Goal: Task Accomplishment & Management: Use online tool/utility

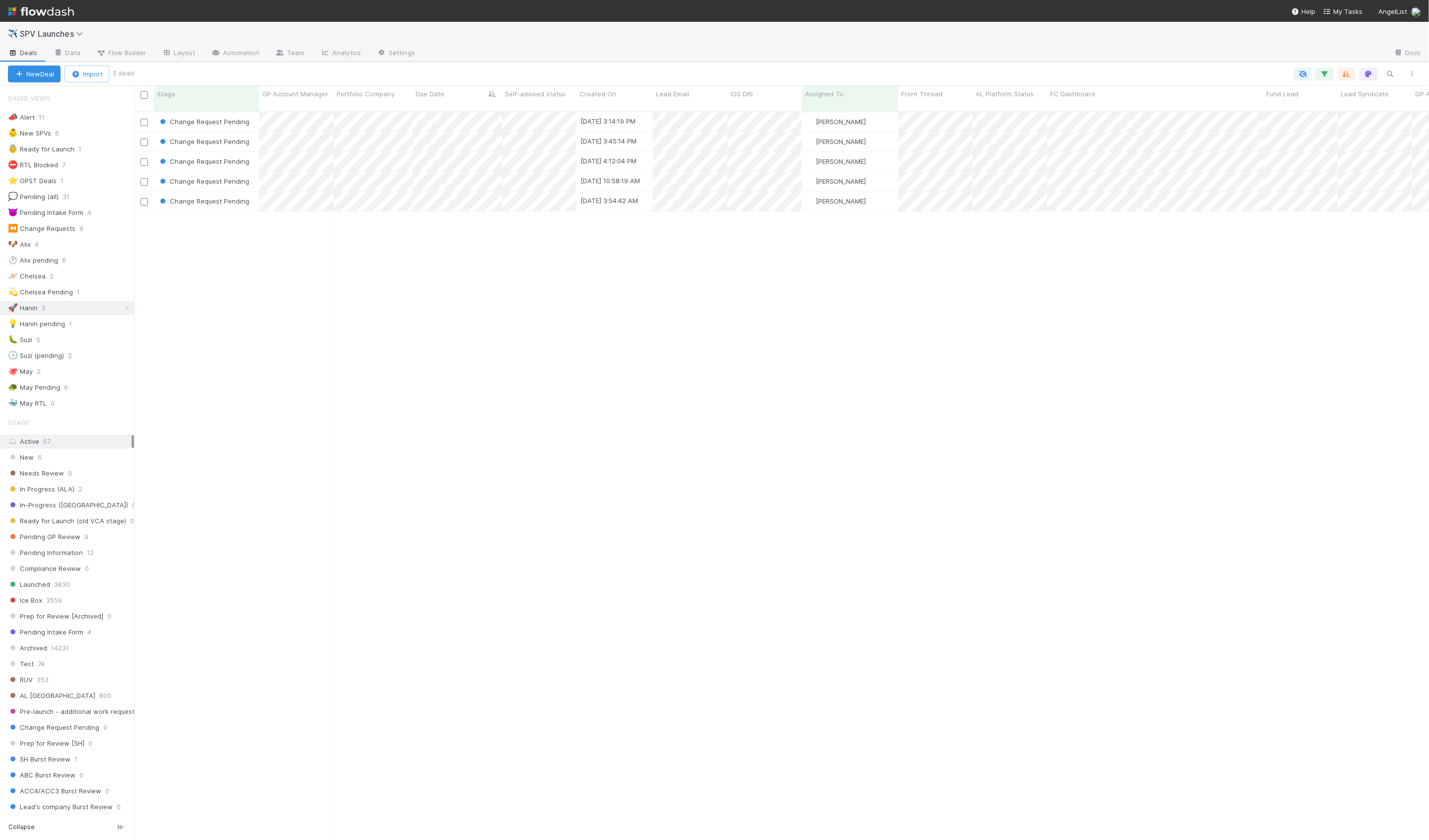
scroll to position [737, 1295]
click at [255, 155] on div "Change Request Pending" at bounding box center [206, 162] width 105 height 19
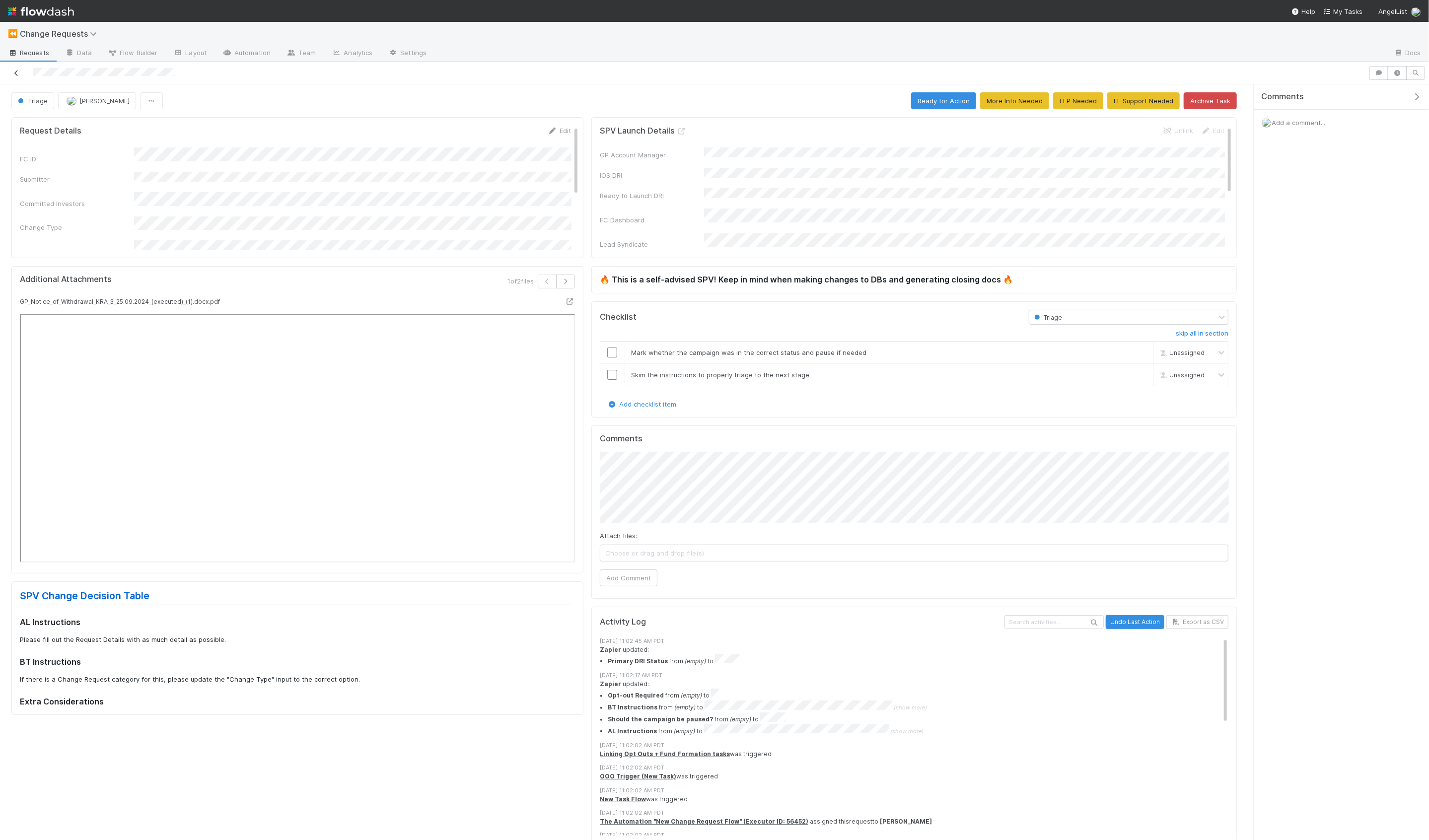
click at [17, 72] on icon at bounding box center [16, 73] width 10 height 7
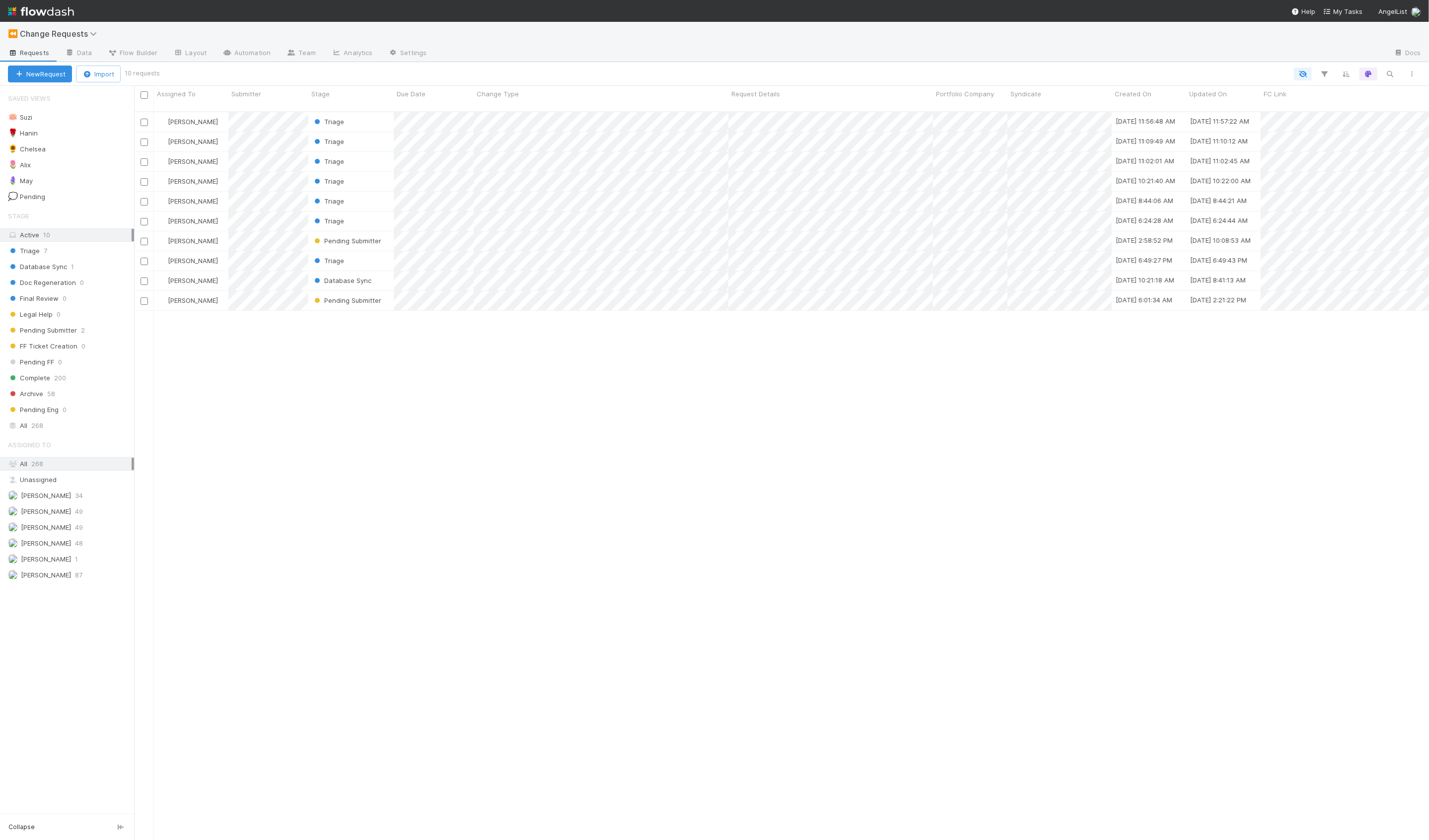
scroll to position [737, 1295]
click at [76, 130] on div "🌹 Hanin 4" at bounding box center [70, 133] width 126 height 13
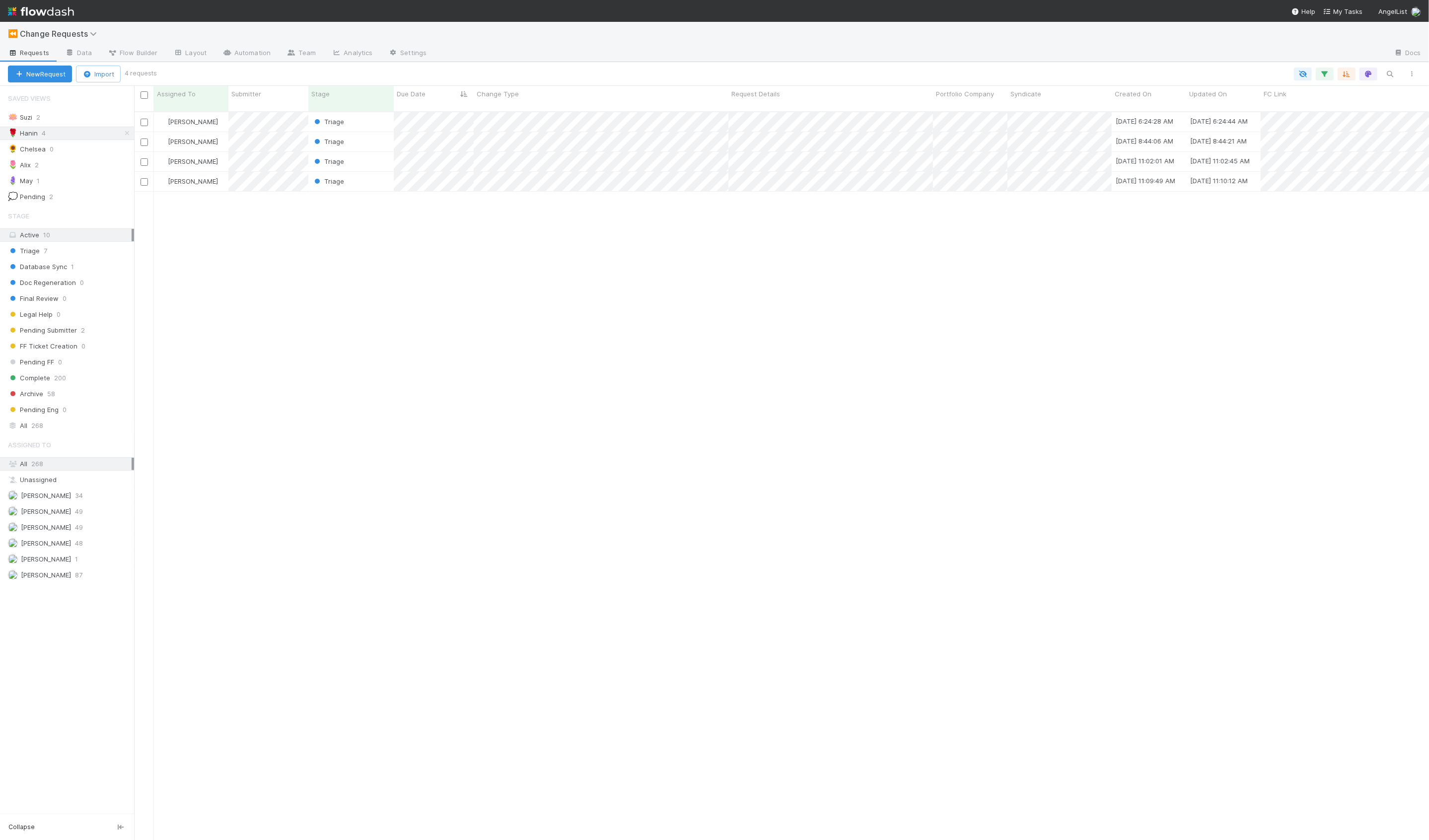
scroll to position [737, 1295]
click at [373, 152] on div "Triage" at bounding box center [351, 162] width 86 height 19
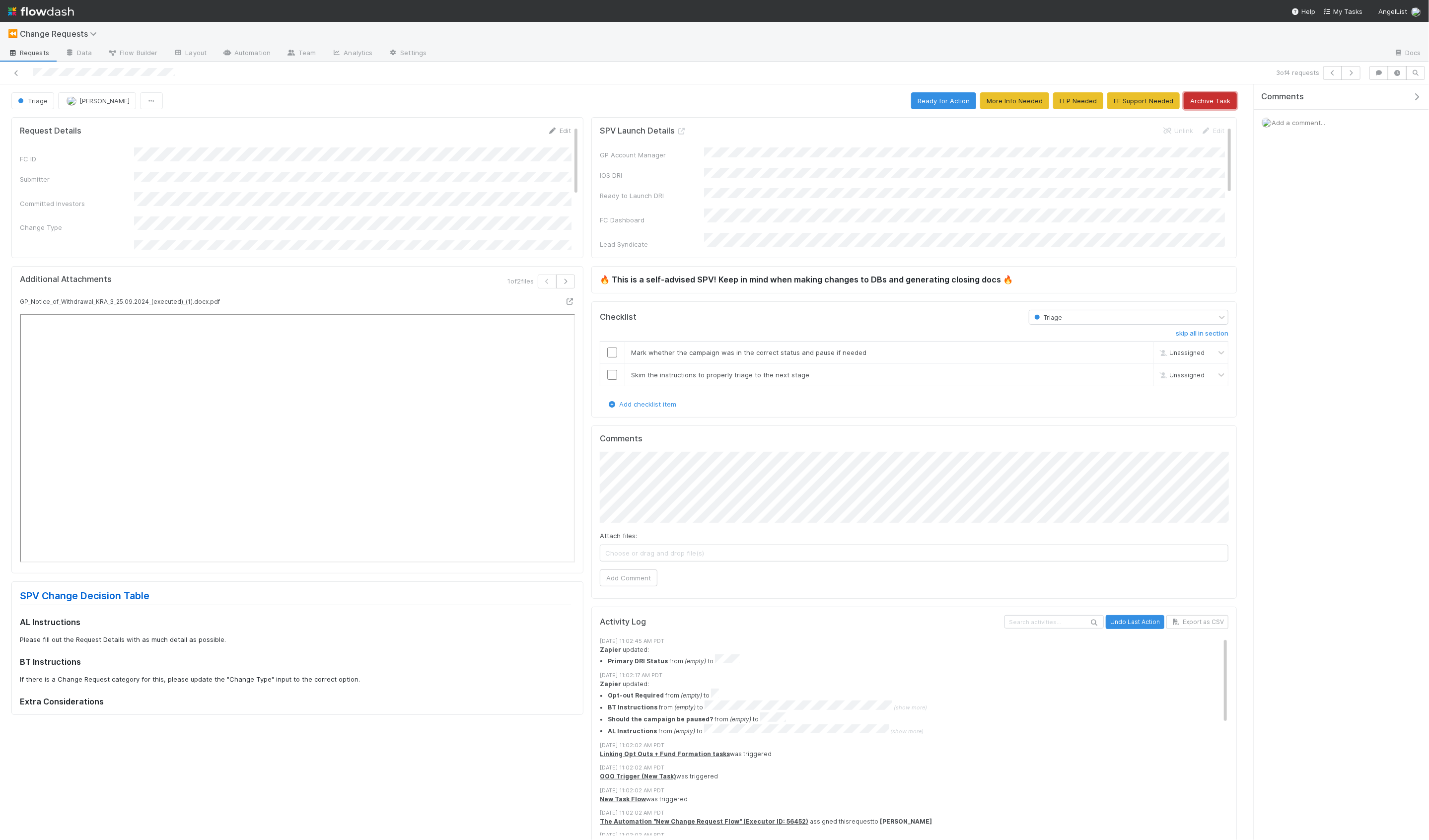
click at [1206, 102] on button "Archive Task" at bounding box center [1210, 101] width 53 height 17
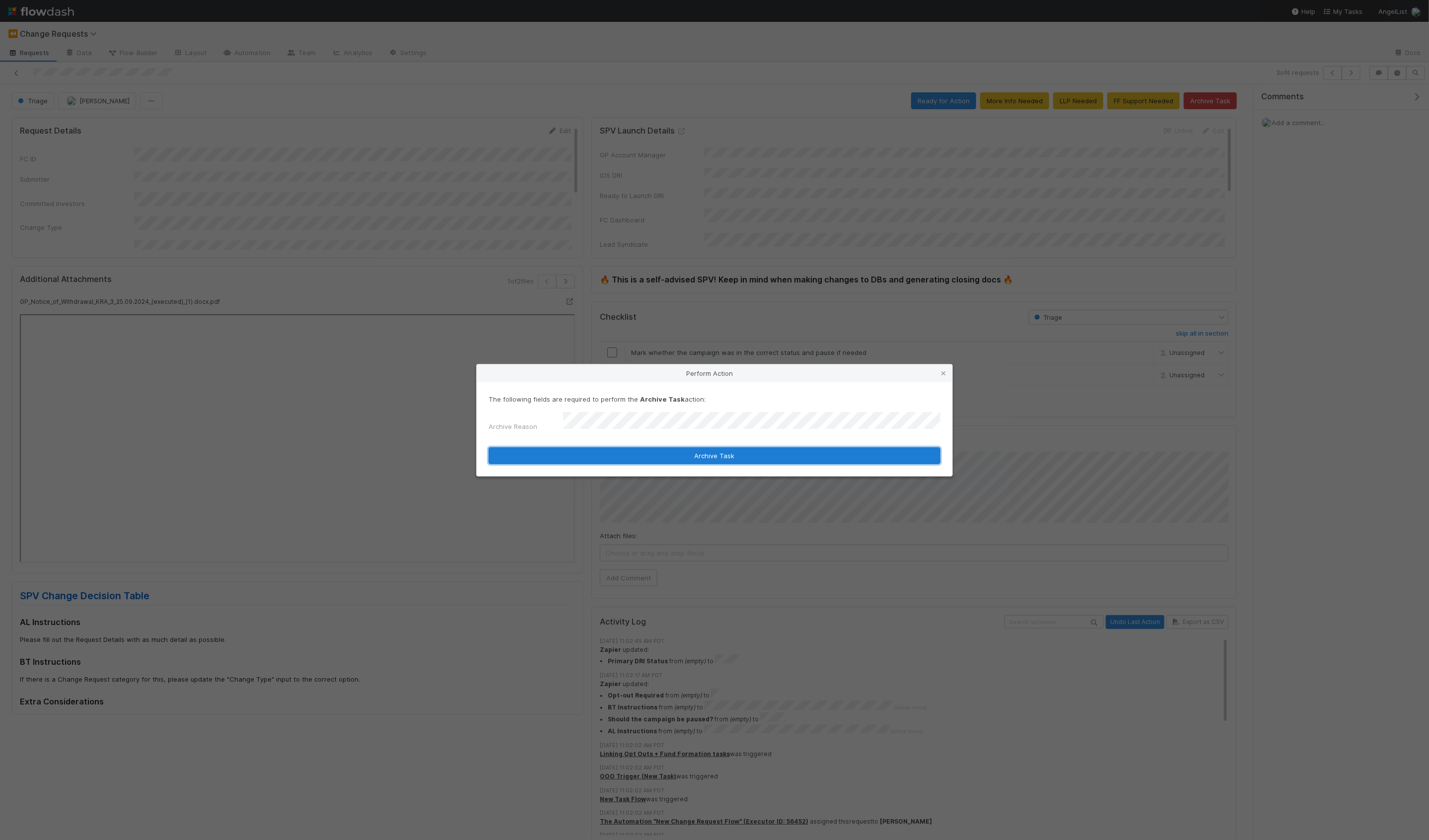
click at [636, 450] on button "Archive Task" at bounding box center [715, 456] width 452 height 17
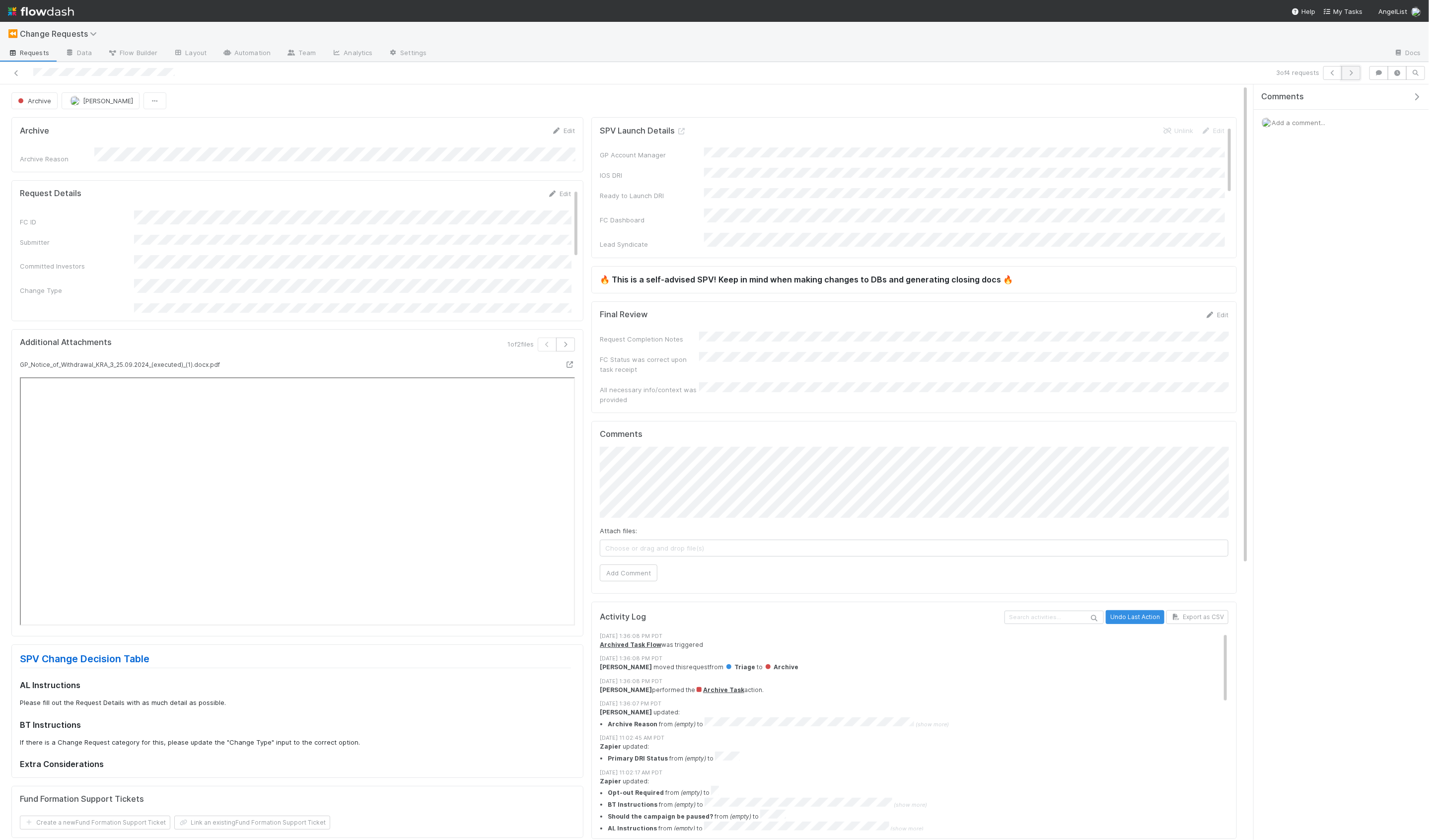
click at [1352, 73] on icon "button" at bounding box center [1352, 73] width 10 height 6
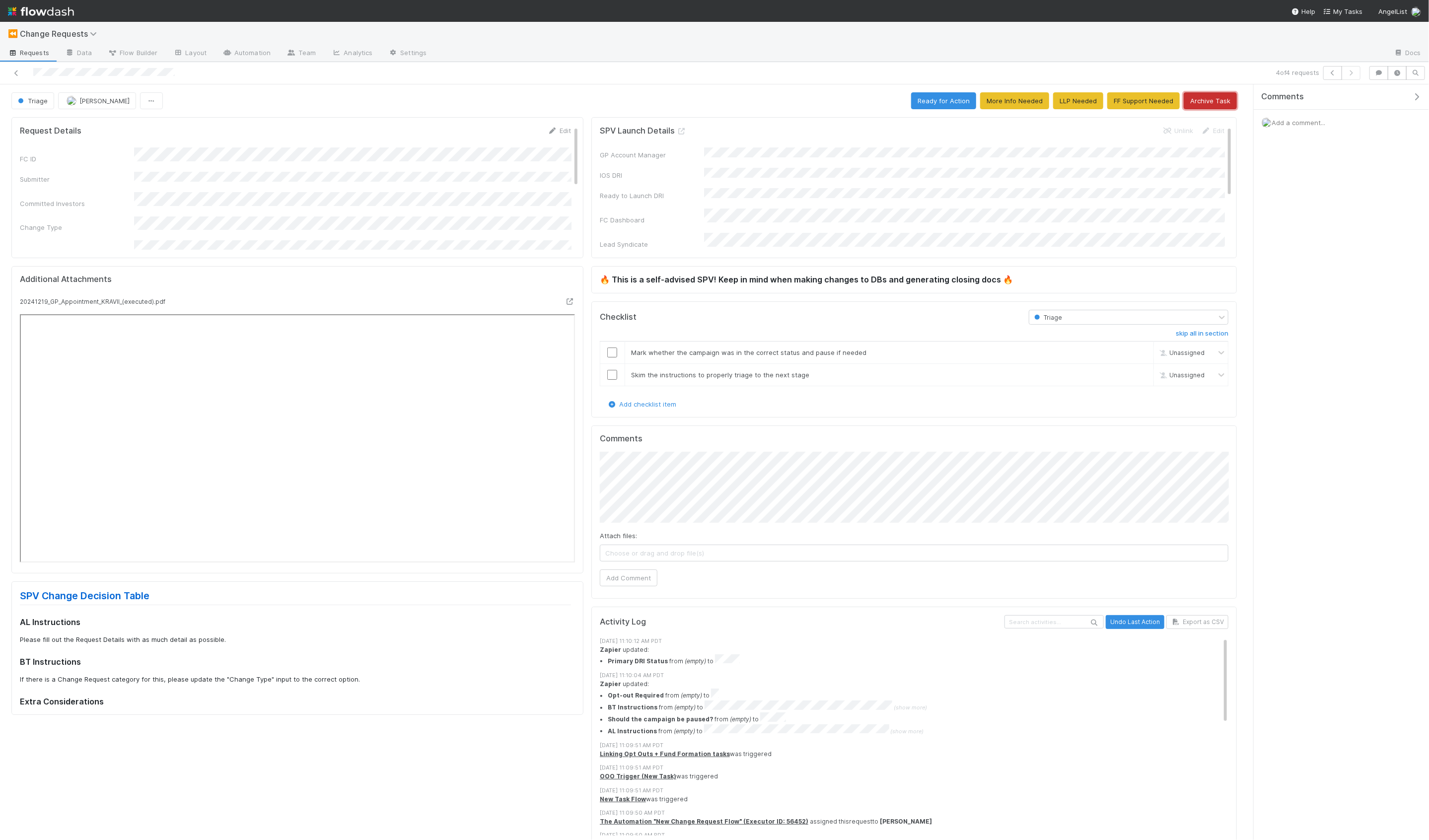
click at [1221, 100] on button "Archive Task" at bounding box center [1210, 101] width 53 height 17
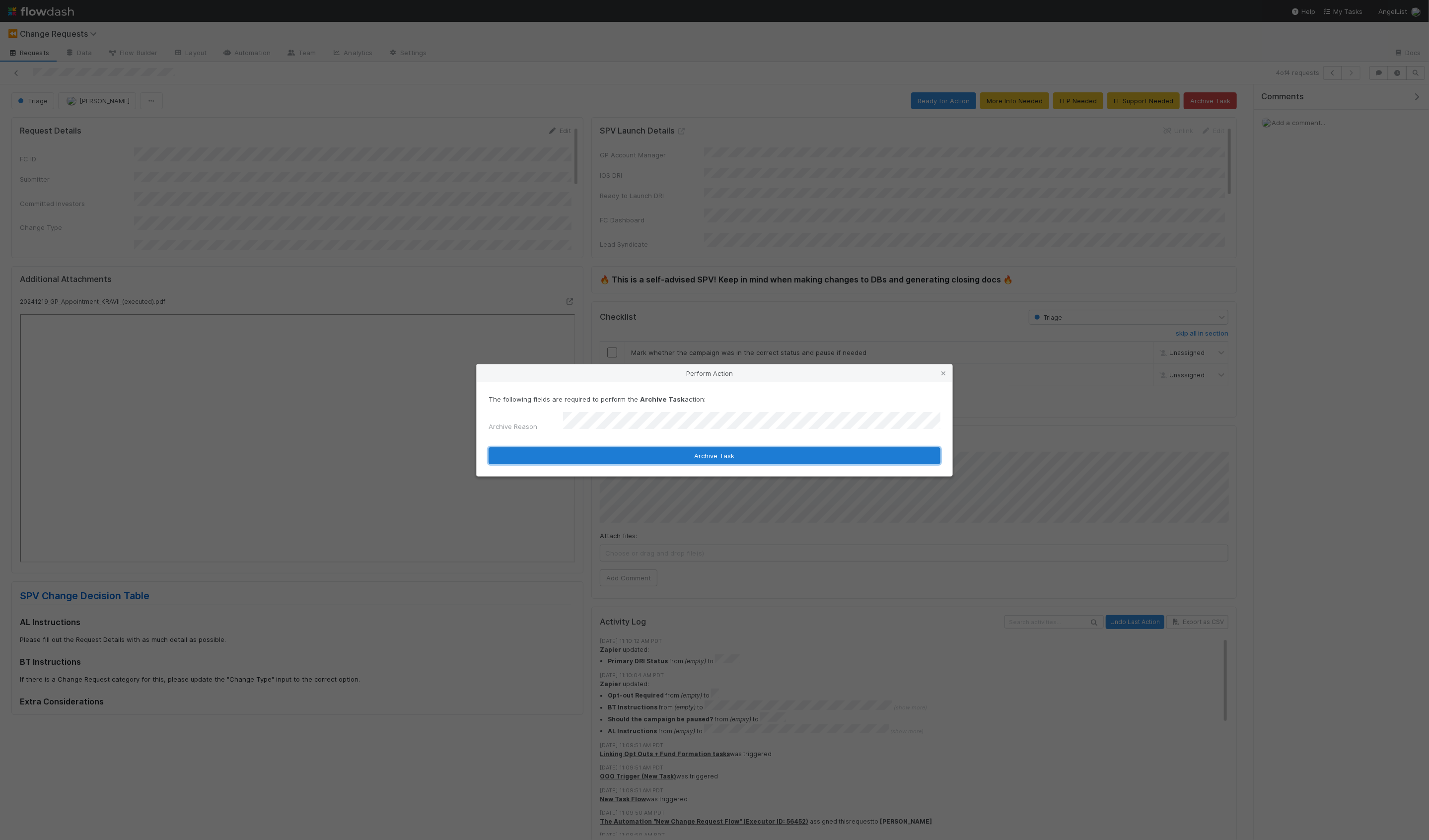
click at [692, 453] on button "Archive Task" at bounding box center [715, 456] width 452 height 17
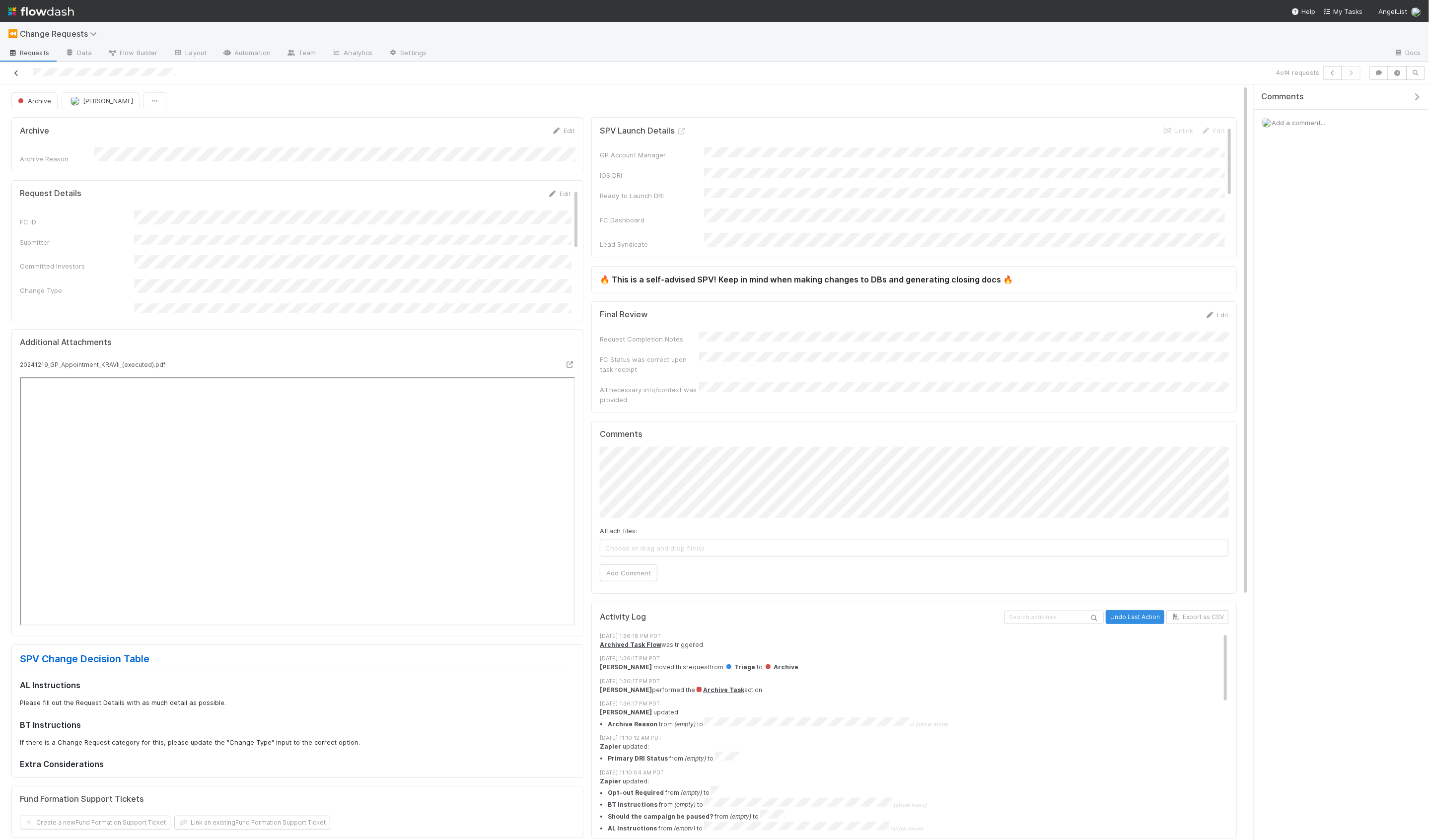
click at [17, 73] on icon at bounding box center [16, 73] width 10 height 7
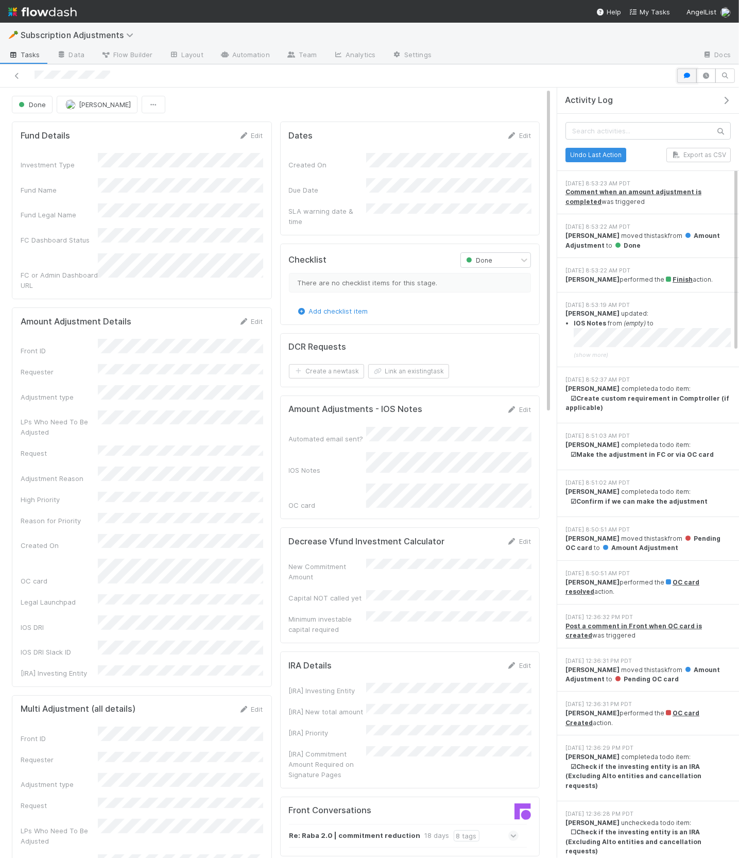
click at [689, 77] on icon "button" at bounding box center [687, 76] width 10 height 6
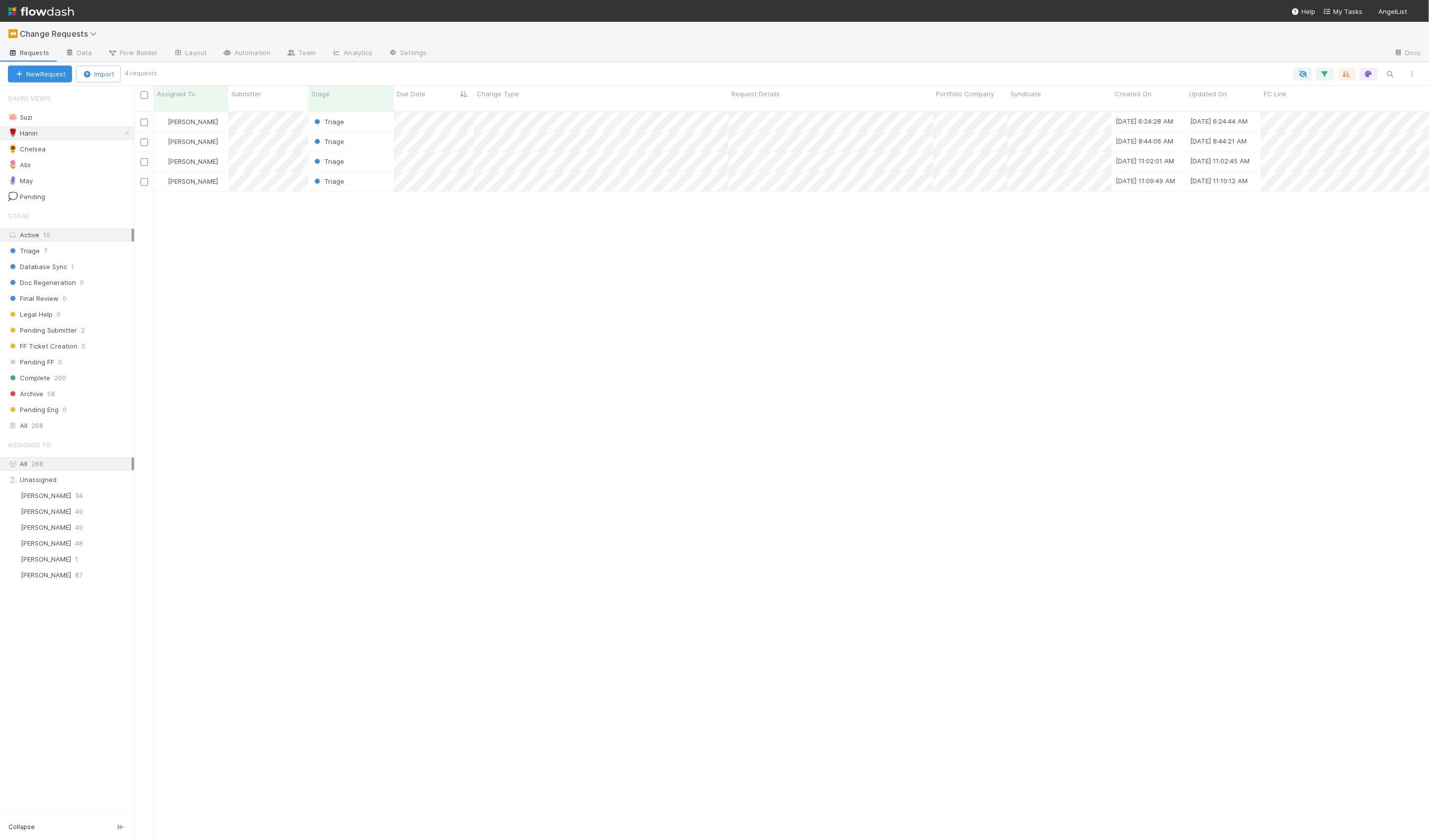
scroll to position [737, 1295]
click at [124, 133] on icon at bounding box center [127, 133] width 10 height 7
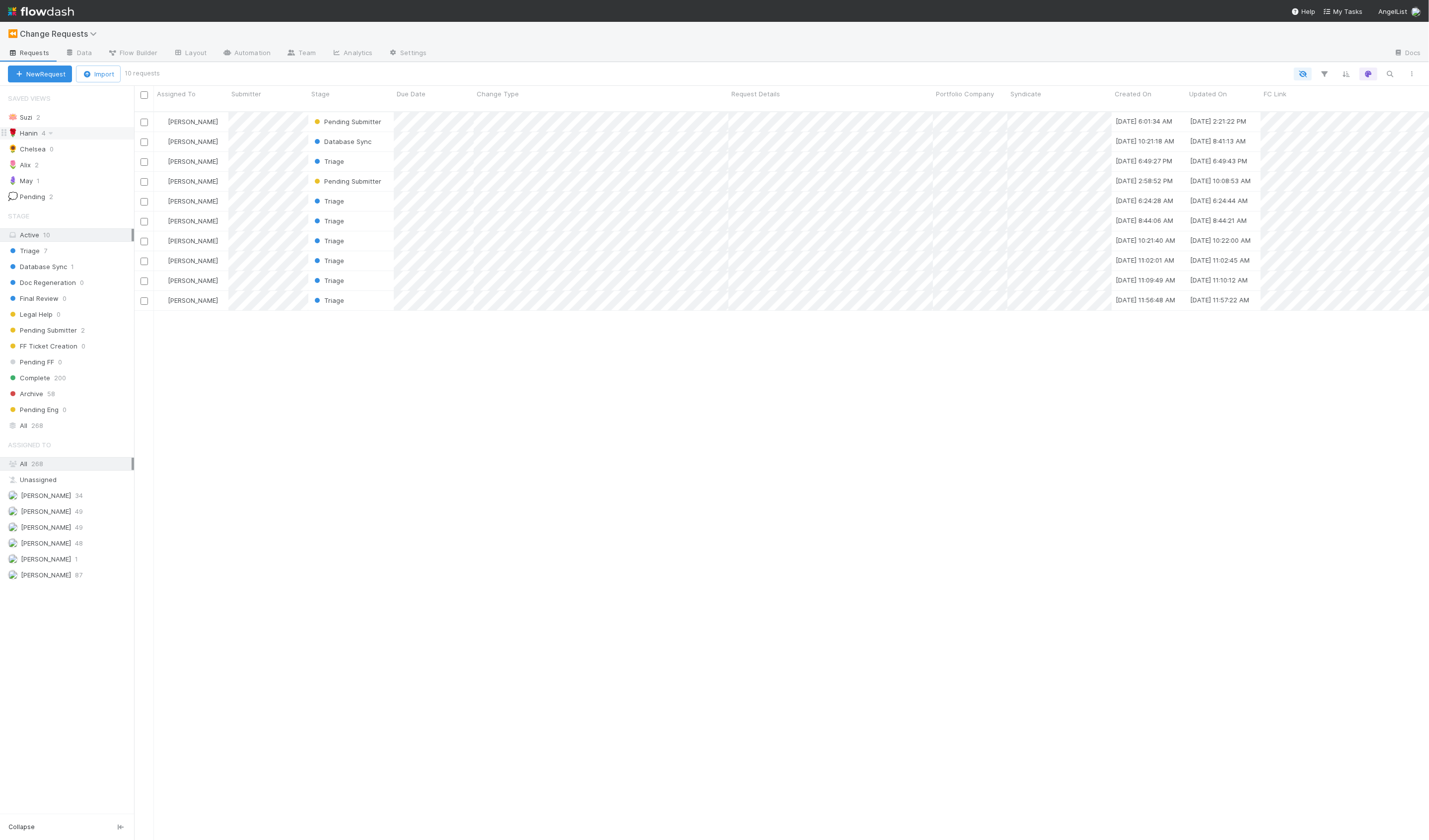
scroll to position [737, 1295]
click at [86, 131] on div "🌹 Hanin 2" at bounding box center [70, 133] width 126 height 13
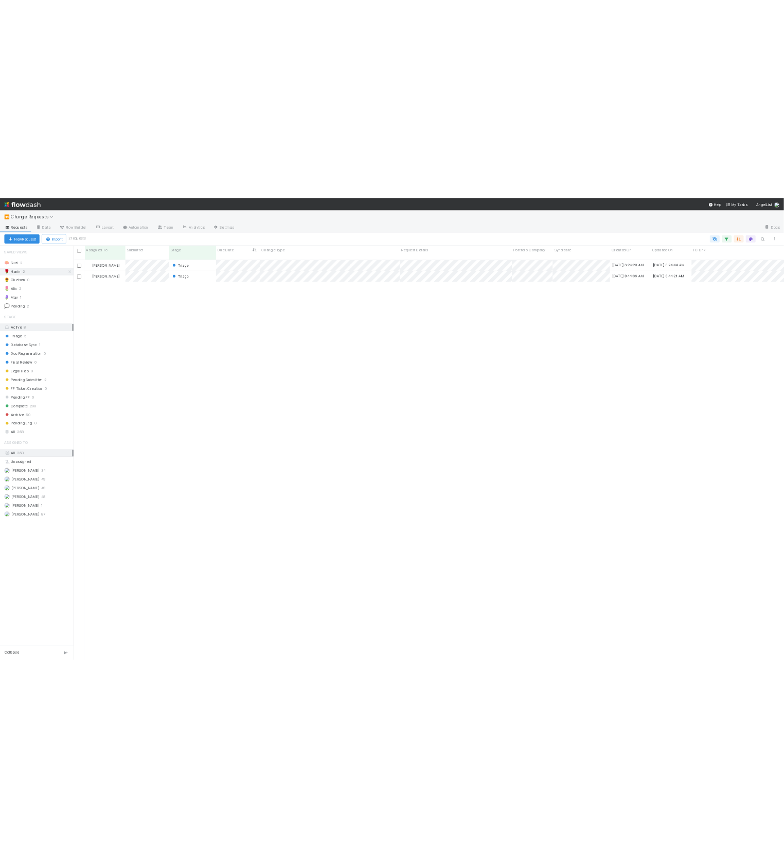
scroll to position [764, 1342]
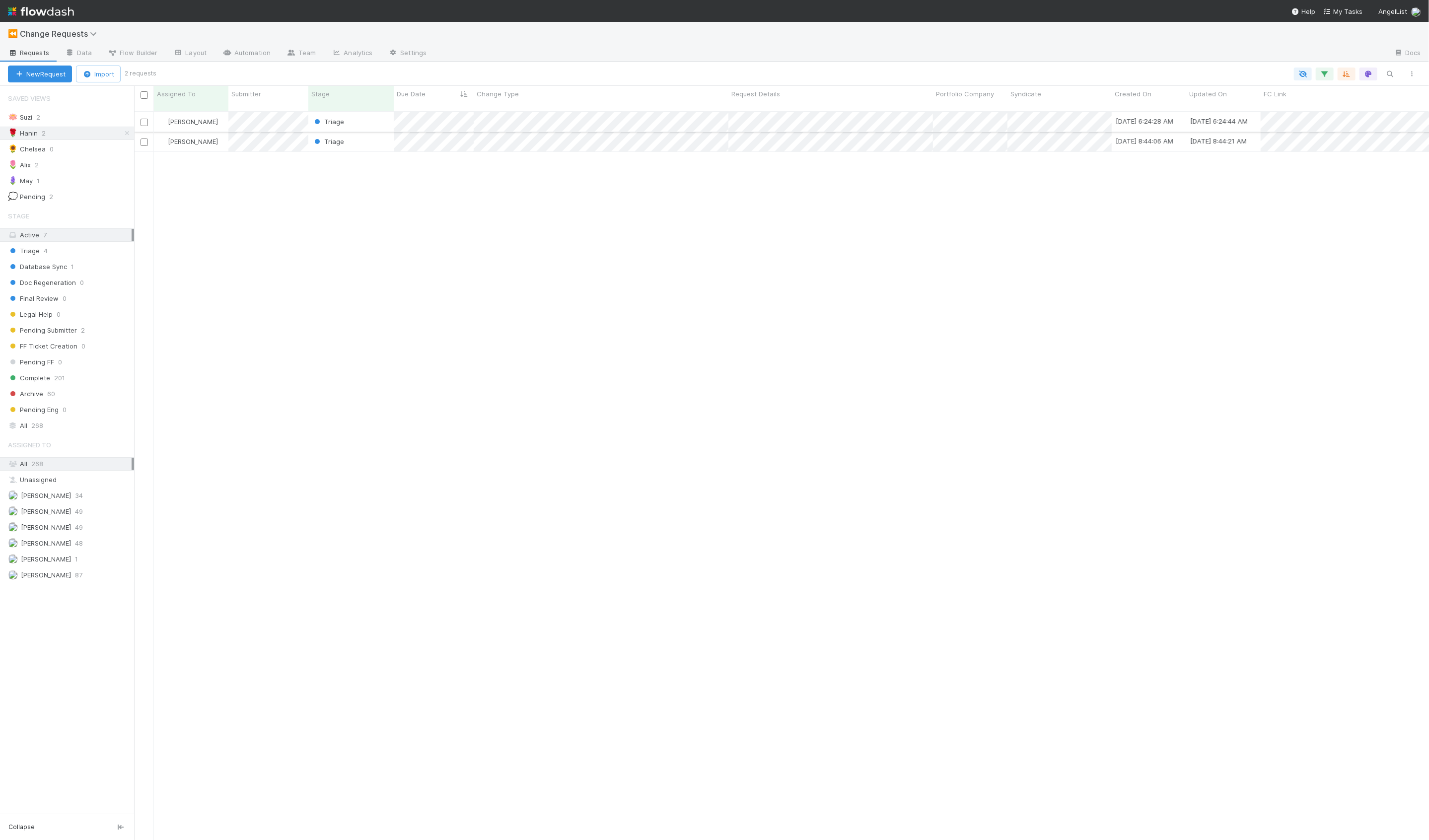
click at [361, 117] on div "Triage" at bounding box center [351, 122] width 86 height 19
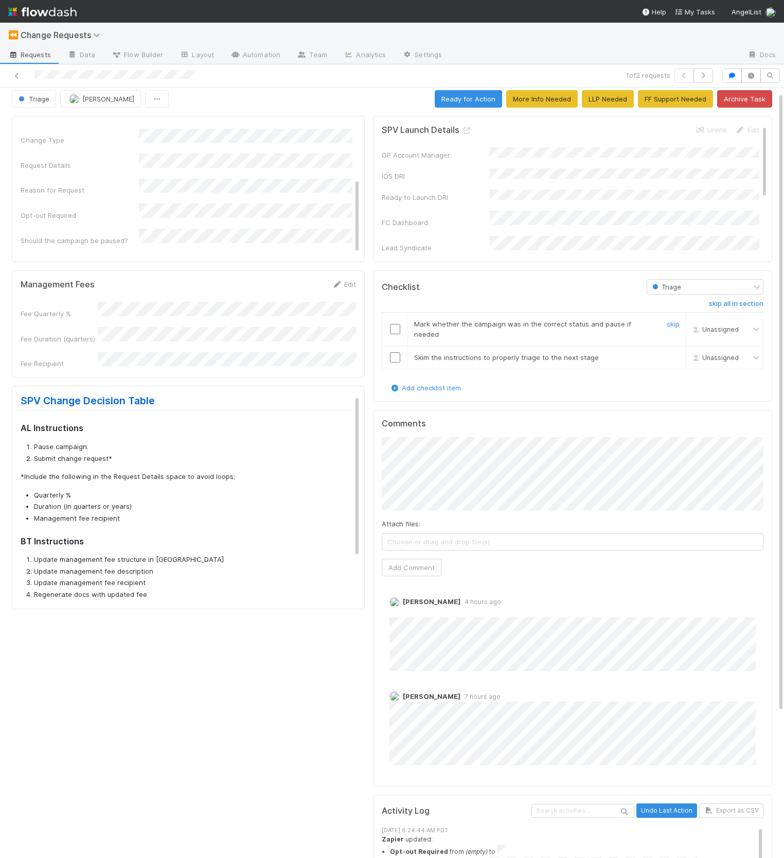
click at [393, 324] on input "checkbox" at bounding box center [395, 329] width 10 height 10
click at [394, 352] on input "checkbox" at bounding box center [395, 357] width 10 height 10
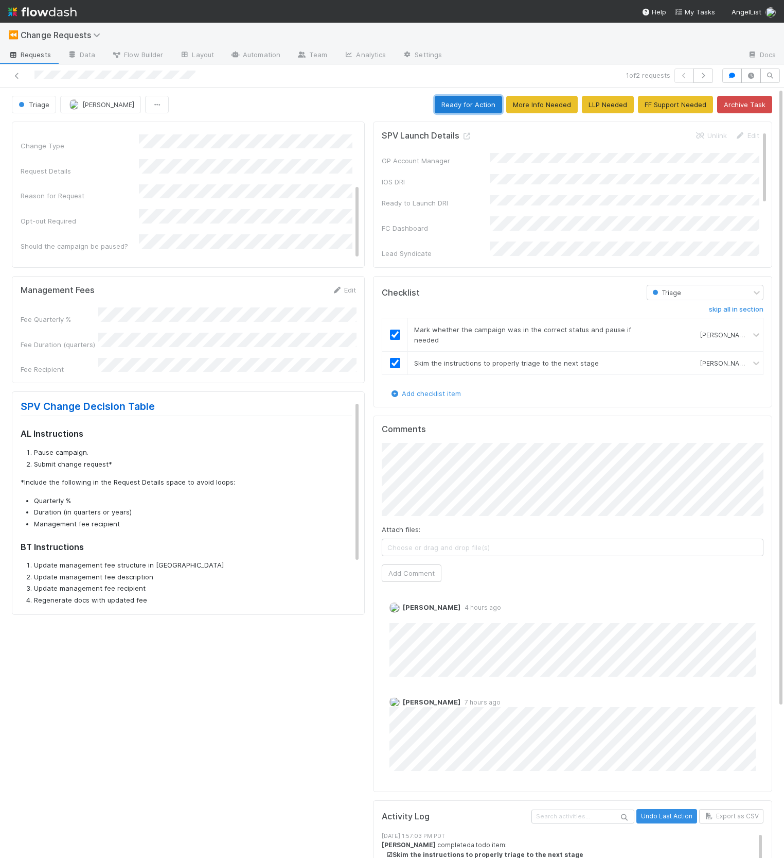
click at [462, 105] on button "Ready for Action" at bounding box center [468, 105] width 67 height 18
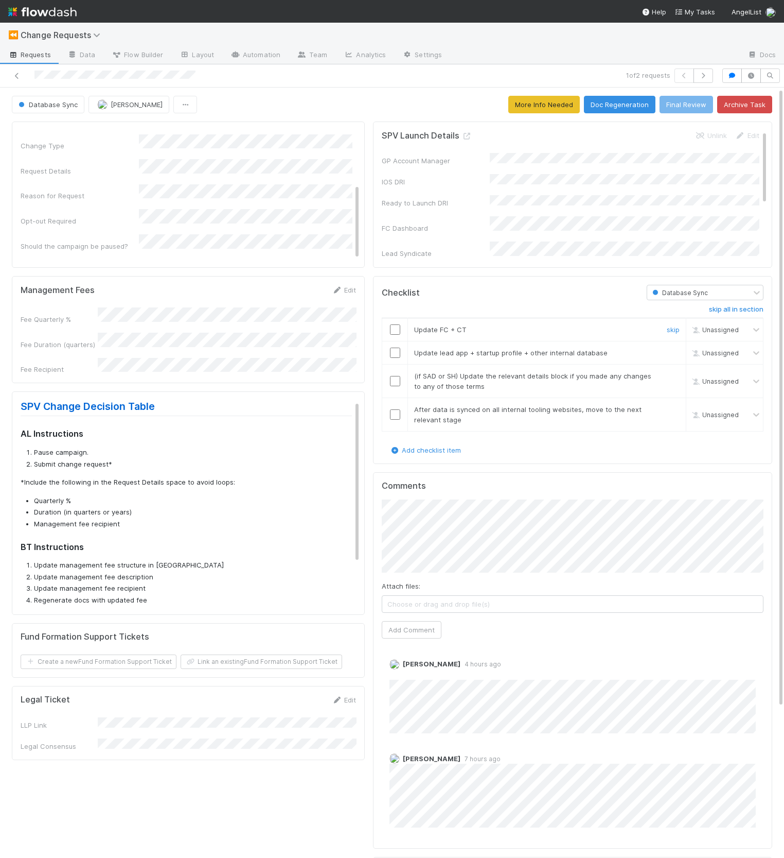
click at [397, 328] on input "checkbox" at bounding box center [395, 329] width 10 height 10
click at [670, 351] on link "skip" at bounding box center [673, 352] width 13 height 8
click at [677, 372] on link "skip" at bounding box center [673, 376] width 13 height 8
click at [399, 410] on input "checkbox" at bounding box center [395, 414] width 10 height 10
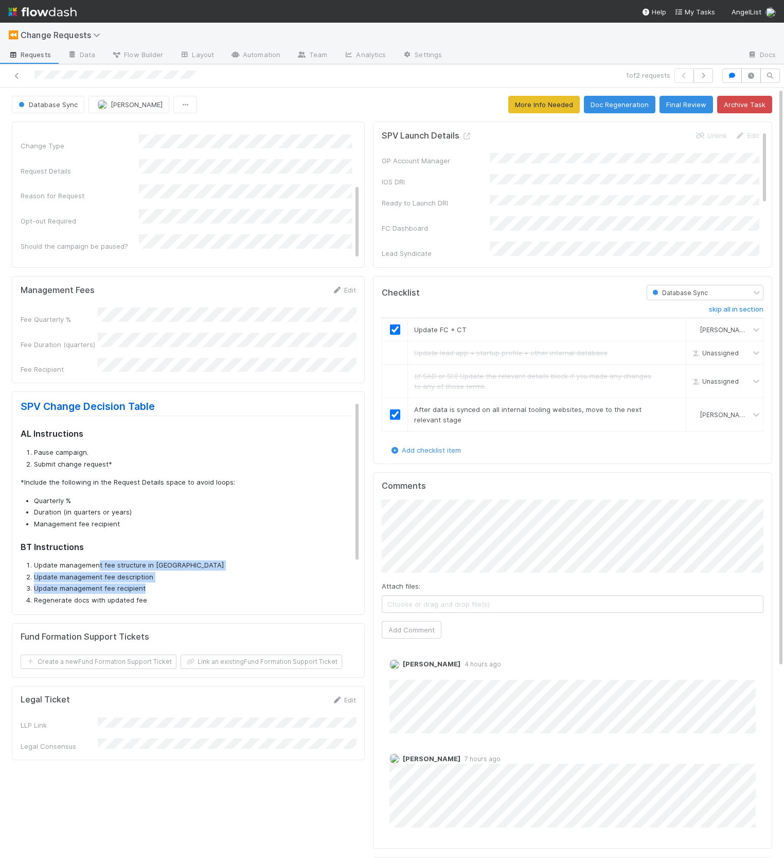
drag, startPoint x: 98, startPoint y: 555, endPoint x: 146, endPoint y: 574, distance: 51.3
click at [146, 574] on ol "Update management fee structure in CT Update management fee description Update …" at bounding box center [187, 599] width 332 height 79
click at [672, 349] on link "undo" at bounding box center [672, 352] width 16 height 8
click at [403, 350] on div at bounding box center [394, 352] width 25 height 10
click at [399, 350] on div at bounding box center [394, 352] width 25 height 10
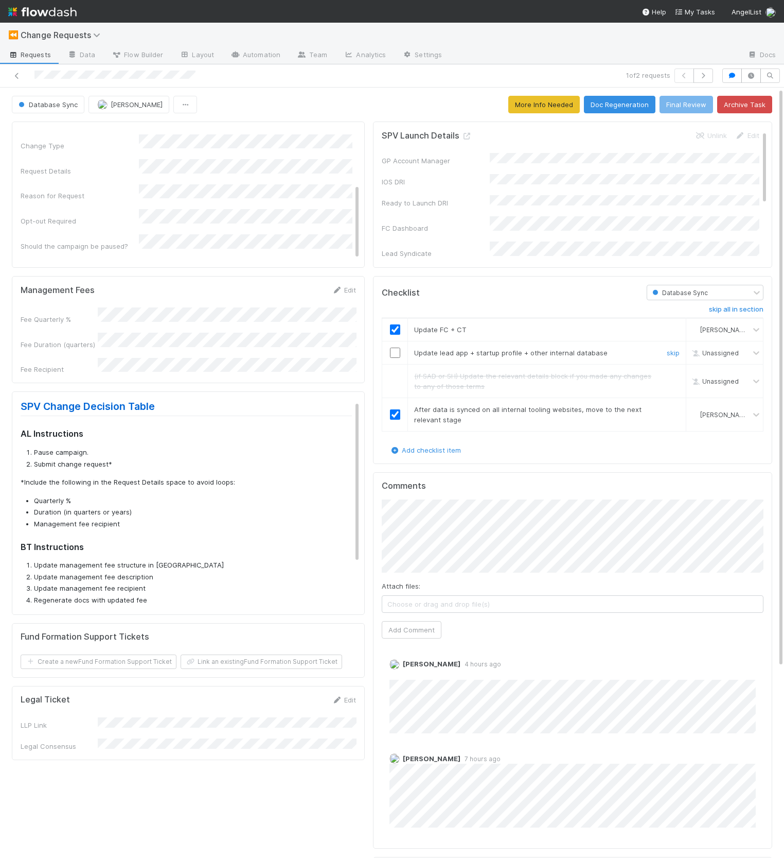
click at [397, 351] on input "checkbox" at bounding box center [395, 352] width 10 height 10
click at [547, 276] on div "Checklist Database Sync skip all in section Update FC + CT Hanin Almoallim Upda…" at bounding box center [572, 370] width 399 height 188
click at [622, 98] on button "Doc Regeneration" at bounding box center [620, 105] width 72 height 18
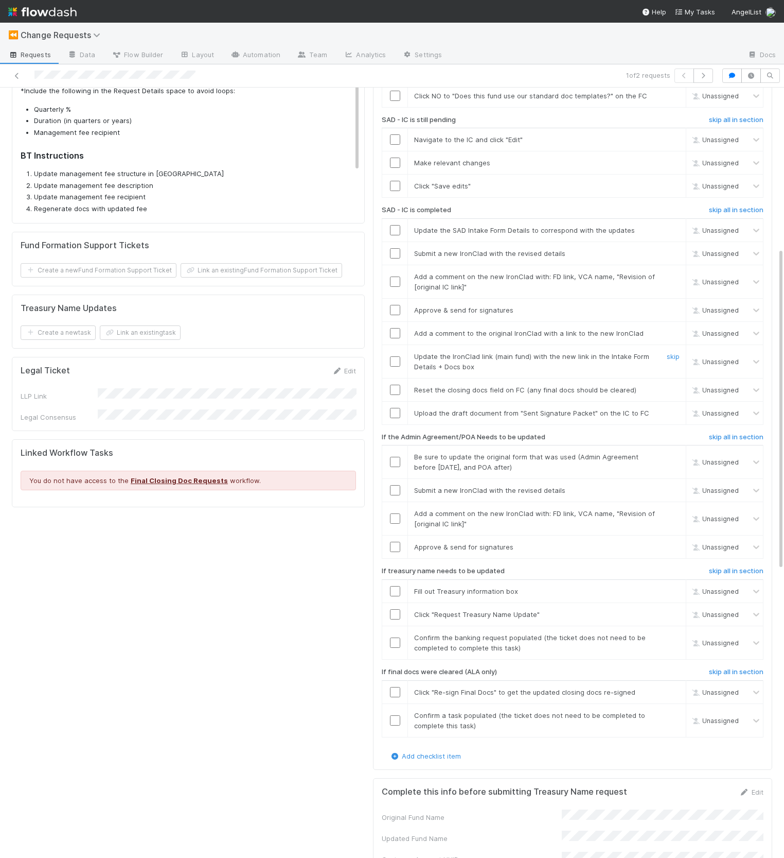
scroll to position [418, 0]
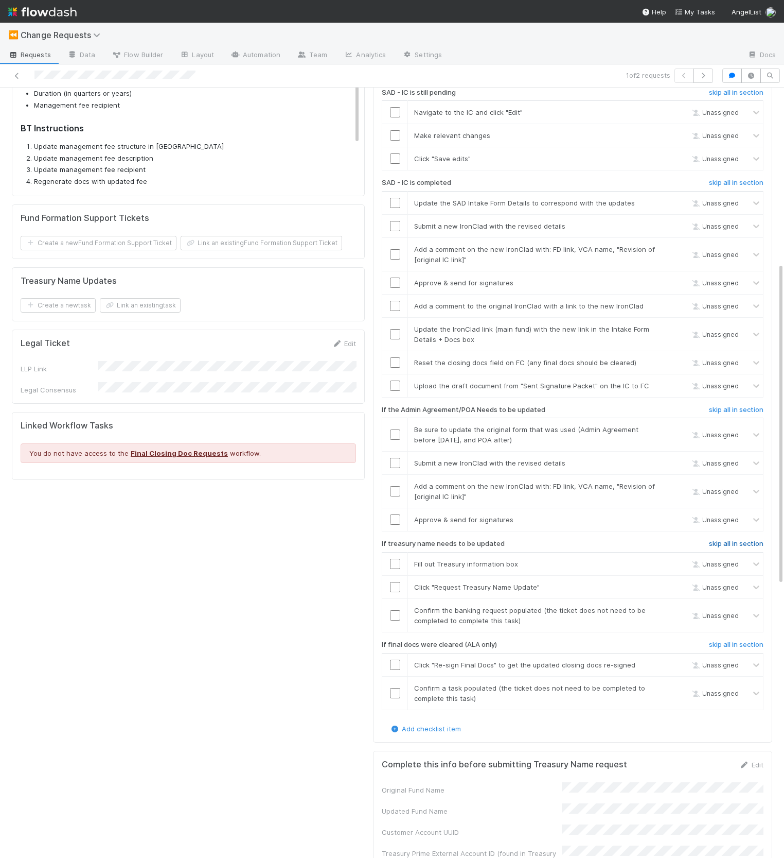
click at [734, 539] on h6 "skip all in section" at bounding box center [736, 543] width 55 height 8
click at [730, 409] on h6 "skip all in section" at bounding box center [736, 410] width 55 height 8
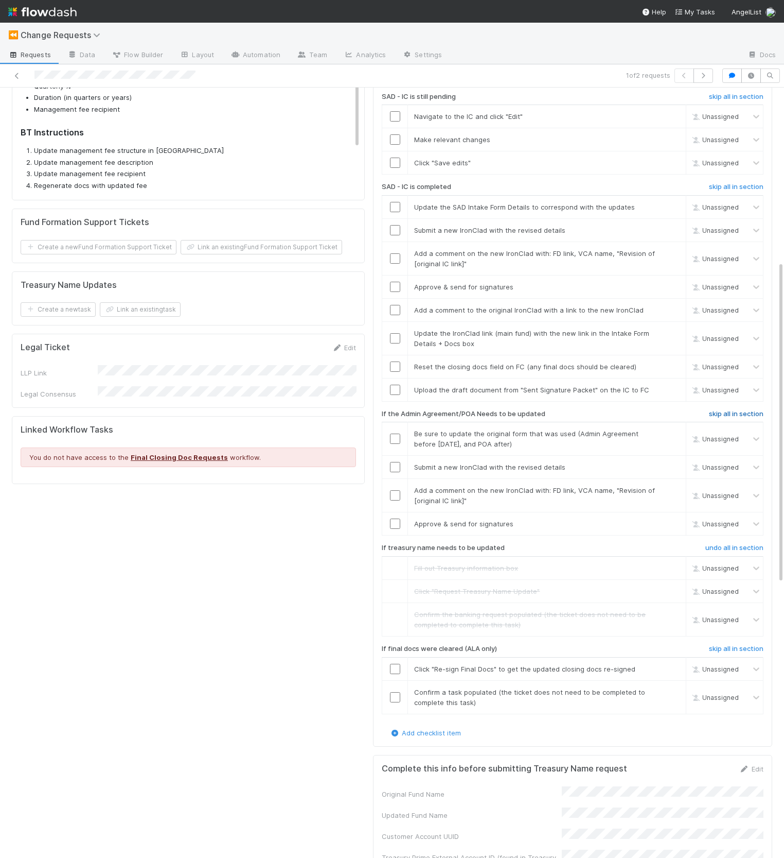
scroll to position [412, 0]
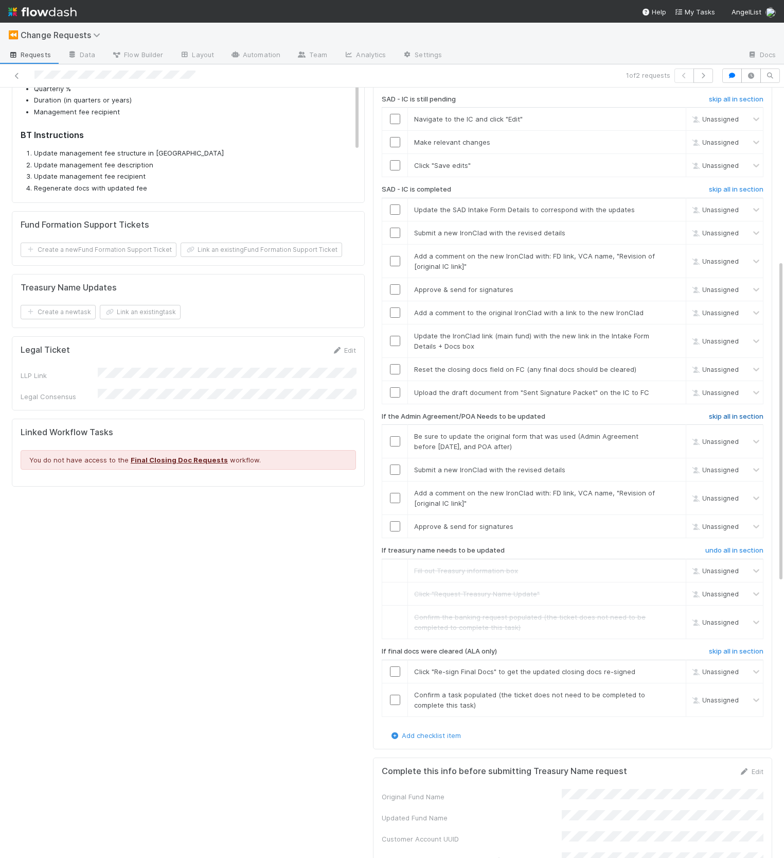
click at [730, 412] on h6 "skip all in section" at bounding box center [736, 416] width 55 height 8
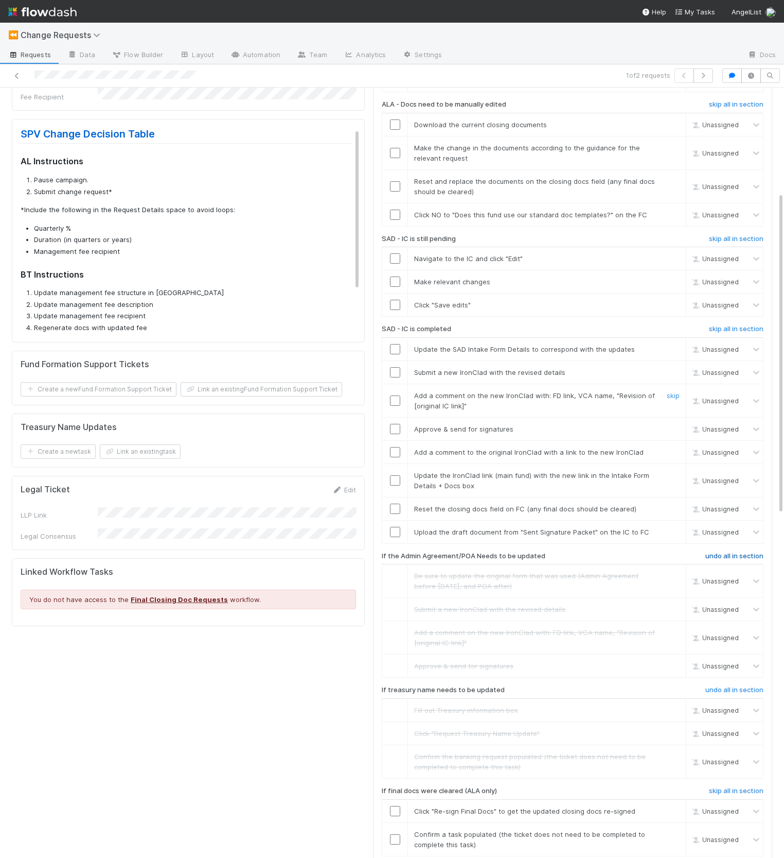
scroll to position [250, 0]
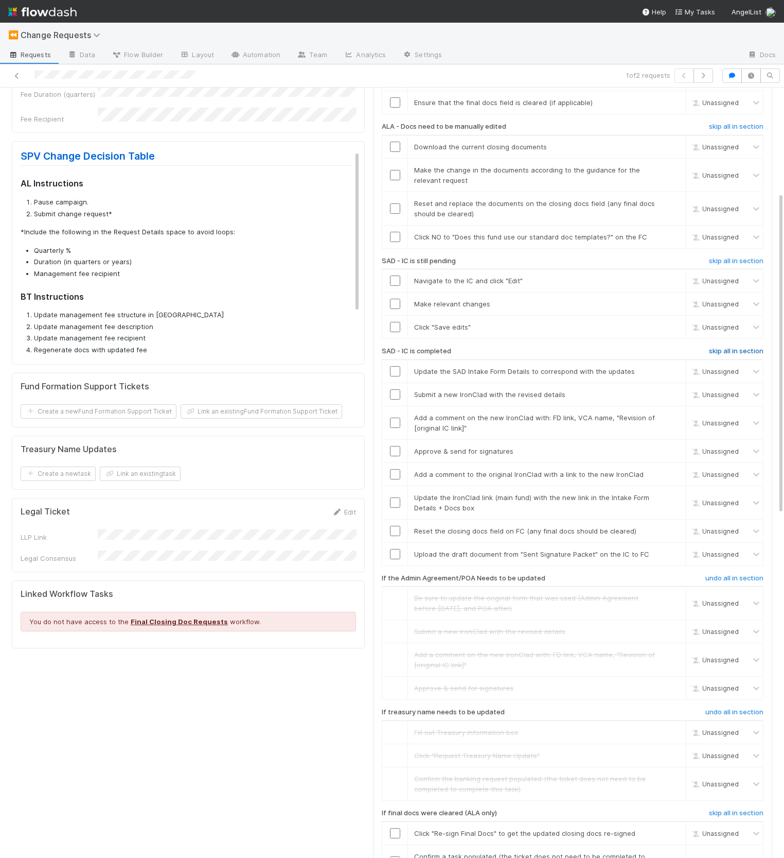
click at [738, 347] on h6 "skip all in section" at bounding box center [736, 351] width 55 height 8
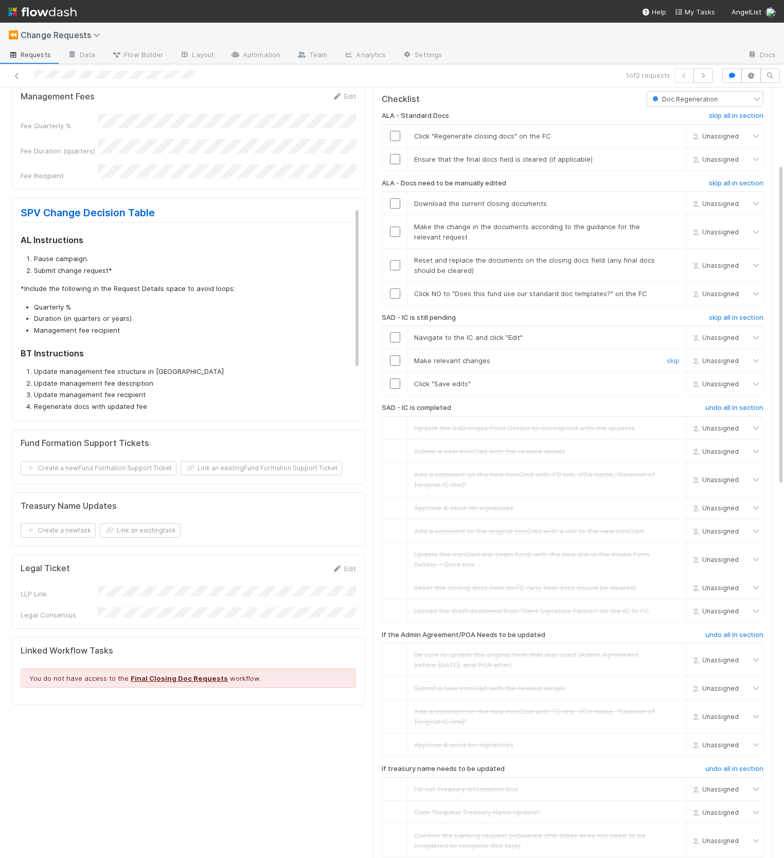
scroll to position [135, 0]
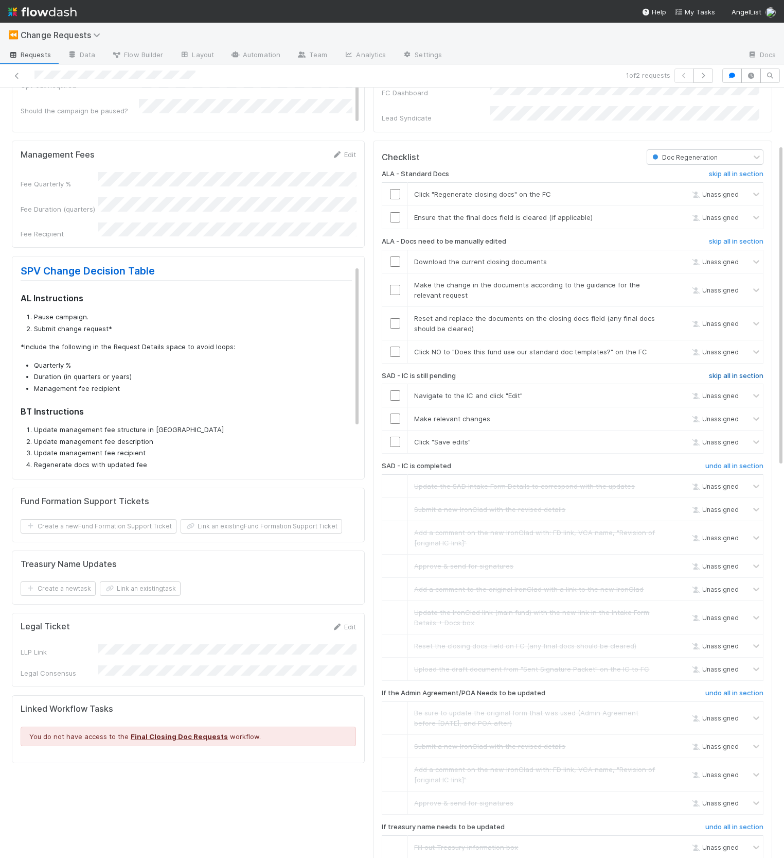
click at [720, 373] on h6 "skip all in section" at bounding box center [736, 376] width 55 height 8
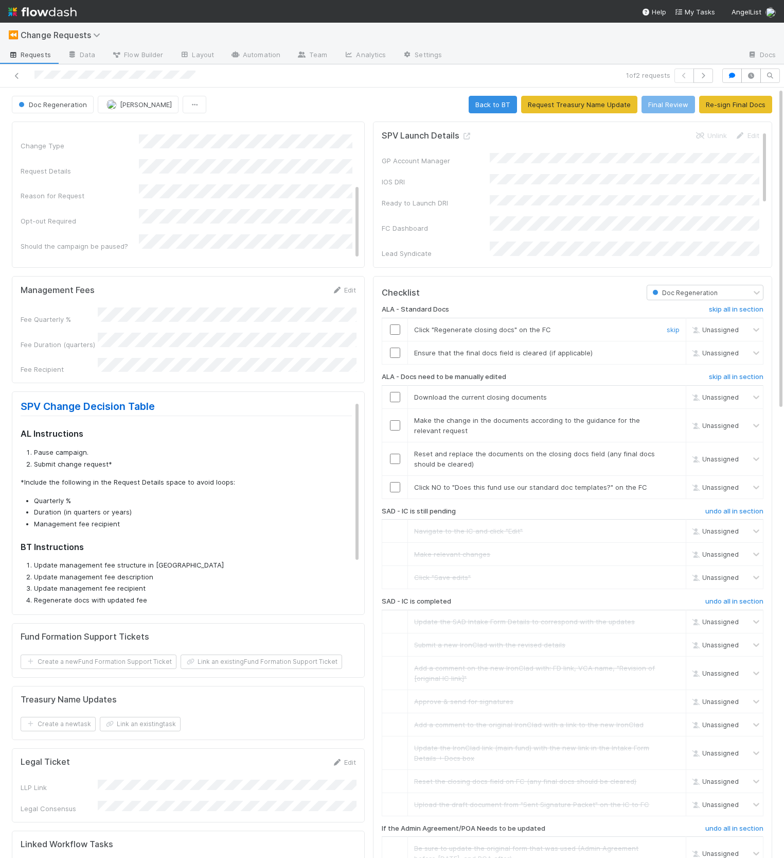
click at [393, 327] on input "checkbox" at bounding box center [395, 329] width 10 height 10
click at [673, 351] on link "skip" at bounding box center [673, 352] width 13 height 8
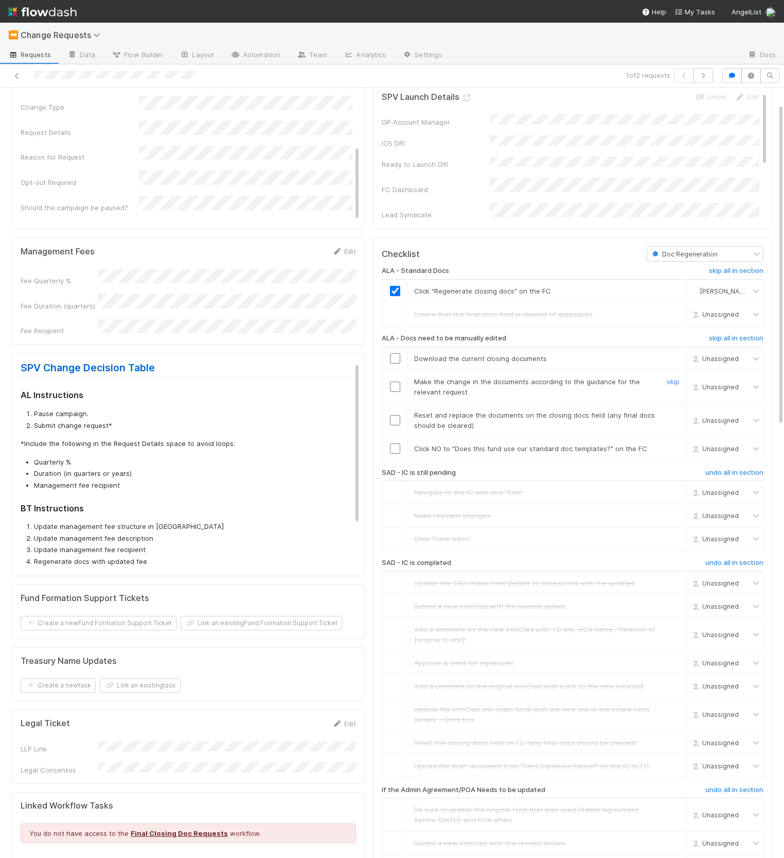
scroll to position [50, 0]
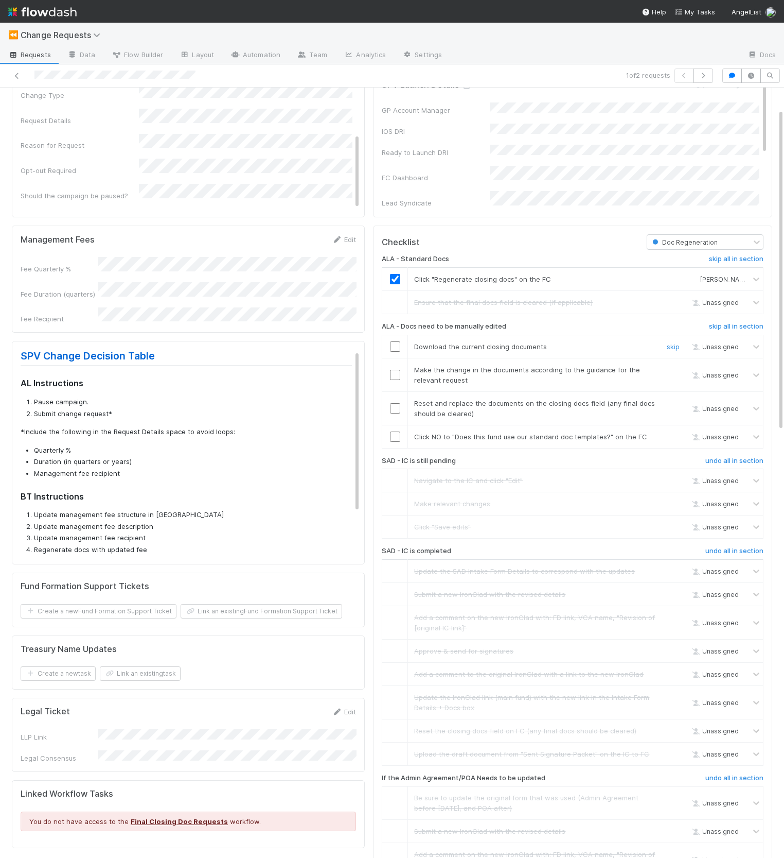
click at [395, 342] on input "checkbox" at bounding box center [395, 346] width 10 height 10
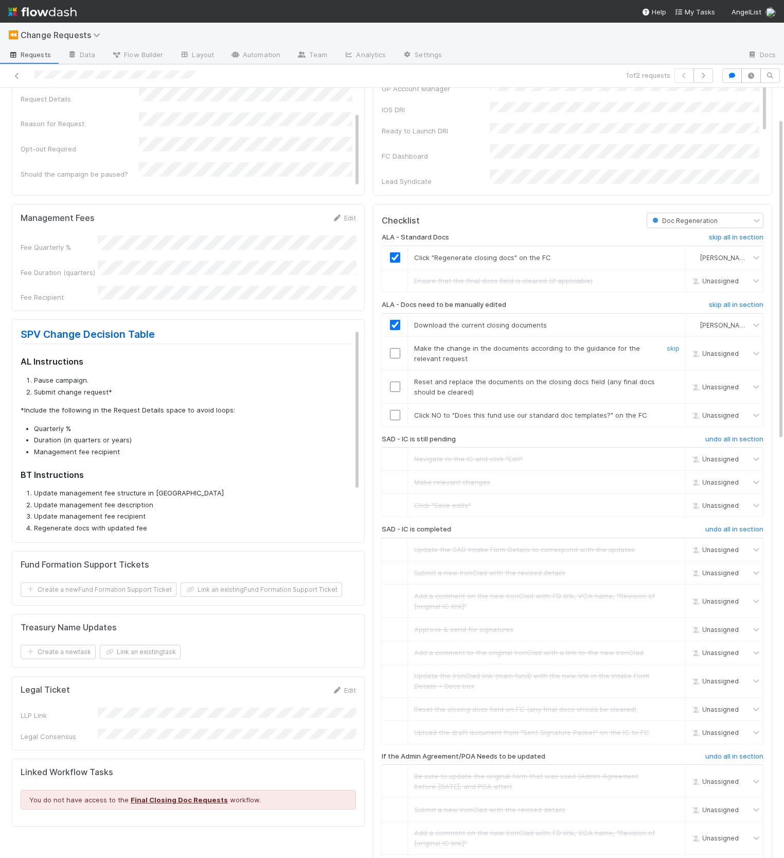
scroll to position [85, 0]
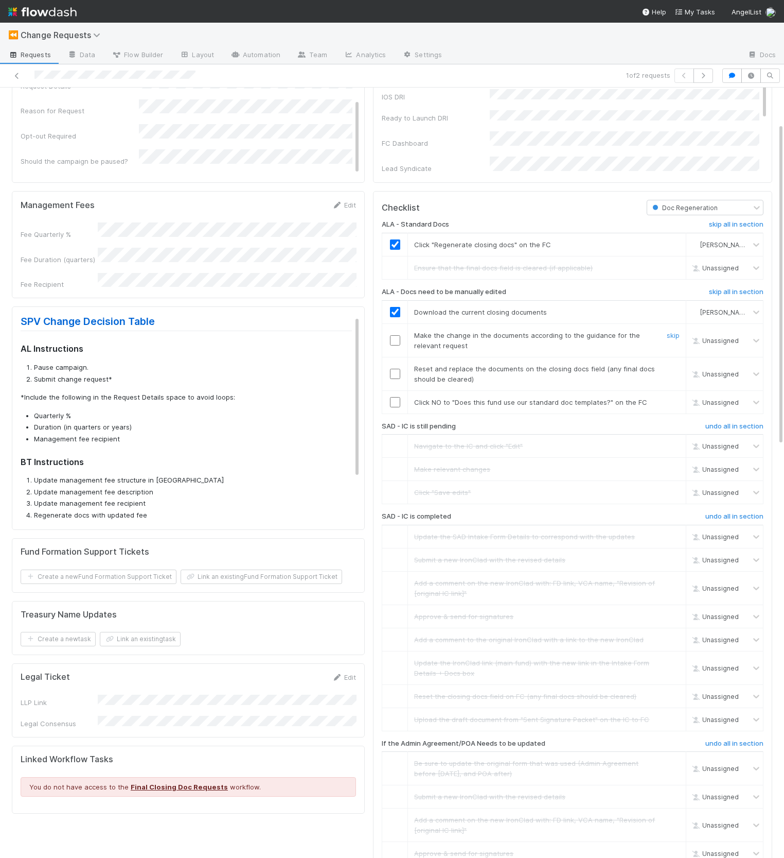
click at [391, 336] on input "checkbox" at bounding box center [395, 340] width 10 height 10
click at [593, 374] on div "Reset and replace the documents on the closing docs field (any final docs shoul…" at bounding box center [532, 373] width 250 height 21
drag, startPoint x: 478, startPoint y: 372, endPoint x: 480, endPoint y: 377, distance: 5.8
click at [480, 377] on div "Reset and replace the documents on the closing docs field (any final docs shoul…" at bounding box center [532, 373] width 250 height 21
drag, startPoint x: 480, startPoint y: 377, endPoint x: 468, endPoint y: 365, distance: 16.4
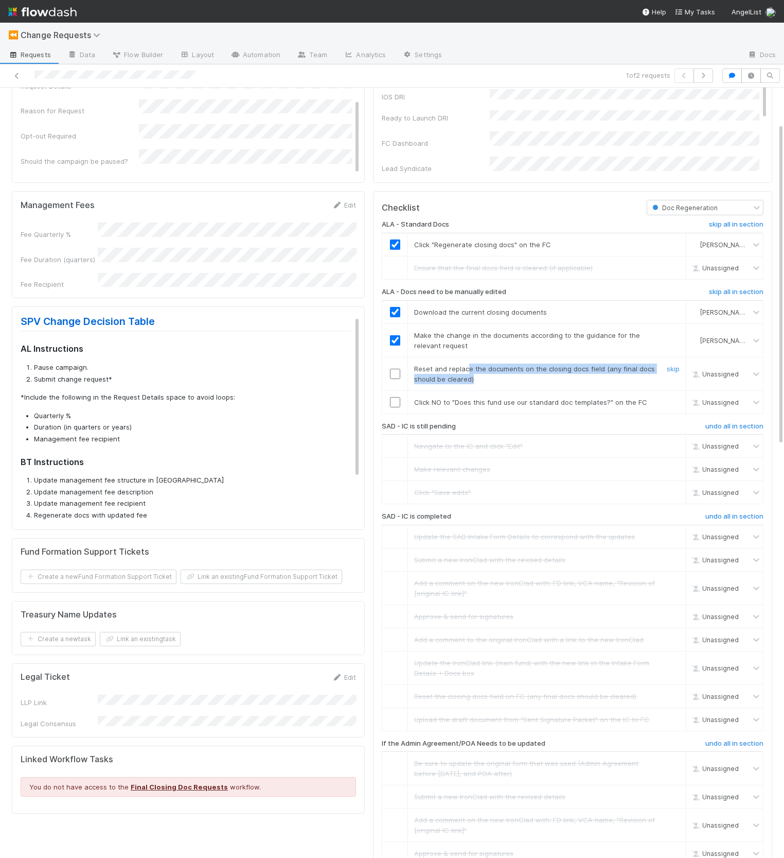
click at [468, 365] on div "Reset and replace the documents on the closing docs field (any final docs shoul…" at bounding box center [532, 373] width 250 height 21
click at [468, 365] on span "Reset and replace the documents on the closing docs field (any final docs shoul…" at bounding box center [534, 373] width 241 height 19
click at [394, 373] on input "checkbox" at bounding box center [395, 374] width 10 height 10
click at [394, 402] on input "checkbox" at bounding box center [395, 402] width 10 height 10
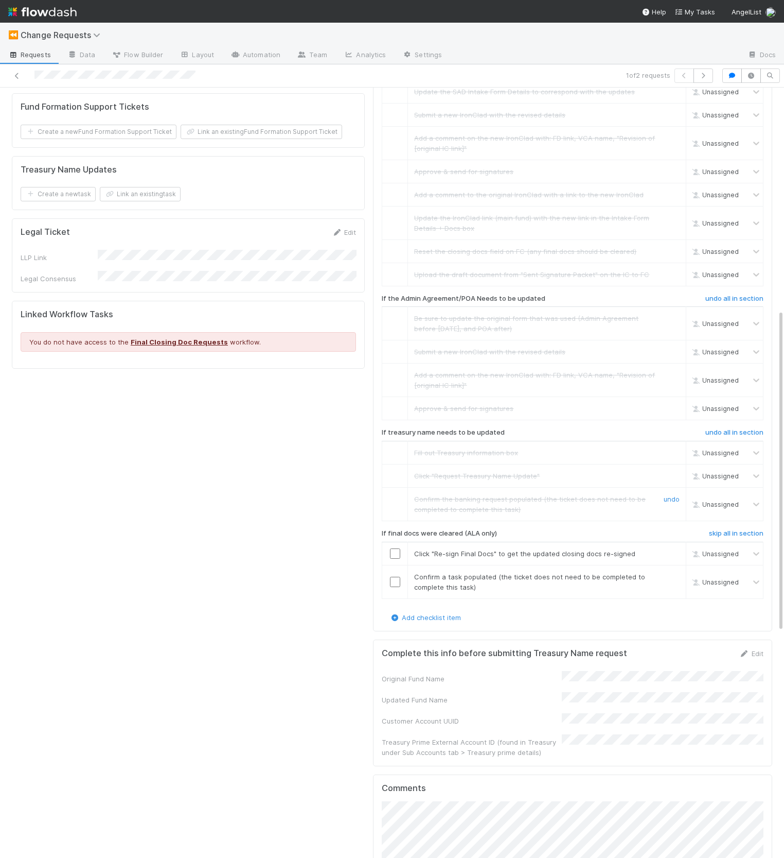
scroll to position [529, 0]
click at [729, 532] on h6 "skip all in section" at bounding box center [736, 534] width 55 height 8
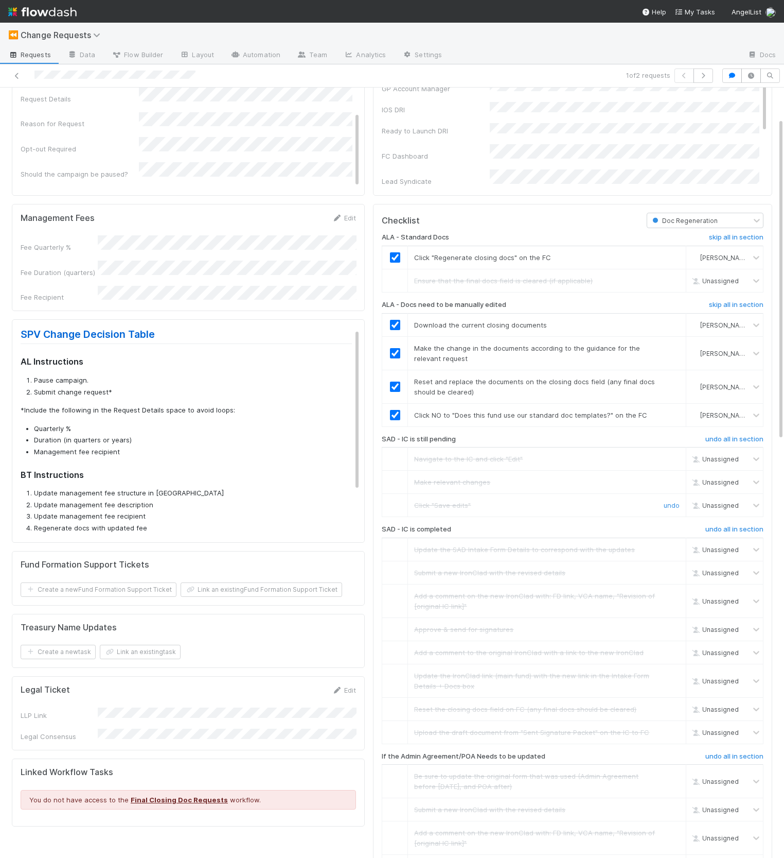
scroll to position [0, 0]
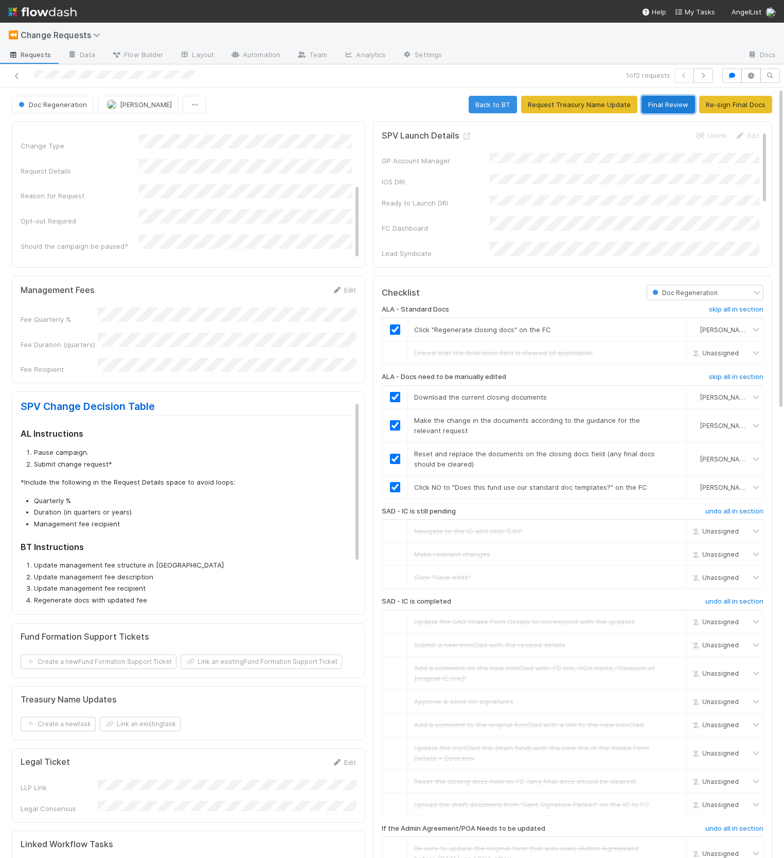
click at [675, 109] on button "Final Review" at bounding box center [669, 105] width 54 height 18
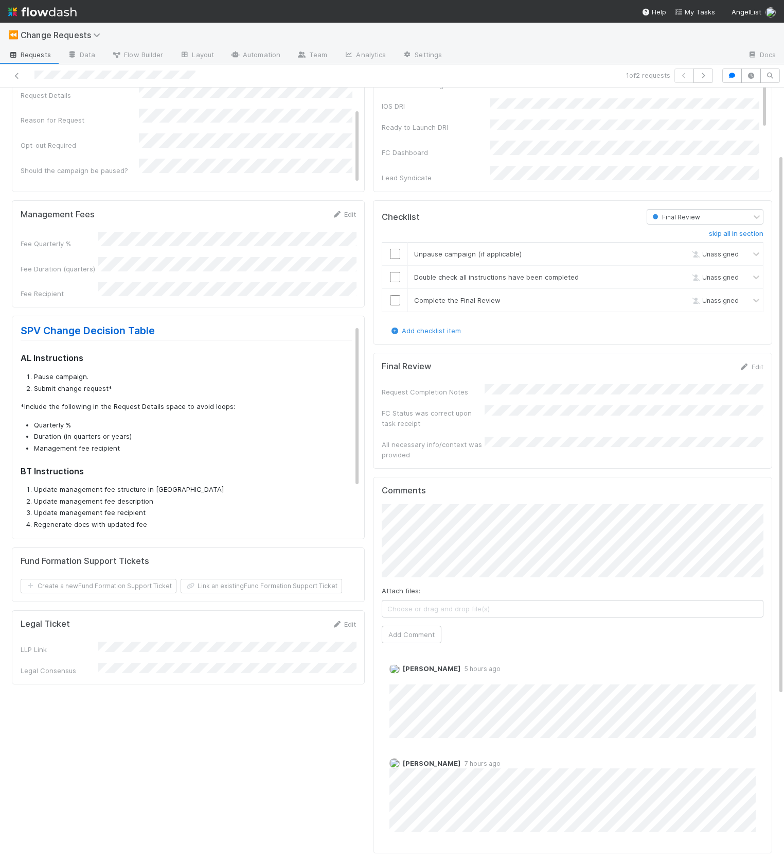
scroll to position [94, 0]
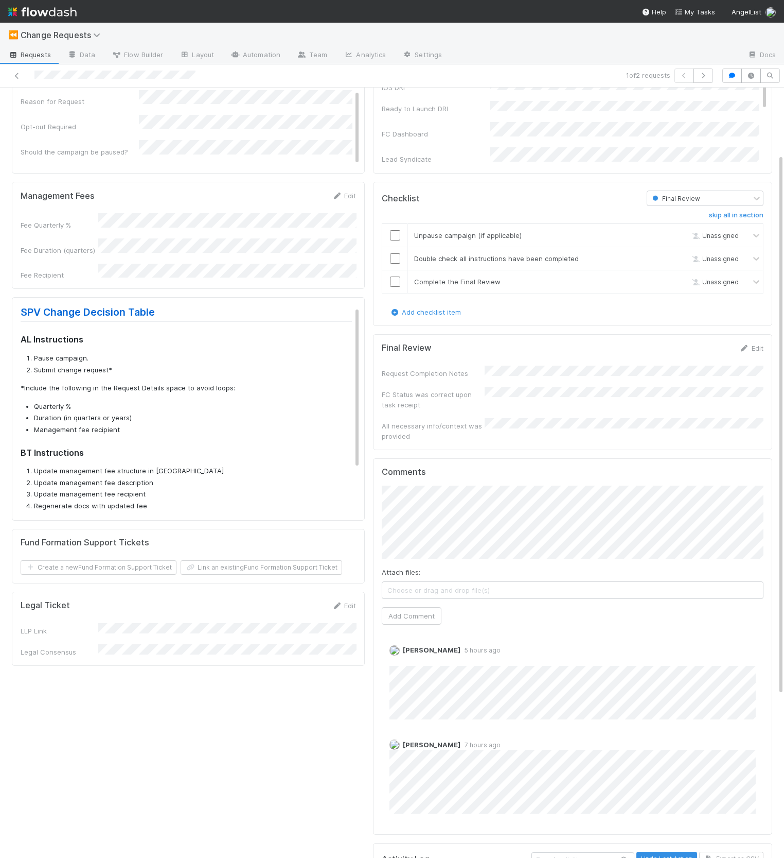
click at [503, 395] on div "FC Status was correct upon task receipt" at bounding box center [573, 398] width 382 height 23
click at [758, 344] on link "Edit" at bounding box center [752, 348] width 24 height 8
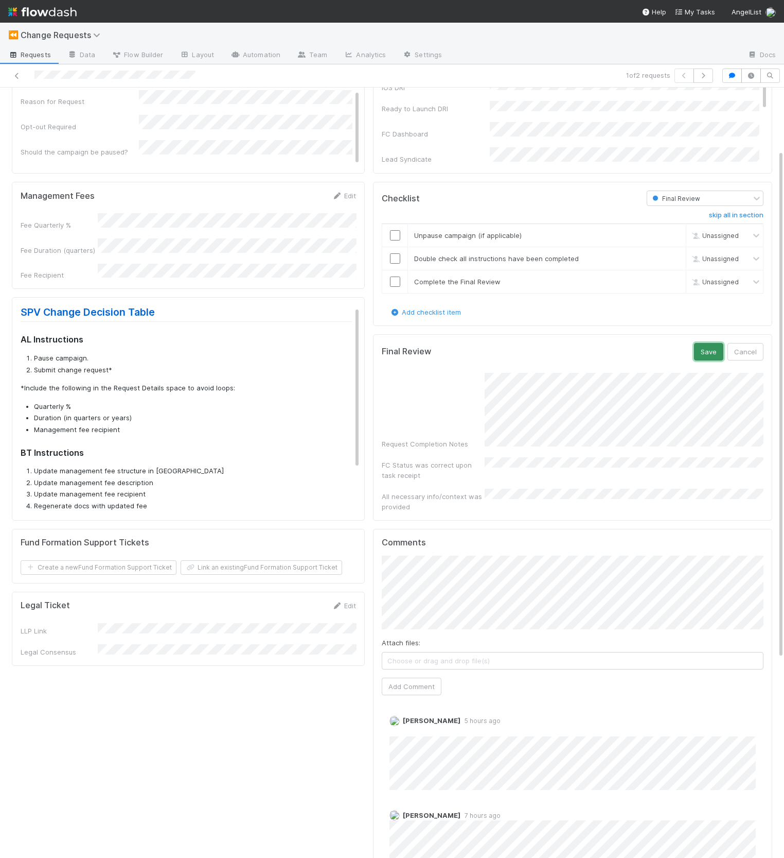
click at [708, 347] on button "Save" at bounding box center [708, 352] width 29 height 18
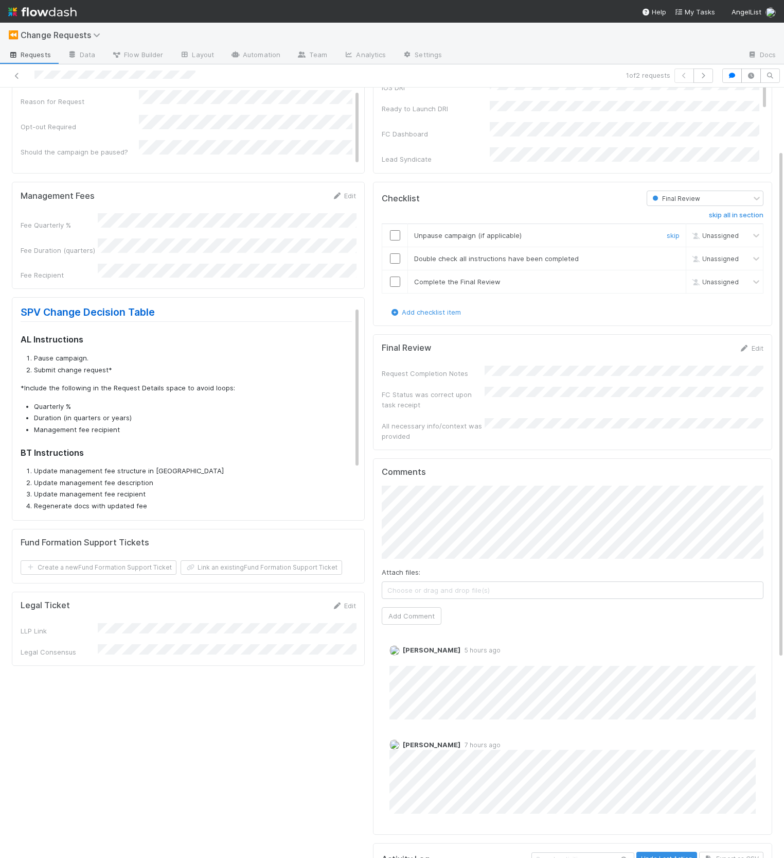
click at [403, 238] on div at bounding box center [394, 235] width 25 height 10
click at [399, 234] on input "checkbox" at bounding box center [395, 235] width 10 height 10
click at [395, 254] on input "checkbox" at bounding box center [395, 258] width 10 height 10
click at [392, 276] on input "checkbox" at bounding box center [395, 281] width 10 height 10
click at [394, 255] on input "checkbox" at bounding box center [395, 258] width 10 height 10
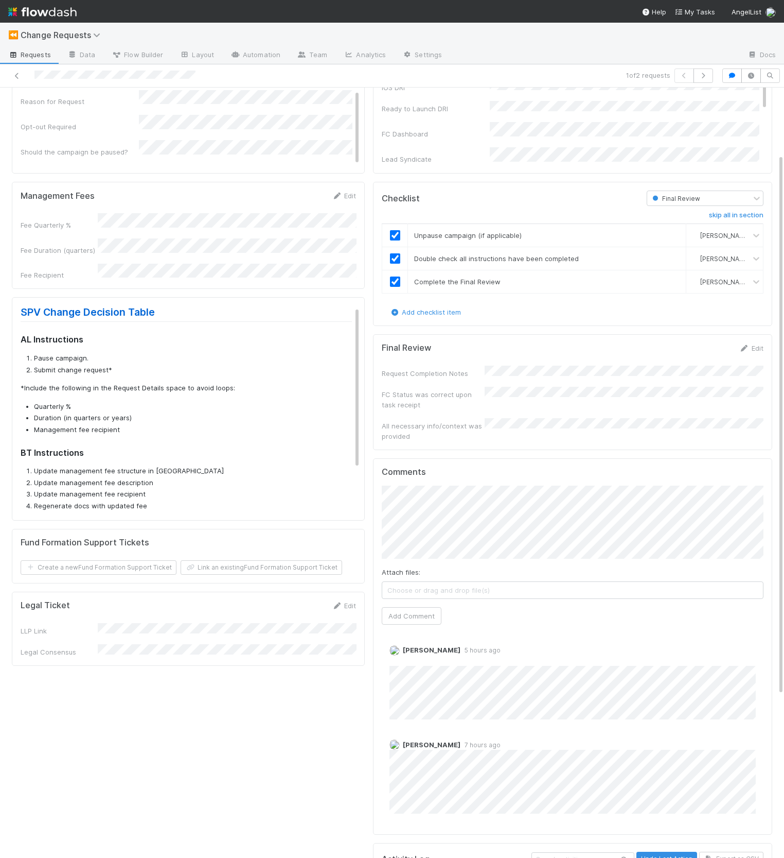
scroll to position [0, 0]
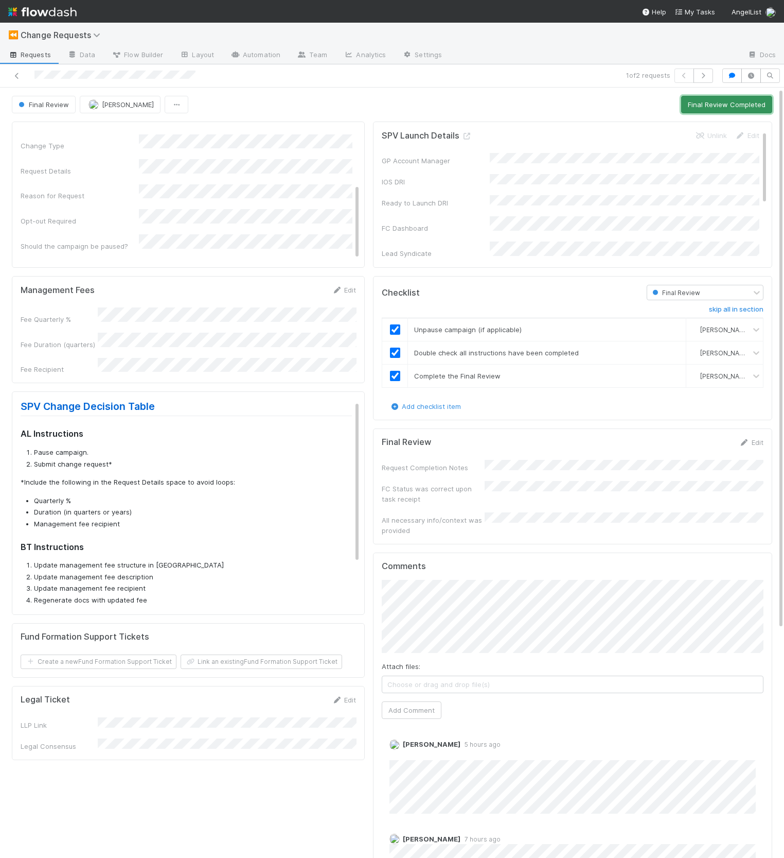
click at [700, 110] on button "Final Review Completed" at bounding box center [727, 105] width 91 height 18
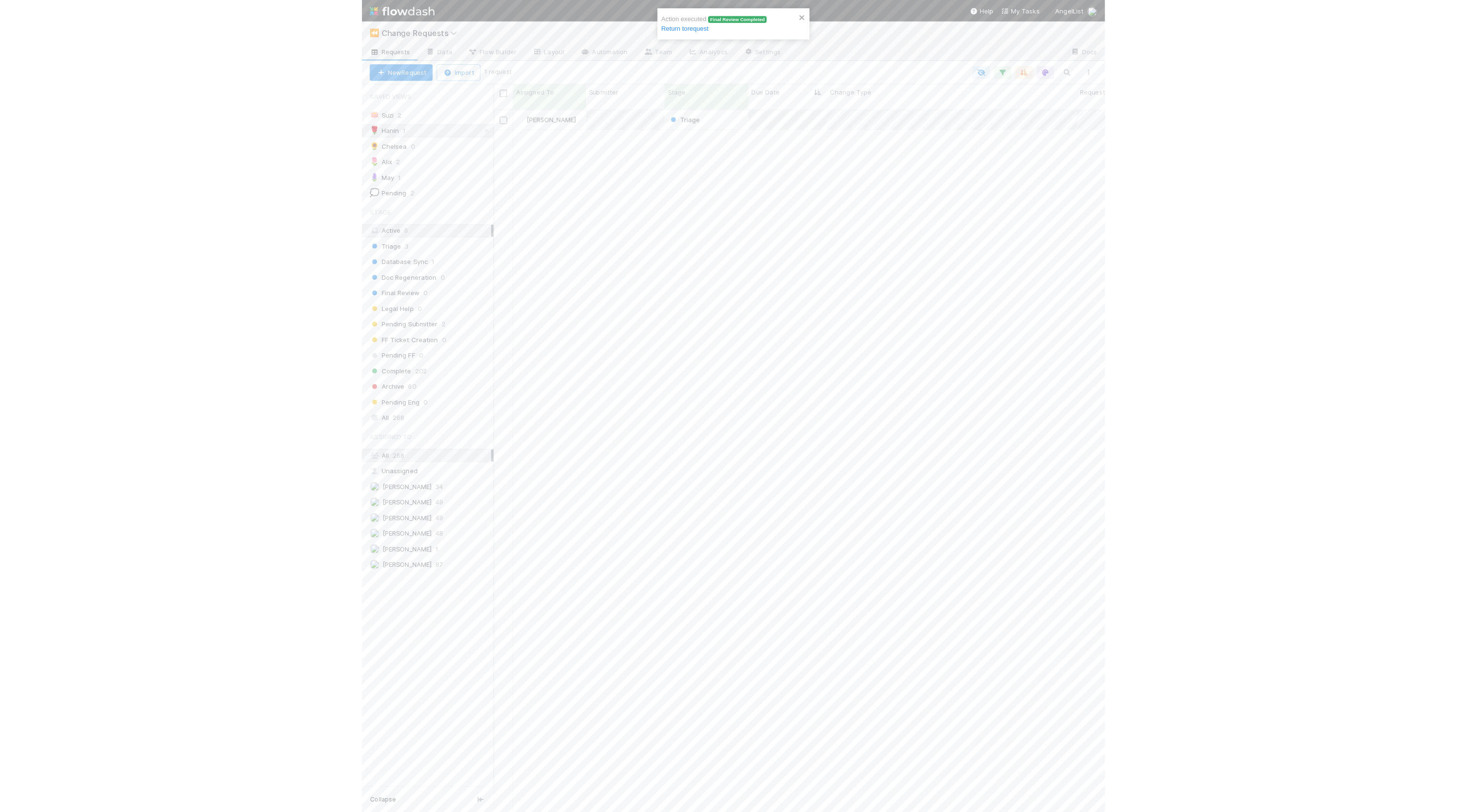
scroll to position [712, 1337]
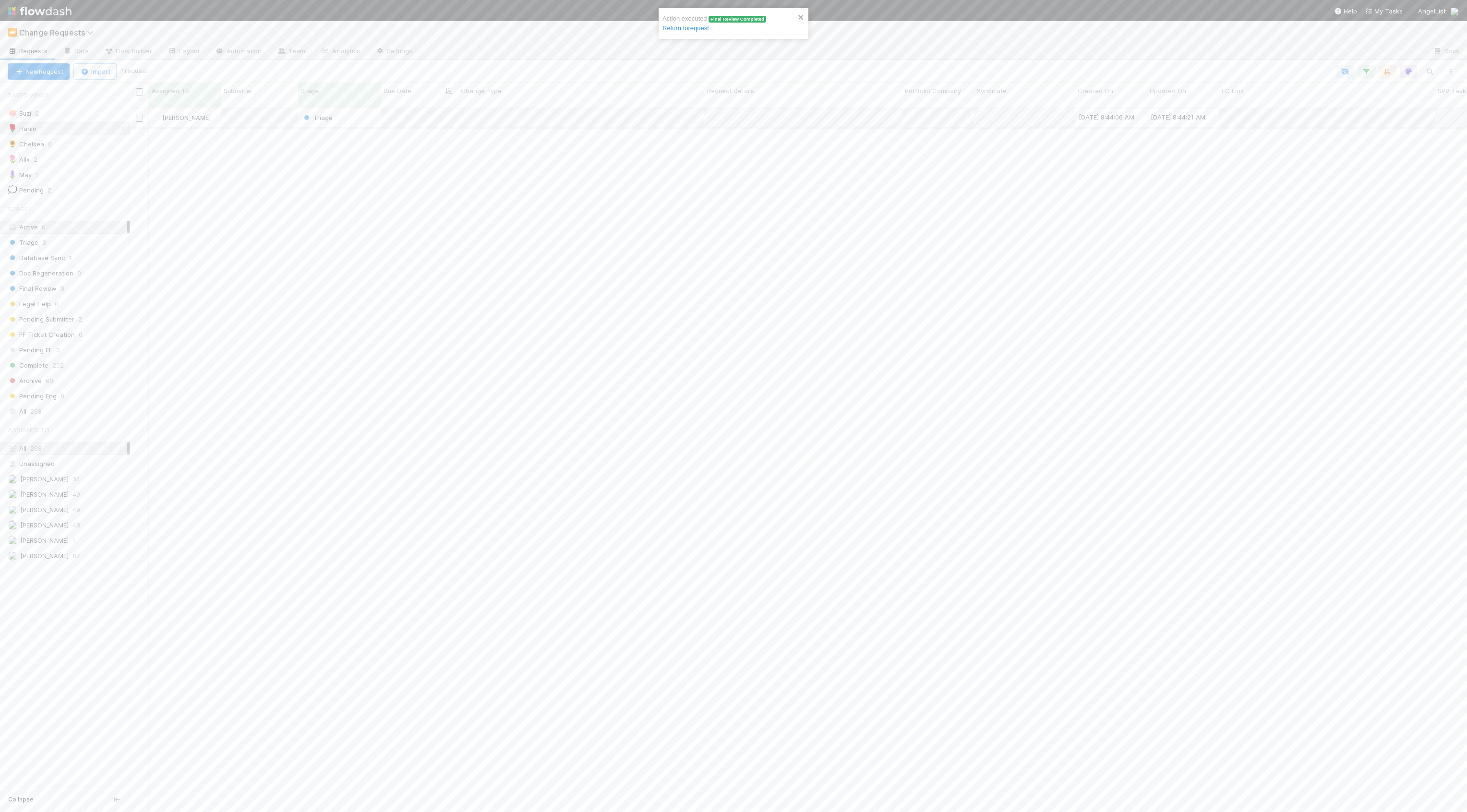
click at [362, 111] on div "Triage" at bounding box center [339, 117] width 83 height 19
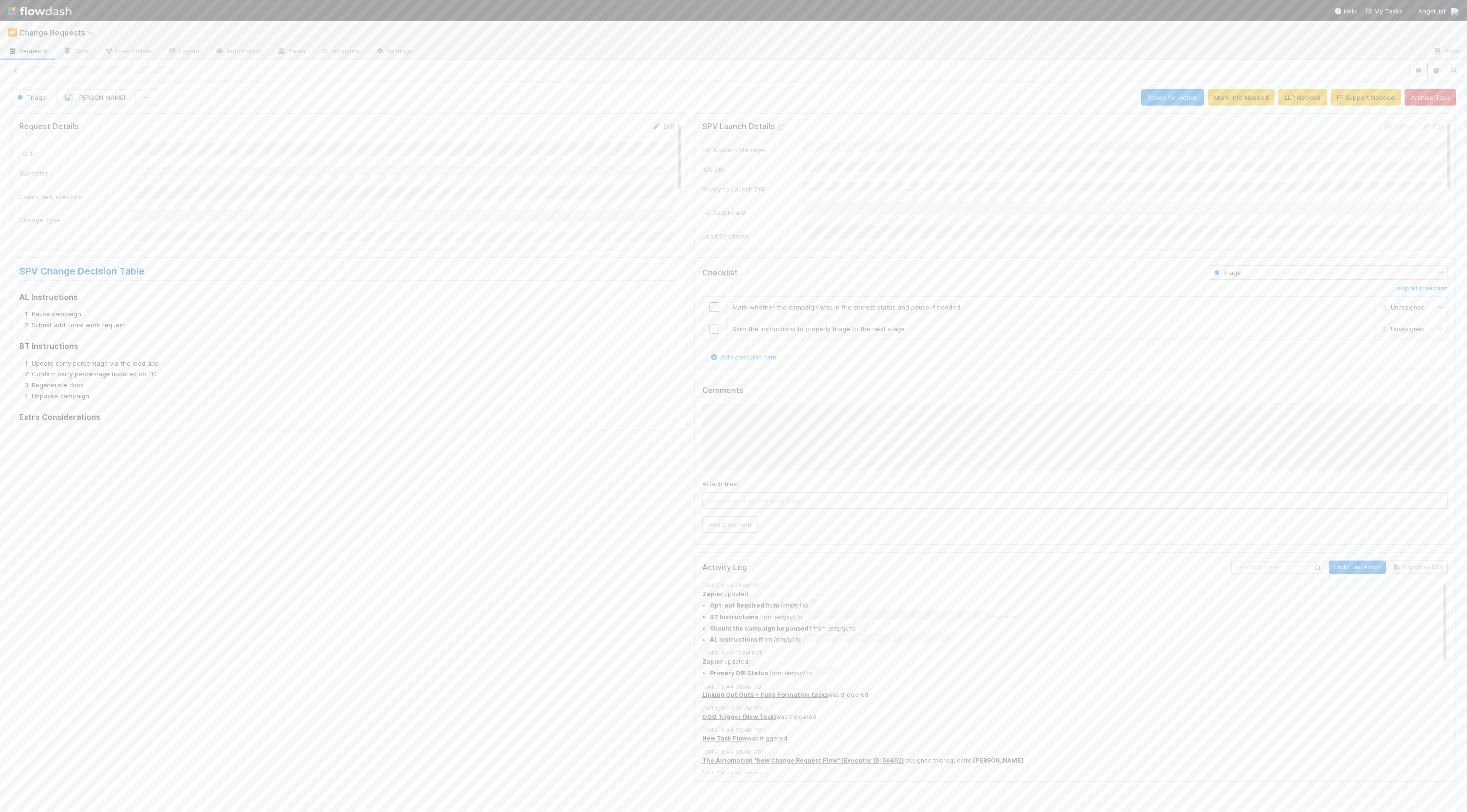
click at [775, 124] on h5 "SPV Launch Details" at bounding box center [744, 127] width 84 height 9
click at [780, 126] on icon at bounding box center [782, 127] width 9 height 7
click at [86, 238] on div "Details Edit FC Dashboard Self-advised status GP Account Manager IOS DRI Ready …" at bounding box center [335, 305] width 647 height 136
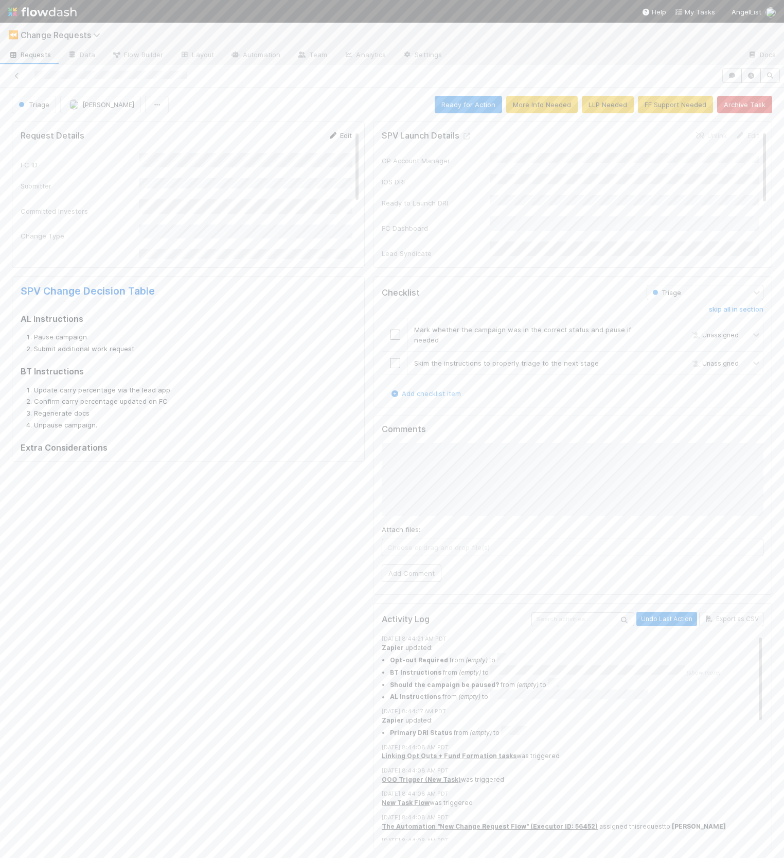
click at [347, 134] on link "Edit" at bounding box center [340, 135] width 24 height 8
click at [295, 143] on button "Save" at bounding box center [297, 139] width 29 height 18
click at [393, 329] on input "checkbox" at bounding box center [395, 334] width 10 height 10
click at [395, 358] on input "checkbox" at bounding box center [395, 363] width 10 height 10
click at [457, 109] on button "Ready for Action" at bounding box center [468, 105] width 67 height 18
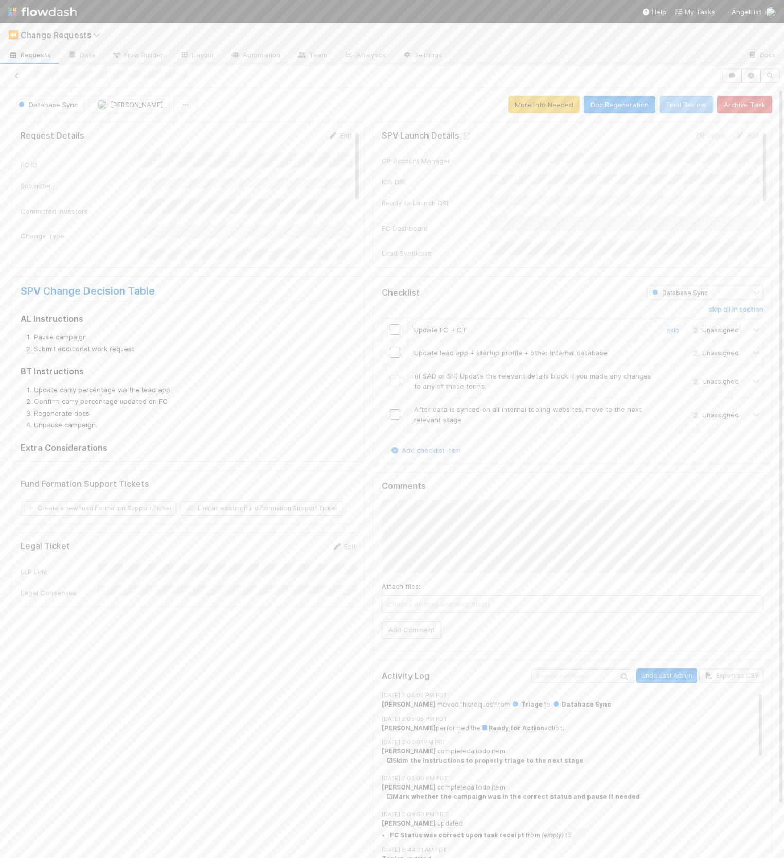
click at [393, 329] on input "checkbox" at bounding box center [395, 329] width 10 height 10
click at [415, 353] on span "Update lead app + startup profile + other internal database" at bounding box center [511, 352] width 194 height 8
drag, startPoint x: 65, startPoint y: 387, endPoint x: 87, endPoint y: 409, distance: 30.9
click at [169, 392] on li "Update carry percentage via the lead app" at bounding box center [193, 390] width 318 height 10
drag, startPoint x: 84, startPoint y: 408, endPoint x: 166, endPoint y: 405, distance: 81.9
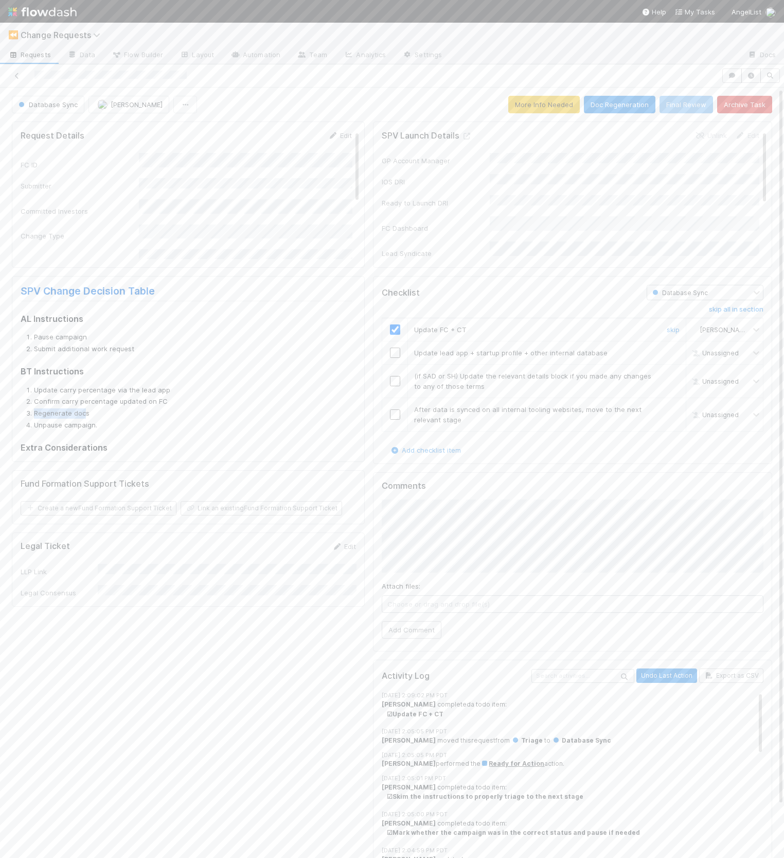
click at [166, 405] on ol "Update carry percentage via the lead app Confirm carry percentage updated on FC…" at bounding box center [187, 407] width 332 height 45
drag, startPoint x: 103, startPoint y: 400, endPoint x: 43, endPoint y: 388, distance: 61.6
click at [34, 396] on li "Confirm carry percentage updated on FC" at bounding box center [193, 401] width 318 height 10
drag, startPoint x: 44, startPoint y: 387, endPoint x: 140, endPoint y: 399, distance: 96.6
click at [140, 399] on ol "Update carry percentage via the lead app Confirm carry percentage updated on FC…" at bounding box center [187, 407] width 332 height 45
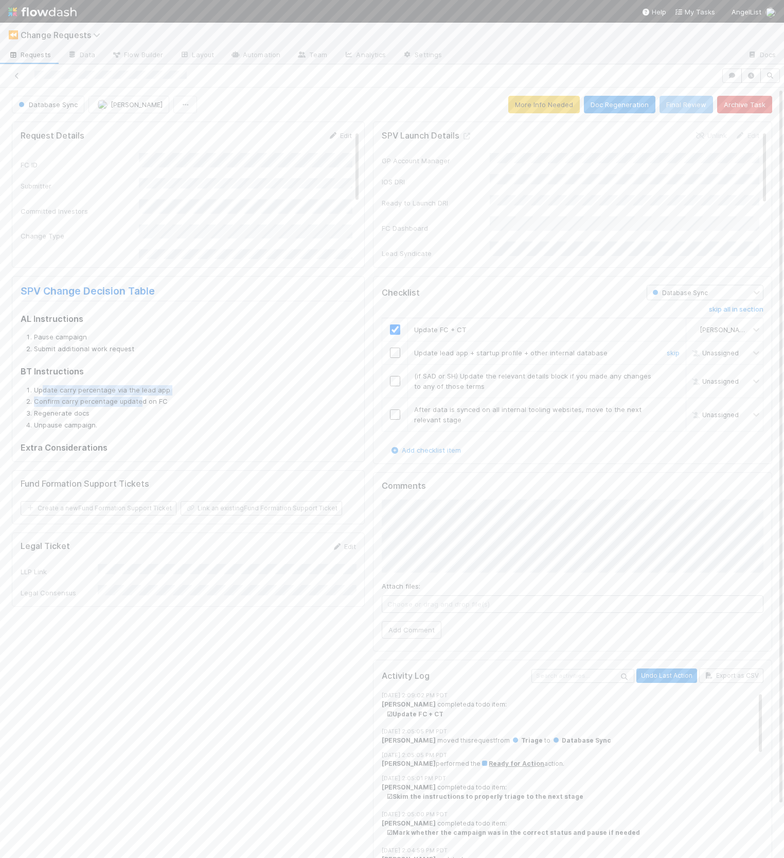
click at [393, 348] on input "checkbox" at bounding box center [395, 352] width 10 height 10
click at [669, 373] on link "skip" at bounding box center [673, 376] width 13 height 8
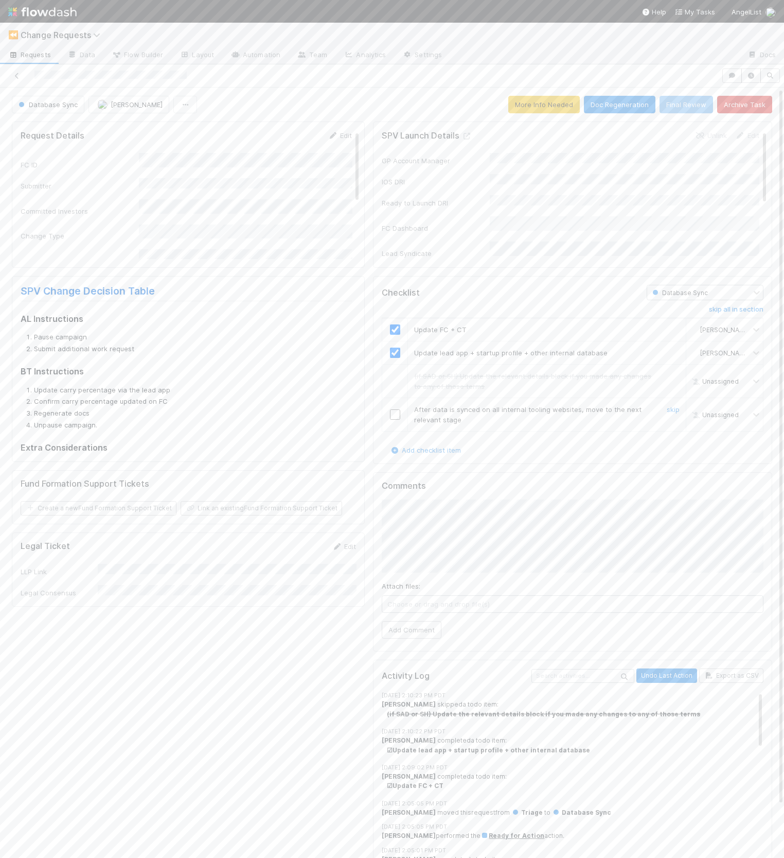
click at [386, 413] on div at bounding box center [394, 414] width 25 height 10
click at [399, 414] on input "checkbox" at bounding box center [395, 414] width 10 height 10
click at [601, 105] on button "Doc Regeneration" at bounding box center [620, 105] width 72 height 18
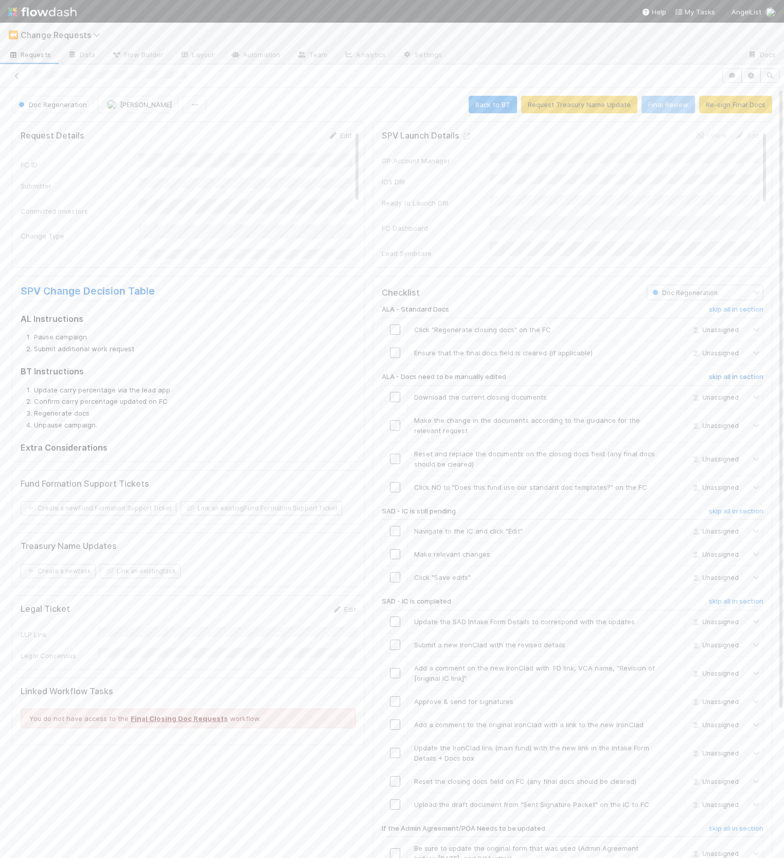
click at [720, 375] on h6 "skip all in section" at bounding box center [736, 377] width 55 height 8
click at [395, 327] on input "checkbox" at bounding box center [395, 329] width 10 height 10
click at [673, 348] on link "skip" at bounding box center [673, 352] width 13 height 8
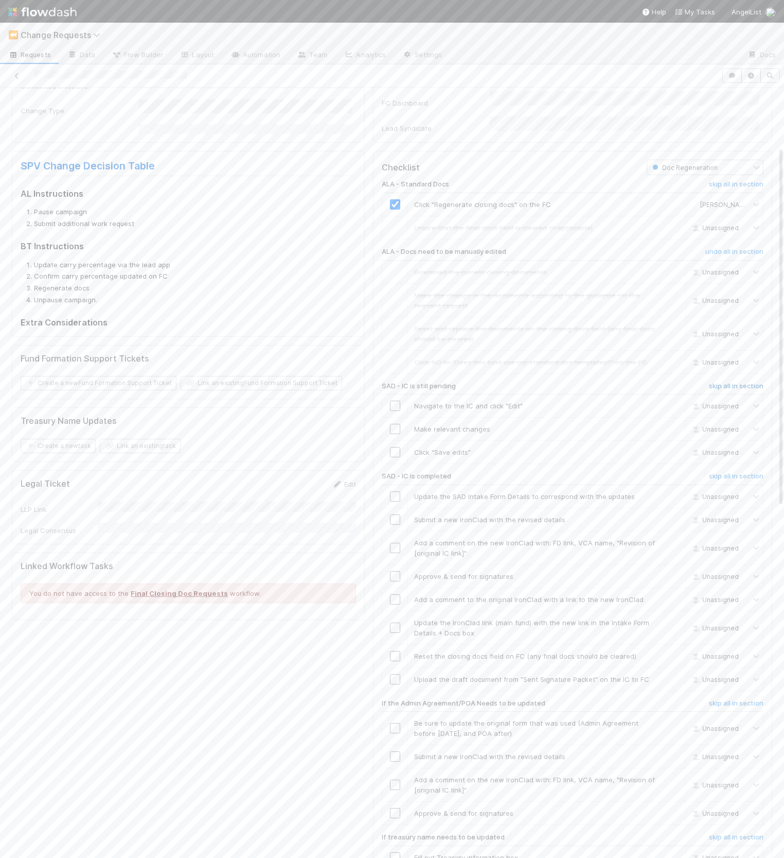
click at [737, 382] on h6 "skip all in section" at bounding box center [736, 386] width 55 height 8
click at [730, 467] on div "ALA - Standard Docs skip all in section Click "Regenerate closing docs" on the …" at bounding box center [573, 595] width 382 height 841
click at [731, 472] on h6 "skip all in section" at bounding box center [736, 476] width 55 height 8
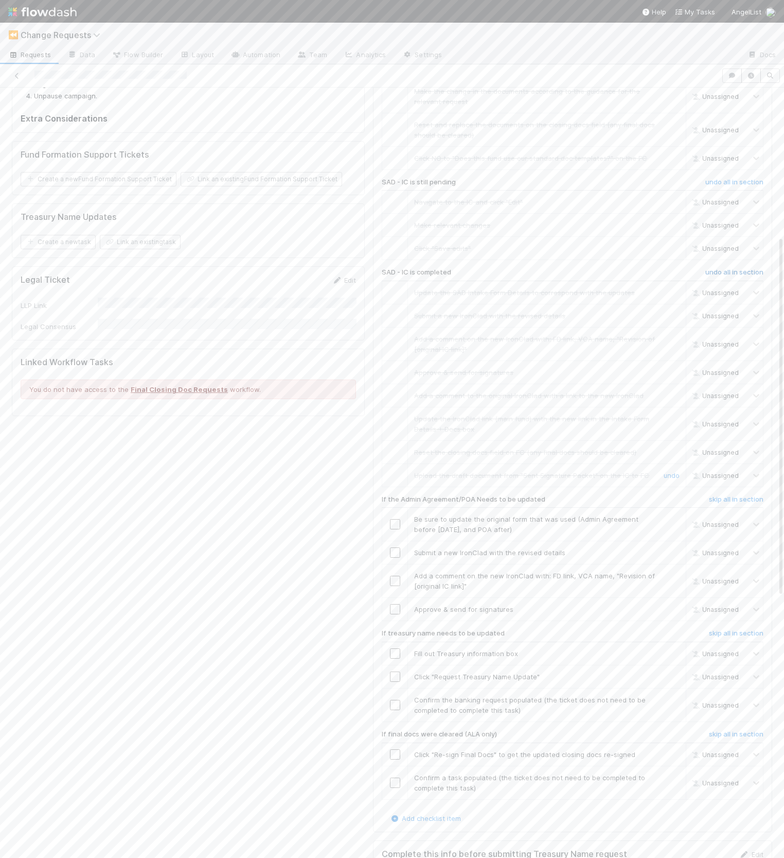
scroll to position [396, 0]
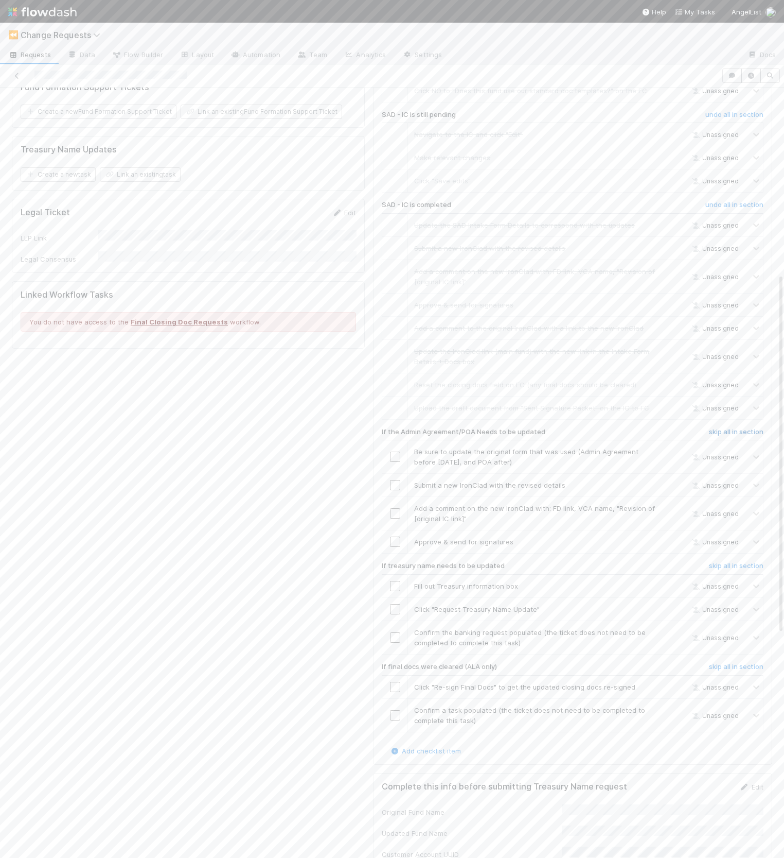
click at [737, 428] on h6 "skip all in section" at bounding box center [736, 432] width 55 height 8
click at [735, 562] on h6 "skip all in section" at bounding box center [736, 566] width 55 height 8
click at [728, 662] on h6 "skip all in section" at bounding box center [736, 666] width 55 height 8
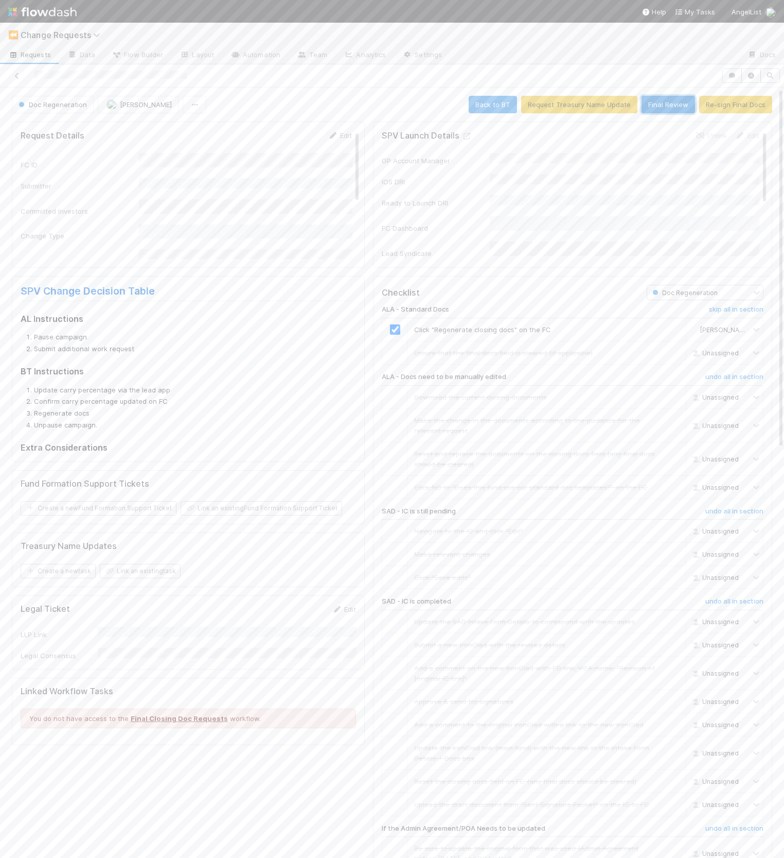
click at [685, 103] on button "Final Review" at bounding box center [669, 105] width 54 height 18
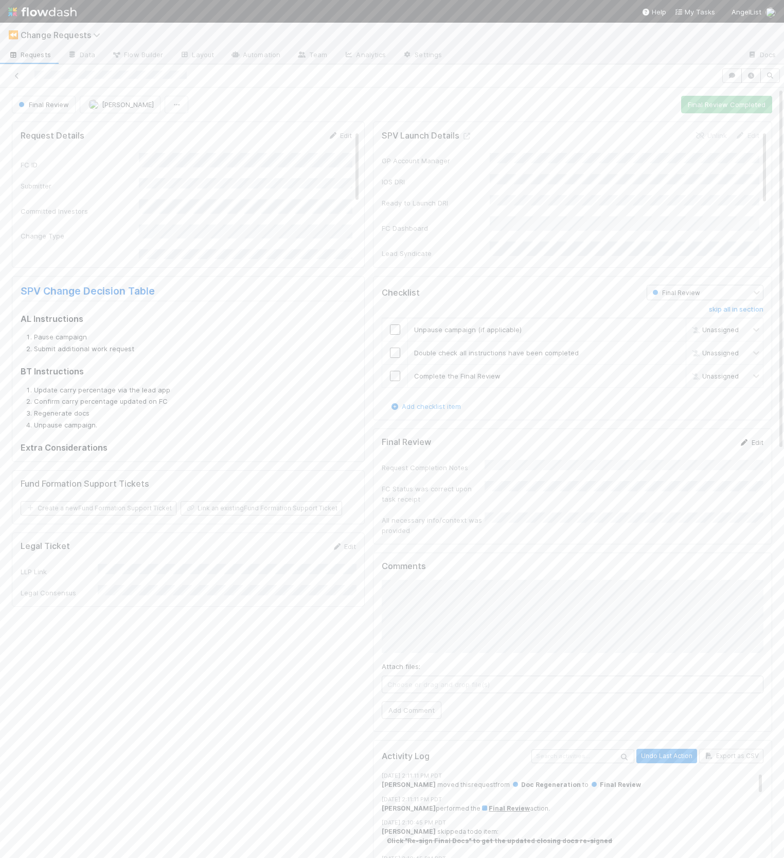
click at [758, 438] on link "Edit" at bounding box center [752, 442] width 24 height 8
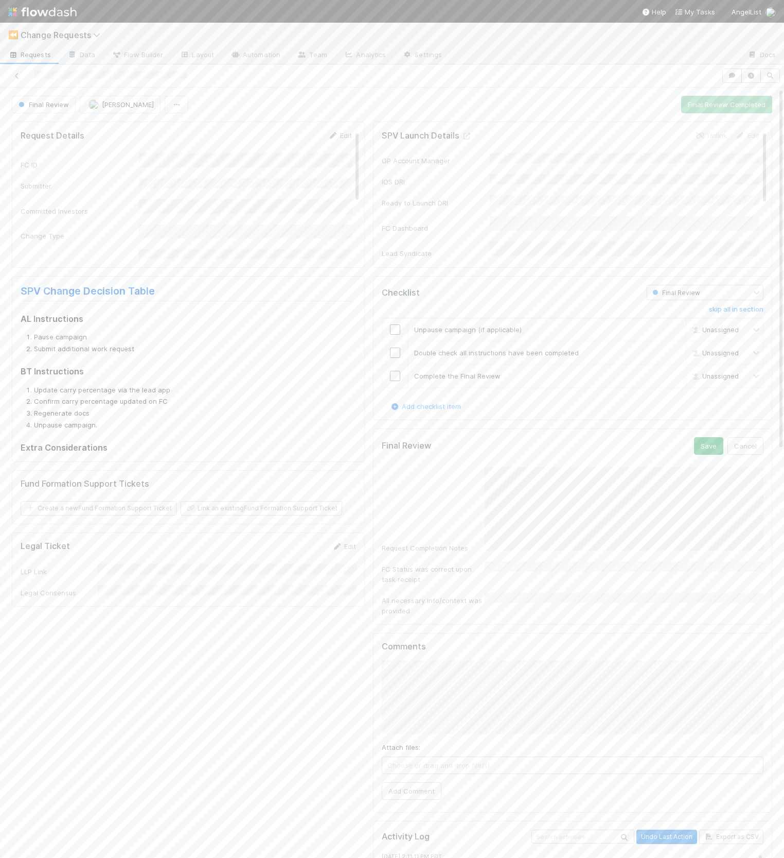
click at [482, 520] on div "Request Completion Notes" at bounding box center [573, 510] width 382 height 86
click at [707, 446] on button "Save" at bounding box center [708, 446] width 29 height 18
click at [399, 330] on input "checkbox" at bounding box center [395, 329] width 10 height 10
click at [398, 347] on input "checkbox" at bounding box center [395, 352] width 10 height 10
click at [396, 375] on input "checkbox" at bounding box center [395, 376] width 10 height 10
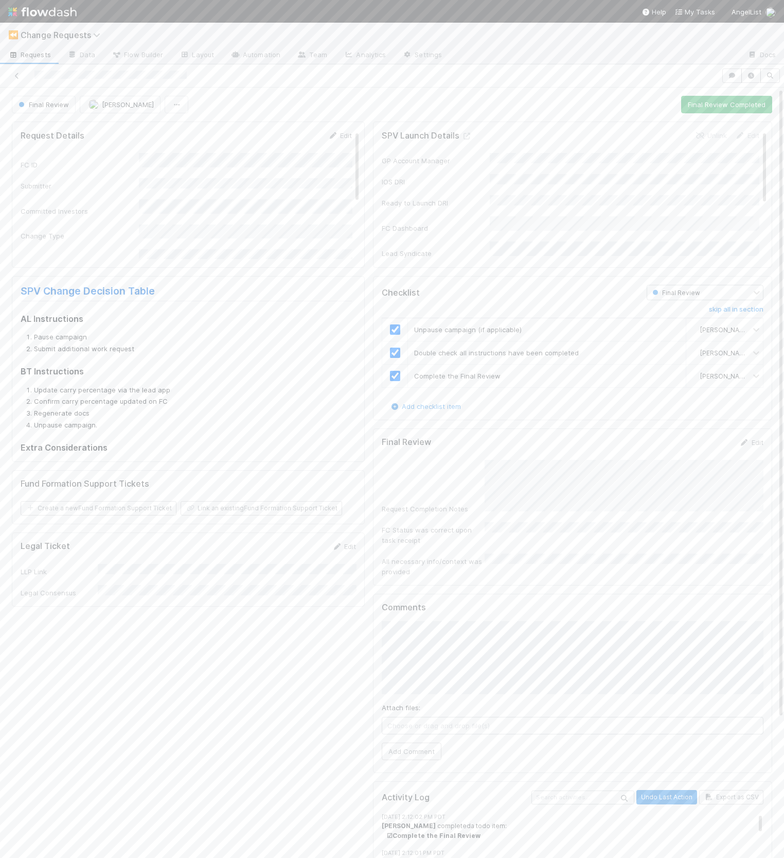
click at [488, 241] on div "Lead Syndicate" at bounding box center [571, 249] width 378 height 17
click at [721, 109] on button "Final Review Completed" at bounding box center [727, 105] width 91 height 18
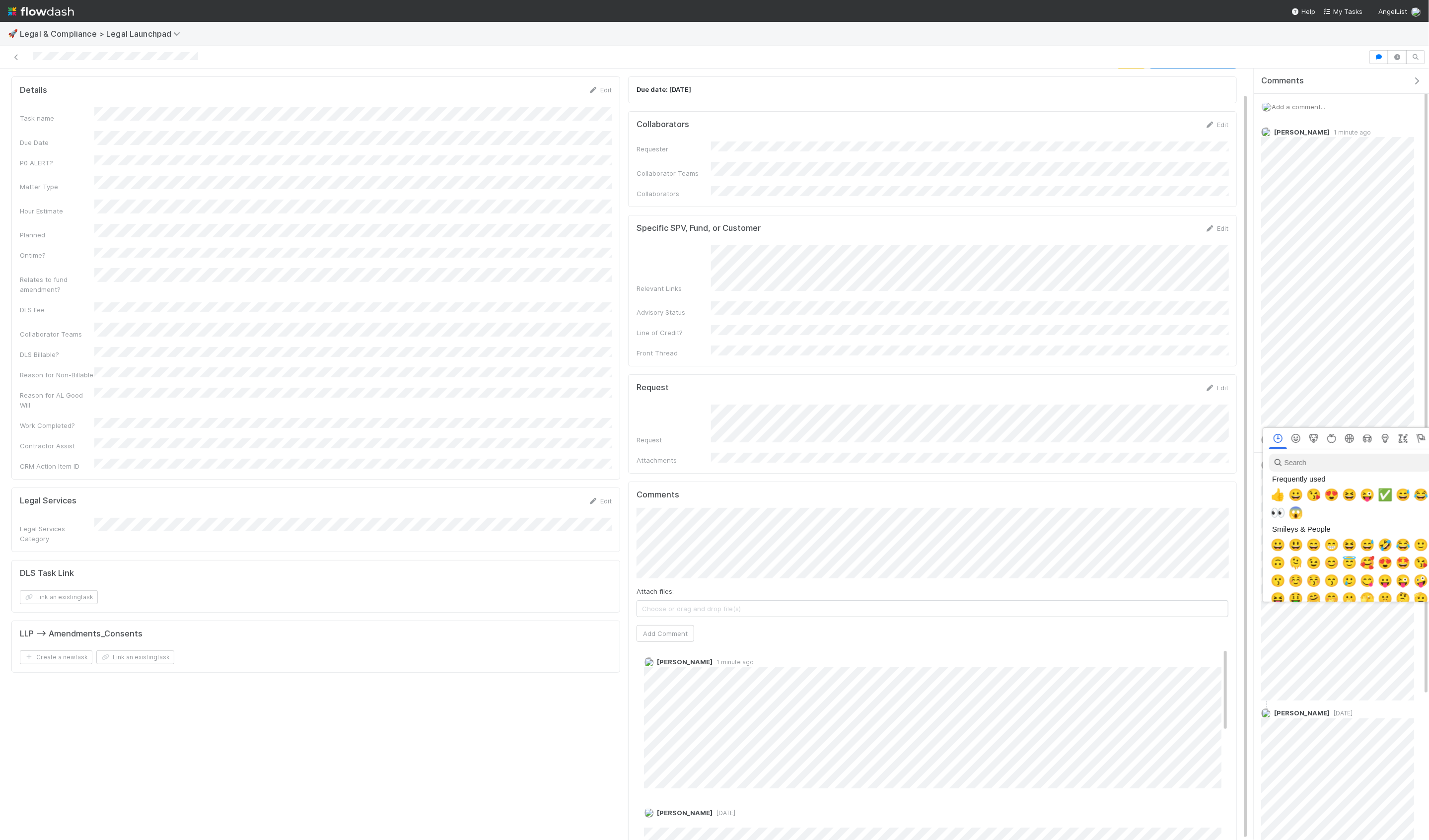
click at [1029, 383] on div at bounding box center [714, 420] width 1429 height 840
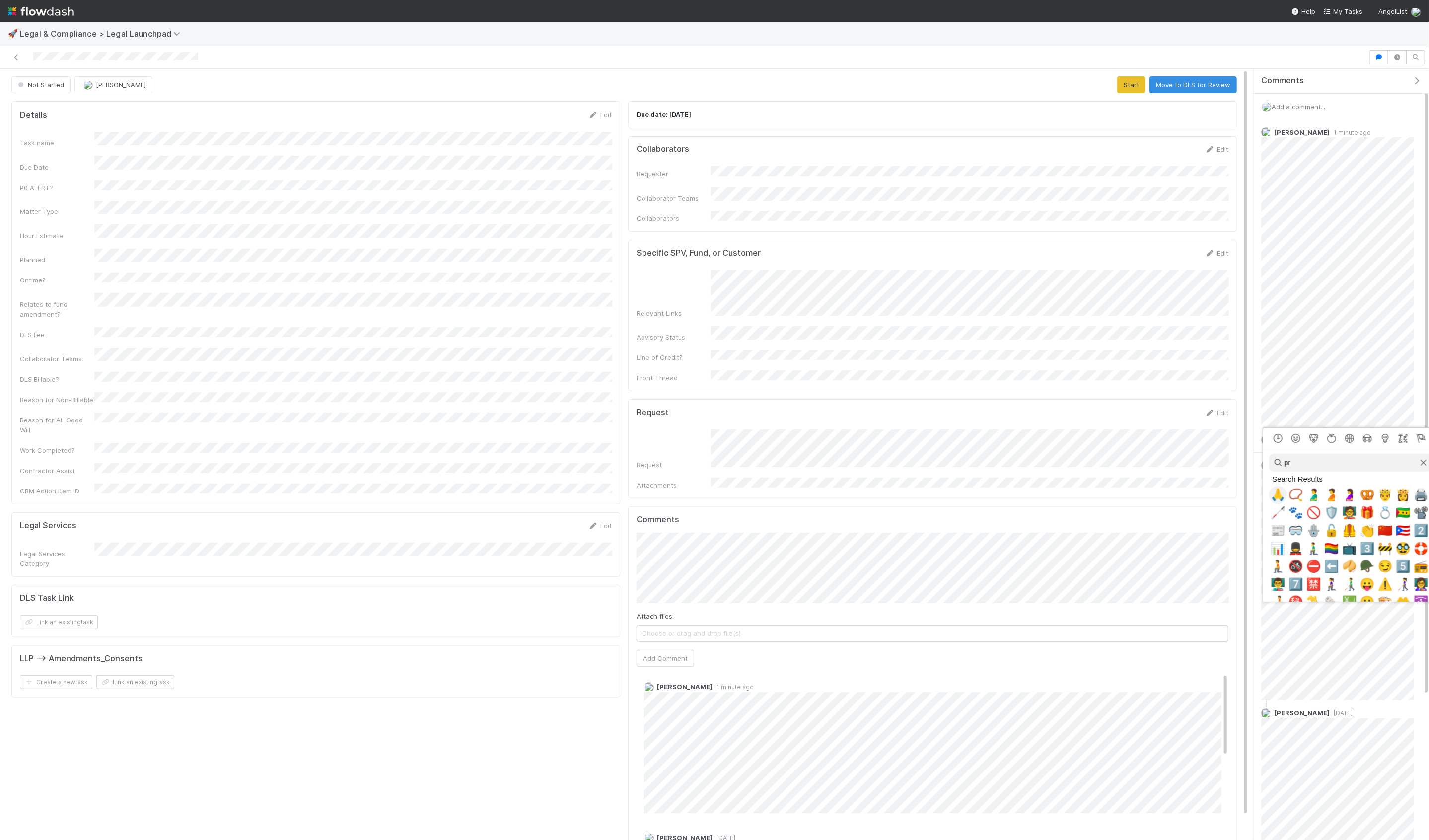
type input "pr"
click at [1277, 490] on span "🙏" at bounding box center [1278, 495] width 14 height 14
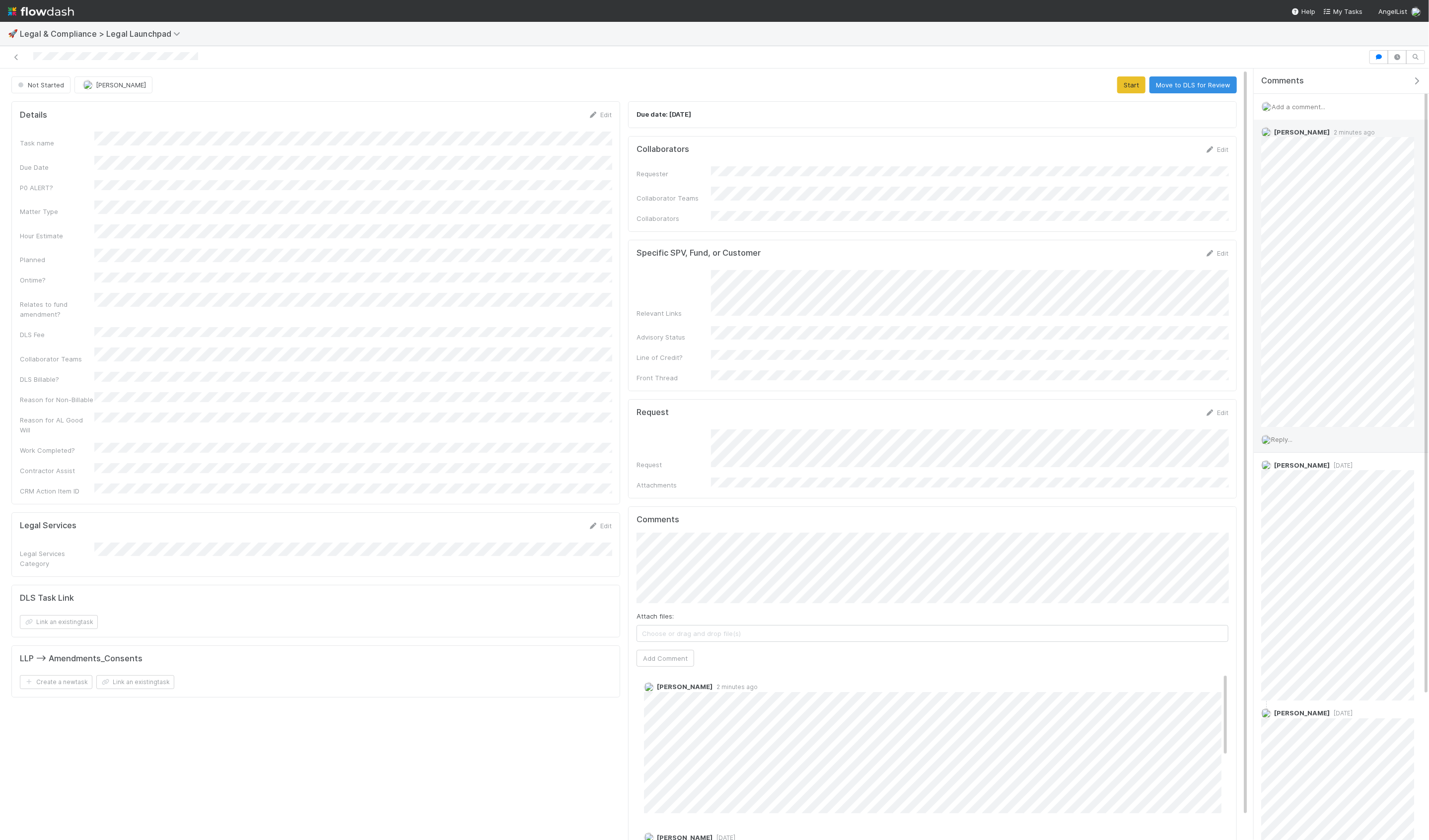
click at [1283, 439] on span "Reply..." at bounding box center [1282, 439] width 21 height 8
click at [1300, 611] on button "Add Reply" at bounding box center [1296, 617] width 44 height 17
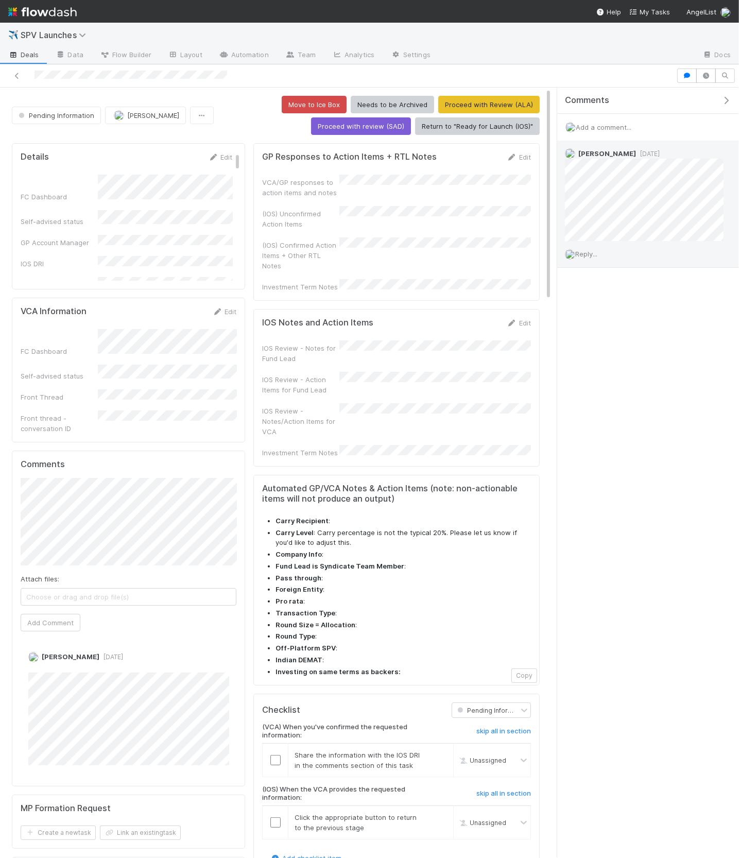
click at [699, 247] on div "Reply..." at bounding box center [644, 254] width 174 height 26
click at [586, 258] on div "Reply..." at bounding box center [644, 254] width 174 height 26
click at [587, 255] on span "Reply..." at bounding box center [586, 254] width 22 height 8
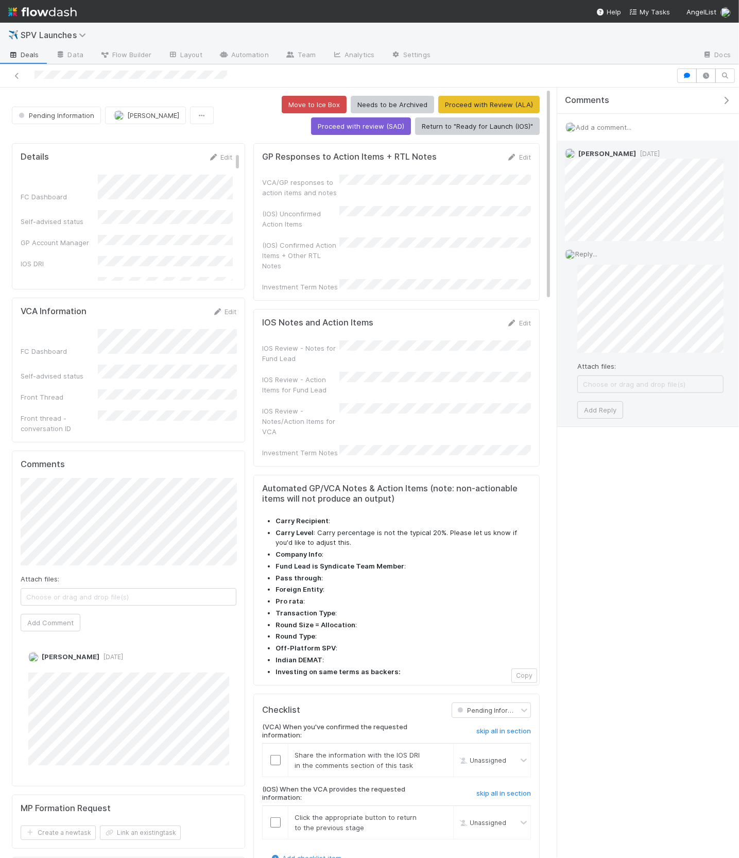
click at [731, 320] on div "Hanin Almoallim 3 days ago Reply... Attach files: Choose or drag and drop file(…" at bounding box center [648, 284] width 182 height 286
click at [602, 429] on button "Add Reply" at bounding box center [600, 428] width 46 height 18
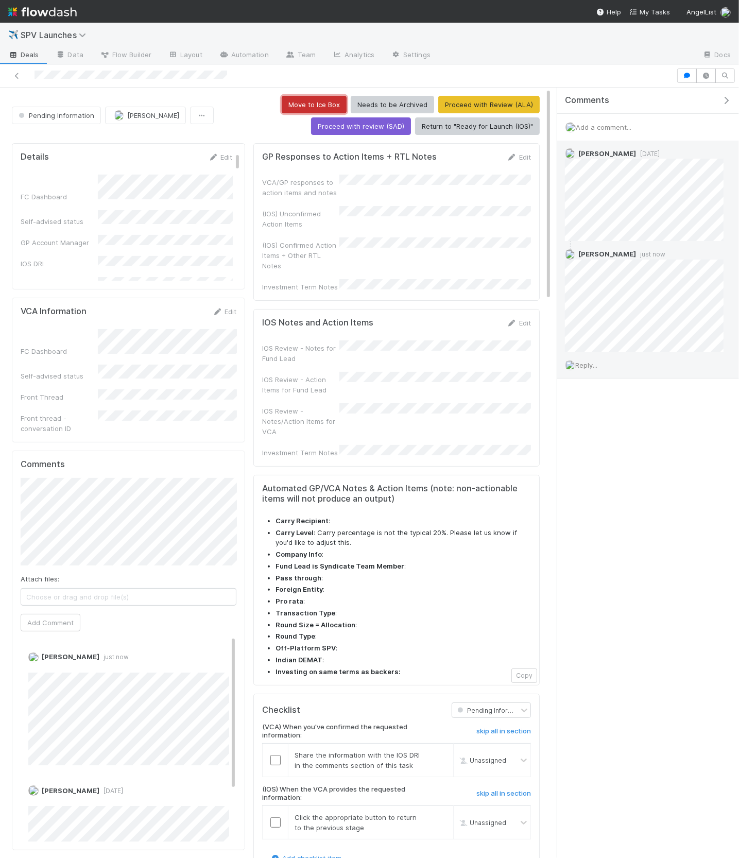
click at [313, 103] on button "Move to Ice Box" at bounding box center [314, 105] width 65 height 18
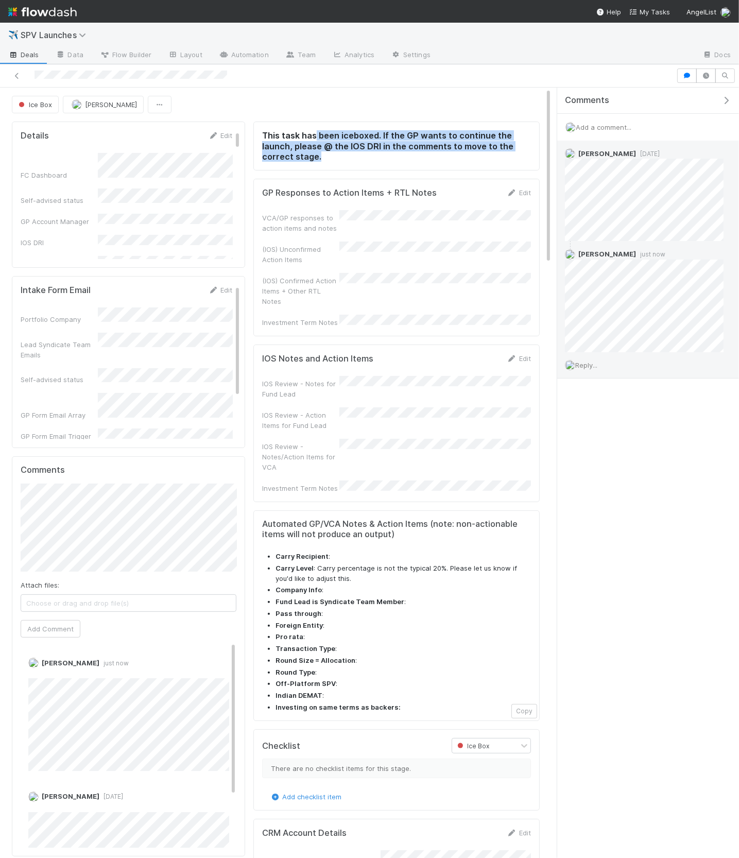
drag, startPoint x: 315, startPoint y: 130, endPoint x: 363, endPoint y: 157, distance: 55.3
click at [363, 157] on h3 "This task has been iceboxed. If the GP wants to continue the launch, please @ t…" at bounding box center [396, 145] width 269 height 31
drag, startPoint x: 364, startPoint y: 143, endPoint x: 365, endPoint y: 154, distance: 11.4
click at [365, 154] on h3 "This task has been iceboxed. If the GP wants to continue the launch, please @ t…" at bounding box center [396, 145] width 269 height 31
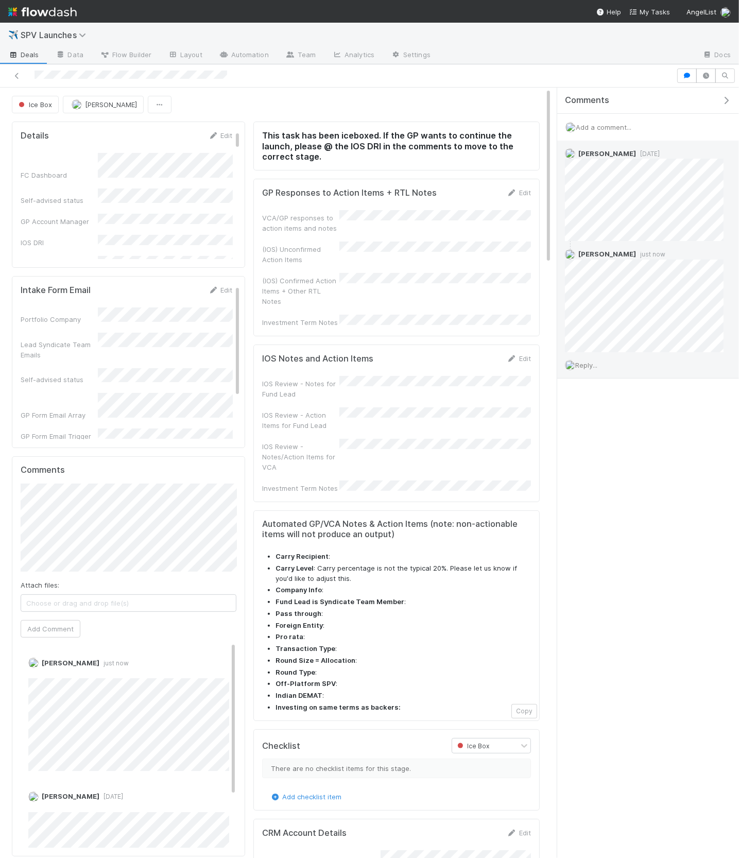
click at [365, 154] on h3 "This task has been iceboxed. If the GP wants to continue the launch, please @ t…" at bounding box center [396, 145] width 269 height 31
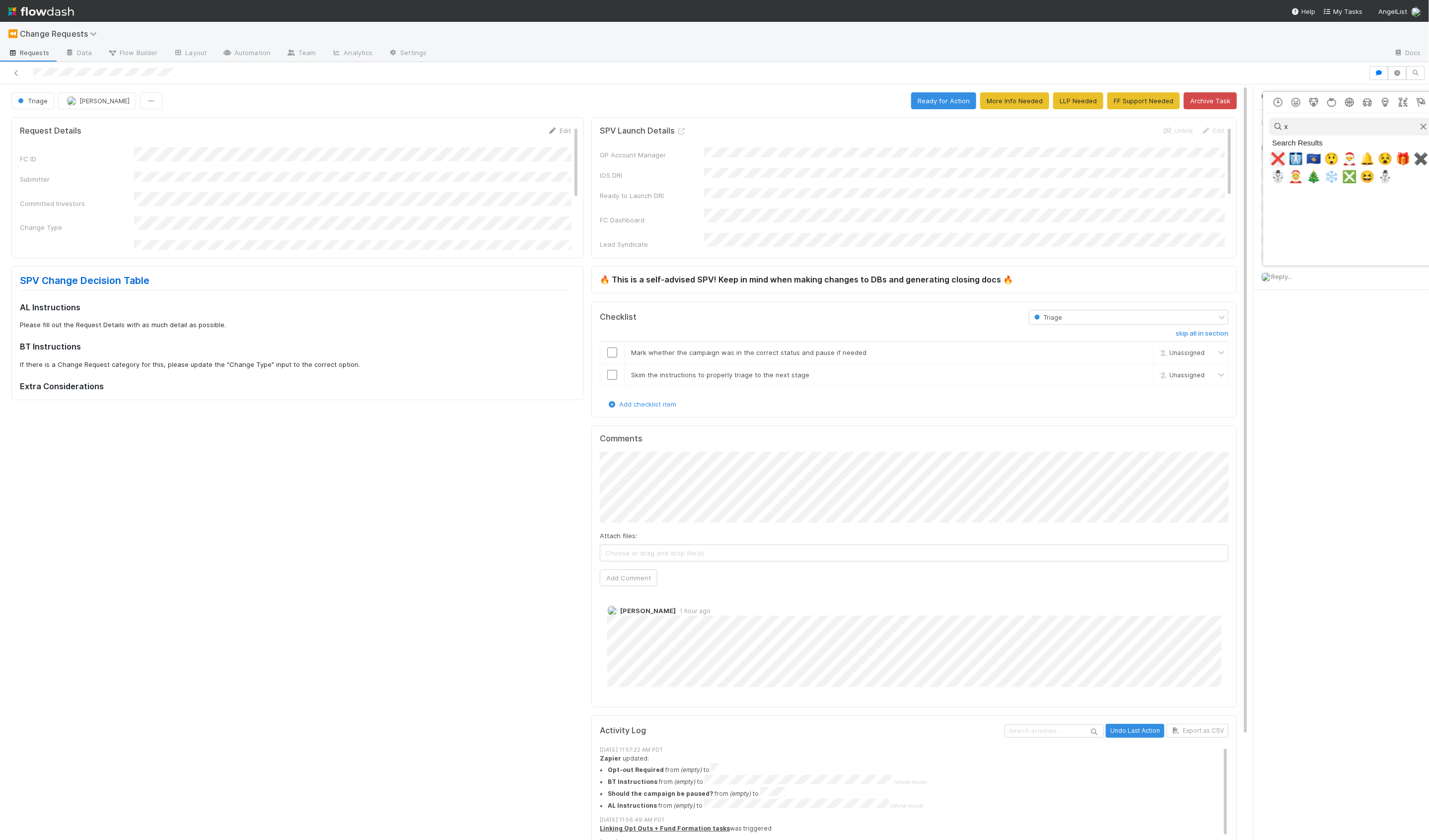
type input "x"
click at [1278, 161] on span "❌" at bounding box center [1278, 159] width 14 height 14
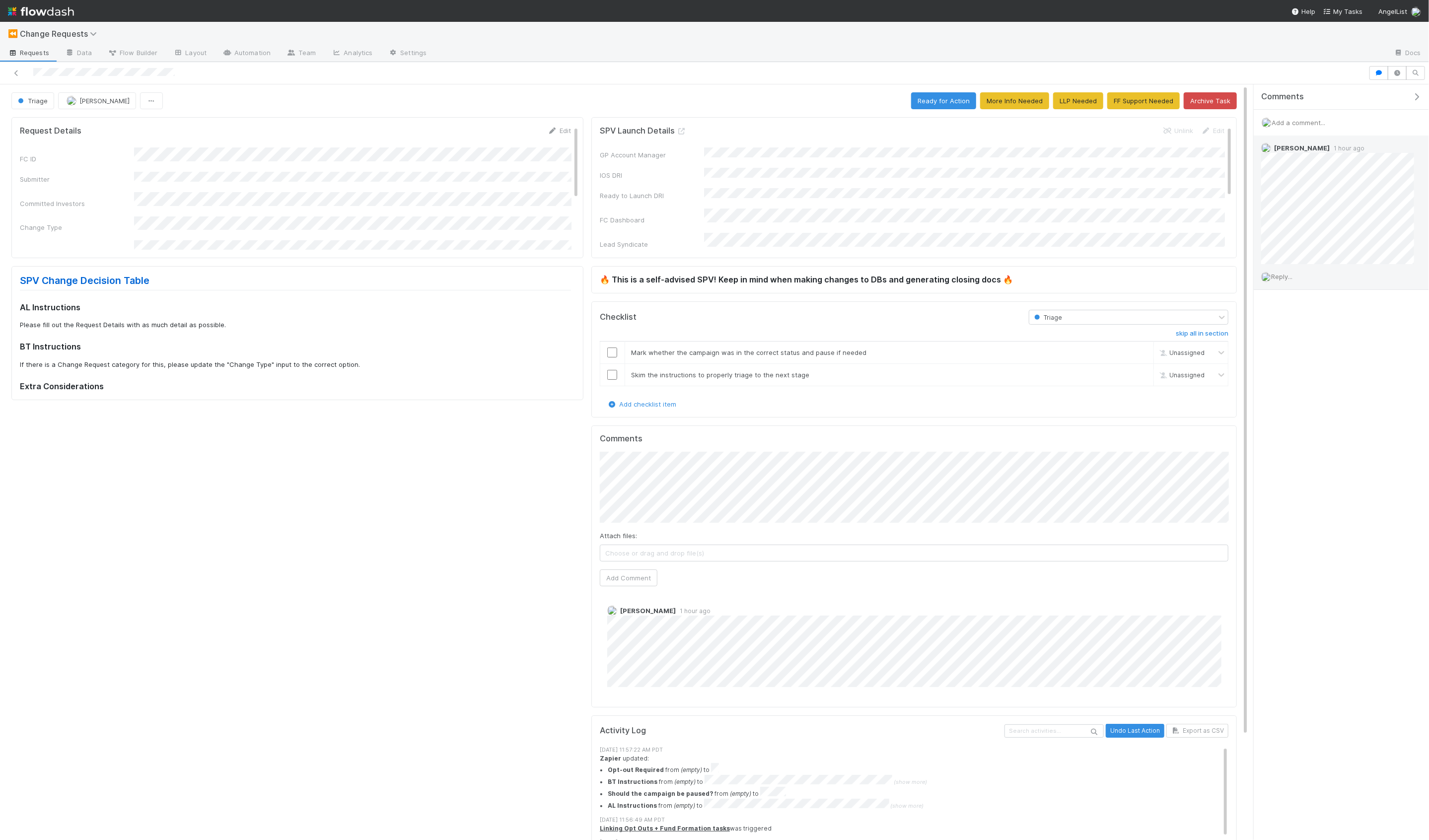
click at [1281, 276] on span "Reply..." at bounding box center [1282, 277] width 21 height 8
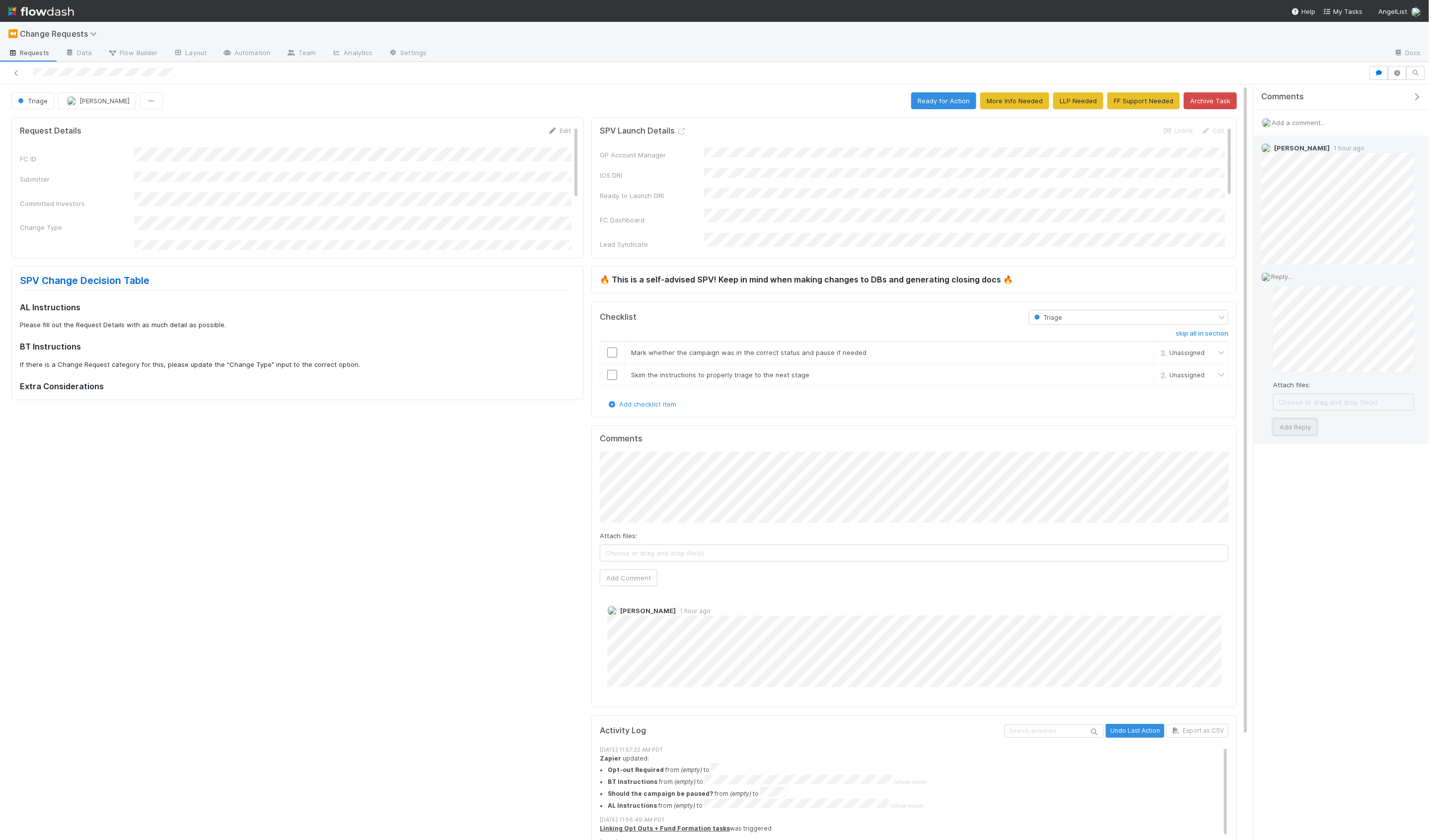
click at [1298, 426] on button "Add Reply" at bounding box center [1296, 427] width 44 height 17
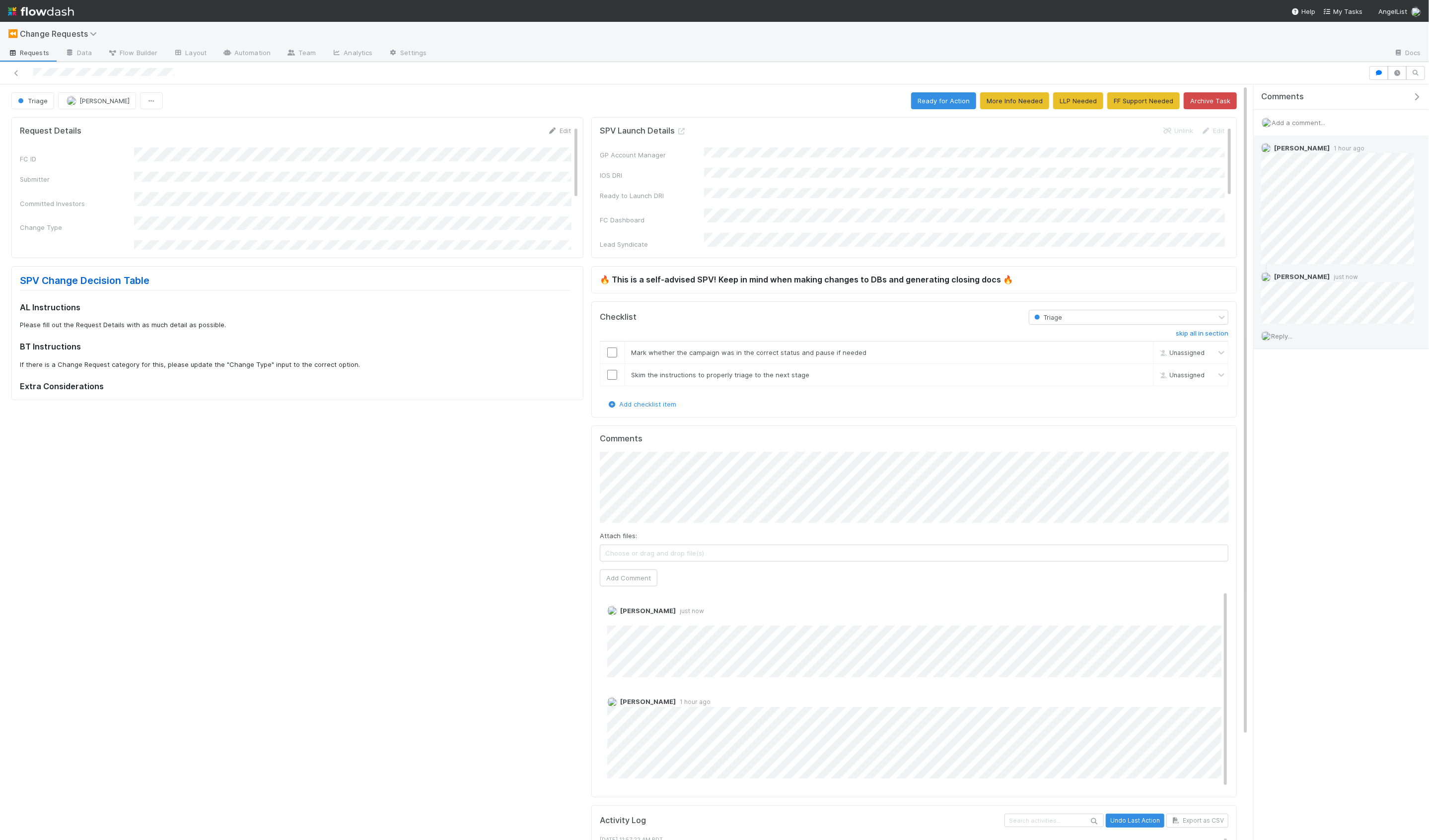
click at [681, 105] on div "Triage Saj Kanji Ready for Action More Info Needed LLP Needed FF Support Needed…" at bounding box center [624, 101] width 1225 height 17
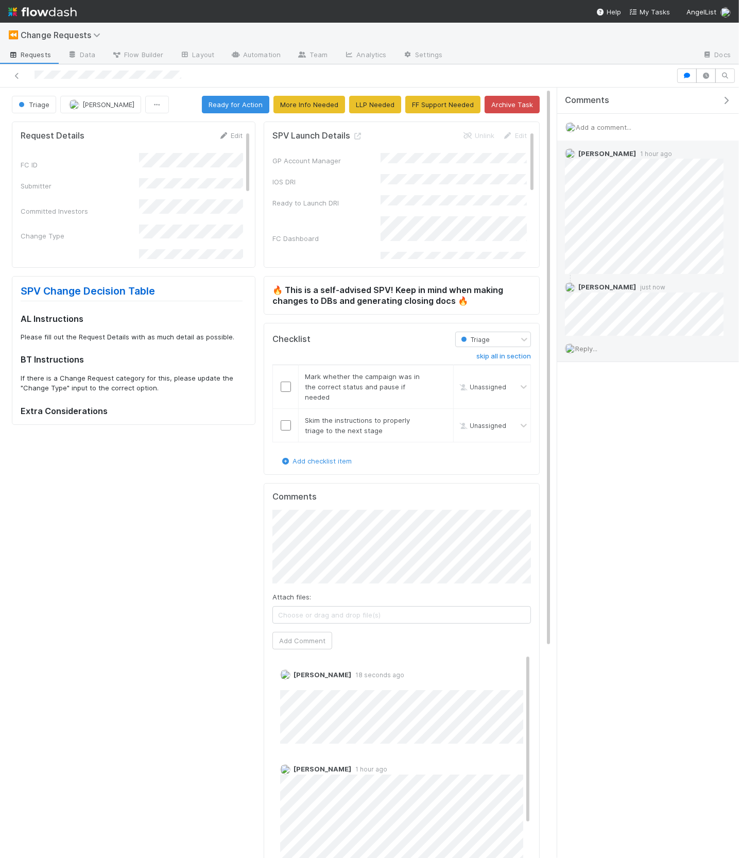
drag, startPoint x: 148, startPoint y: 336, endPoint x: 193, endPoint y: 353, distance: 47.9
click at [221, 339] on p "Please fill out the Request Details with as much detail as possible." at bounding box center [132, 337] width 222 height 10
drag, startPoint x: 59, startPoint y: 371, endPoint x: 151, endPoint y: 389, distance: 93.4
click at [151, 389] on div "SPV Change Decision Table AL Instructions Please fill out the Request Details w…" at bounding box center [132, 350] width 222 height 131
click at [180, 389] on p "If there is a Change Request category for this, please update the "Change Type"…" at bounding box center [132, 383] width 222 height 20
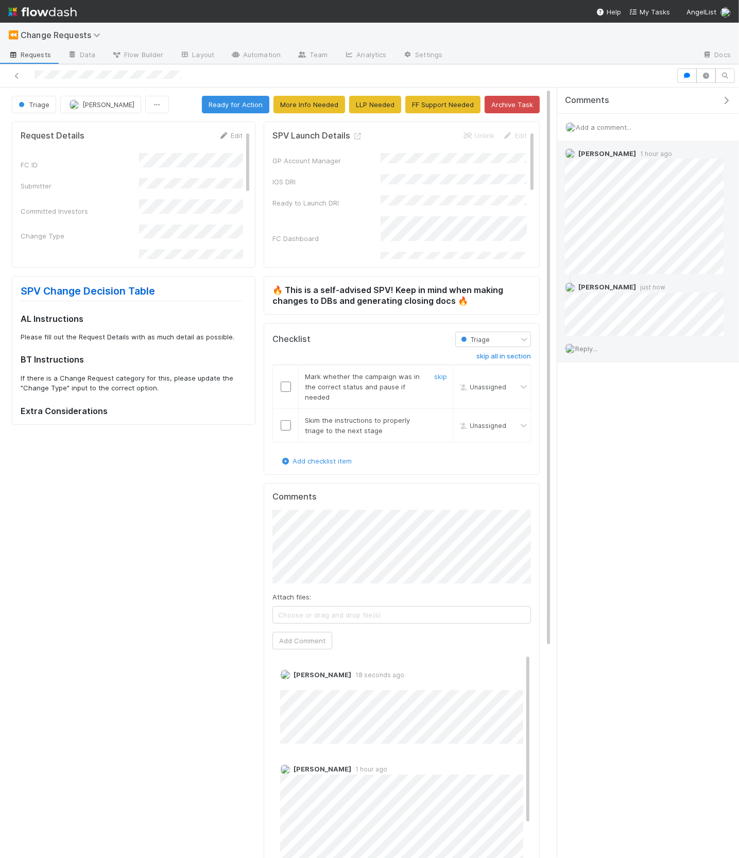
click at [286, 383] on input "checkbox" at bounding box center [286, 386] width 10 height 10
click at [289, 421] on input "checkbox" at bounding box center [286, 425] width 10 height 10
click at [232, 109] on button "Ready for Action" at bounding box center [235, 105] width 67 height 18
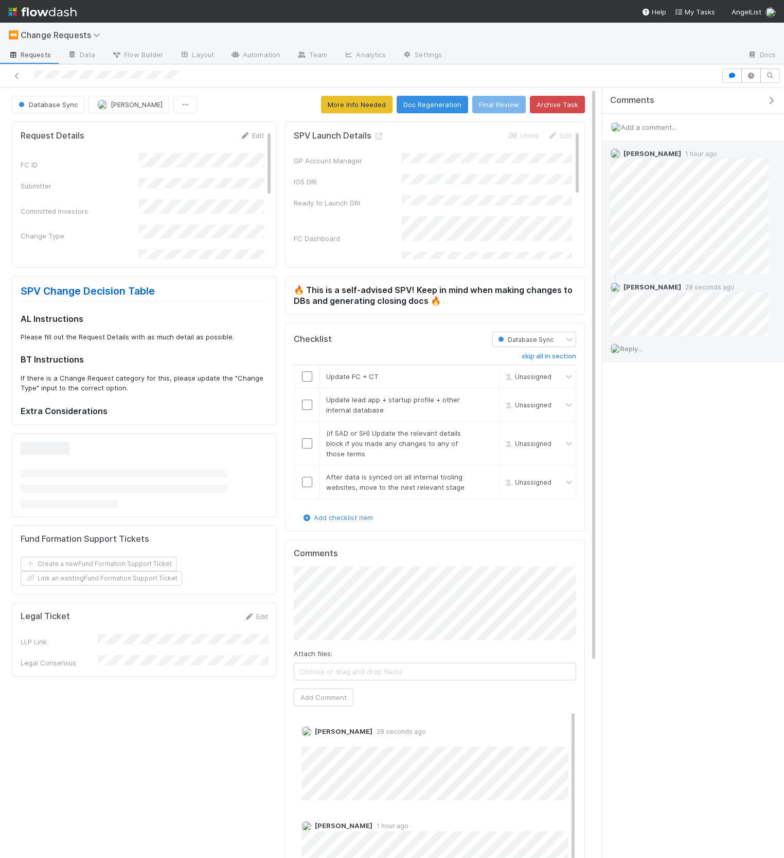
click at [773, 96] on icon "button" at bounding box center [771, 100] width 10 height 8
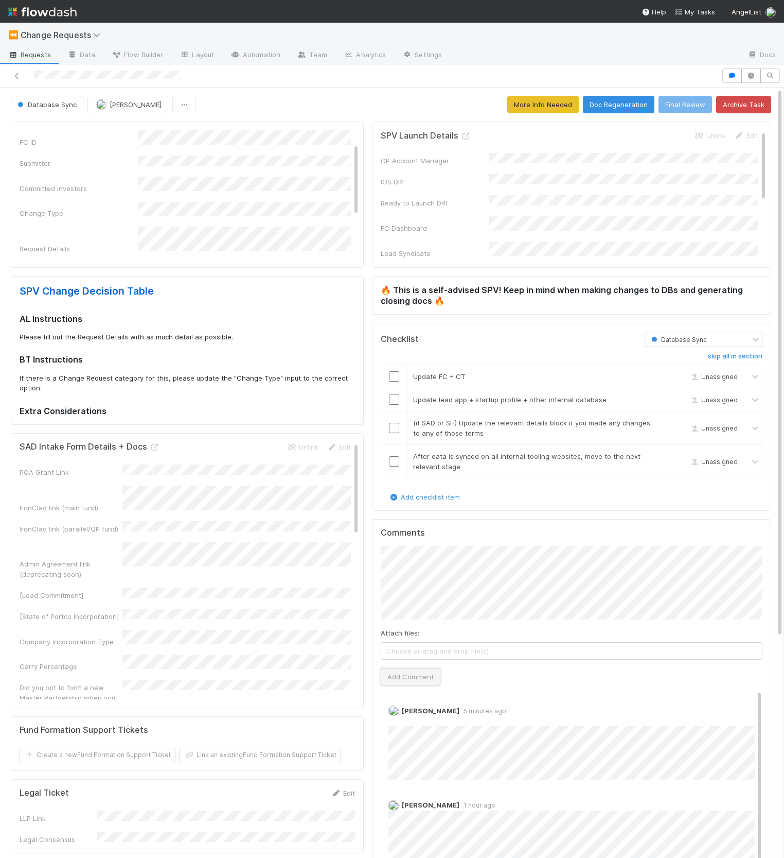
click at [423, 677] on button "Add Comment" at bounding box center [411, 677] width 60 height 18
click at [396, 374] on input "checkbox" at bounding box center [394, 376] width 10 height 10
click at [674, 394] on div "skip" at bounding box center [671, 399] width 31 height 10
click at [674, 398] on link "skip" at bounding box center [672, 399] width 13 height 8
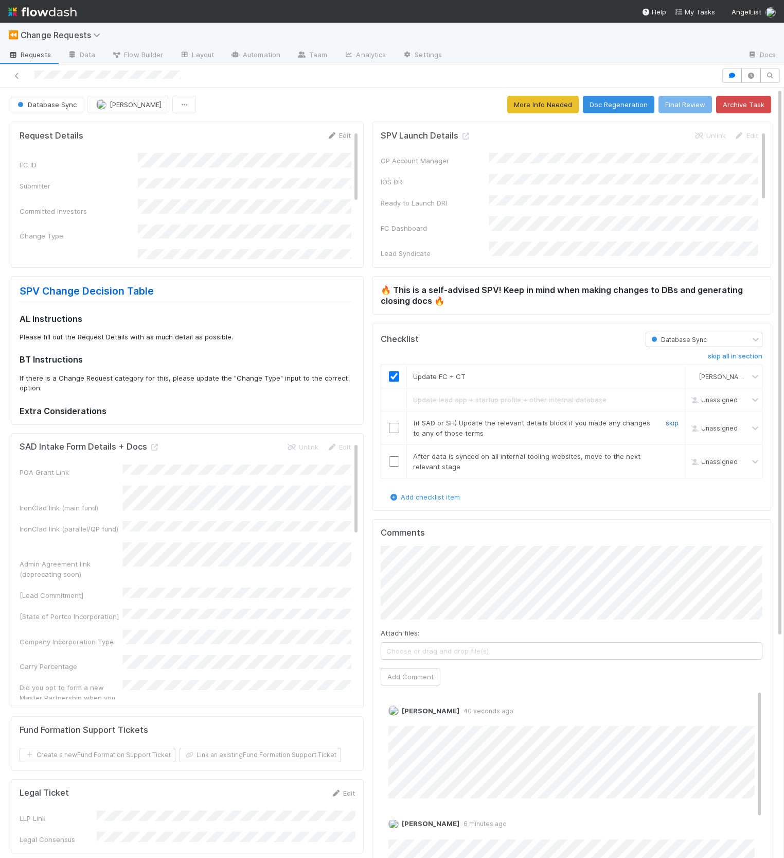
click at [672, 422] on link "skip" at bounding box center [672, 422] width 13 height 8
click at [674, 452] on link "skip" at bounding box center [672, 456] width 13 height 8
click at [675, 104] on button "Final Review" at bounding box center [686, 105] width 54 height 18
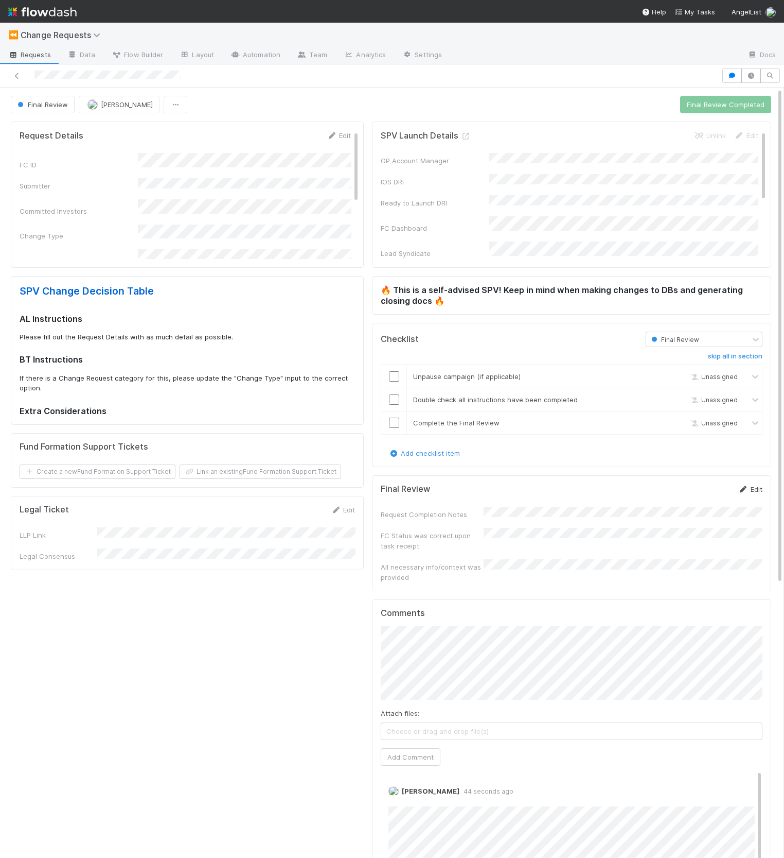
drag, startPoint x: 766, startPoint y: 484, endPoint x: 754, endPoint y: 486, distance: 12.0
click at [766, 484] on div "Final Review Edit" at bounding box center [571, 489] width 397 height 10
click at [754, 486] on link "Edit" at bounding box center [751, 489] width 24 height 8
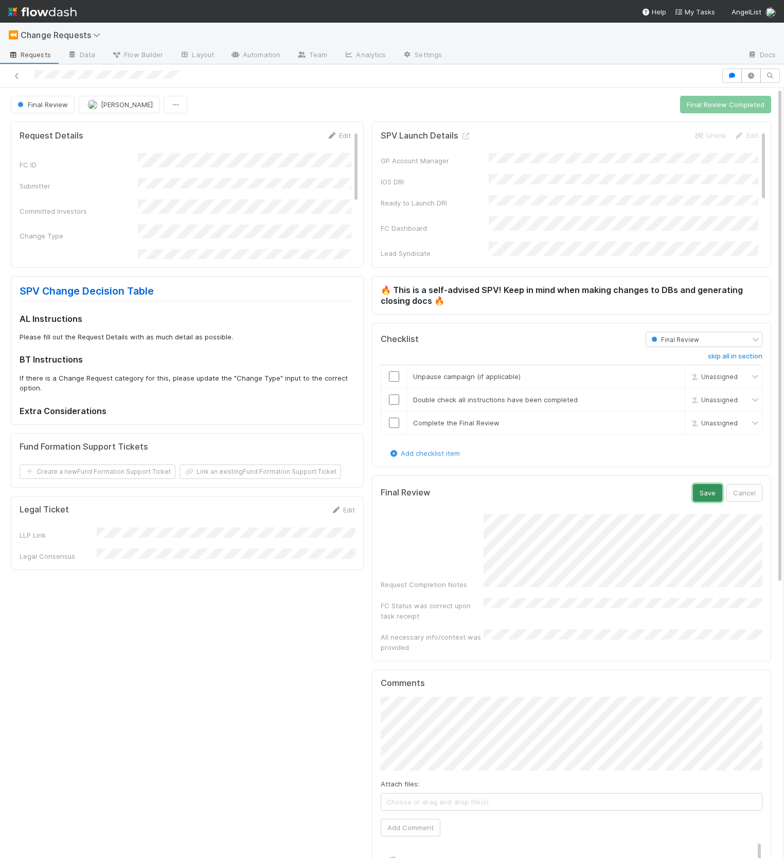
click at [699, 488] on button "Save" at bounding box center [707, 493] width 29 height 18
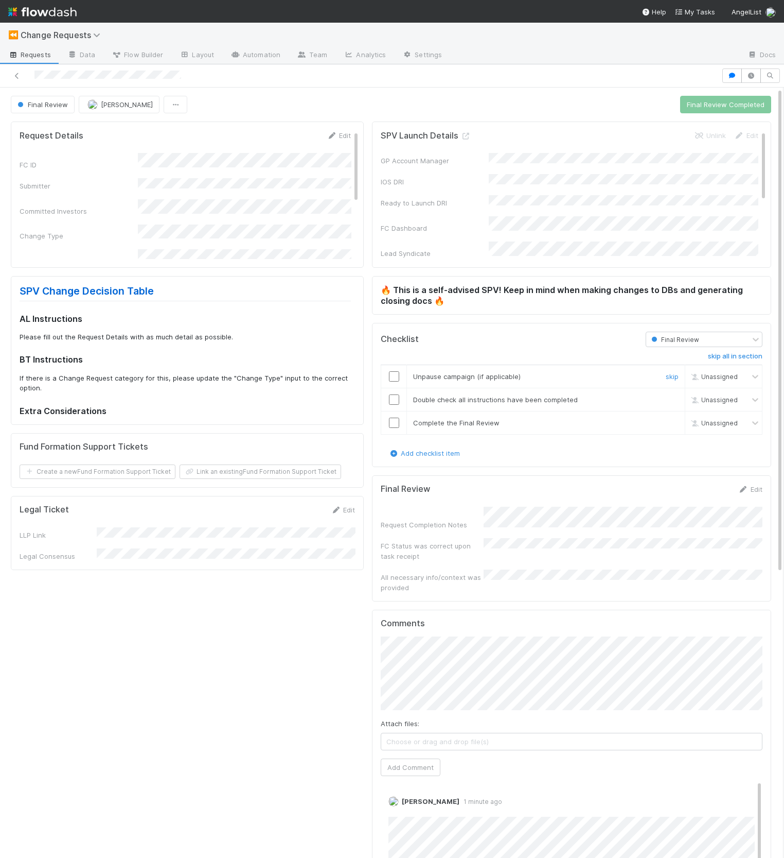
click at [397, 376] on input "checkbox" at bounding box center [394, 376] width 10 height 10
click at [680, 375] on div "skip" at bounding box center [671, 376] width 31 height 10
click at [674, 375] on link "skip" at bounding box center [672, 376] width 13 height 8
click at [394, 402] on input "checkbox" at bounding box center [394, 399] width 10 height 10
click at [394, 421] on input "checkbox" at bounding box center [394, 422] width 10 height 10
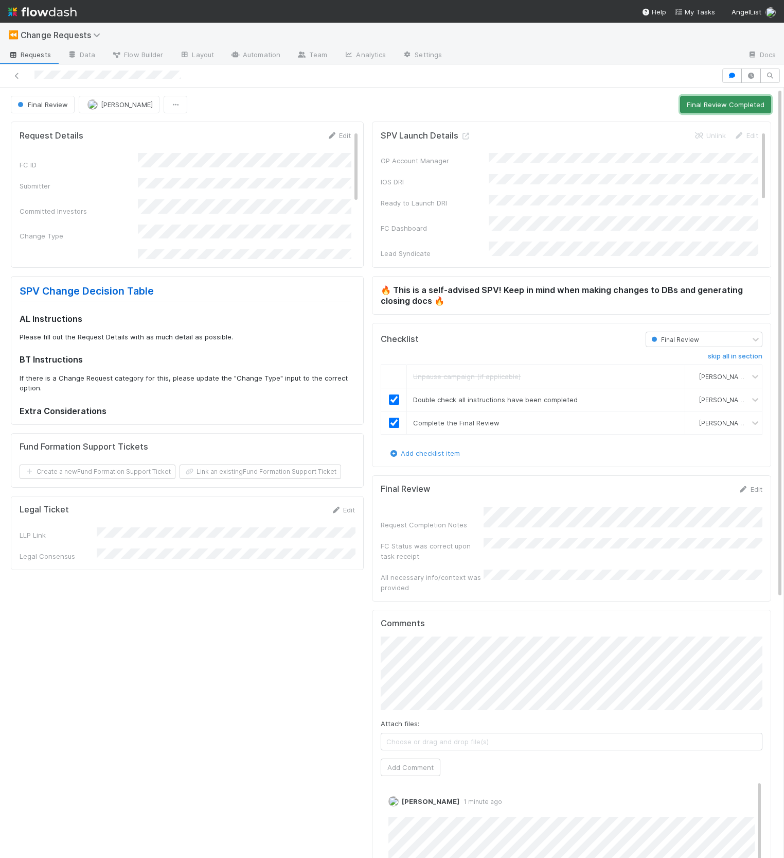
click at [731, 109] on button "Final Review Completed" at bounding box center [726, 105] width 91 height 18
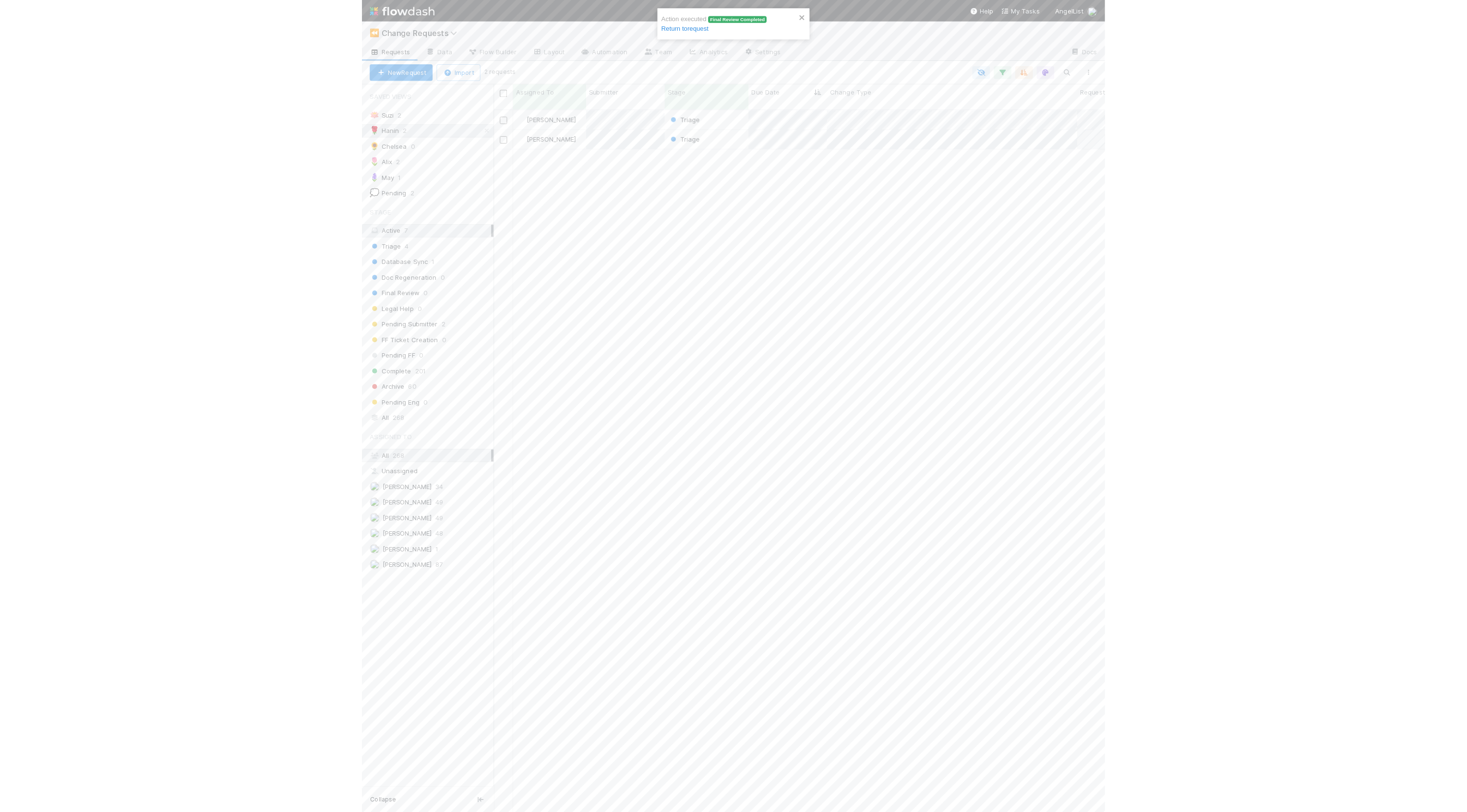
scroll to position [700, 602]
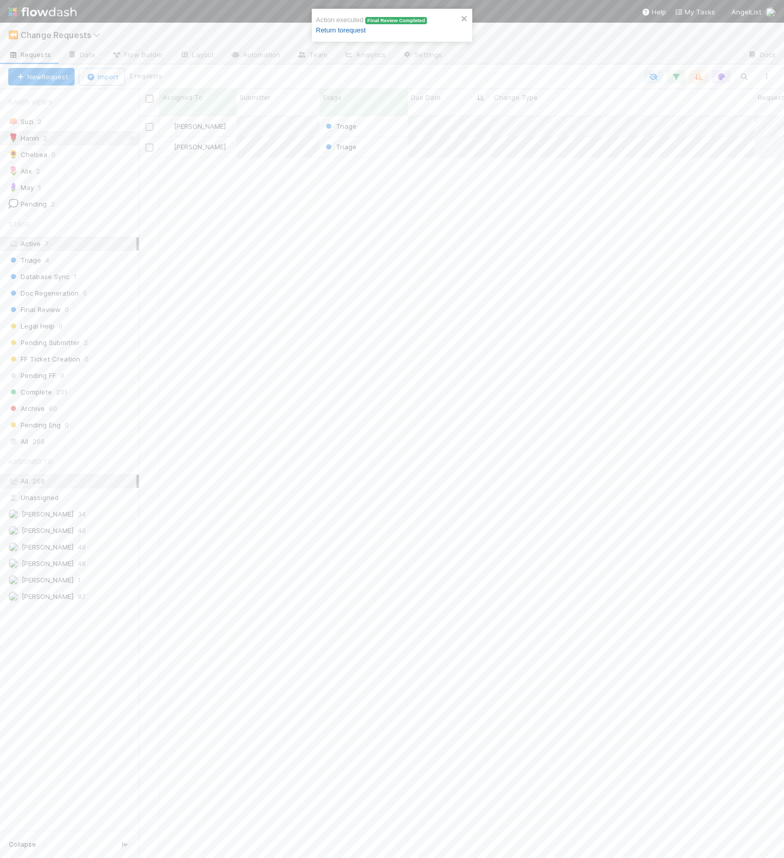
click at [338, 29] on link "Return to request" at bounding box center [341, 30] width 50 height 8
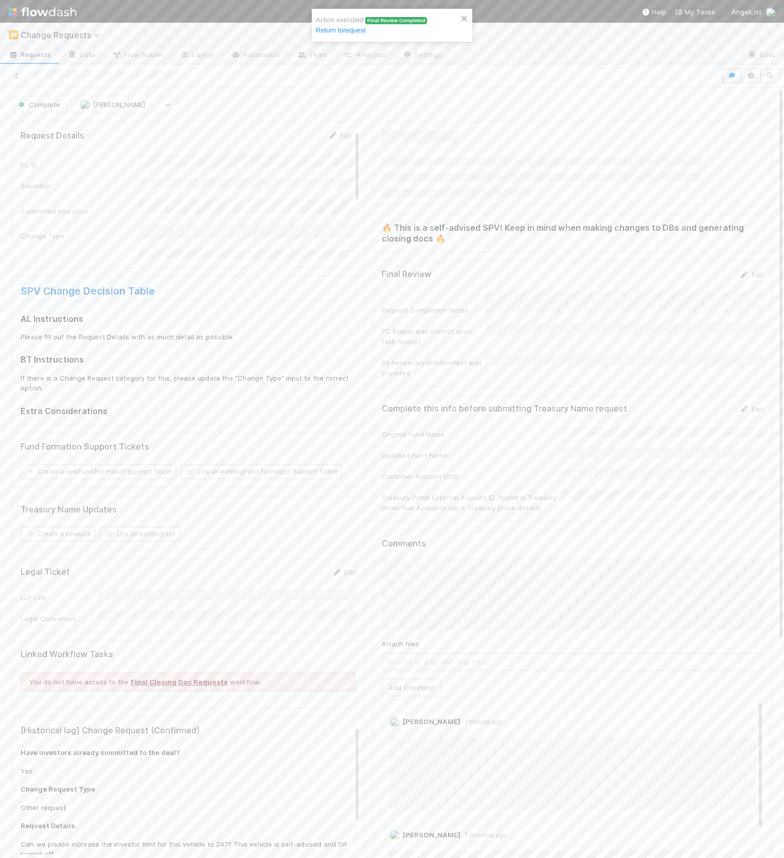
click at [727, 77] on icon "button" at bounding box center [732, 76] width 10 height 6
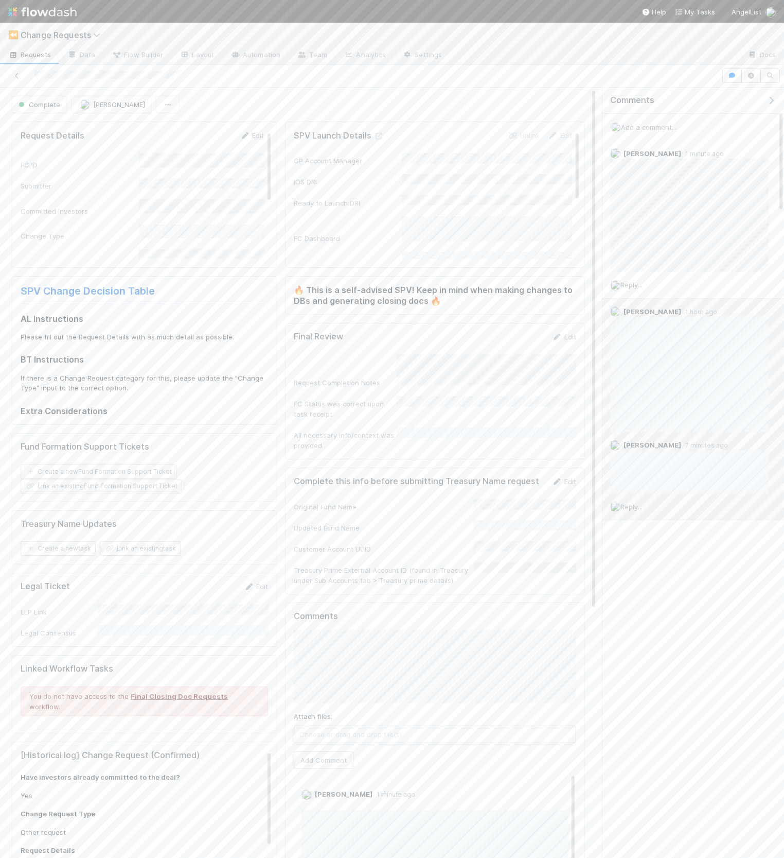
click at [633, 502] on span "Reply..." at bounding box center [632, 506] width 22 height 8
click at [659, 656] on button "Add Reply" at bounding box center [646, 662] width 46 height 18
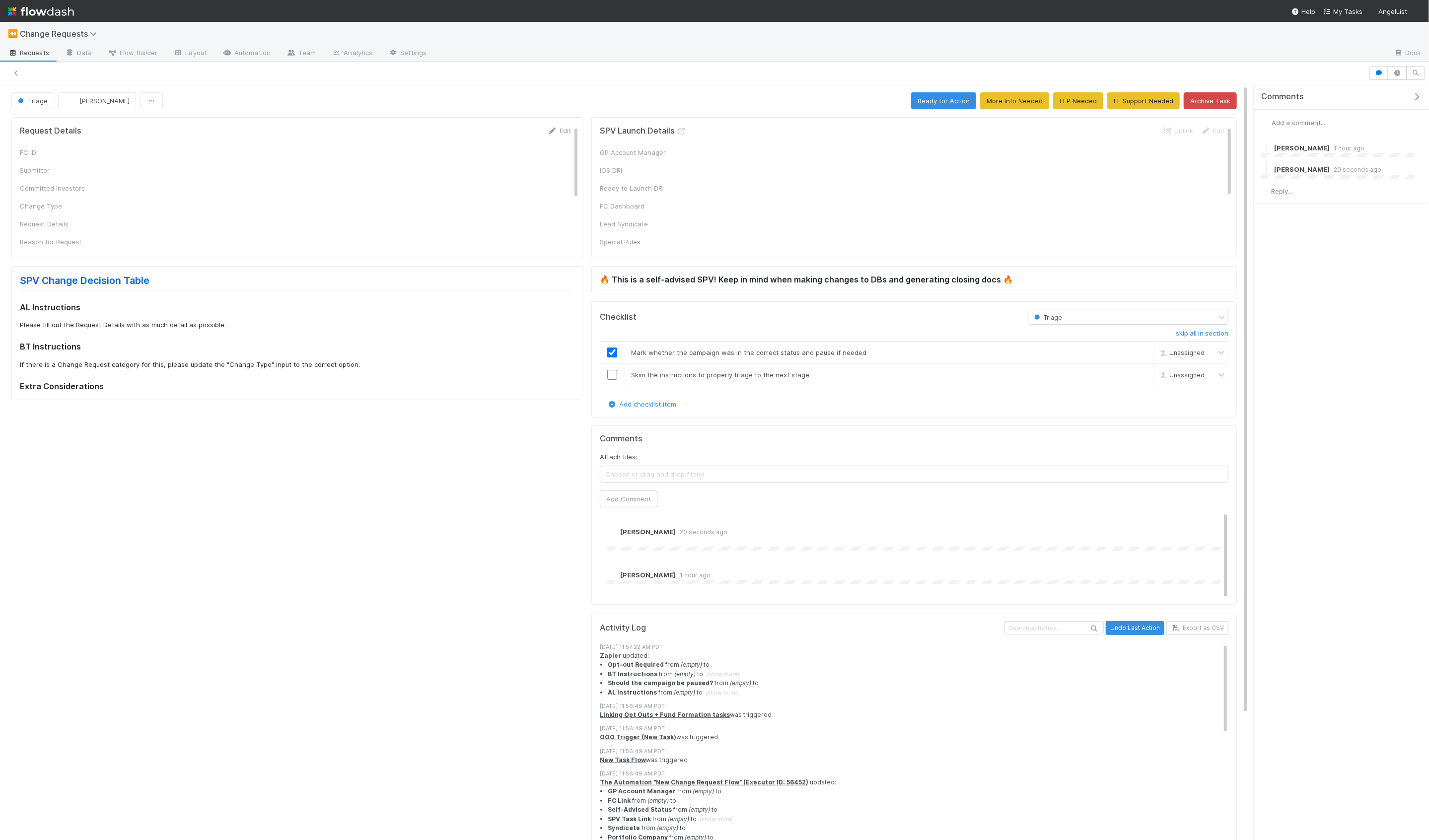
checkbox input "true"
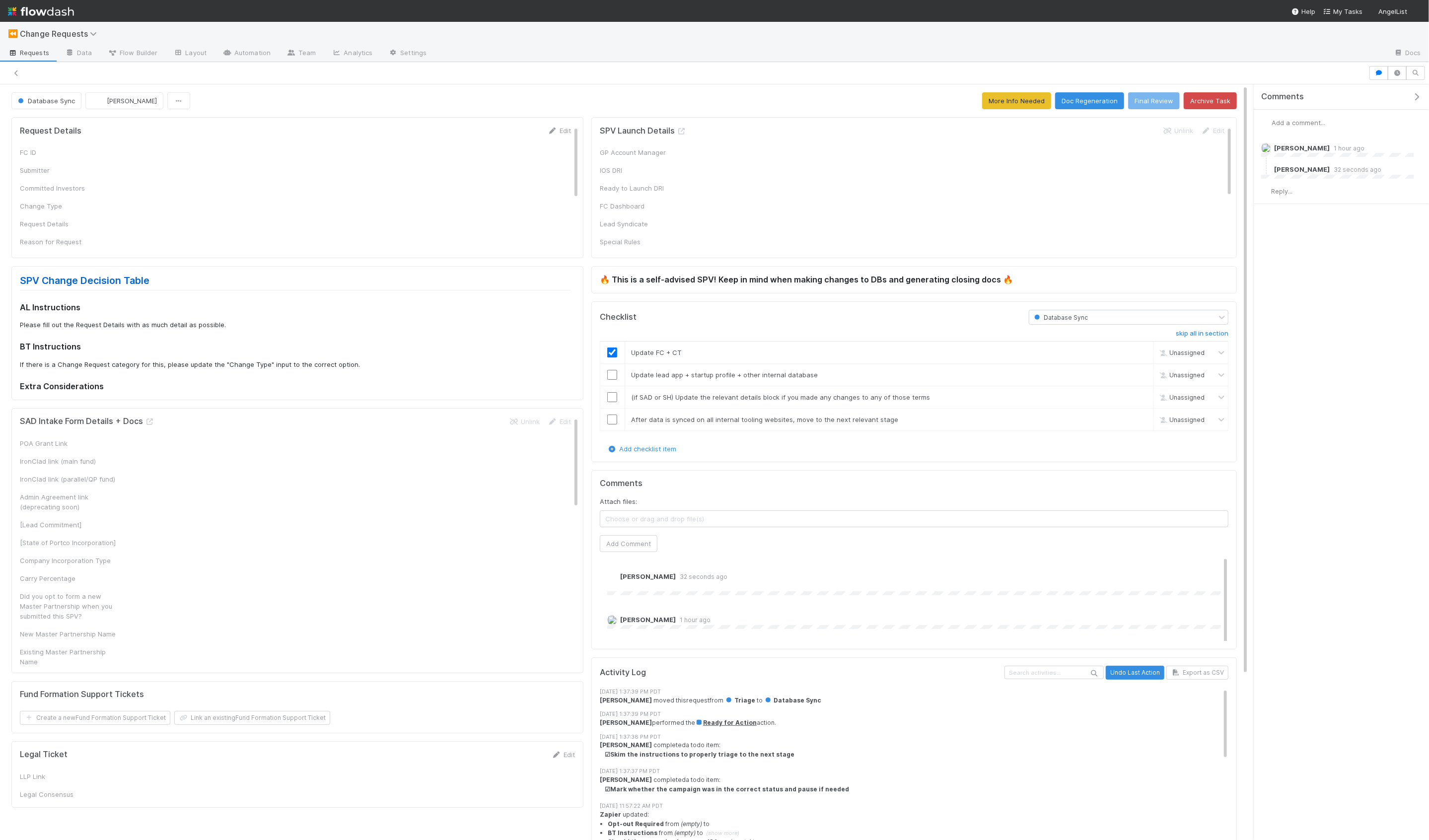
checkbox input "true"
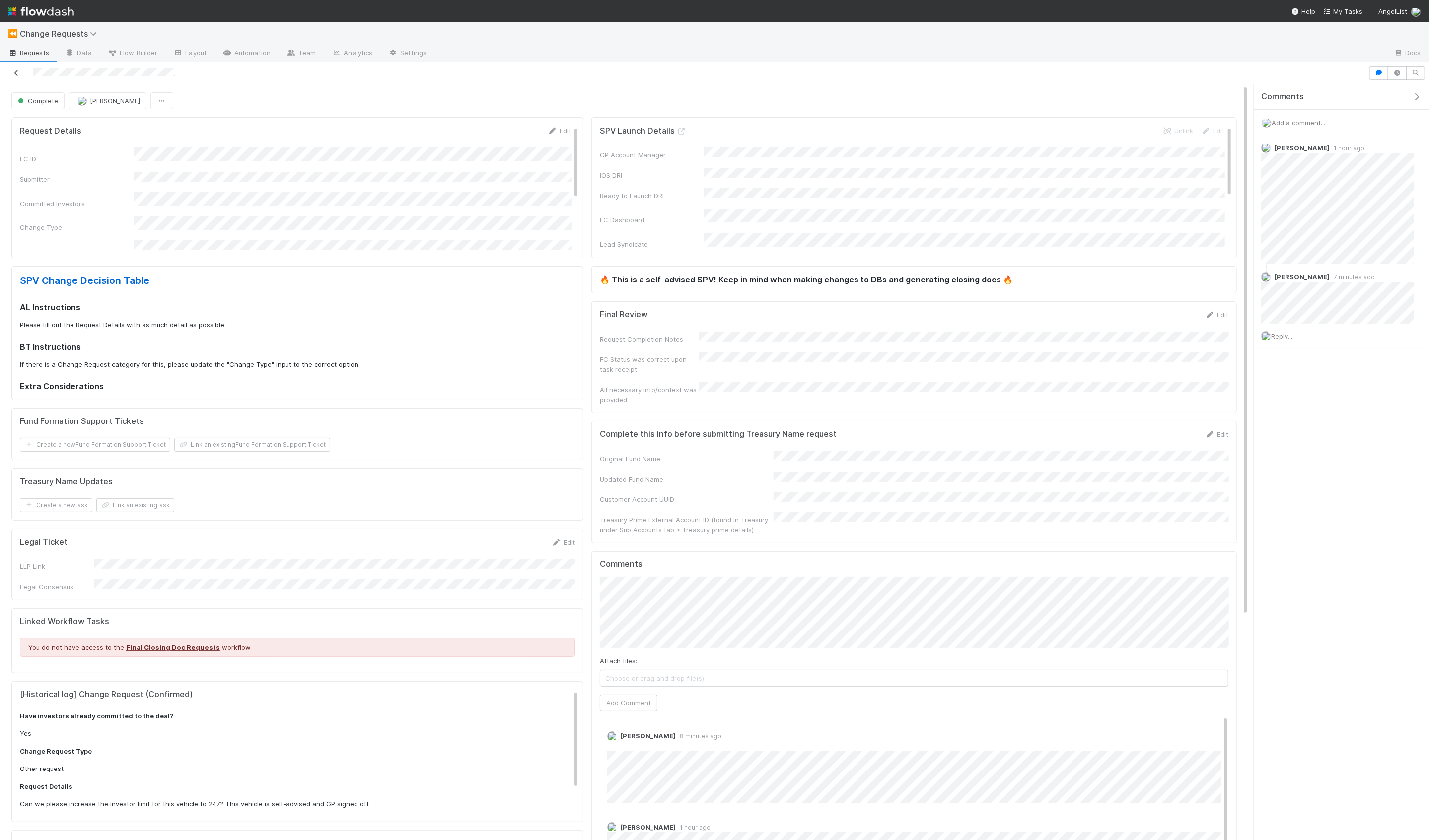
click at [19, 72] on icon at bounding box center [16, 73] width 10 height 7
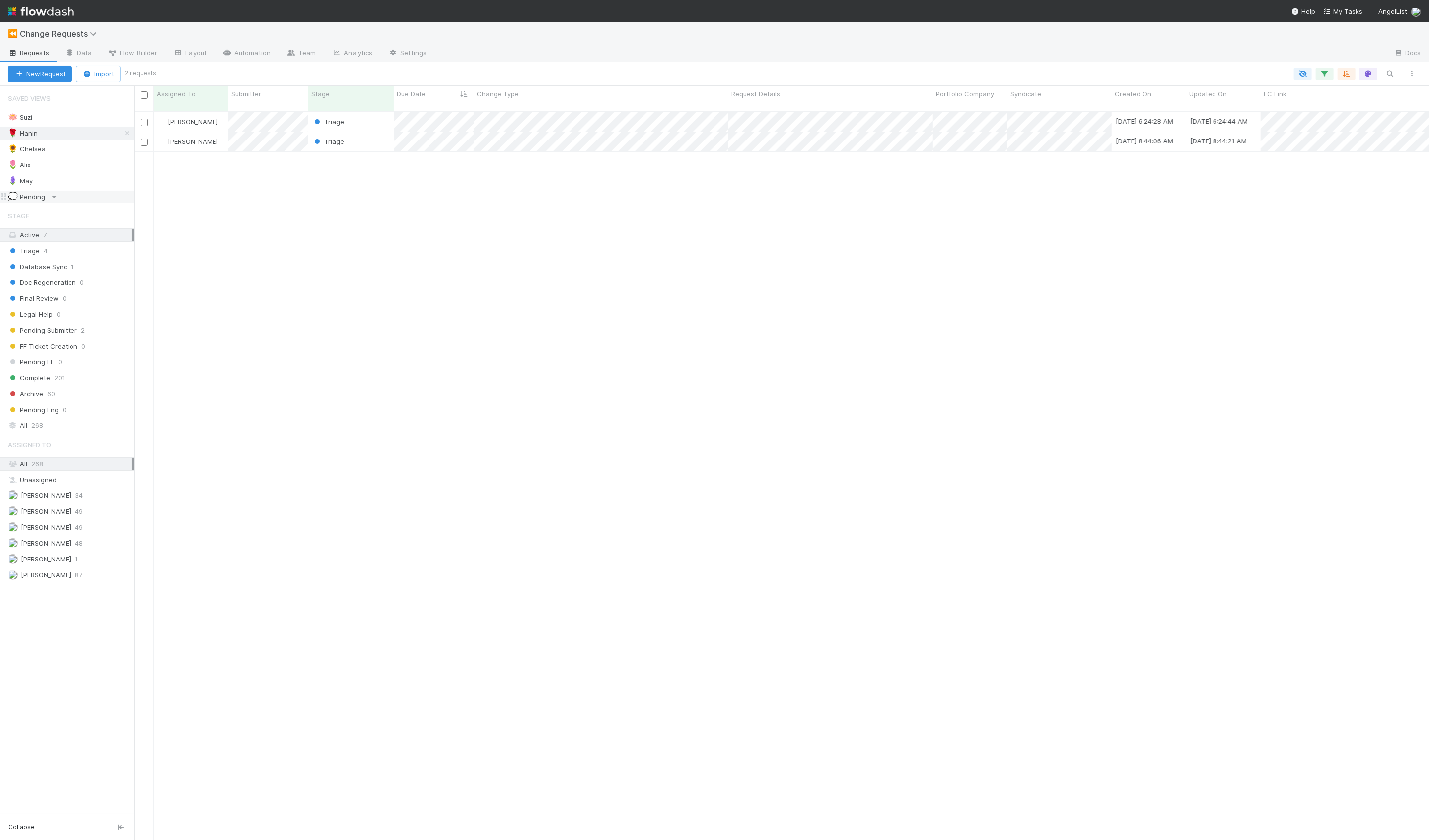
scroll to position [737, 1295]
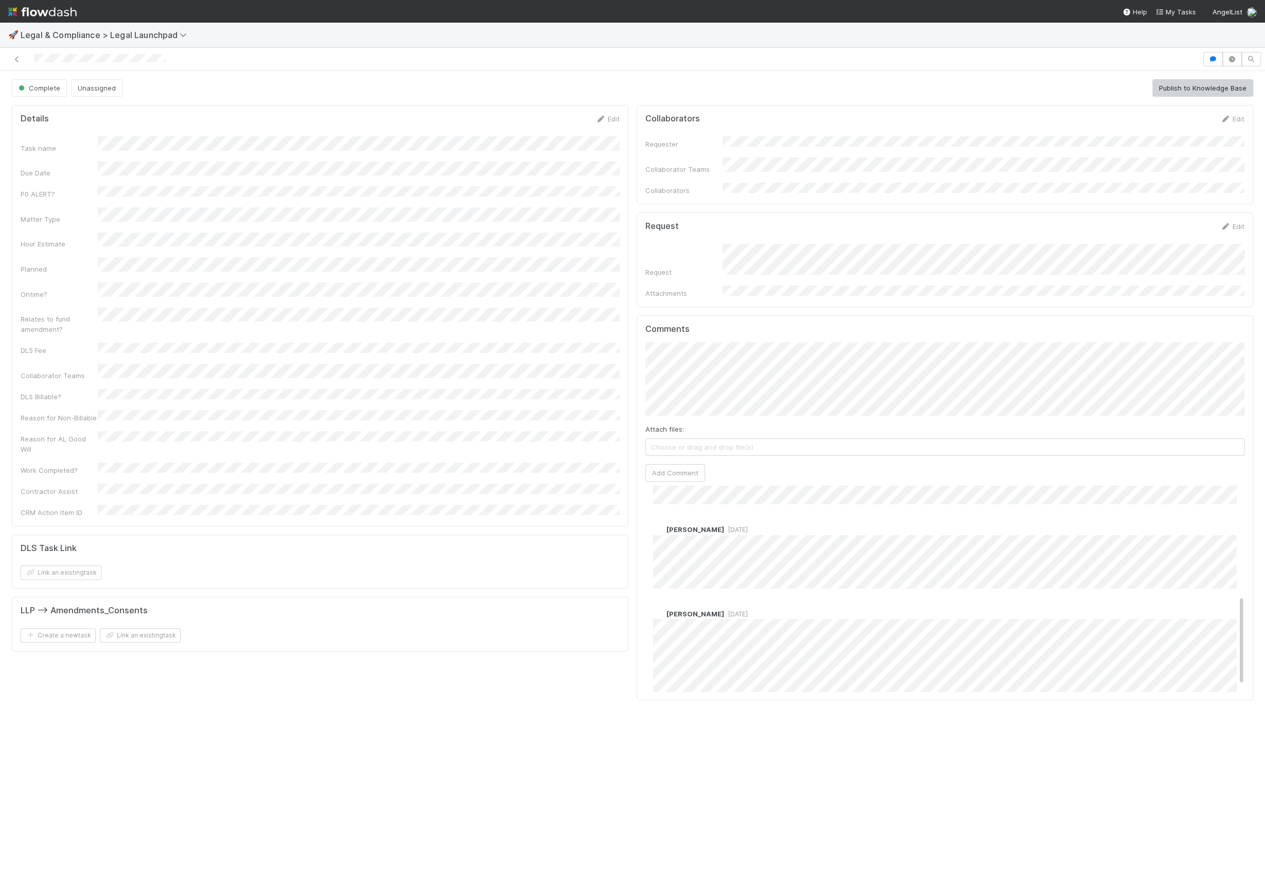
scroll to position [249, 0]
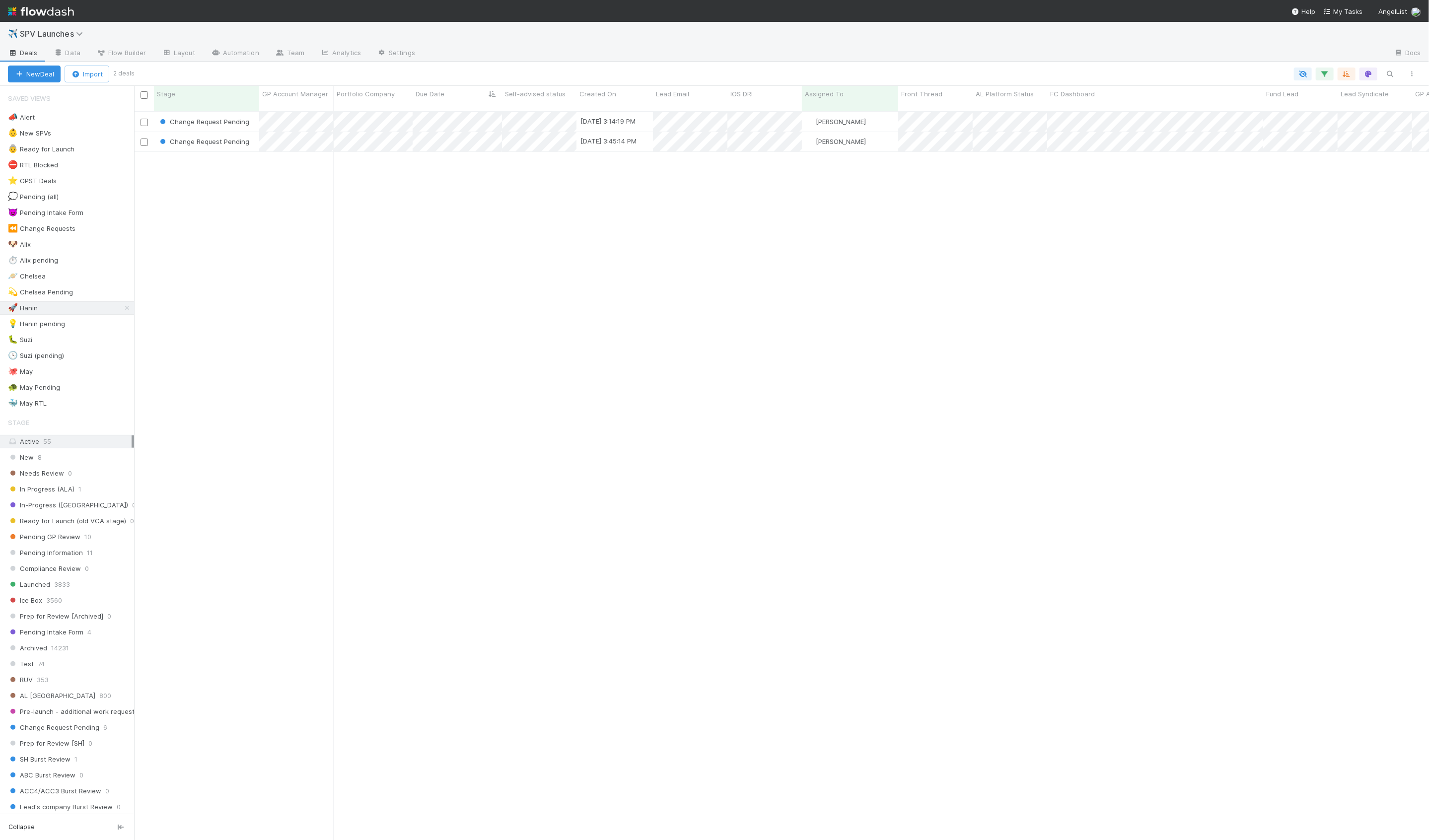
scroll to position [737, 1295]
click at [96, 149] on div "👵 Ready for Launch 2" at bounding box center [70, 149] width 126 height 13
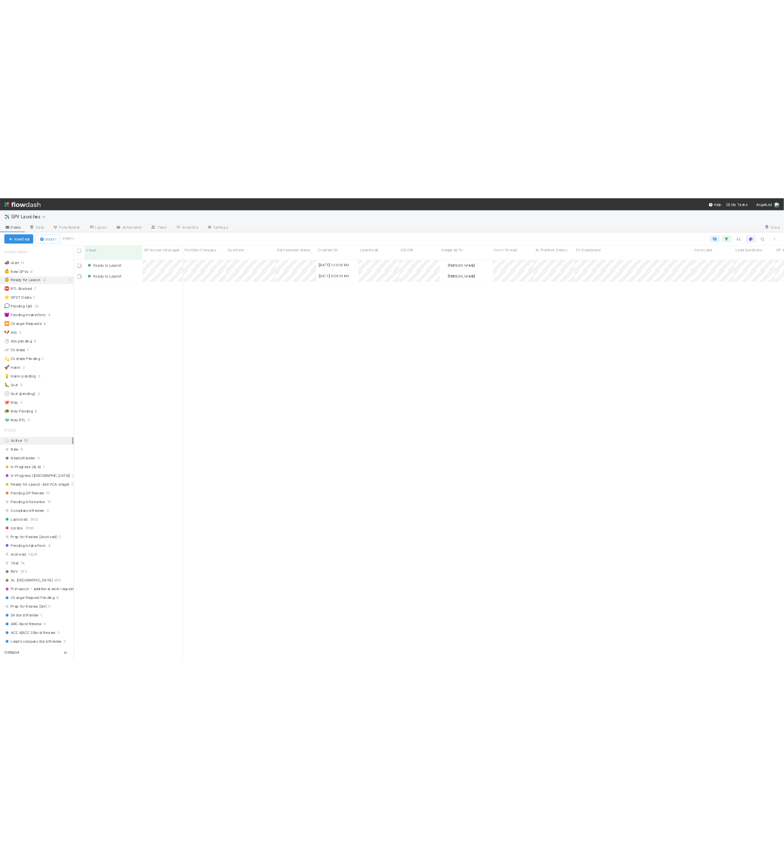
scroll to position [764, 1342]
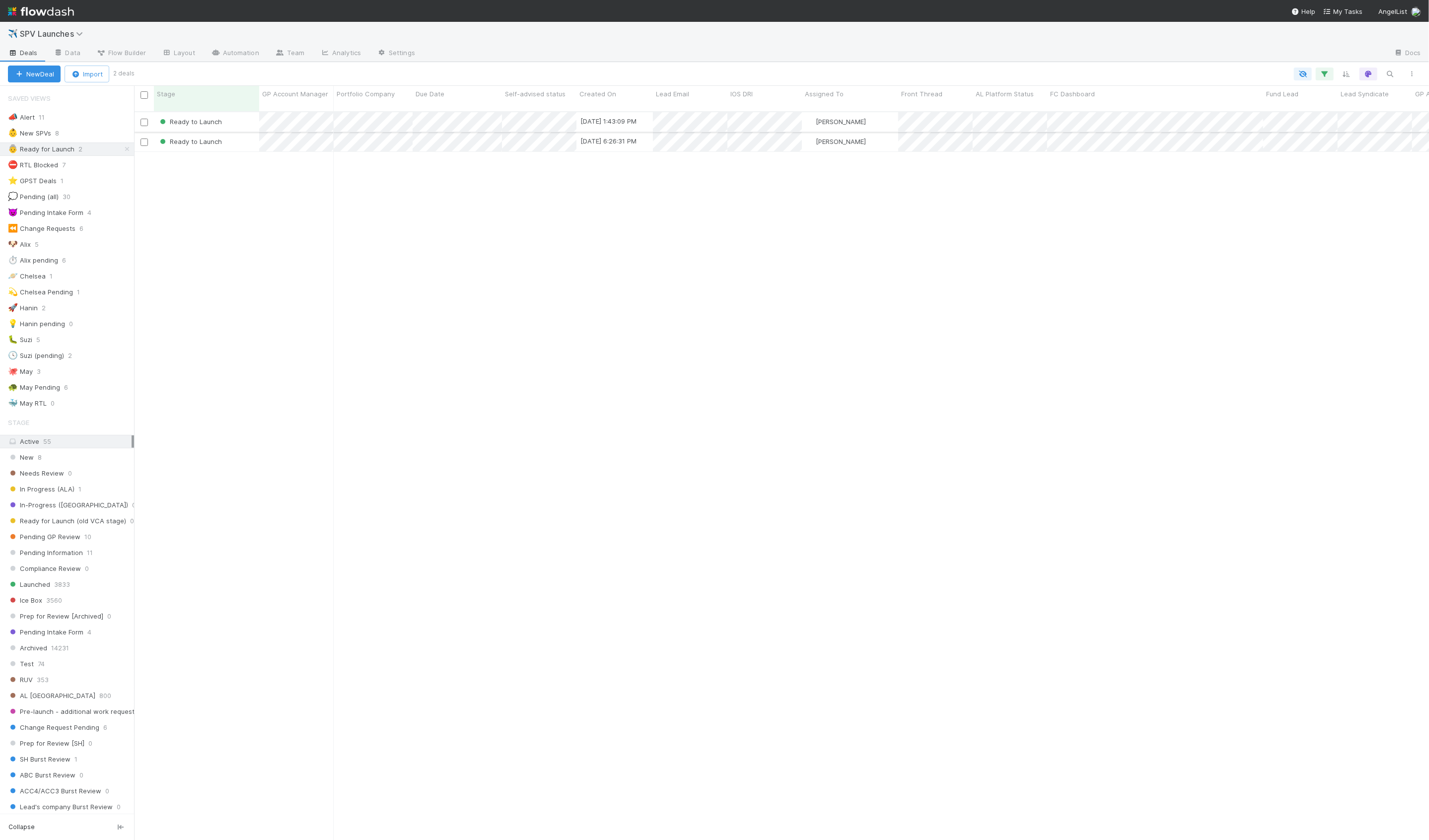
click at [236, 112] on div "Ready to Launch" at bounding box center [206, 122] width 105 height 19
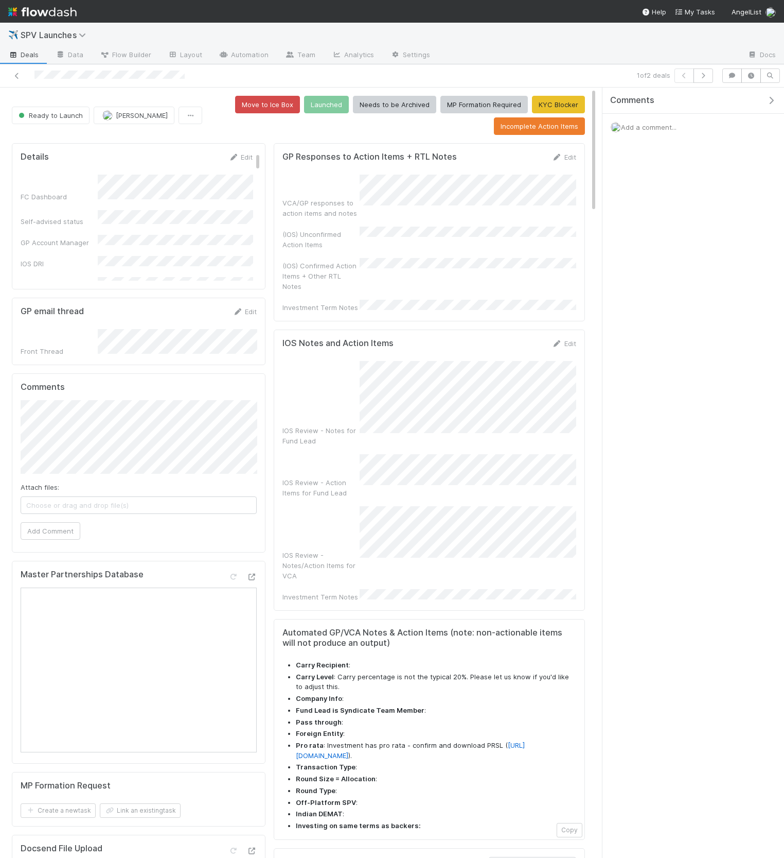
click at [772, 101] on icon "button" at bounding box center [771, 100] width 10 height 8
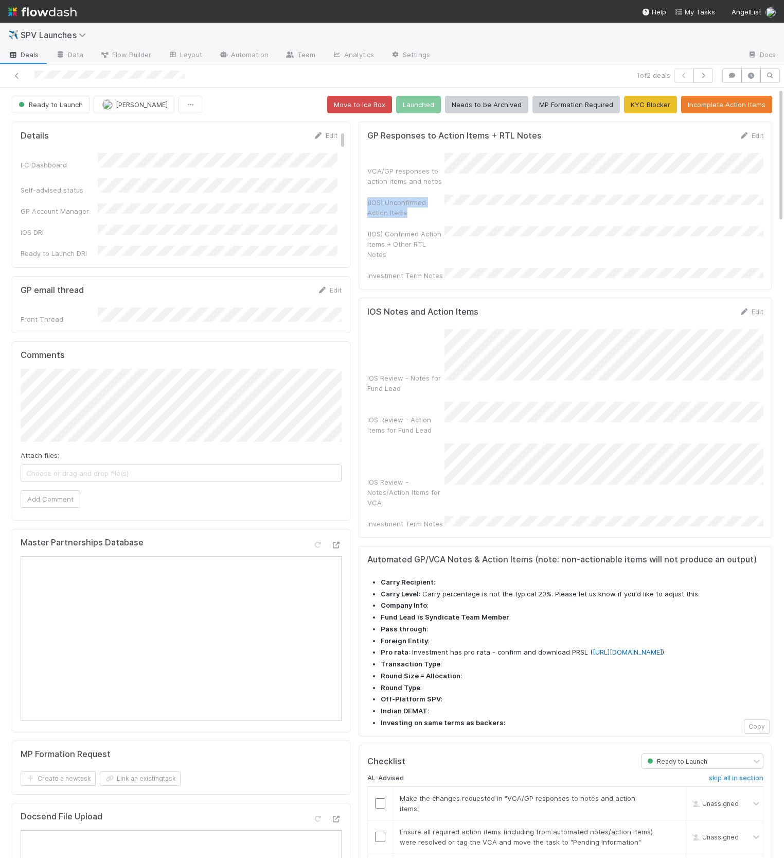
click at [460, 173] on div "VCA/GP responses to action items and notes (IOS) Unconfirmed Action Items (IOS)…" at bounding box center [566, 217] width 396 height 128
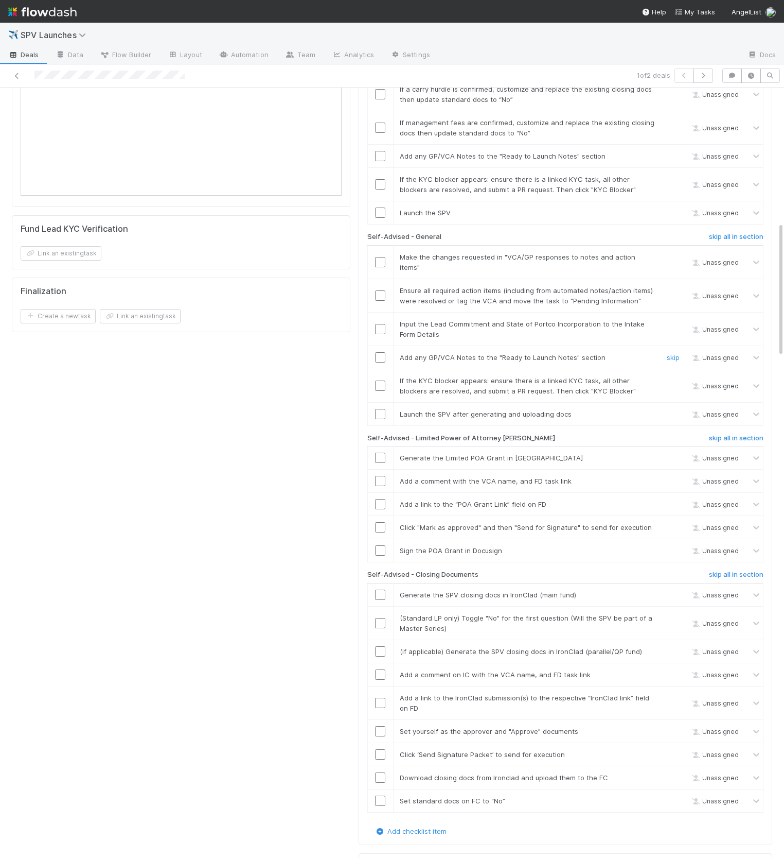
scroll to position [816, 0]
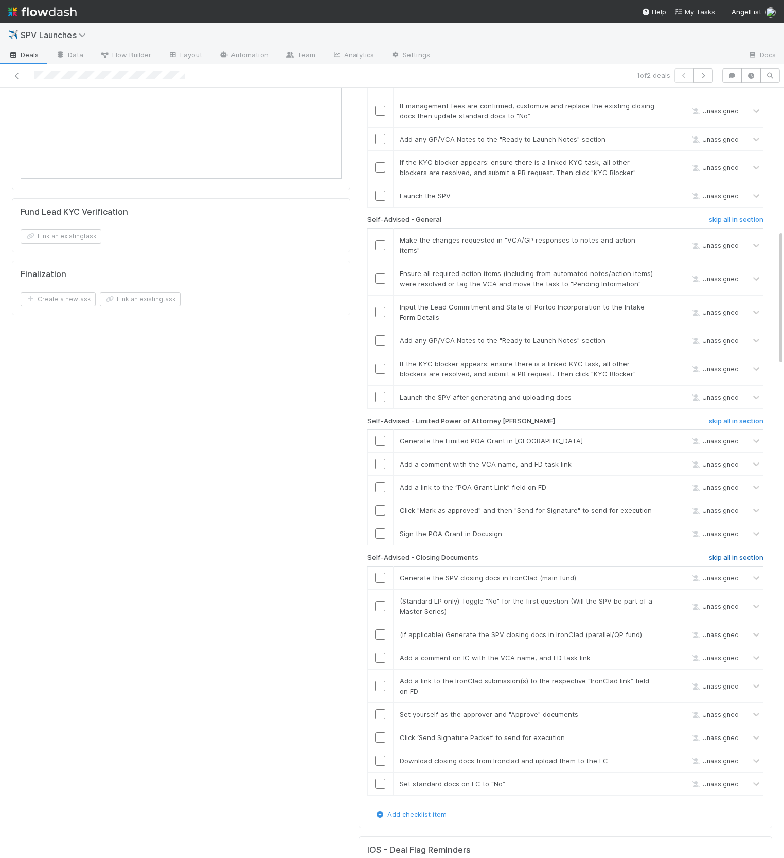
click at [735, 553] on h6 "skip all in section" at bounding box center [736, 557] width 55 height 8
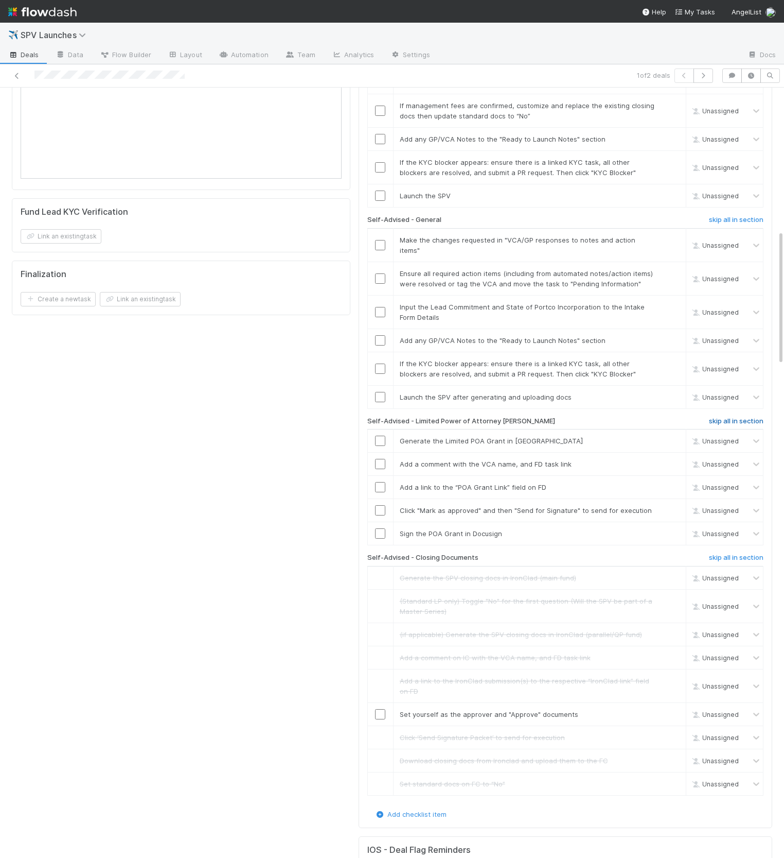
click at [732, 417] on h6 "skip all in section" at bounding box center [736, 421] width 55 height 8
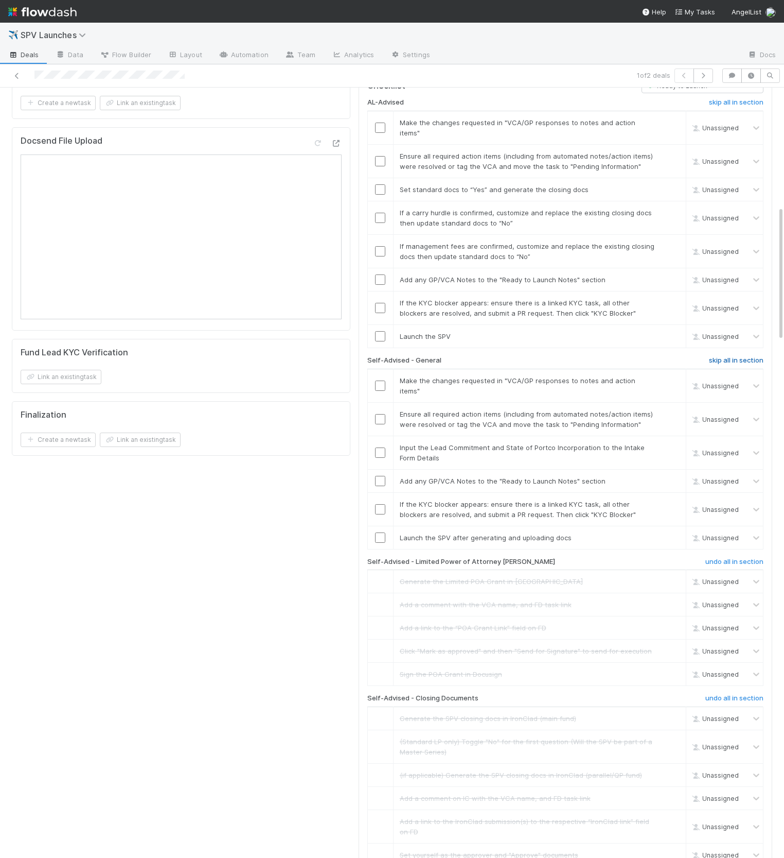
click at [730, 356] on h6 "skip all in section" at bounding box center [736, 360] width 55 height 8
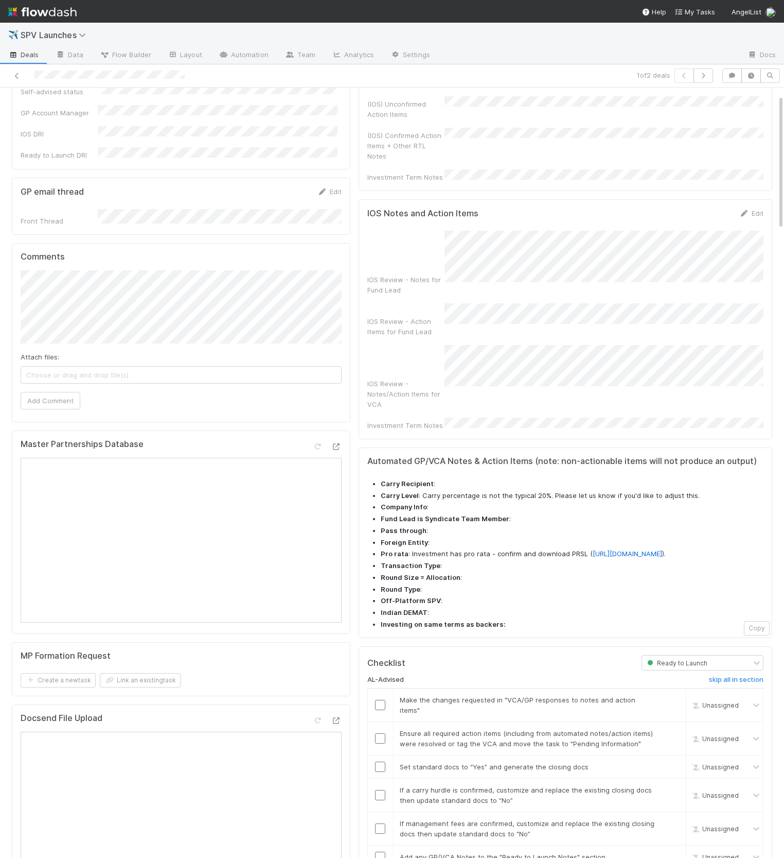
scroll to position [0, 0]
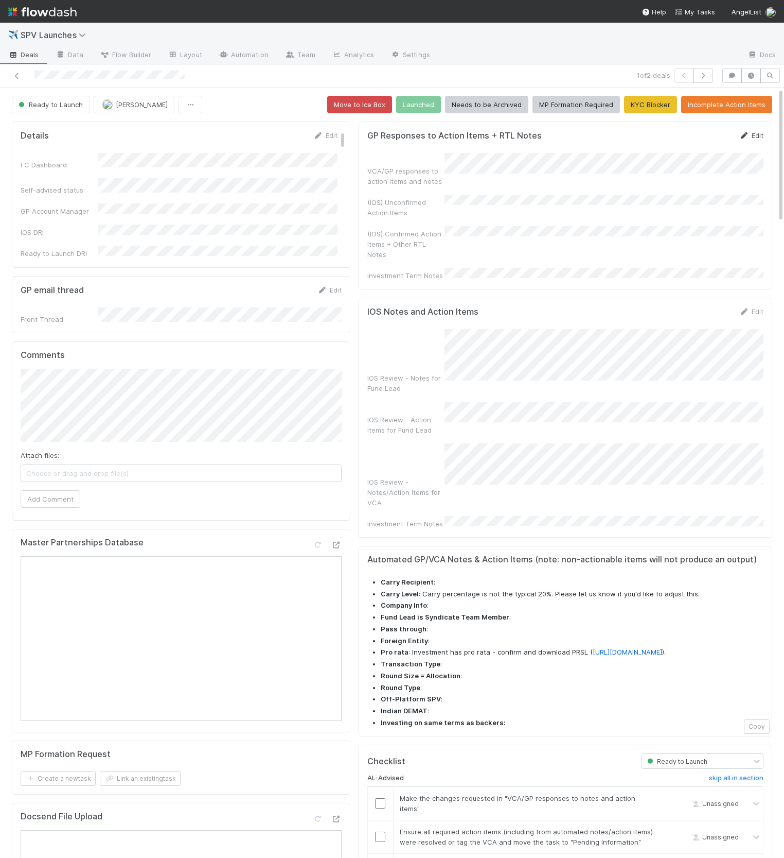
click at [756, 134] on link "Edit" at bounding box center [752, 135] width 24 height 8
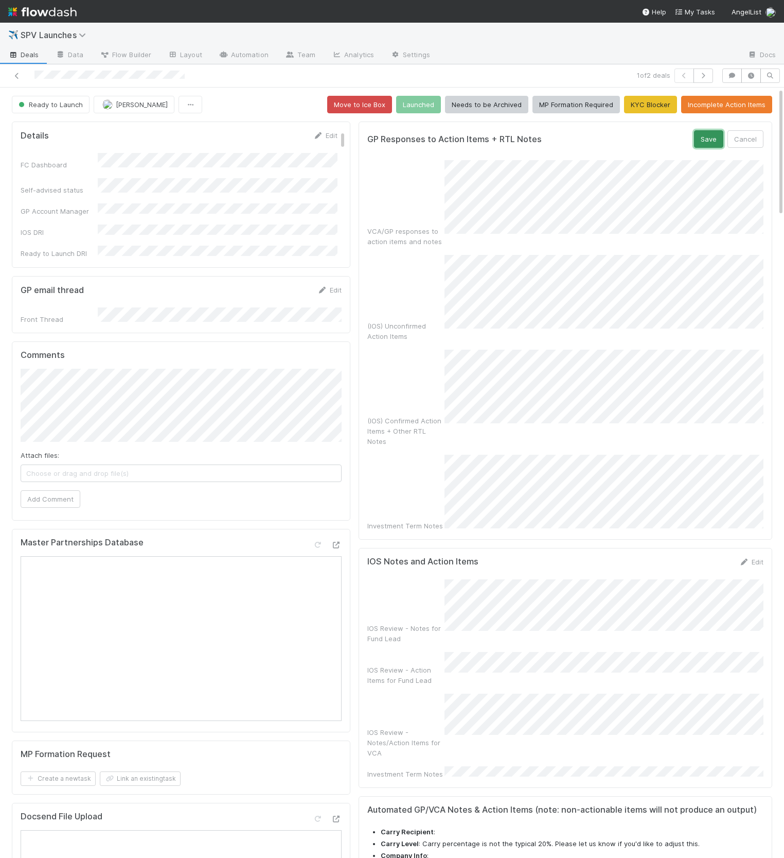
click at [706, 142] on button "Save" at bounding box center [708, 139] width 29 height 18
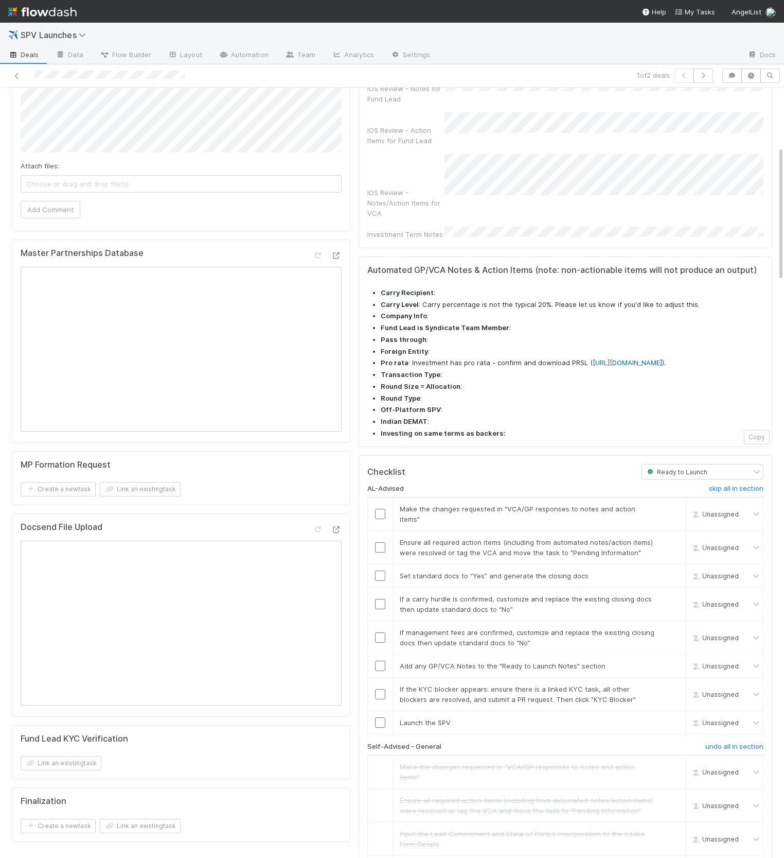
scroll to position [336, 0]
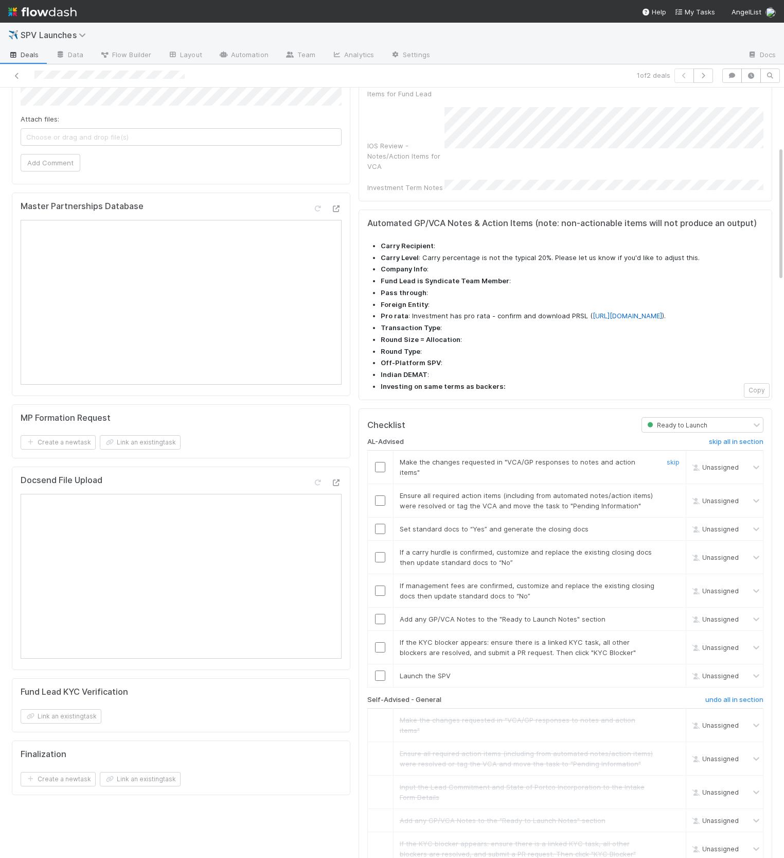
drag, startPoint x: 381, startPoint y: 406, endPoint x: 376, endPoint y: 432, distance: 26.2
click at [381, 462] on input "checkbox" at bounding box center [380, 467] width 10 height 10
click at [376, 495] on input "checkbox" at bounding box center [380, 500] width 10 height 10
click at [379, 462] on input "checkbox" at bounding box center [380, 467] width 10 height 10
click at [380, 495] on input "checkbox" at bounding box center [380, 500] width 10 height 10
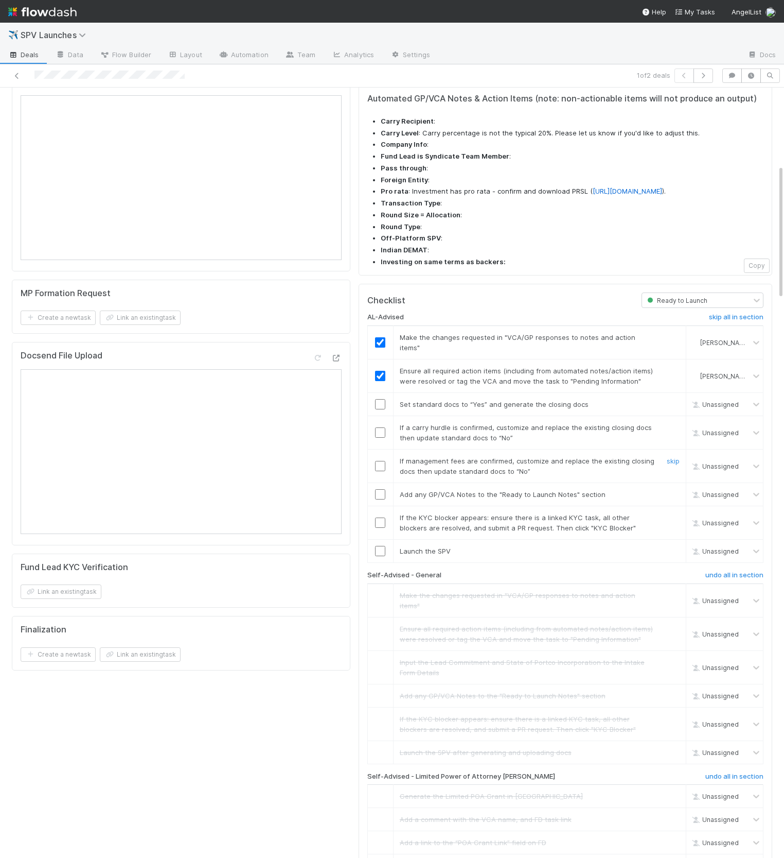
scroll to position [413, 0]
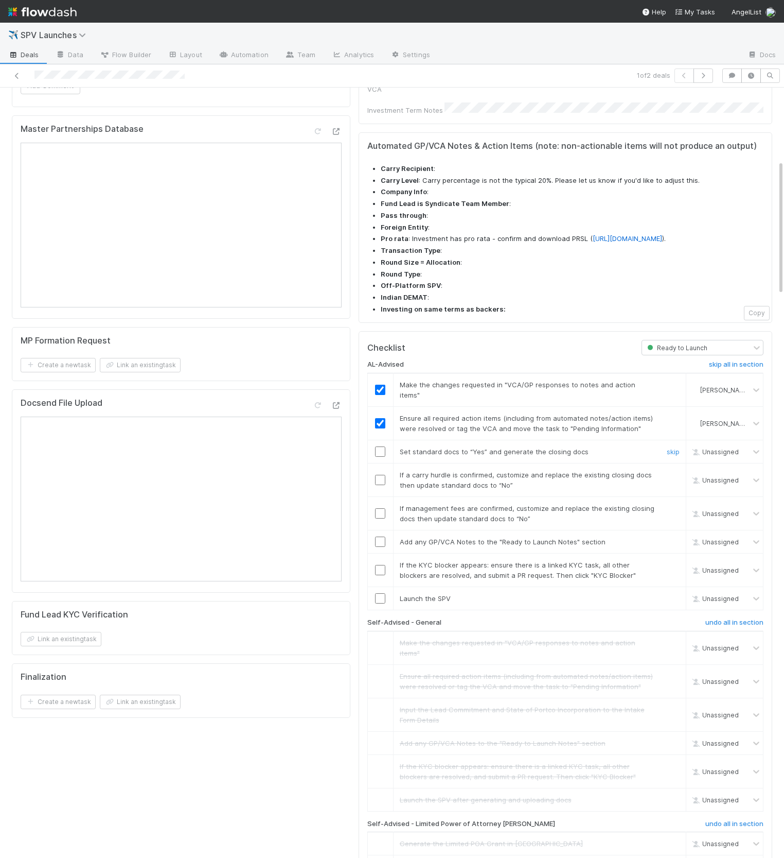
click at [380, 446] on input "checkbox" at bounding box center [380, 451] width 10 height 10
click at [672, 470] on link "skip" at bounding box center [673, 474] width 13 height 8
click at [379, 536] on input "checkbox" at bounding box center [380, 541] width 10 height 10
click at [679, 561] on link "skip" at bounding box center [673, 565] width 13 height 8
click at [675, 561] on link "skip" at bounding box center [673, 565] width 13 height 8
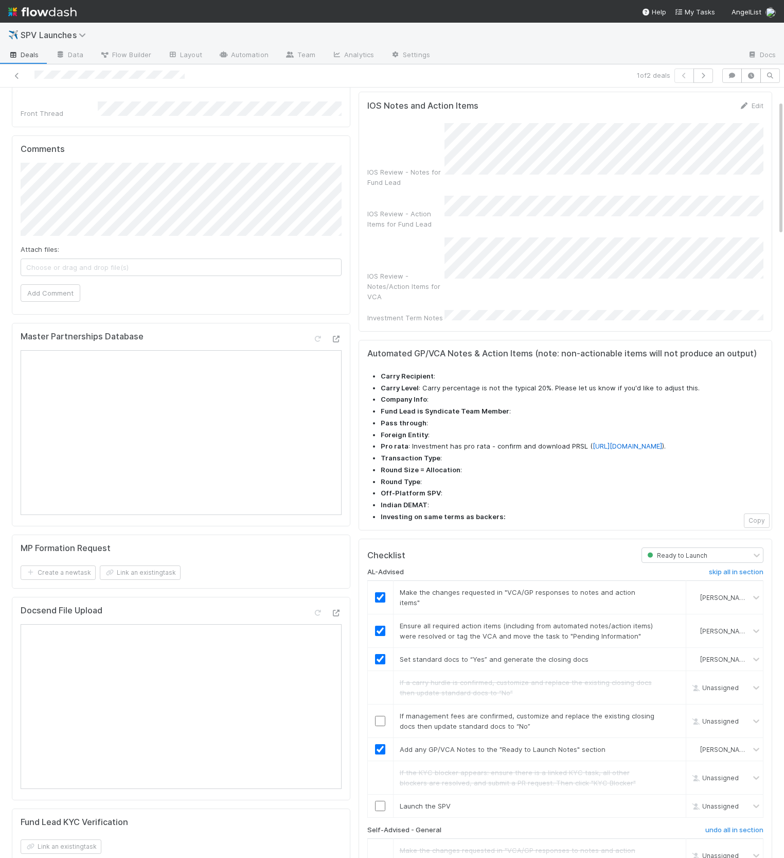
scroll to position [0, 0]
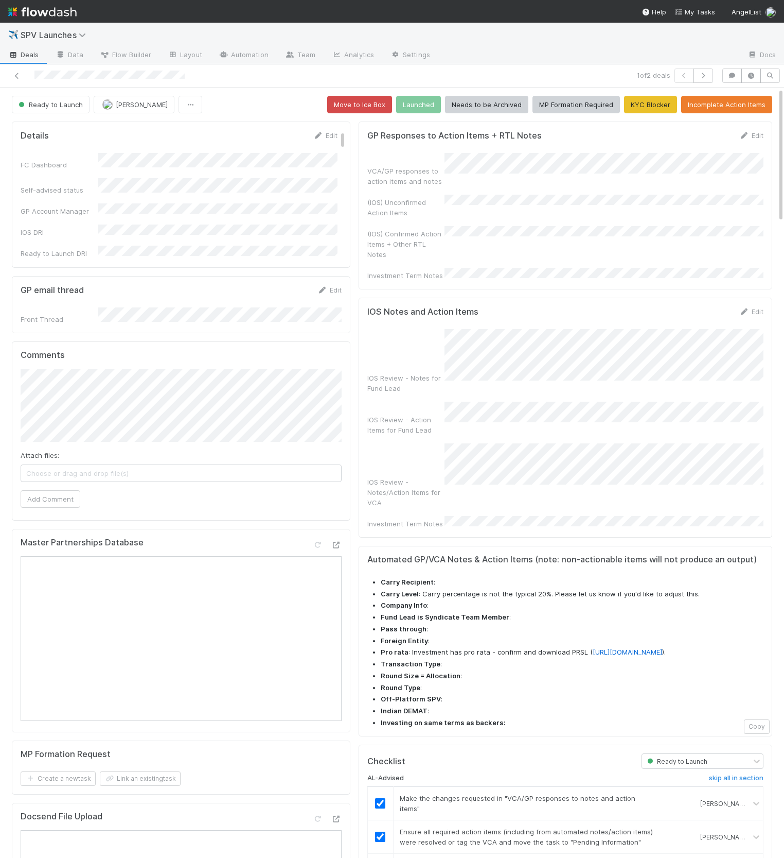
click at [524, 174] on div "VCA/GP responses to action items and notes (IOS) Unconfirmed Action Items (IOS)…" at bounding box center [566, 217] width 396 height 128
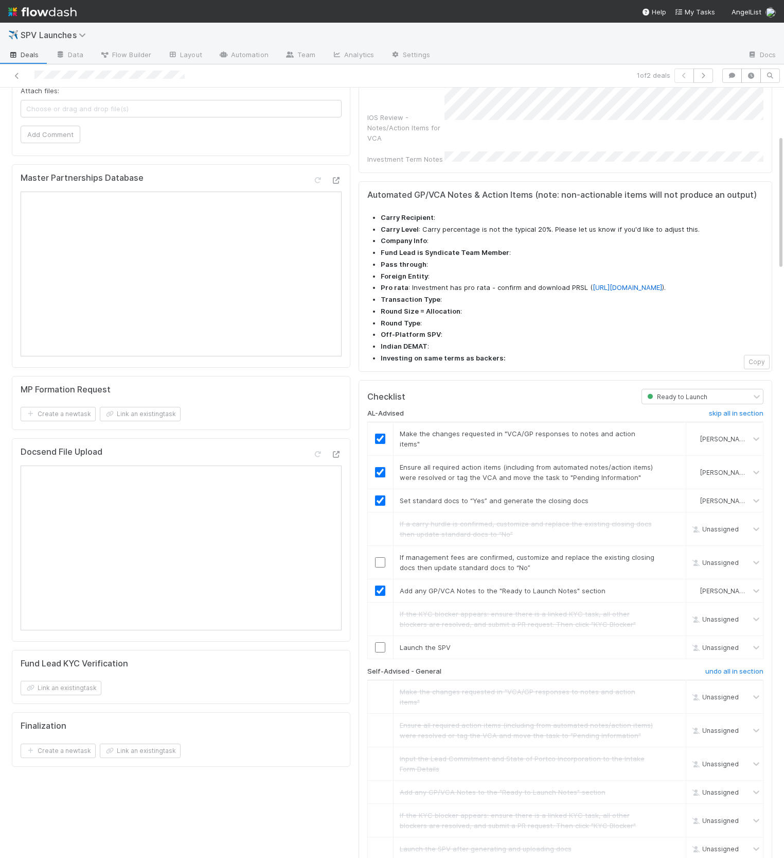
scroll to position [418, 0]
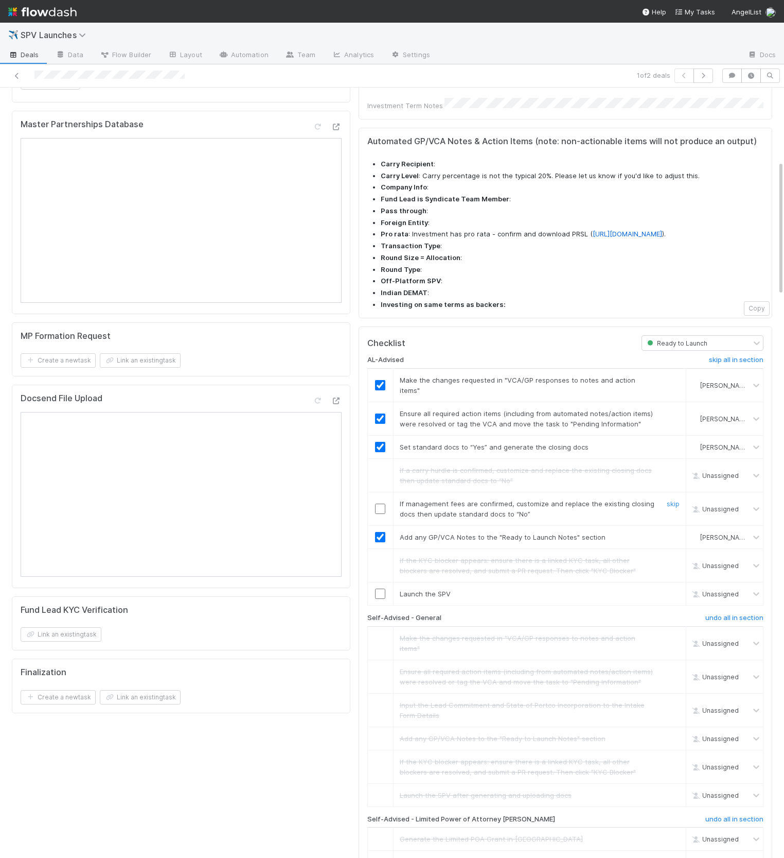
click at [386, 503] on div at bounding box center [380, 508] width 25 height 10
click at [381, 503] on input "checkbox" at bounding box center [380, 508] width 10 height 10
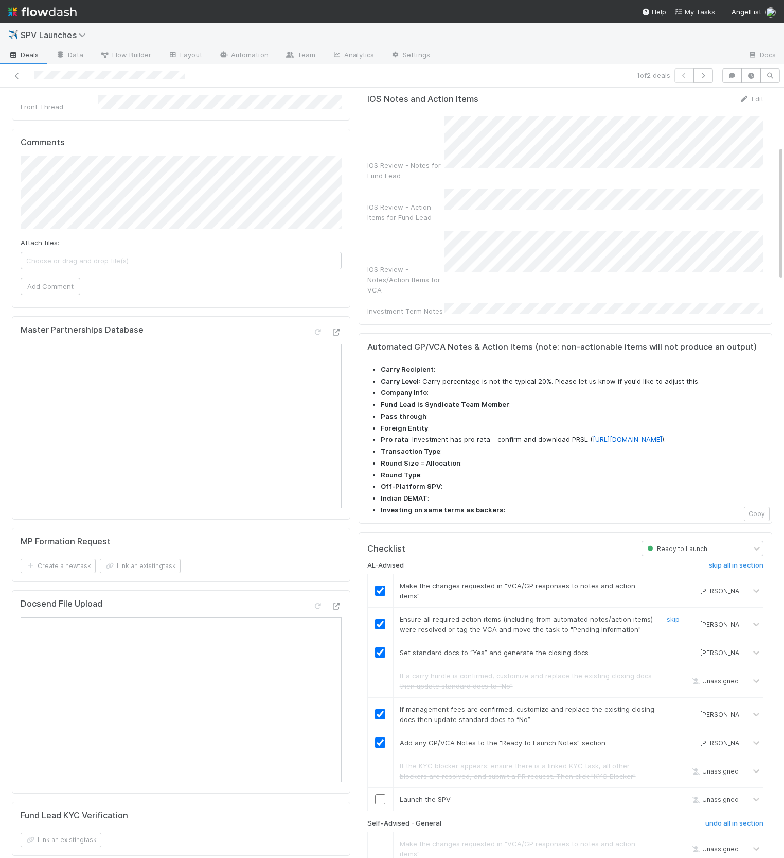
scroll to position [0, 0]
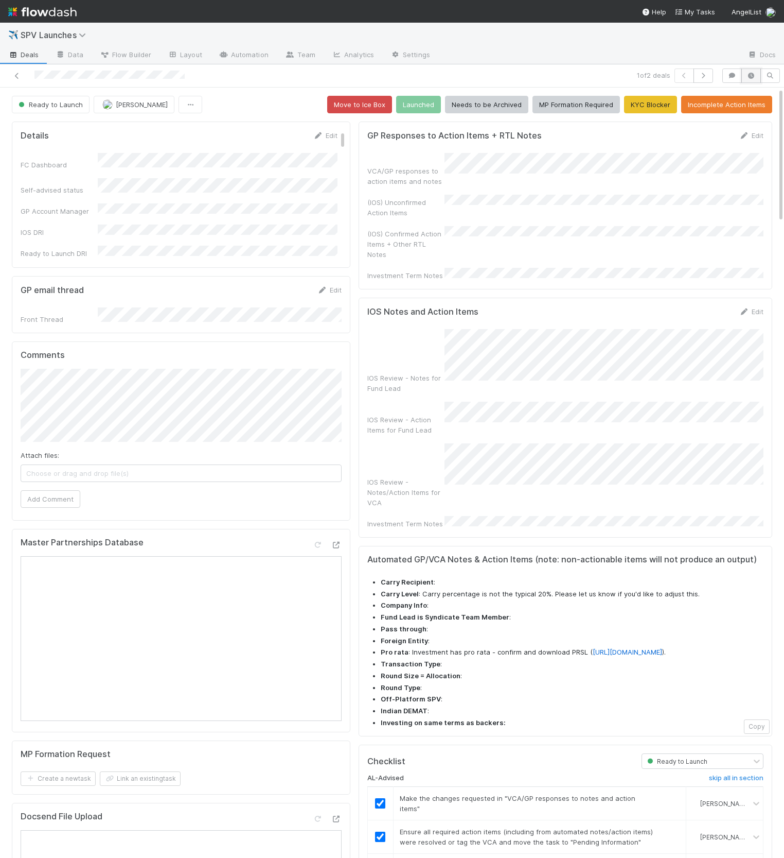
click at [751, 79] on button "button" at bounding box center [752, 75] width 20 height 14
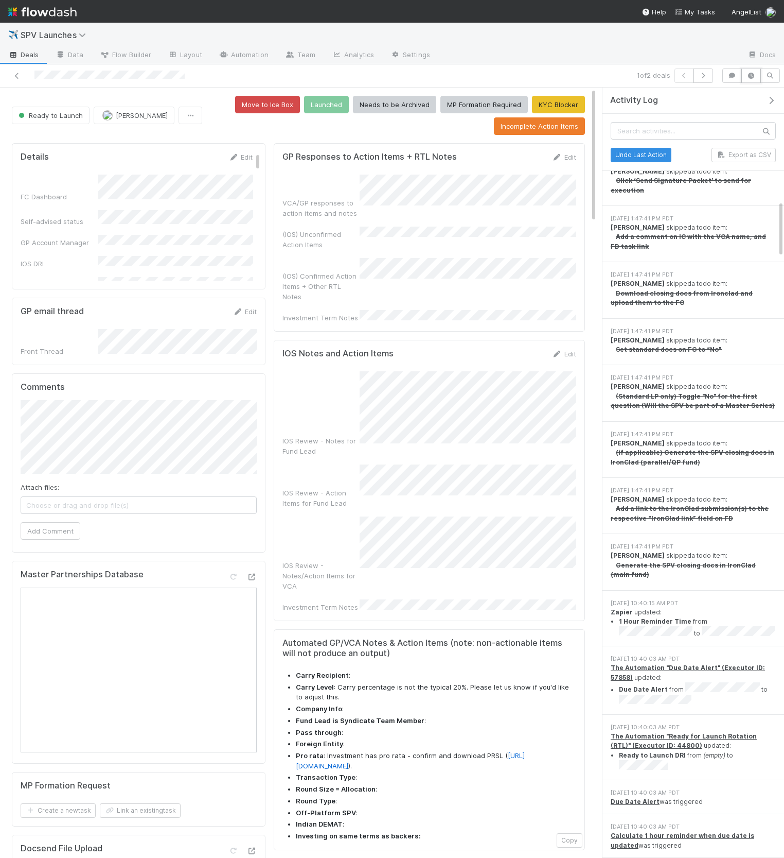
scroll to position [1755, 0]
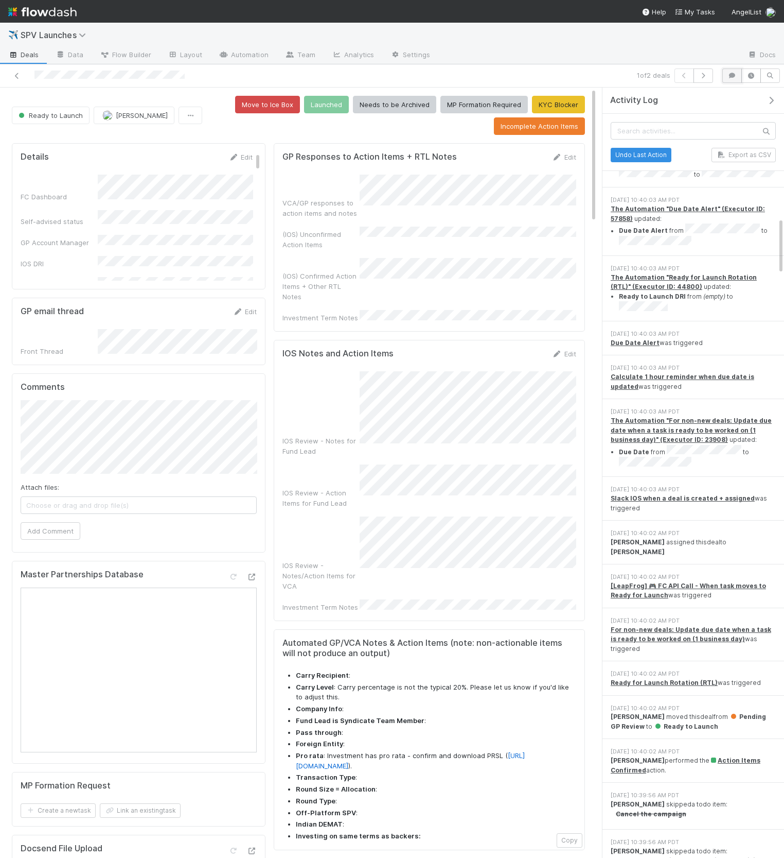
click at [732, 79] on button "button" at bounding box center [733, 75] width 20 height 14
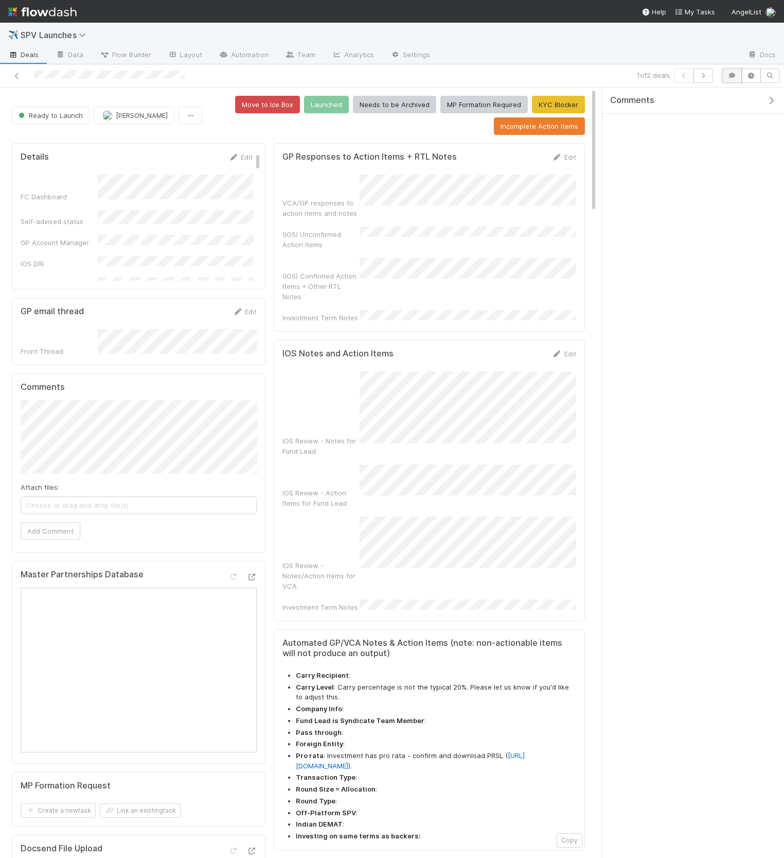
scroll to position [0, 0]
click at [654, 124] on span "Add a comment..." at bounding box center [649, 127] width 56 height 8
click at [569, 153] on link "Edit" at bounding box center [564, 157] width 24 height 8
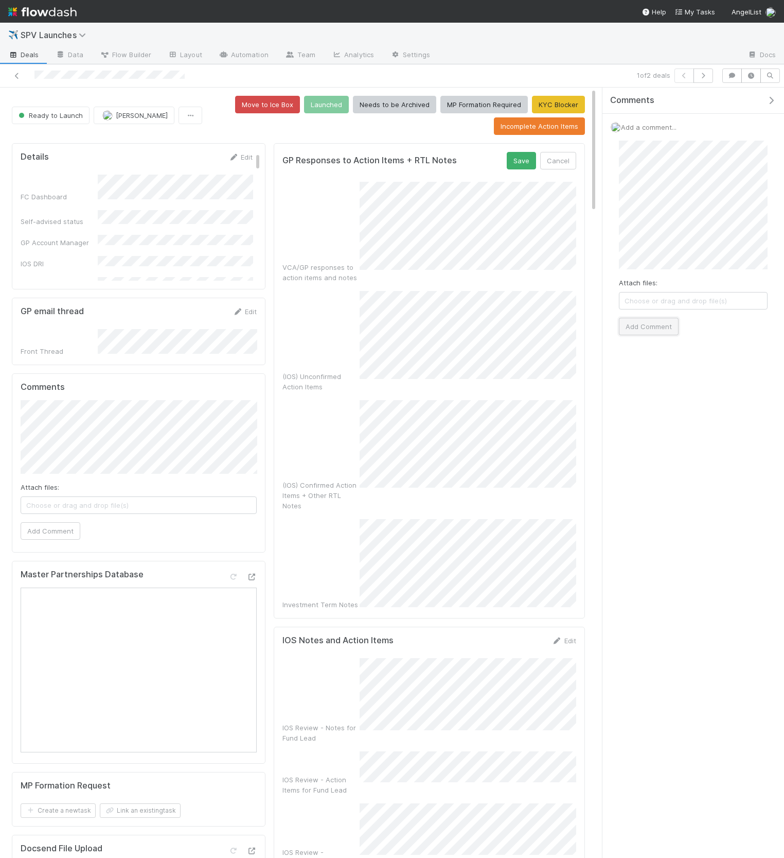
click at [660, 323] on button "Add Comment" at bounding box center [649, 327] width 60 height 18
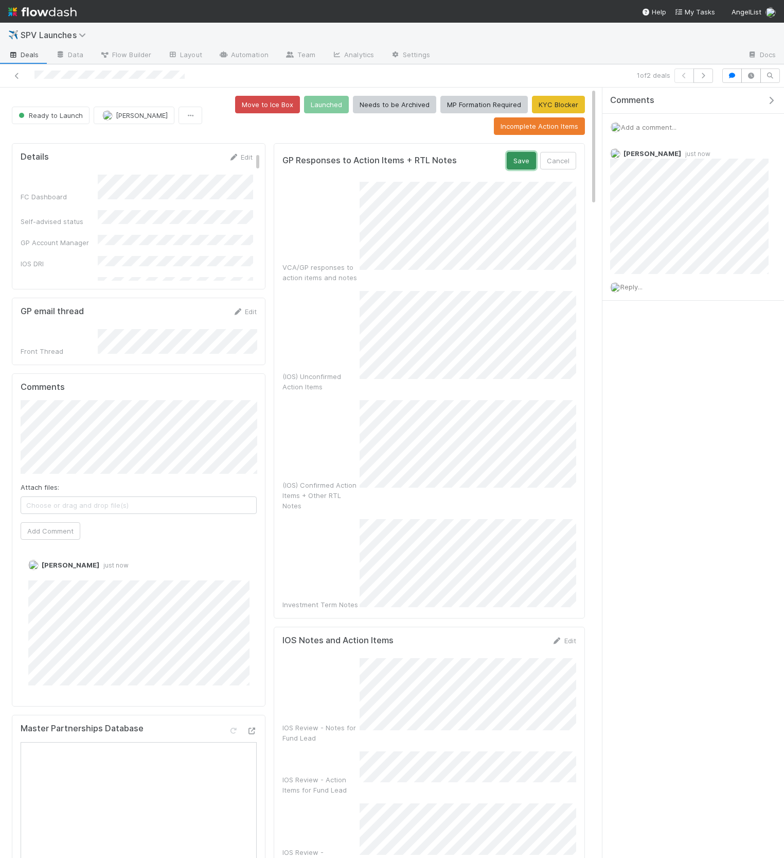
click at [514, 154] on button "Save" at bounding box center [521, 161] width 29 height 18
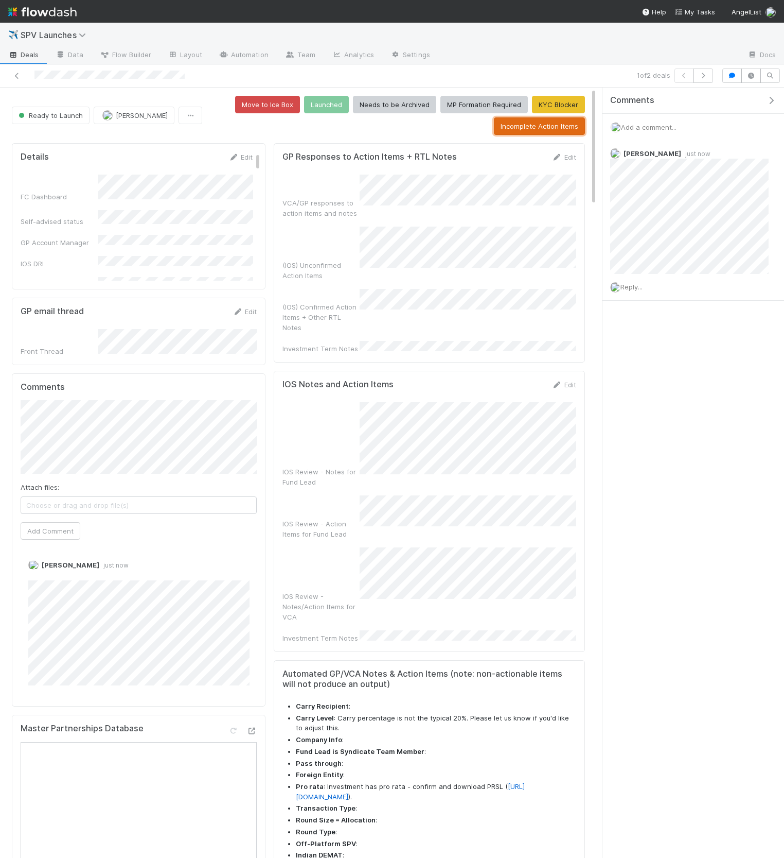
click at [516, 131] on button "Incomplete Action Items" at bounding box center [539, 126] width 91 height 18
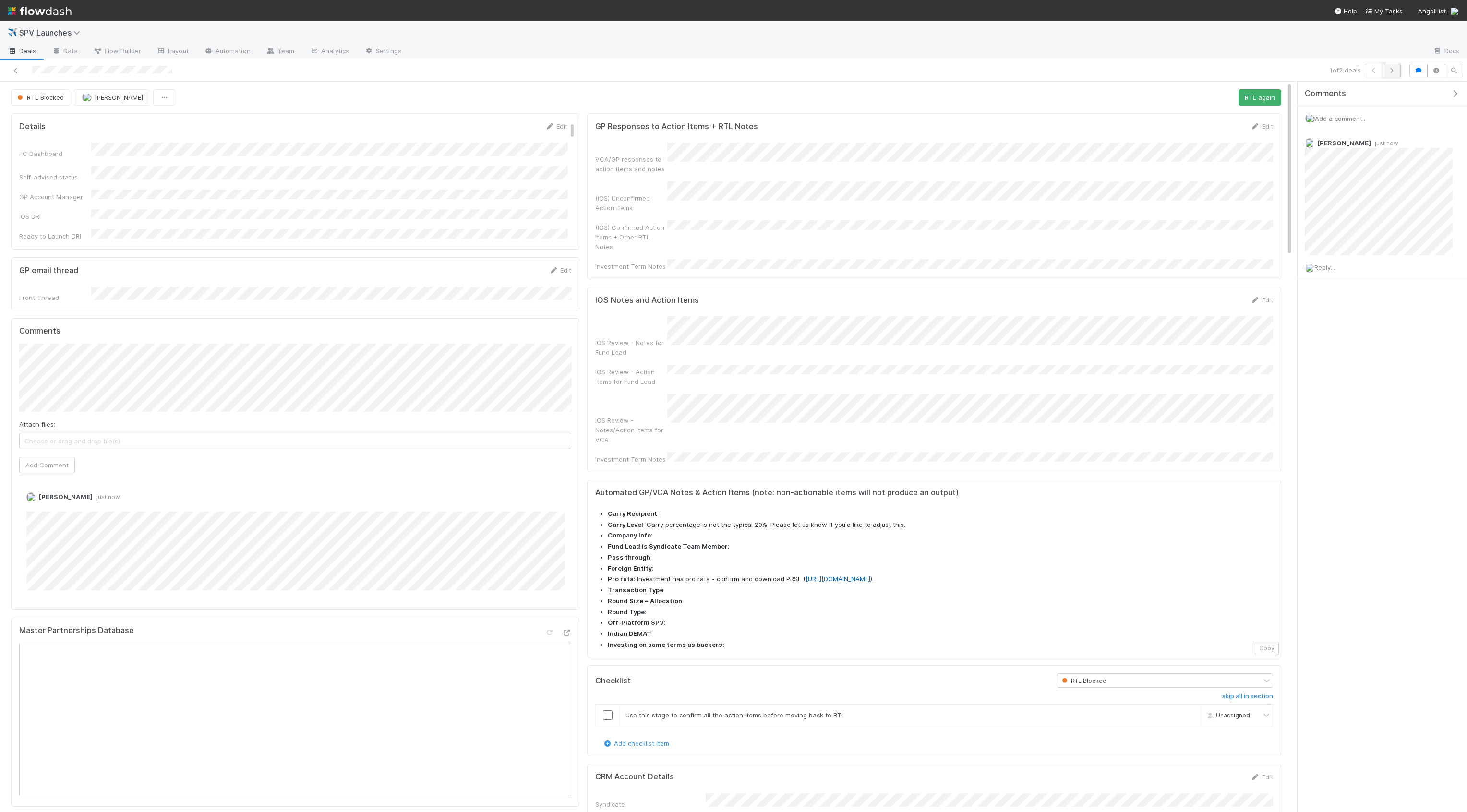
click at [1381, 71] on icon "button" at bounding box center [1391, 71] width 9 height 6
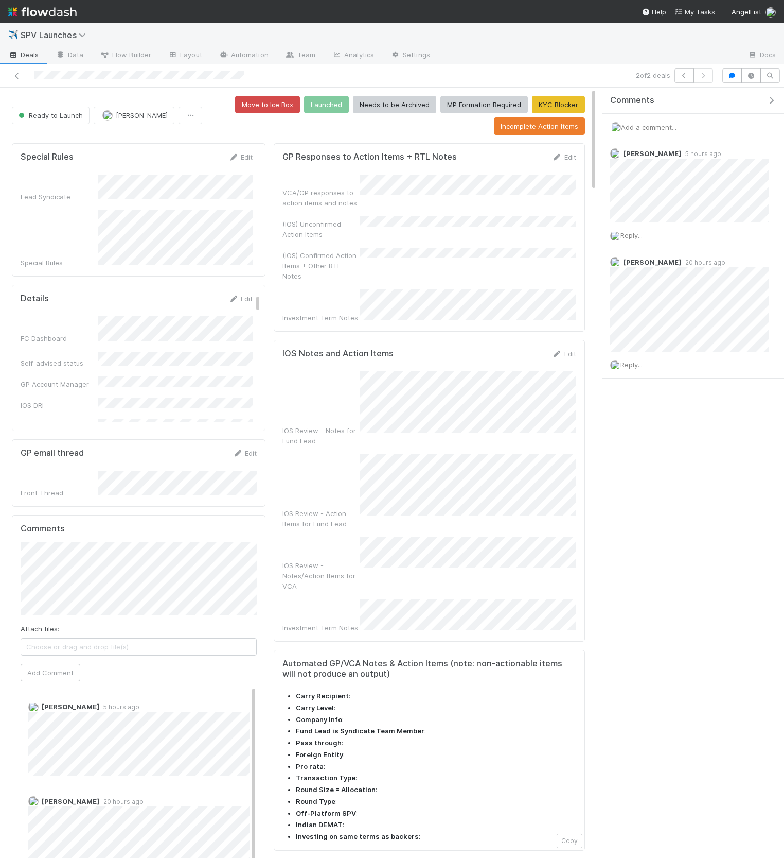
click at [770, 102] on icon "button" at bounding box center [771, 100] width 10 height 8
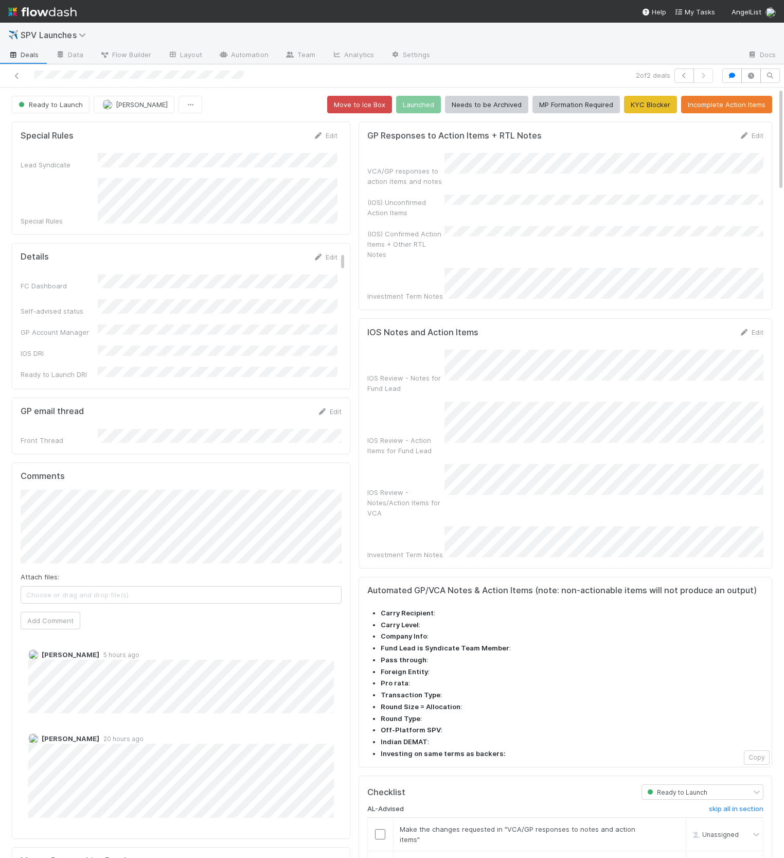
click at [603, 399] on div "IOS Review - Notes for Fund Lead IOS Review - Action Items for Fund Lead IOS Re…" at bounding box center [566, 455] width 396 height 210
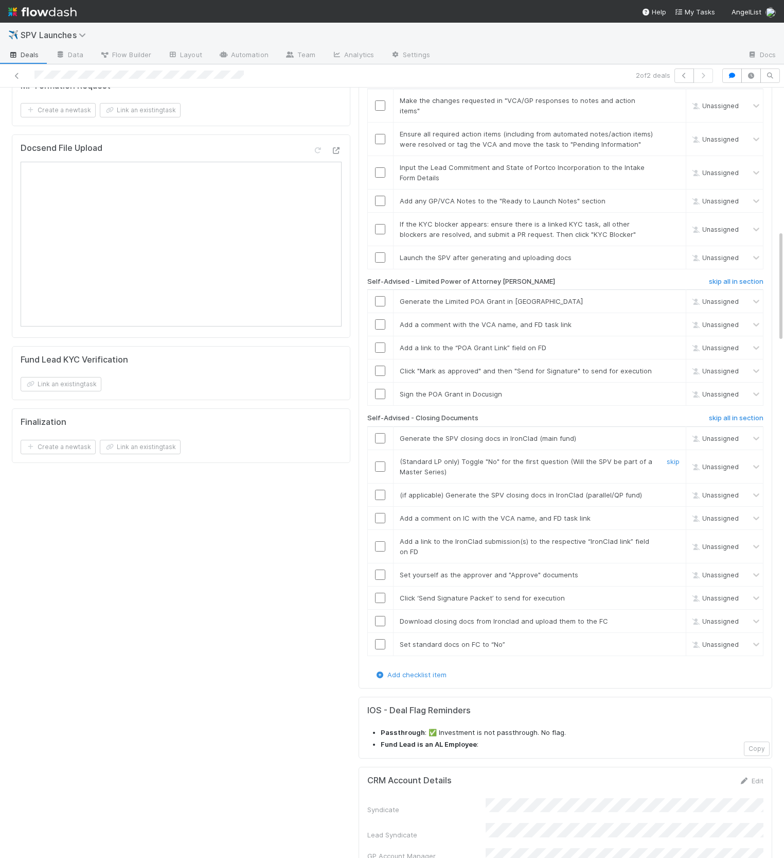
scroll to position [962, 0]
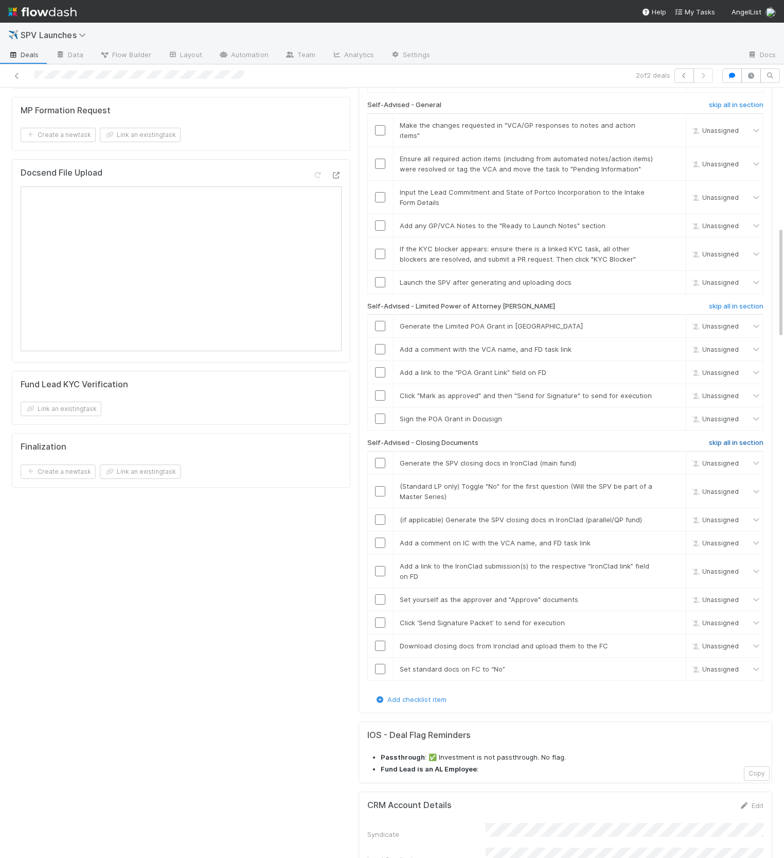
click at [730, 439] on h6 "skip all in section" at bounding box center [736, 443] width 55 height 8
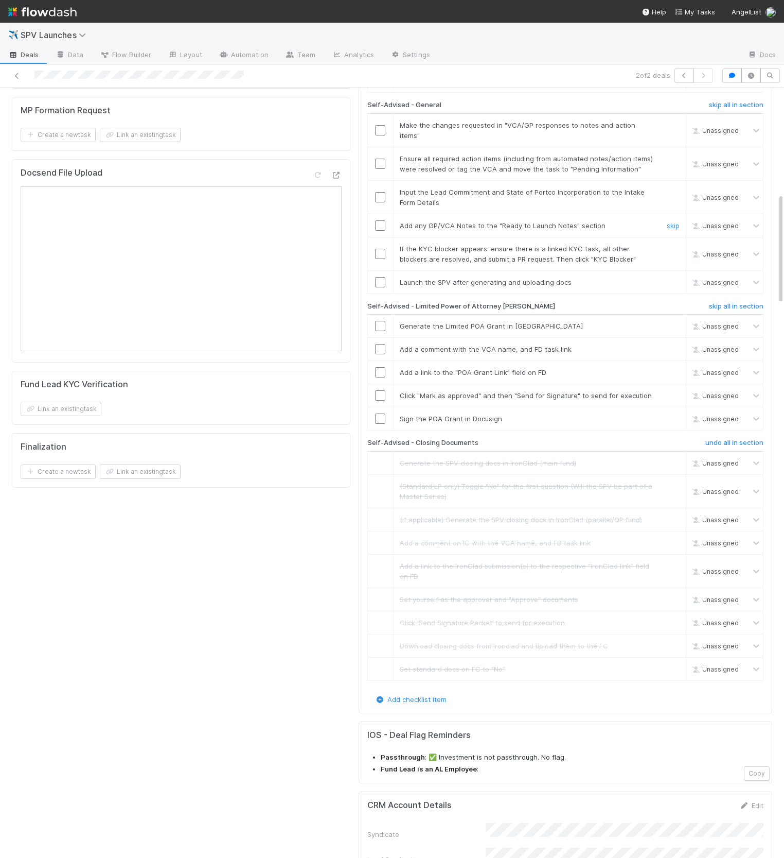
scroll to position [729, 0]
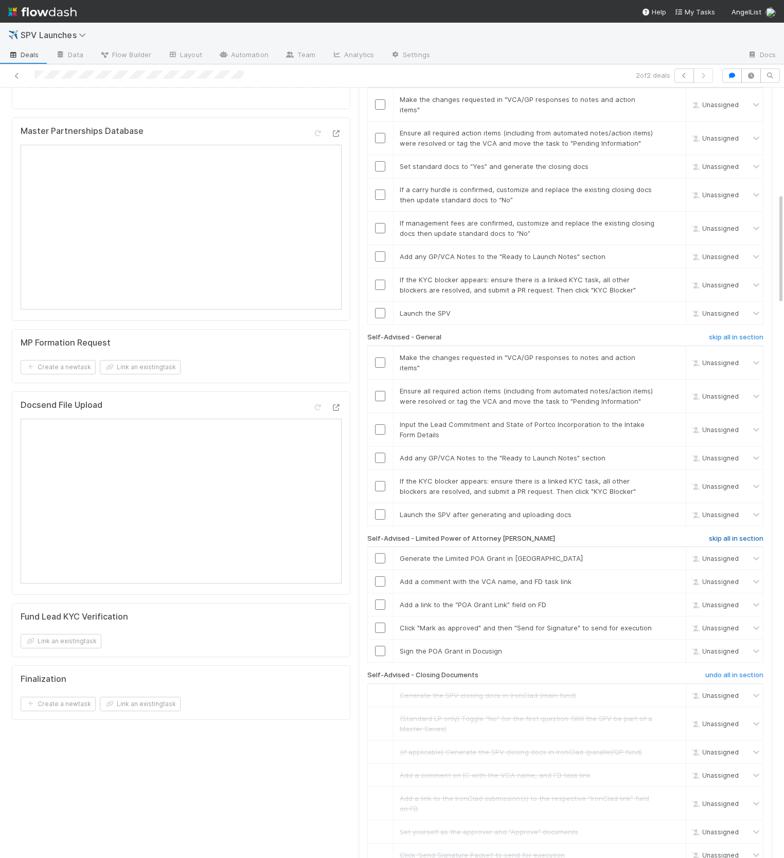
click at [738, 534] on h6 "skip all in section" at bounding box center [736, 538] width 55 height 8
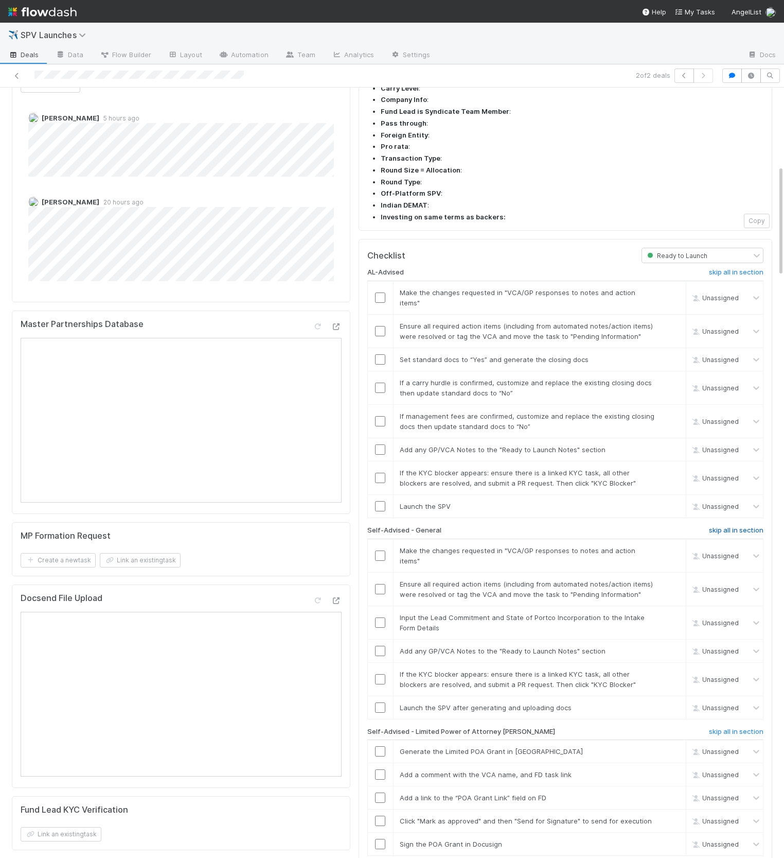
click at [729, 526] on h6 "skip all in section" at bounding box center [736, 530] width 55 height 8
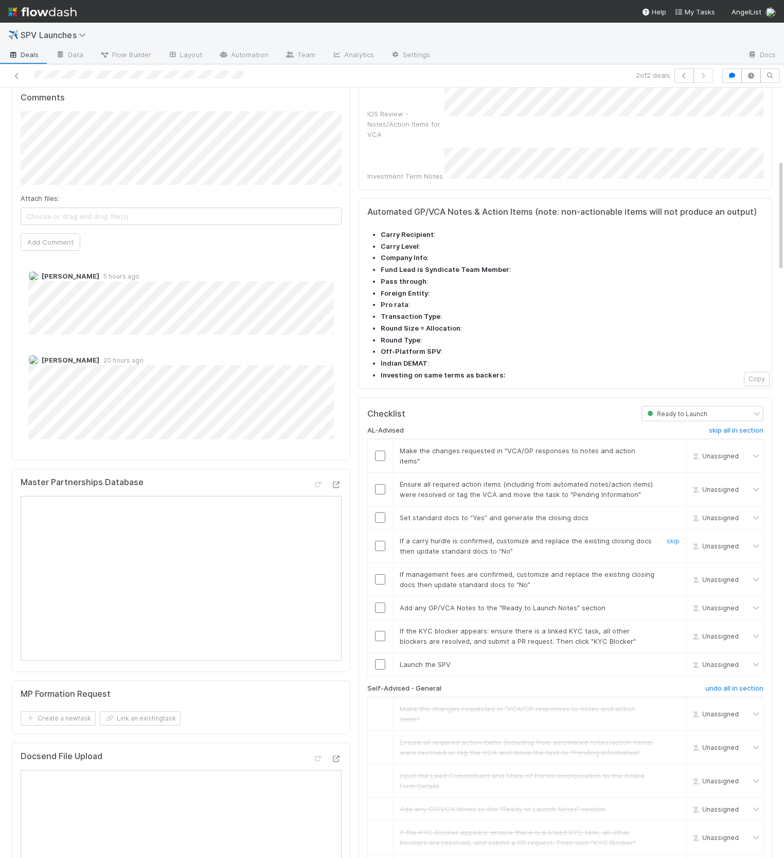
scroll to position [500, 0]
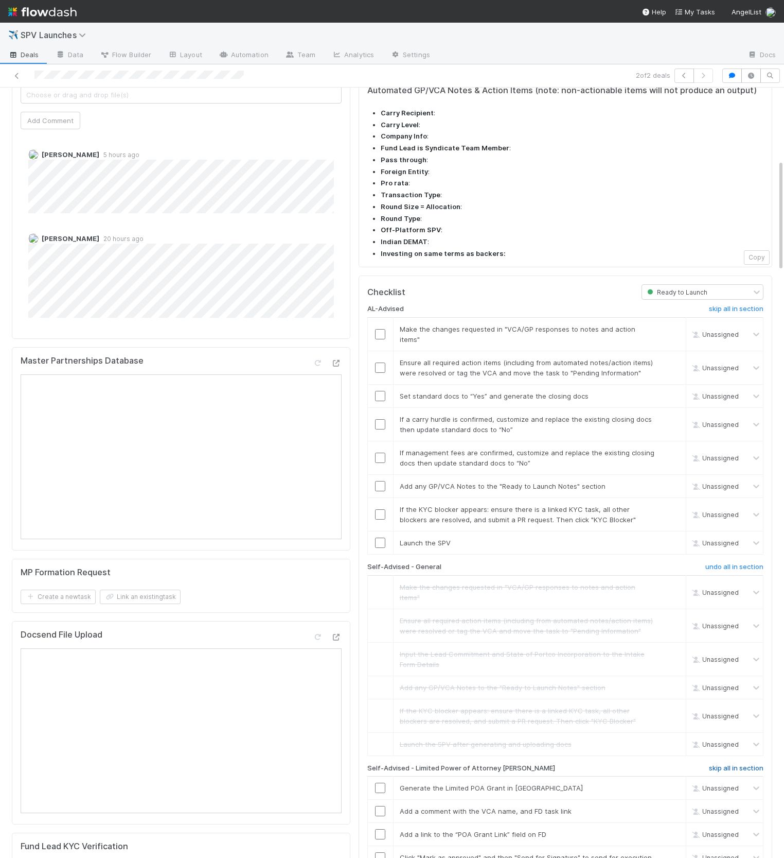
click at [731, 764] on h6 "skip all in section" at bounding box center [736, 768] width 55 height 8
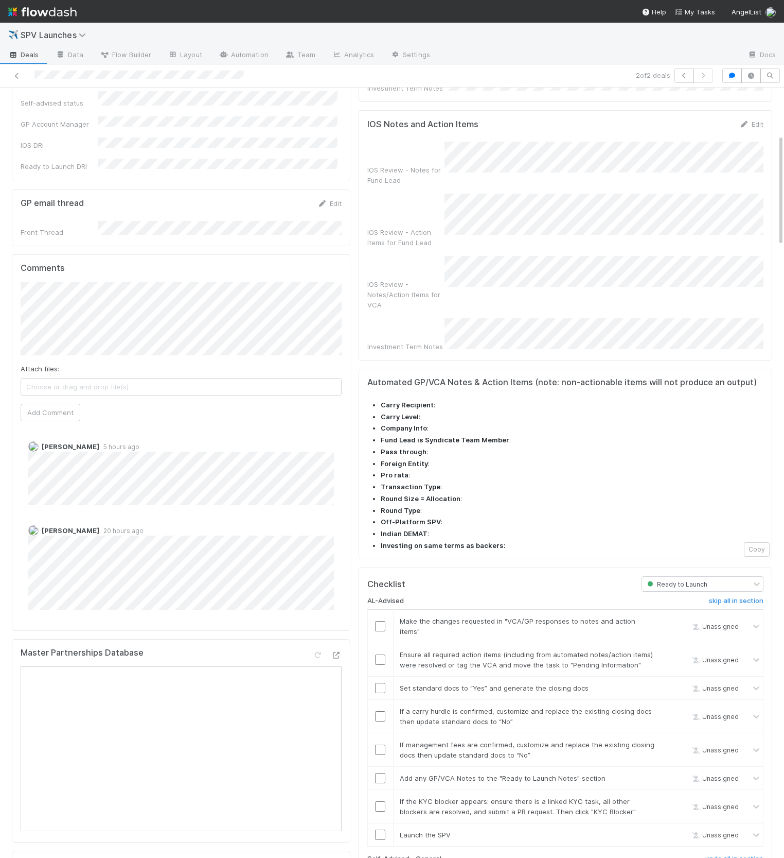
scroll to position [375, 0]
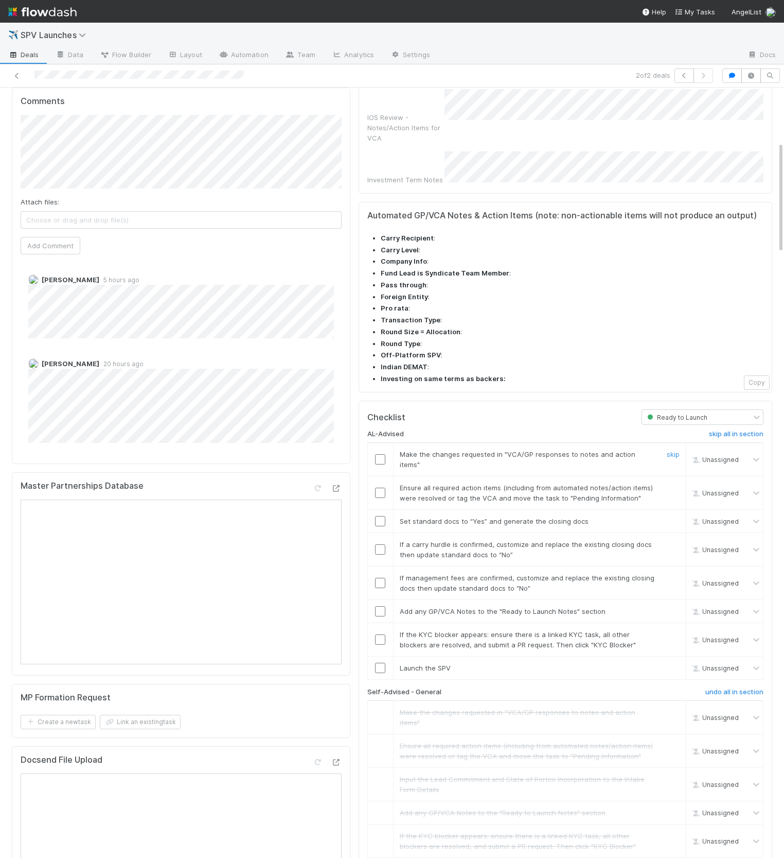
click at [381, 454] on input "checkbox" at bounding box center [380, 459] width 10 height 10
click at [385, 487] on input "checkbox" at bounding box center [380, 492] width 10 height 10
click at [670, 540] on link "skip" at bounding box center [673, 544] width 13 height 8
click at [671, 573] on link "skip" at bounding box center [673, 577] width 13 height 8
click at [673, 540] on link "skip" at bounding box center [673, 544] width 13 height 8
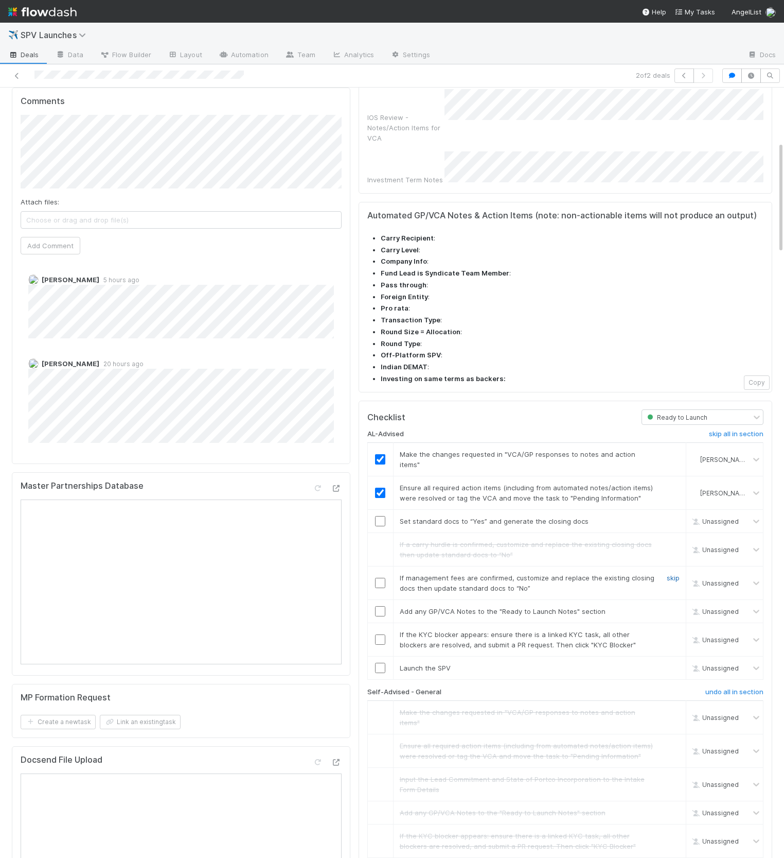
click at [672, 573] on link "skip" at bounding box center [673, 577] width 13 height 8
click at [375, 516] on input "checkbox" at bounding box center [380, 521] width 10 height 10
click at [379, 516] on input "checkbox" at bounding box center [380, 521] width 10 height 10
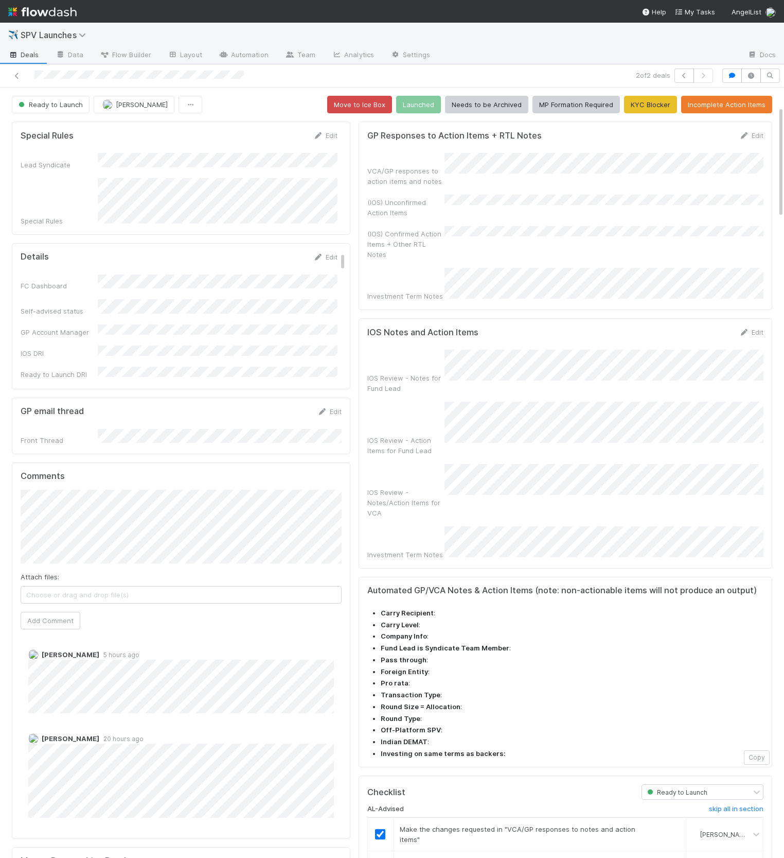
scroll to position [509, 0]
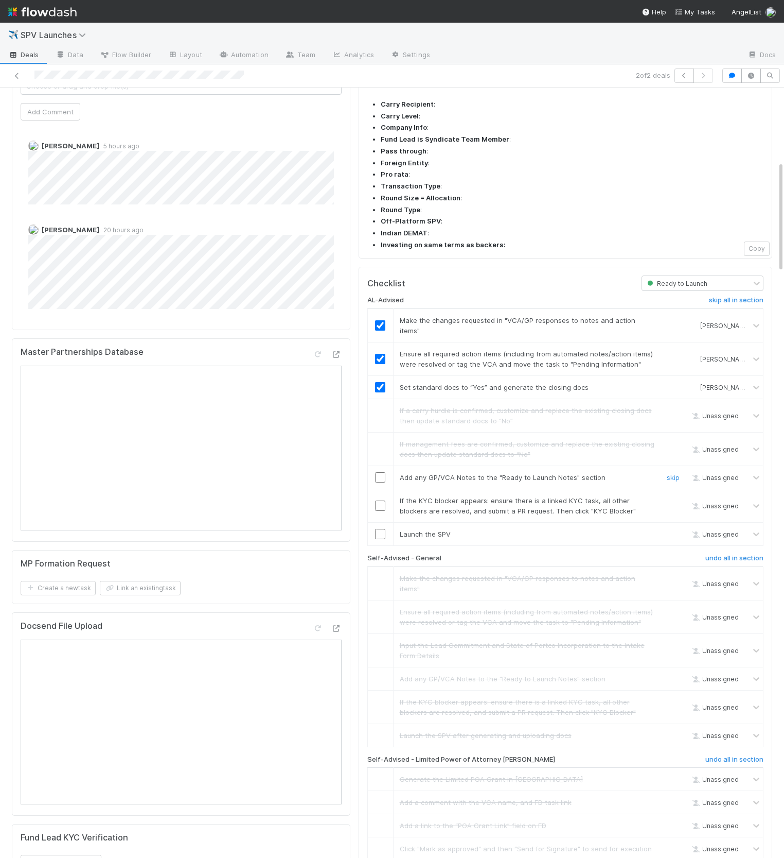
click at [379, 472] on input "checkbox" at bounding box center [380, 477] width 10 height 10
click at [672, 496] on link "skip" at bounding box center [673, 500] width 13 height 8
click at [383, 472] on input "checkbox" at bounding box center [380, 477] width 10 height 10
click at [669, 473] on link "skip" at bounding box center [673, 477] width 13 height 8
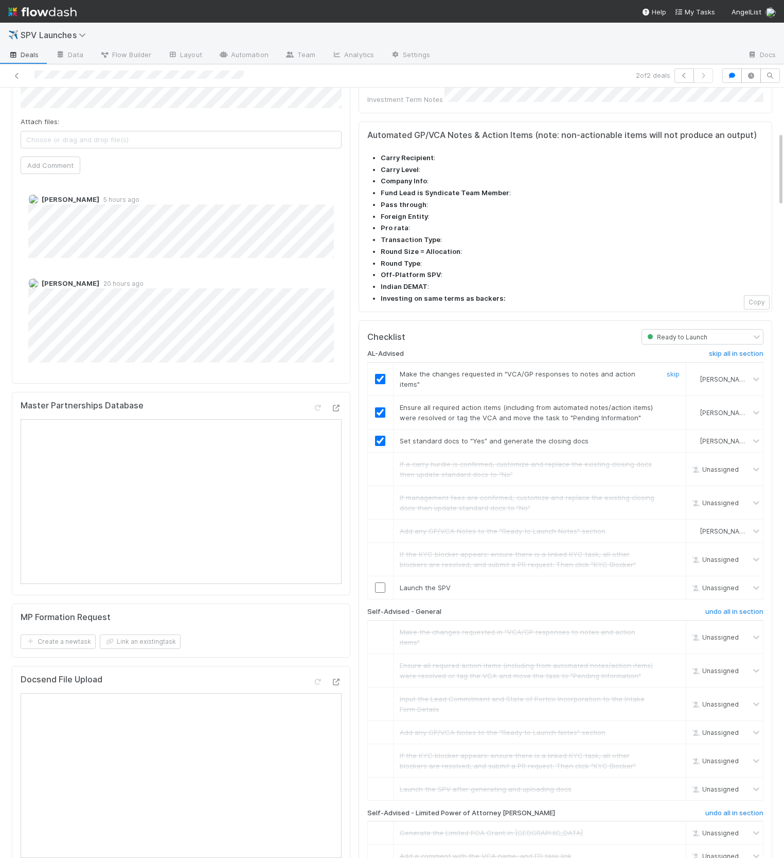
scroll to position [464, 0]
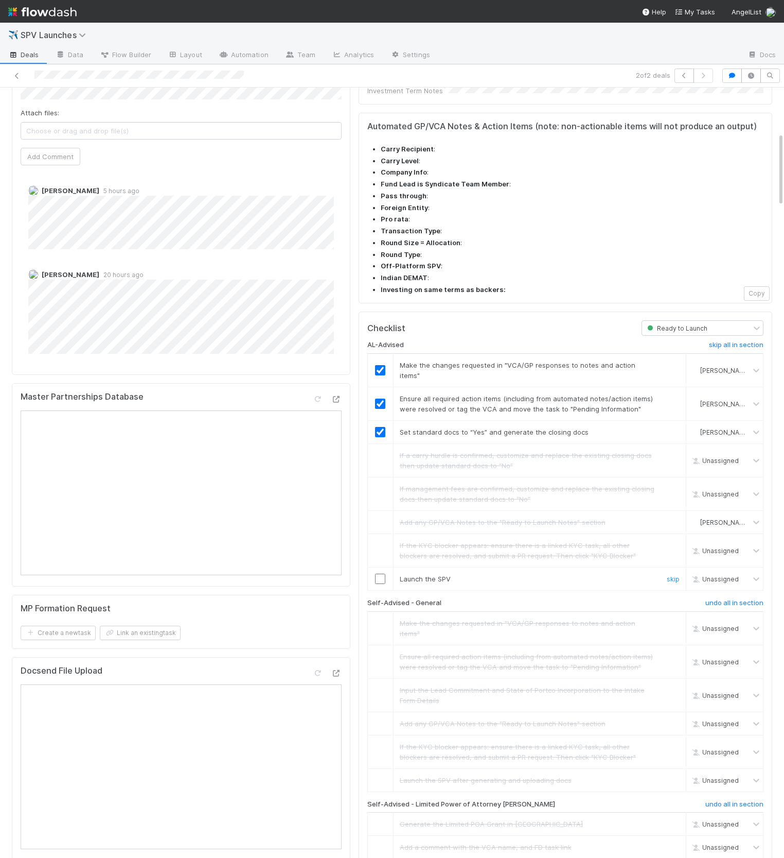
click at [373, 573] on div at bounding box center [380, 578] width 25 height 10
click at [377, 573] on input "checkbox" at bounding box center [380, 578] width 10 height 10
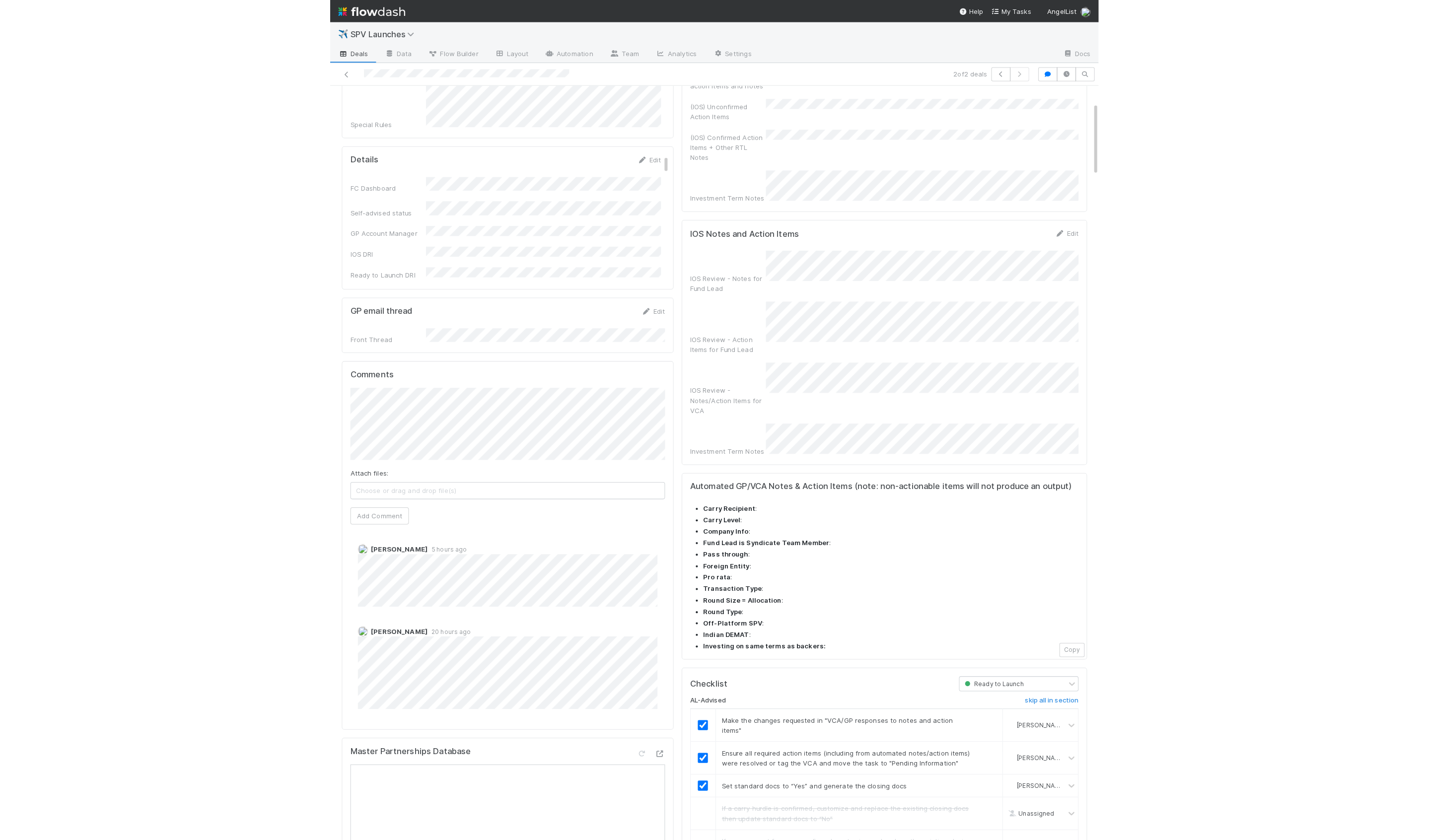
scroll to position [0, 0]
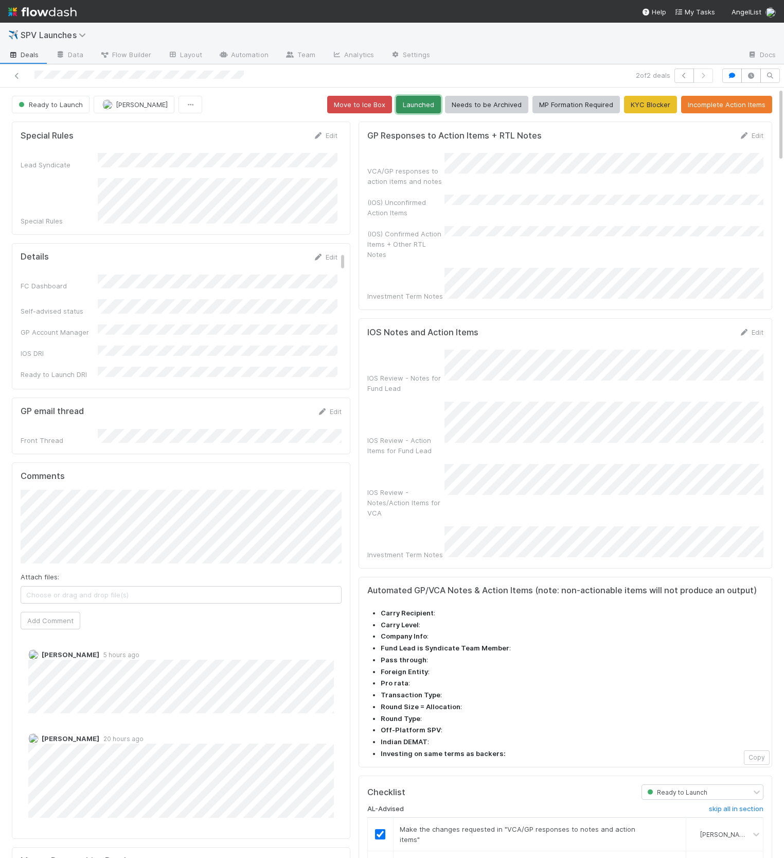
click at [426, 110] on button "Launched" at bounding box center [418, 105] width 45 height 18
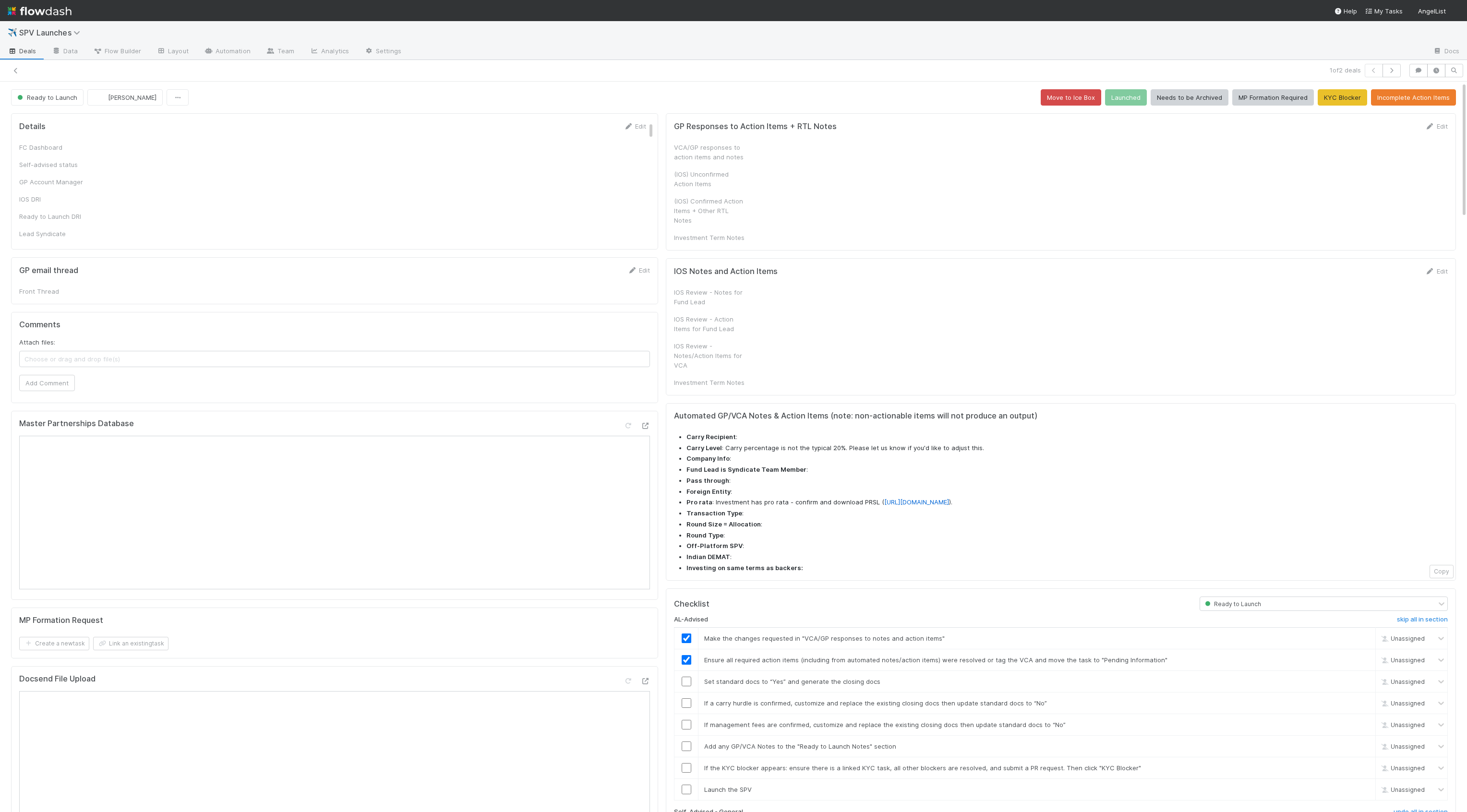
checkbox input "true"
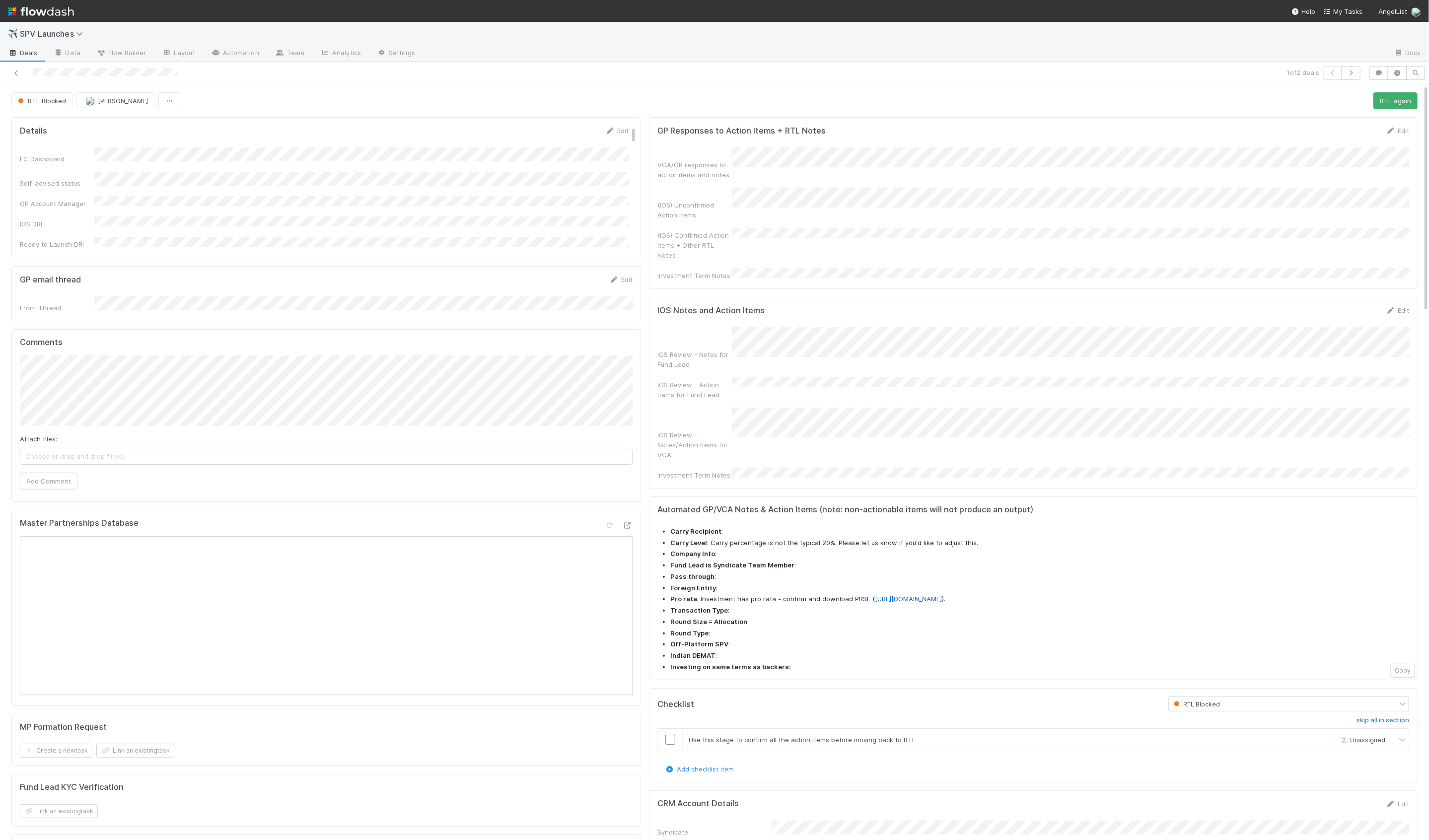
click at [24, 78] on div at bounding box center [344, 72] width 682 height 14
click at [18, 74] on icon at bounding box center [16, 73] width 10 height 7
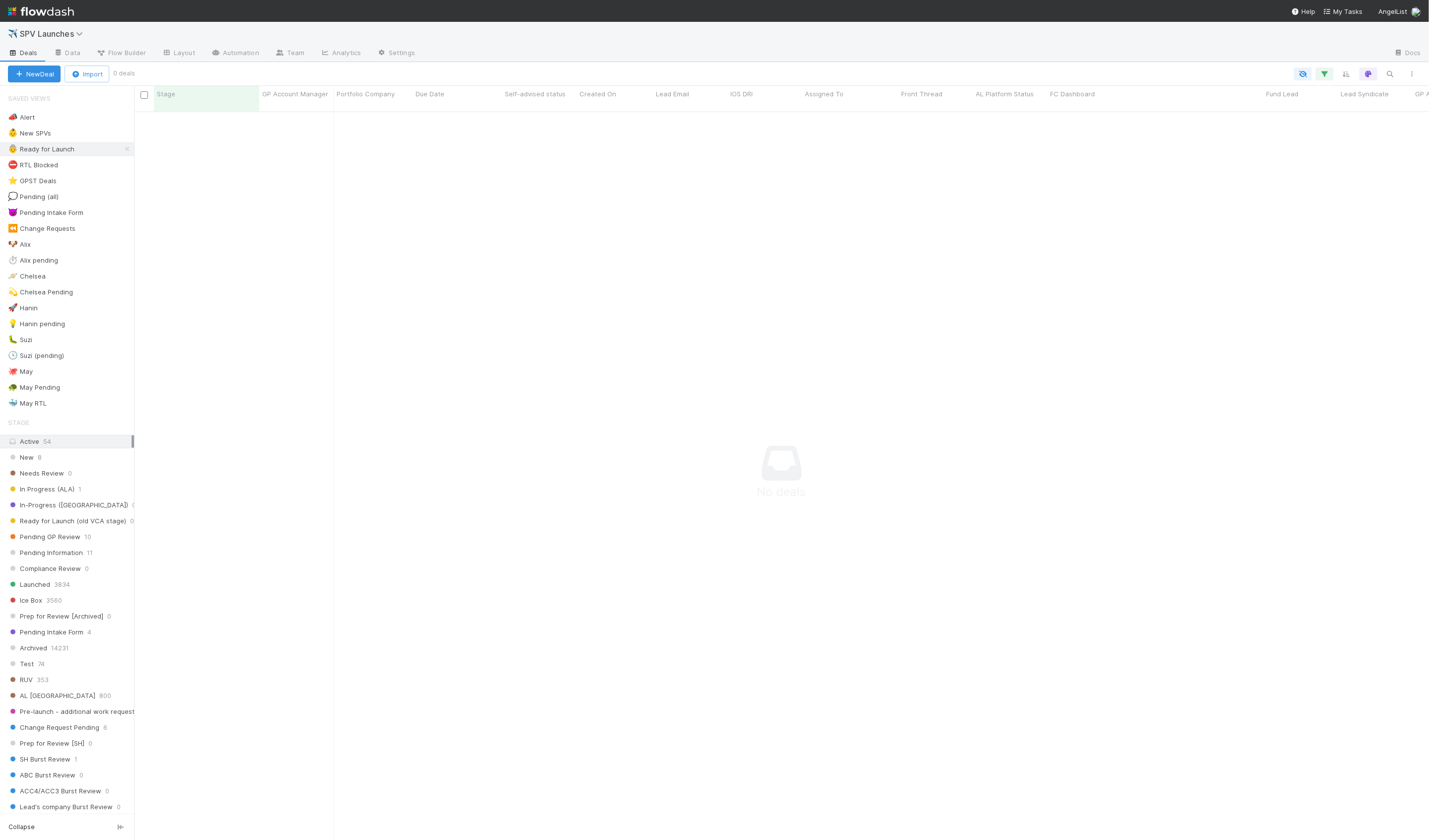
scroll to position [737, 1295]
click at [89, 307] on div "🚀 Hanin 2" at bounding box center [70, 308] width 126 height 13
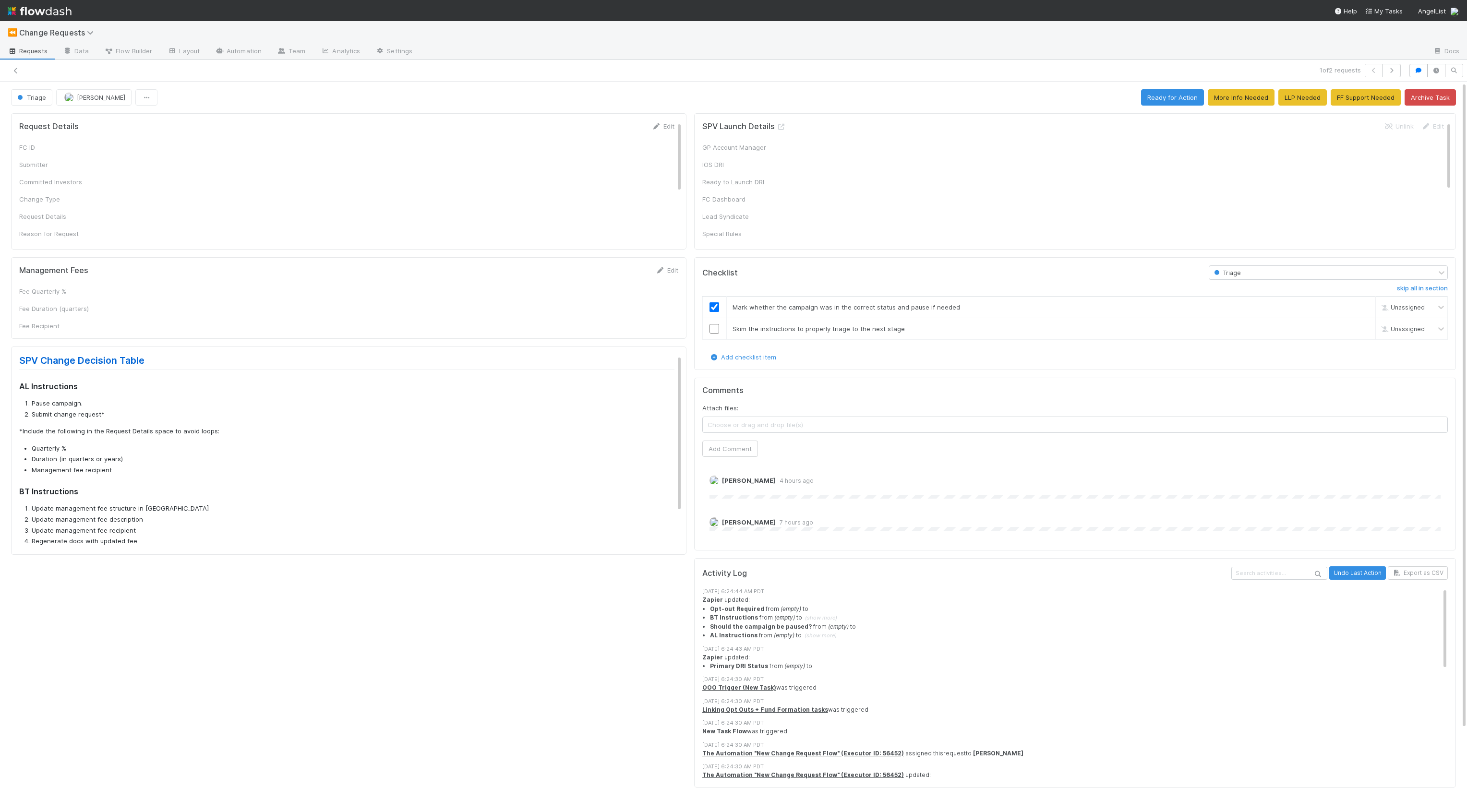
checkbox input "true"
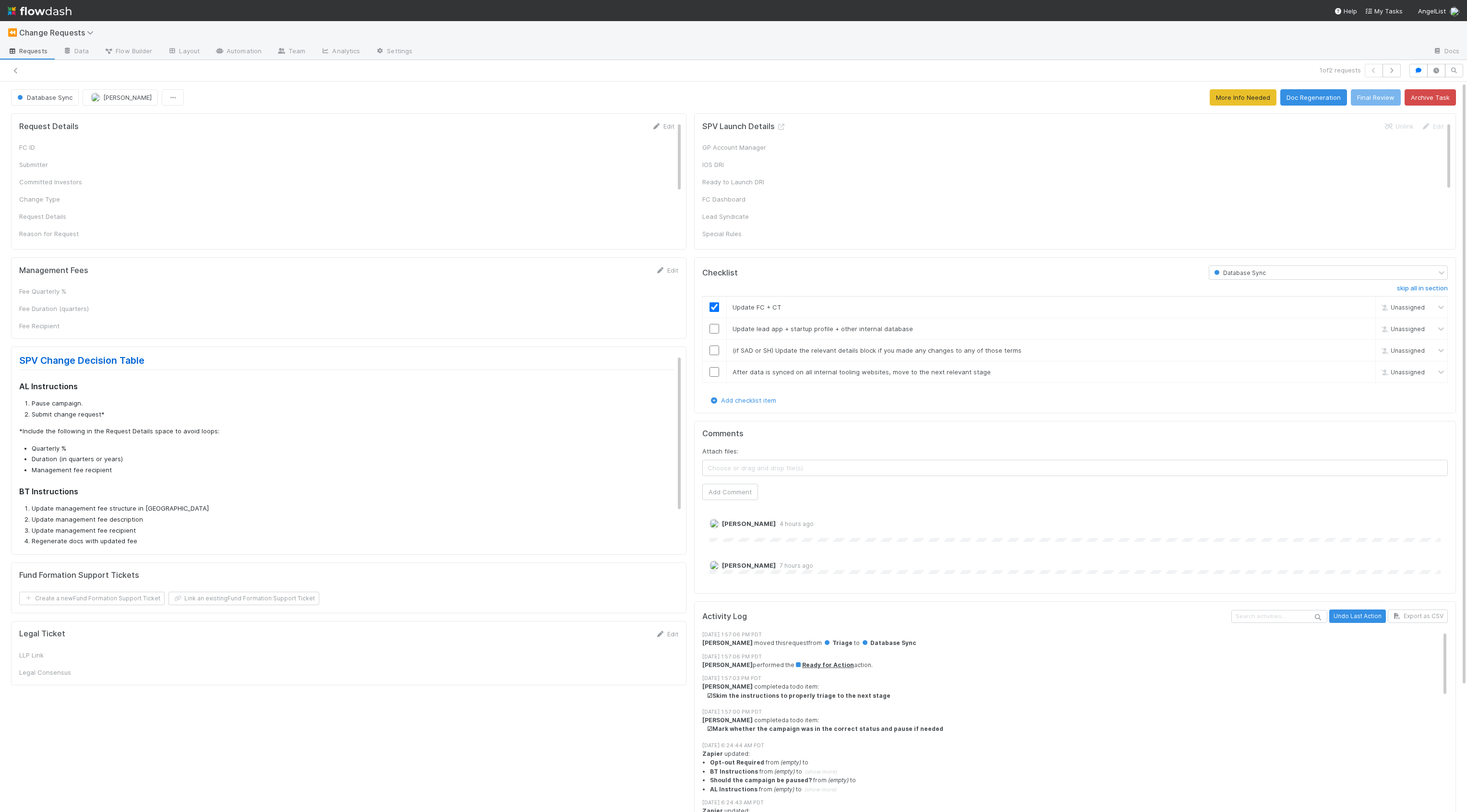
checkbox input "true"
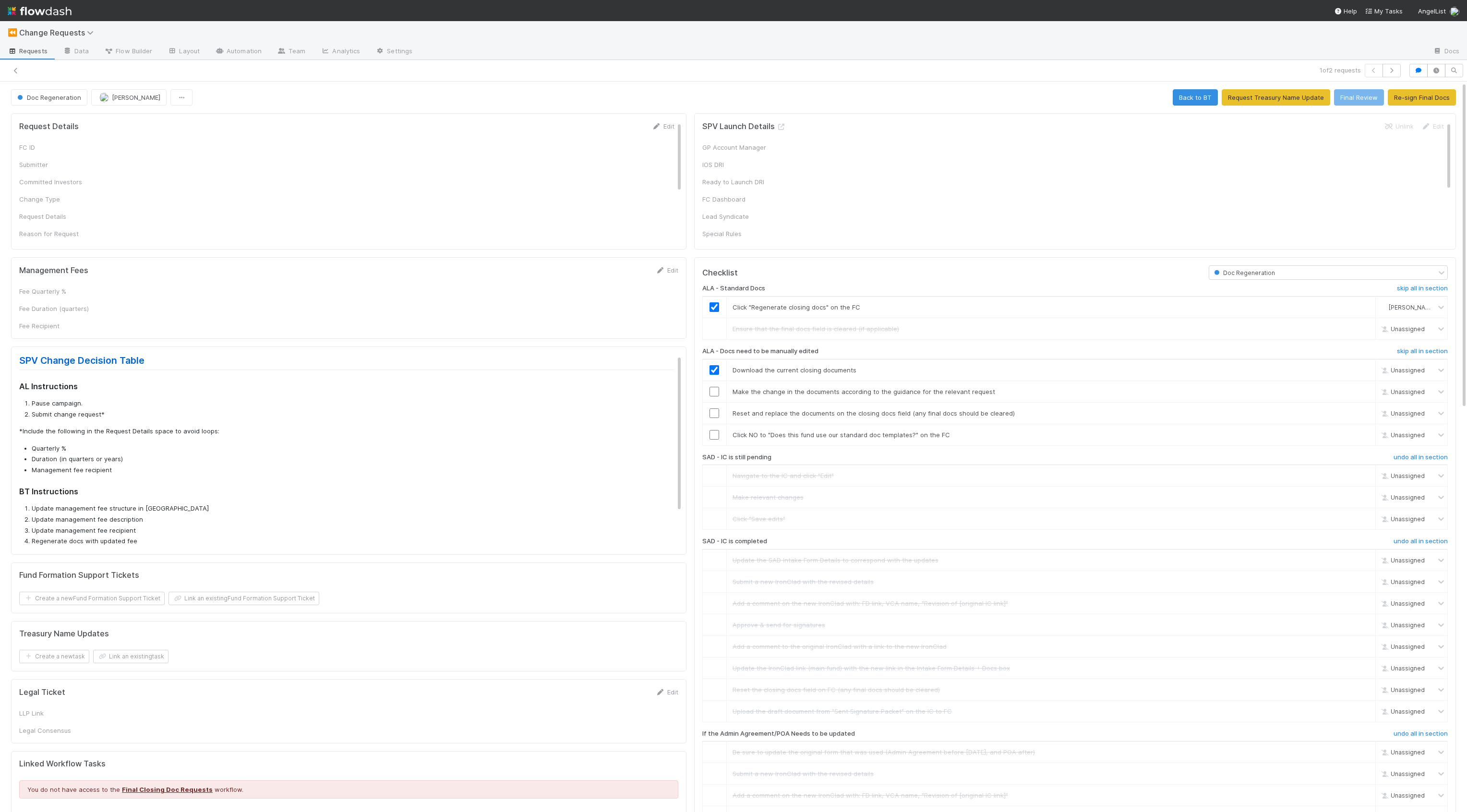
checkbox input "true"
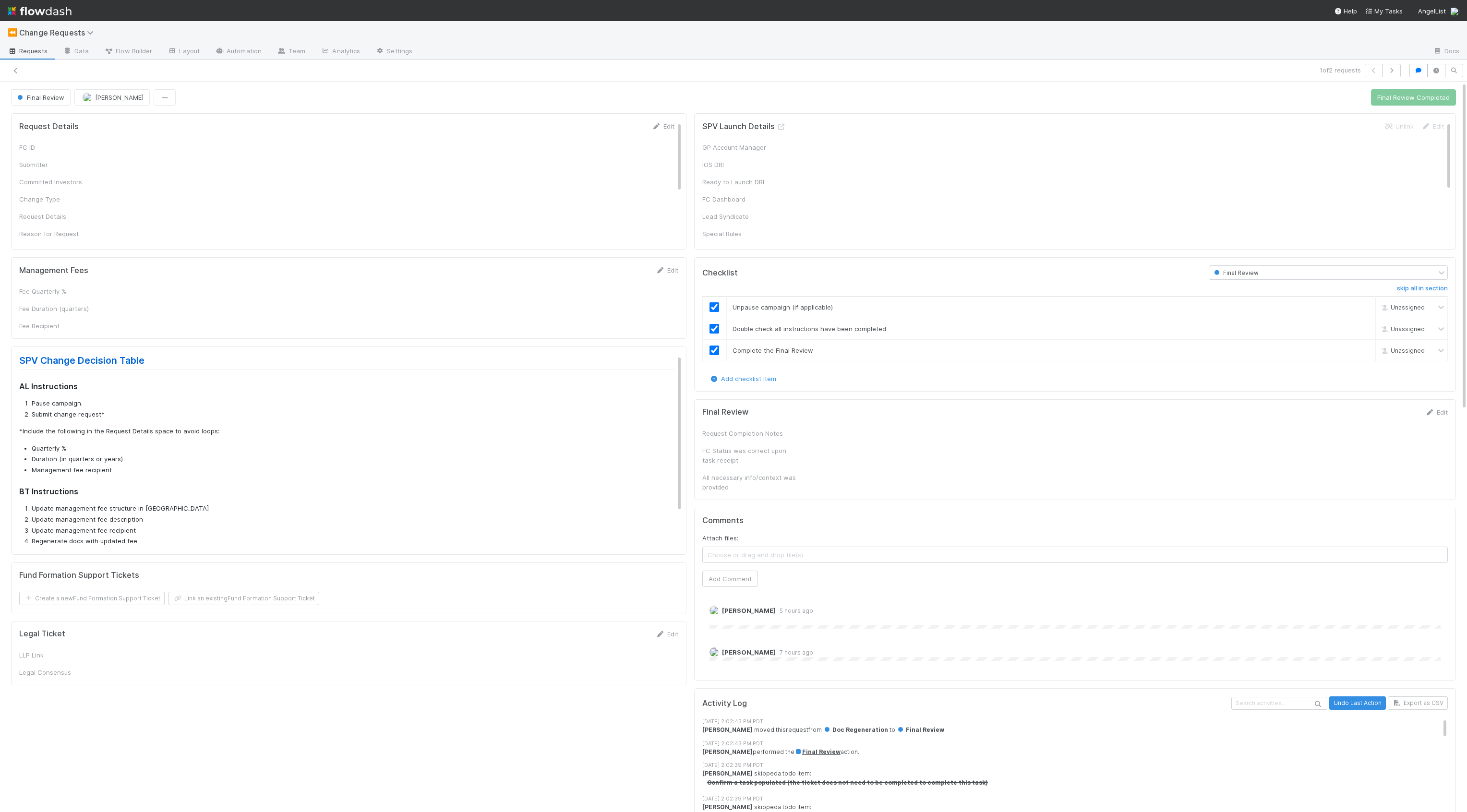
checkbox input "true"
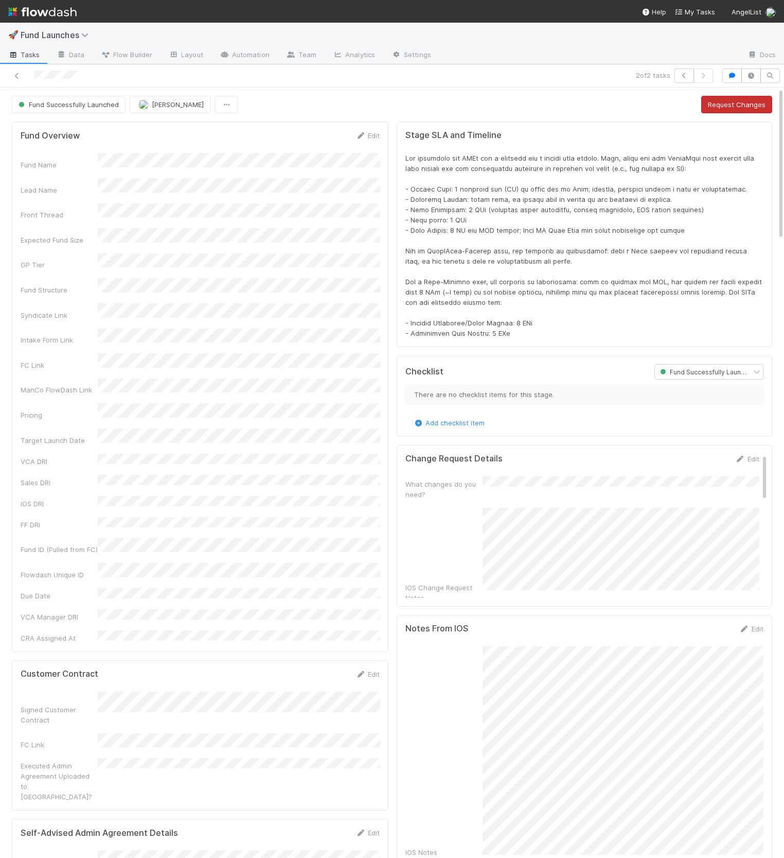
scroll to position [210, 743]
click at [730, 79] on button "button" at bounding box center [733, 75] width 20 height 14
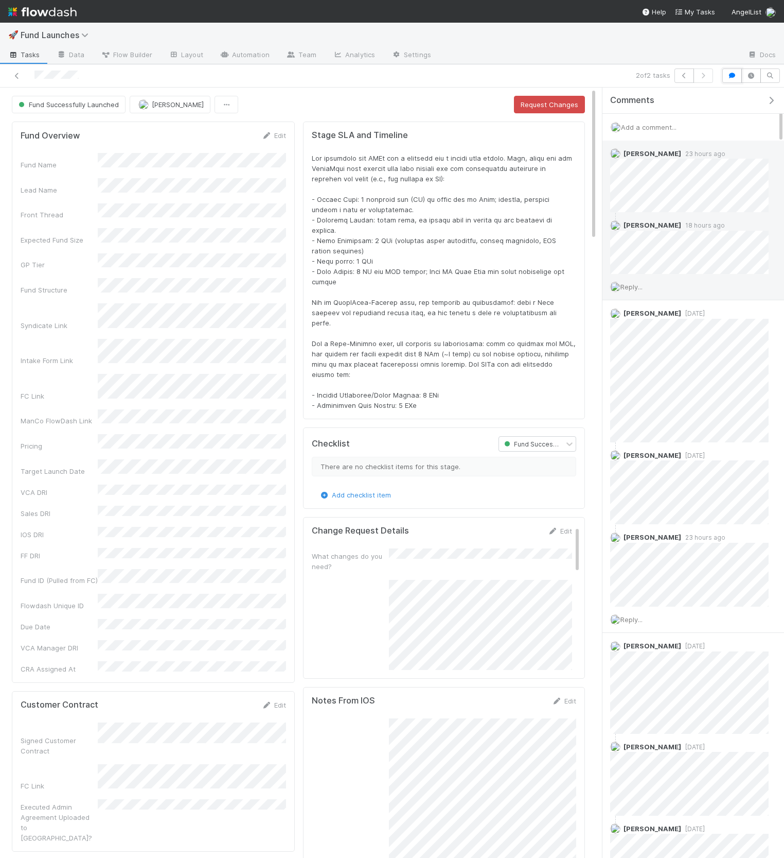
scroll to position [8, 0]
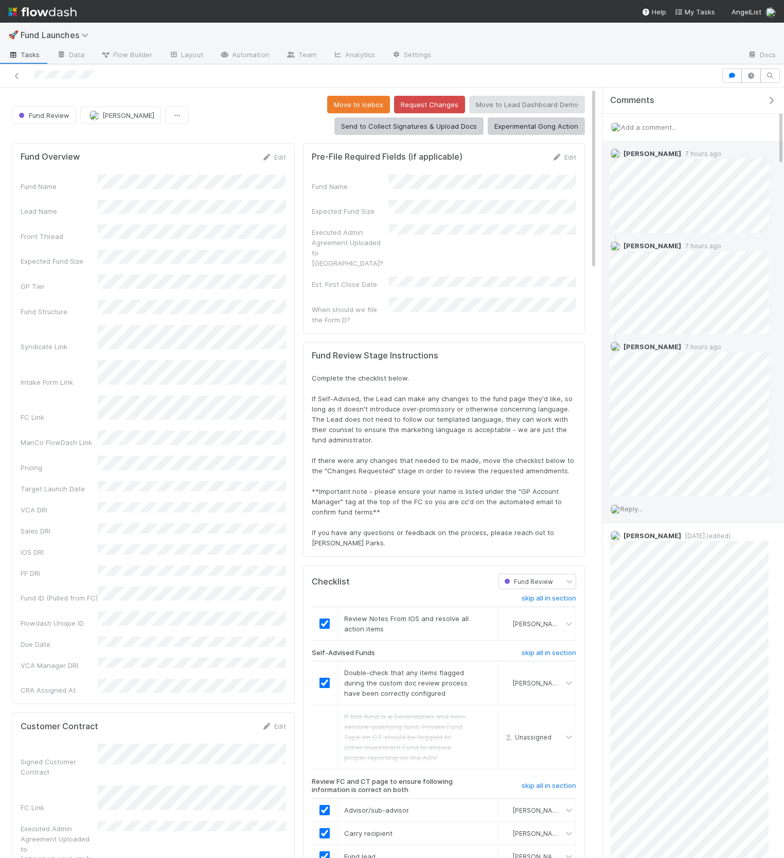
scroll to position [9, 0]
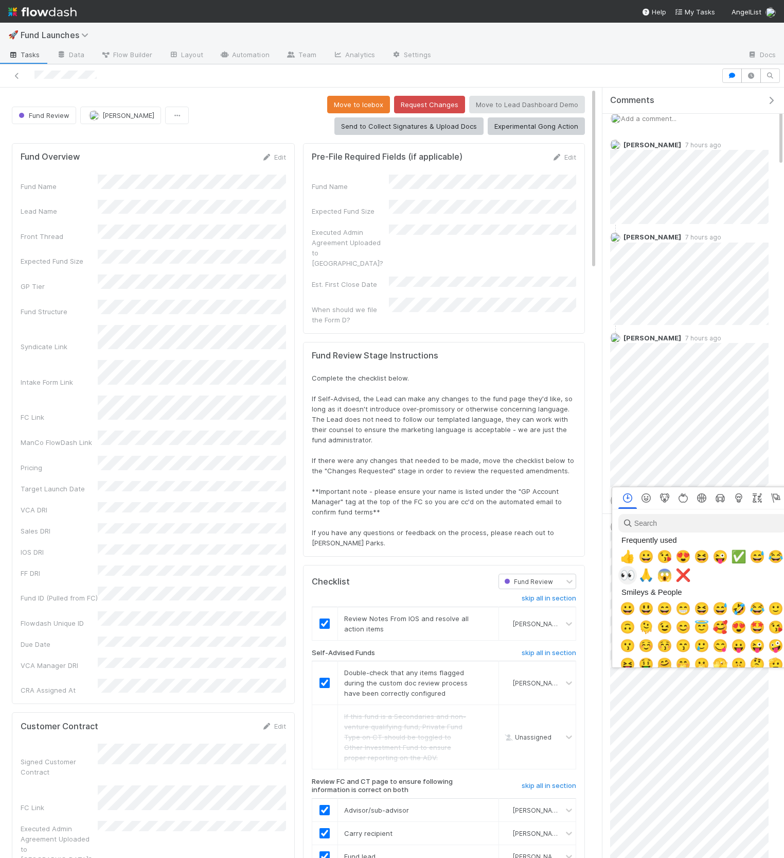
click at [632, 573] on span "👀" at bounding box center [627, 575] width 15 height 14
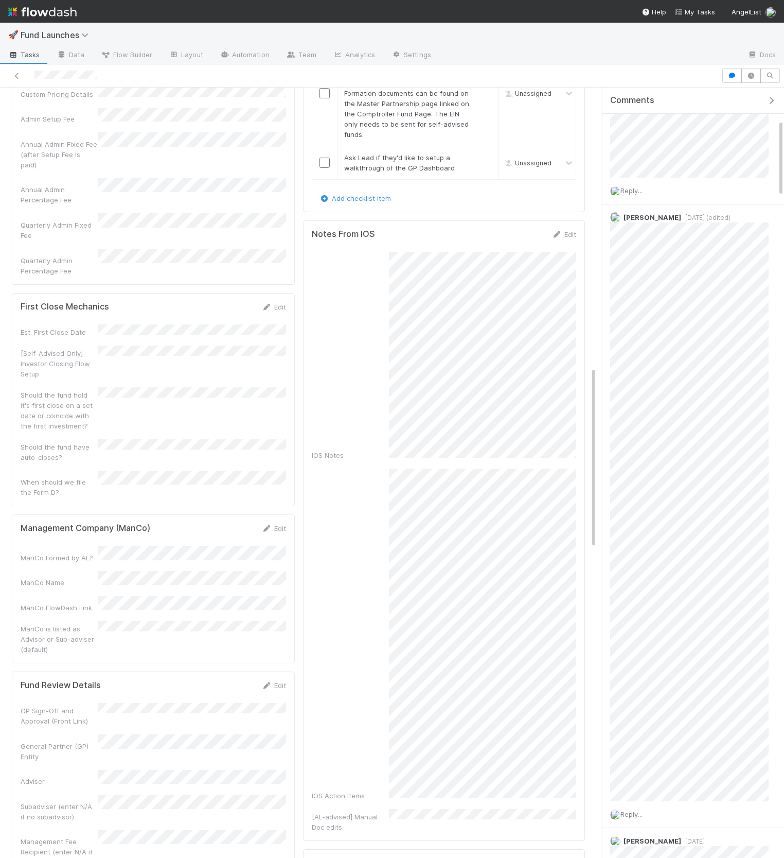
scroll to position [1274, 0]
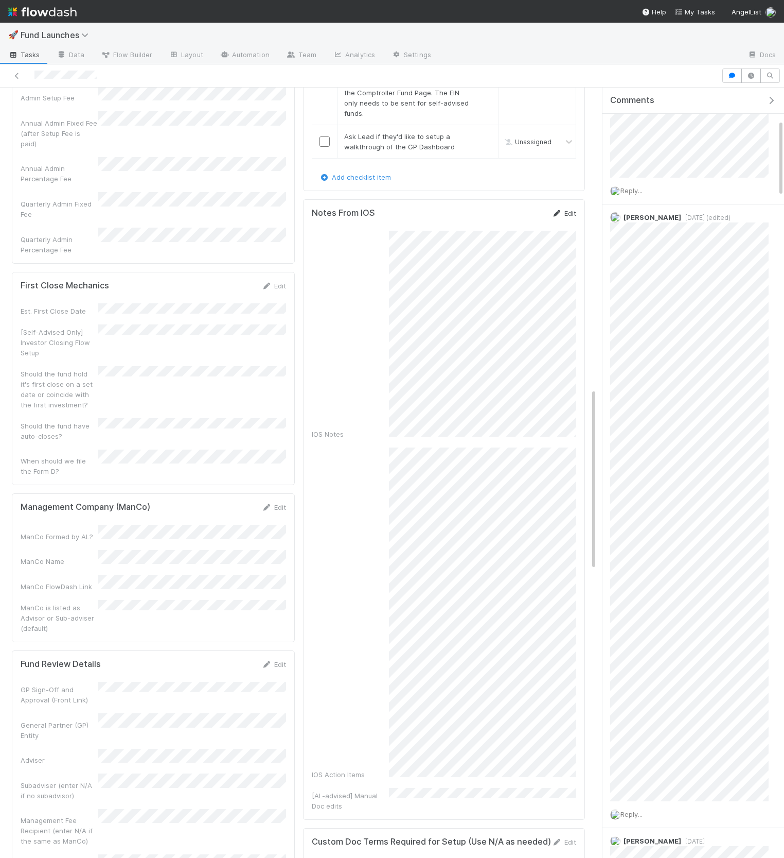
click at [568, 209] on link "Edit" at bounding box center [564, 213] width 24 height 8
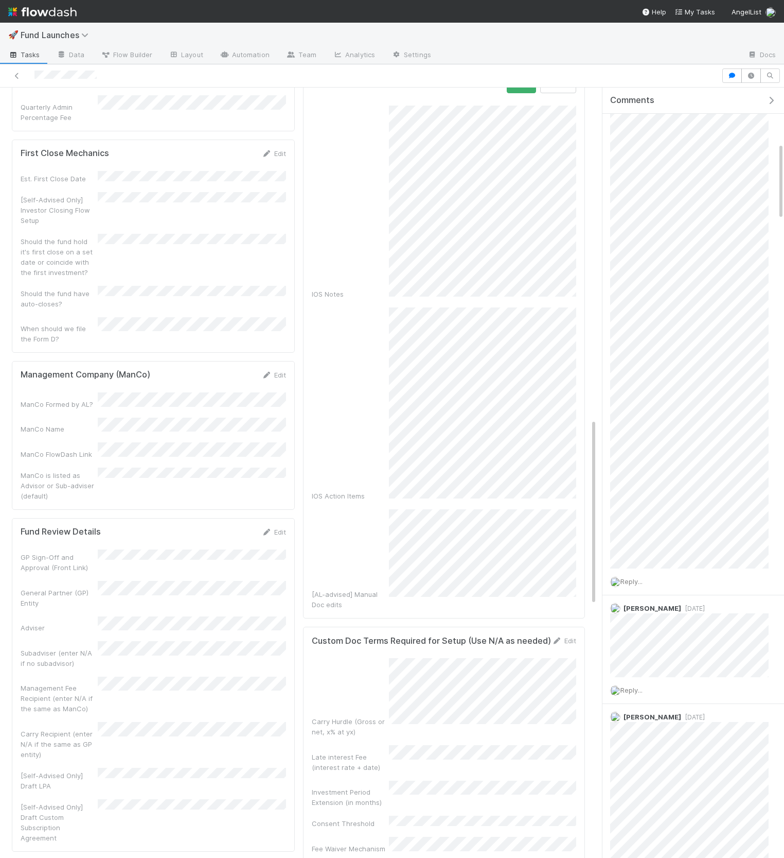
scroll to position [1124, 0]
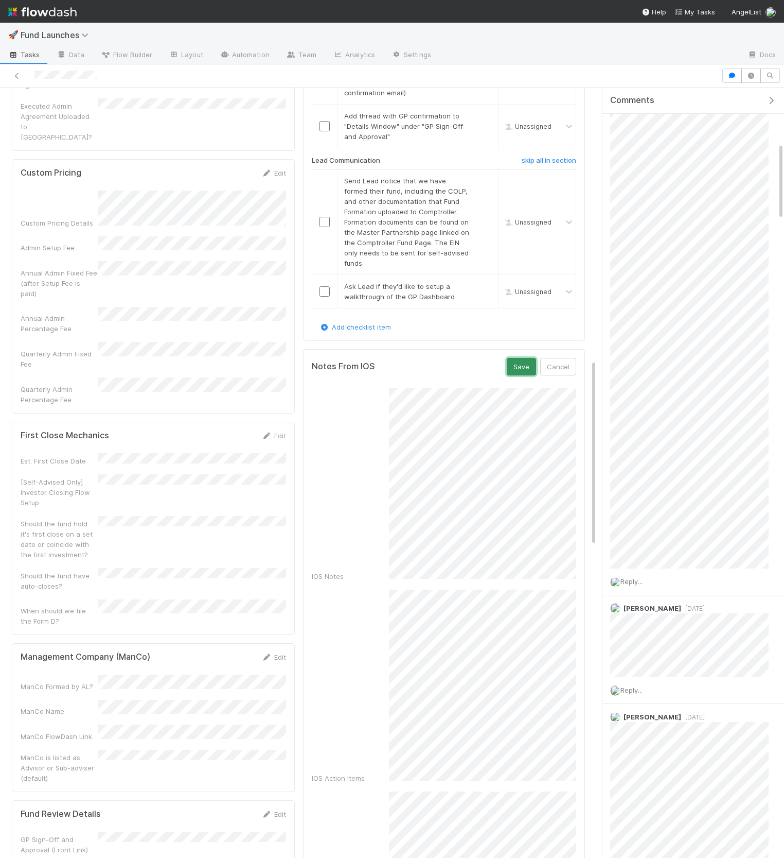
click at [522, 358] on button "Save" at bounding box center [521, 367] width 29 height 18
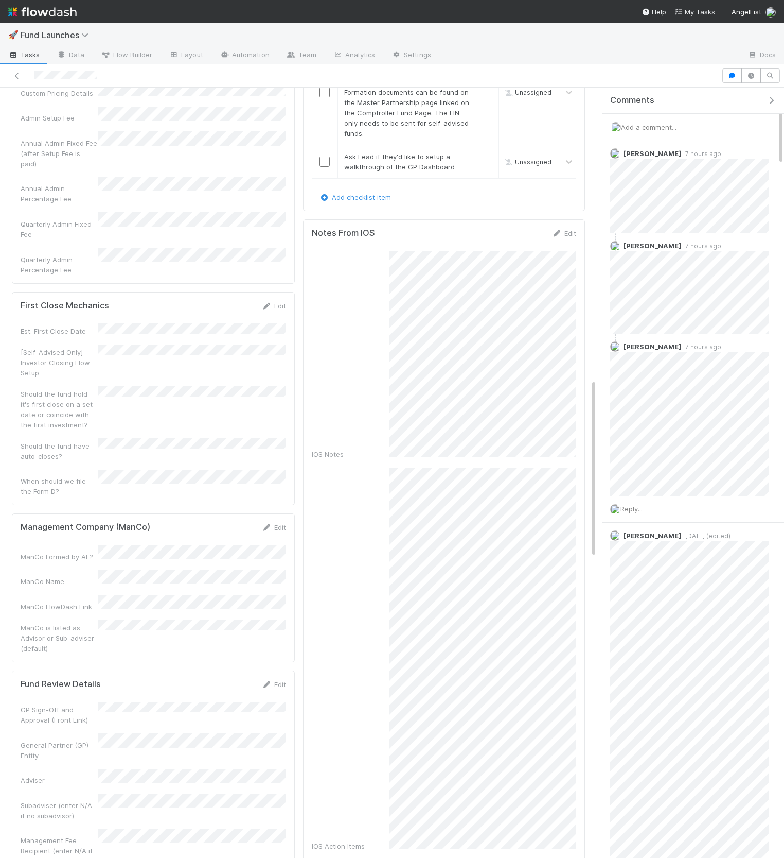
scroll to position [1236, 0]
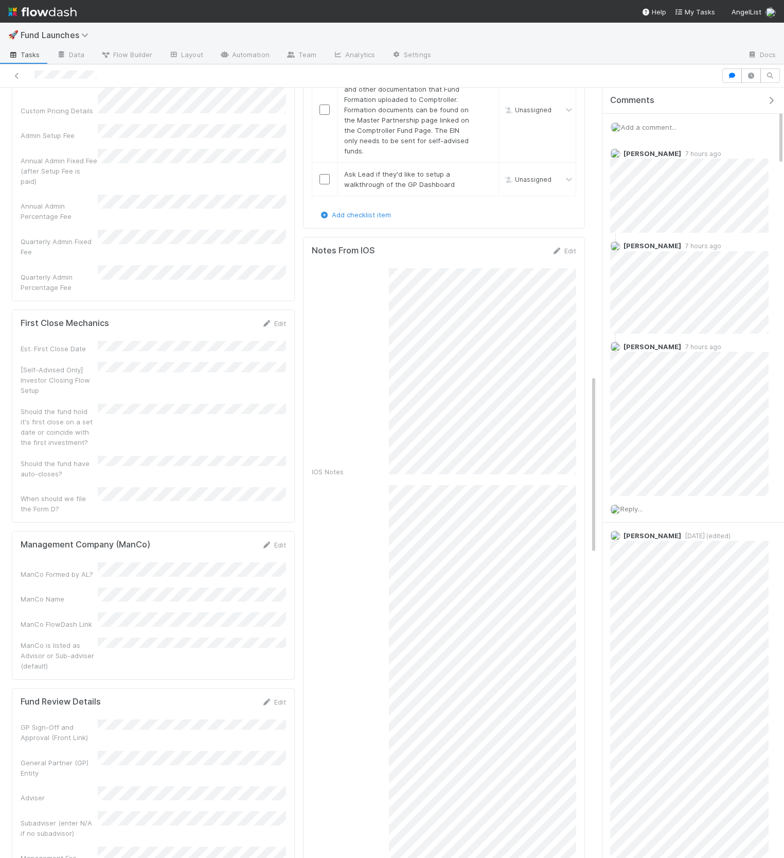
click at [570, 246] on div "Edit" at bounding box center [564, 251] width 24 height 10
click at [570, 247] on link "Edit" at bounding box center [564, 251] width 24 height 8
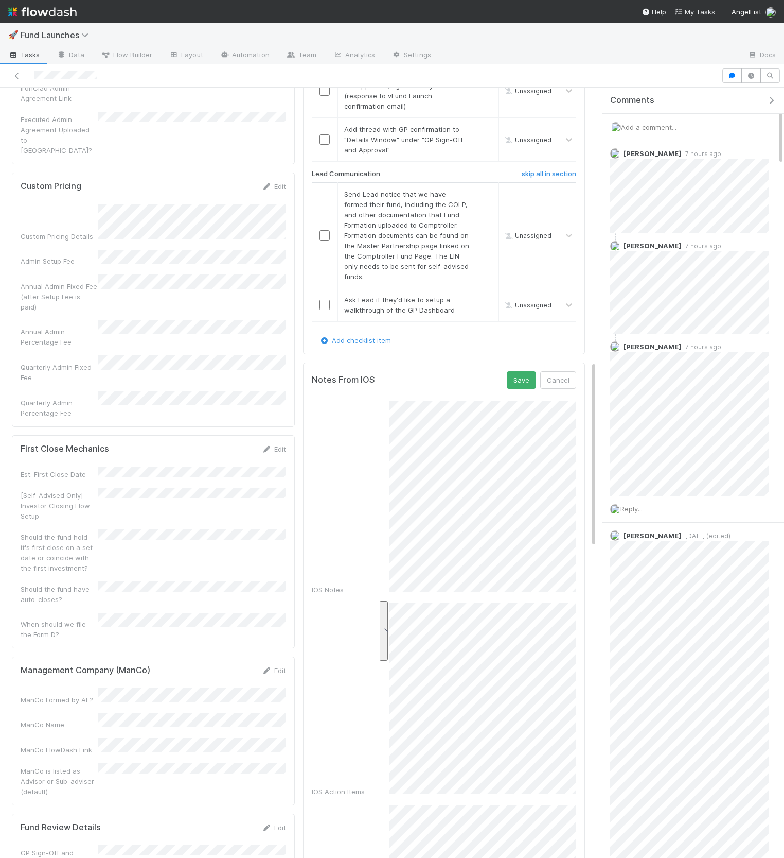
scroll to position [1102, 0]
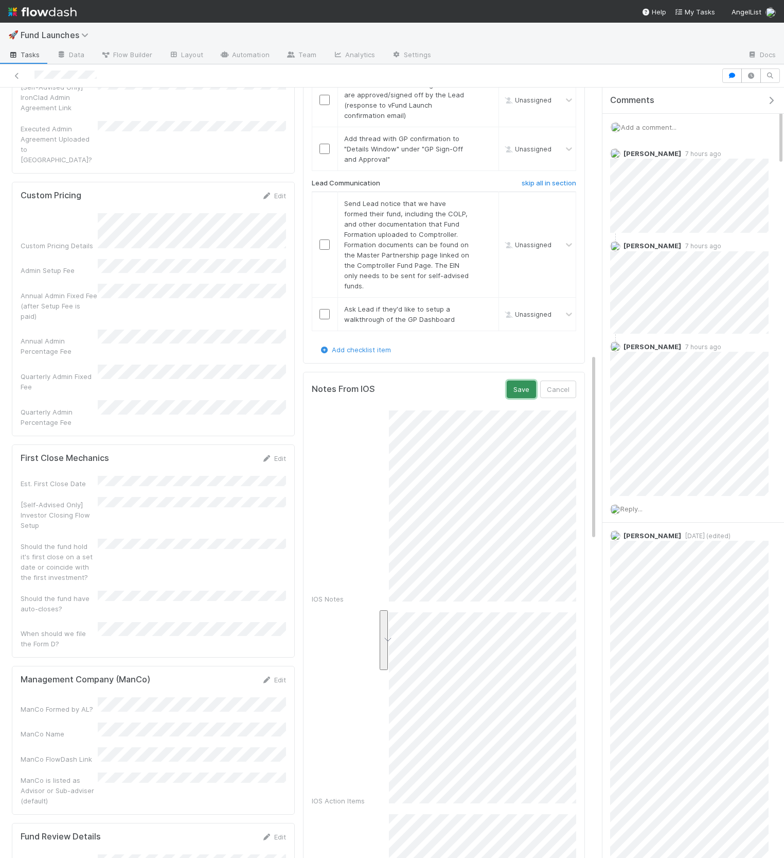
click at [510, 380] on button "Save" at bounding box center [521, 389] width 29 height 18
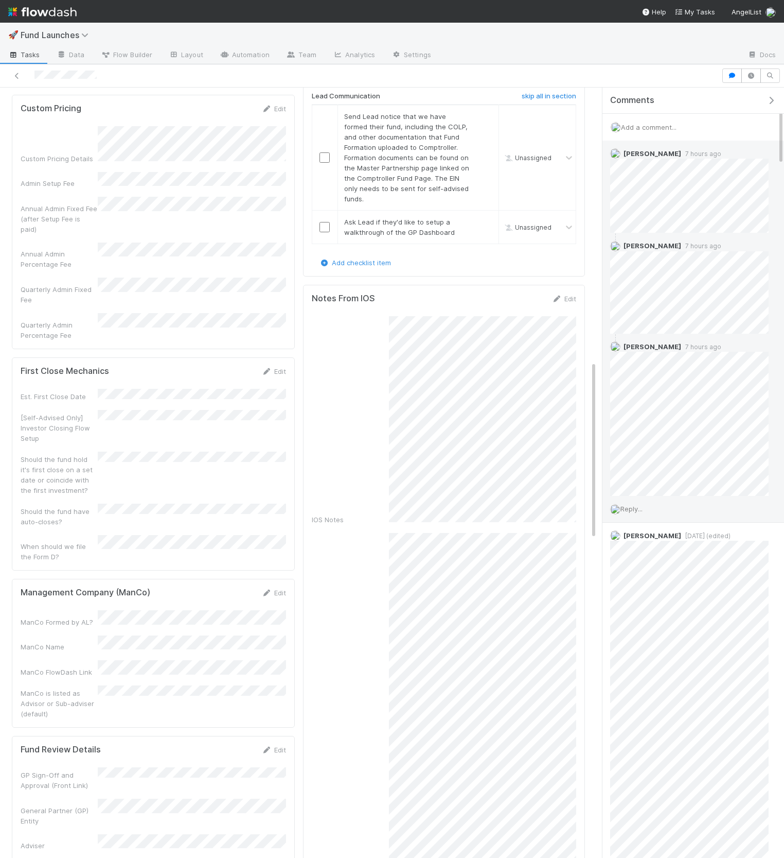
scroll to position [1191, 0]
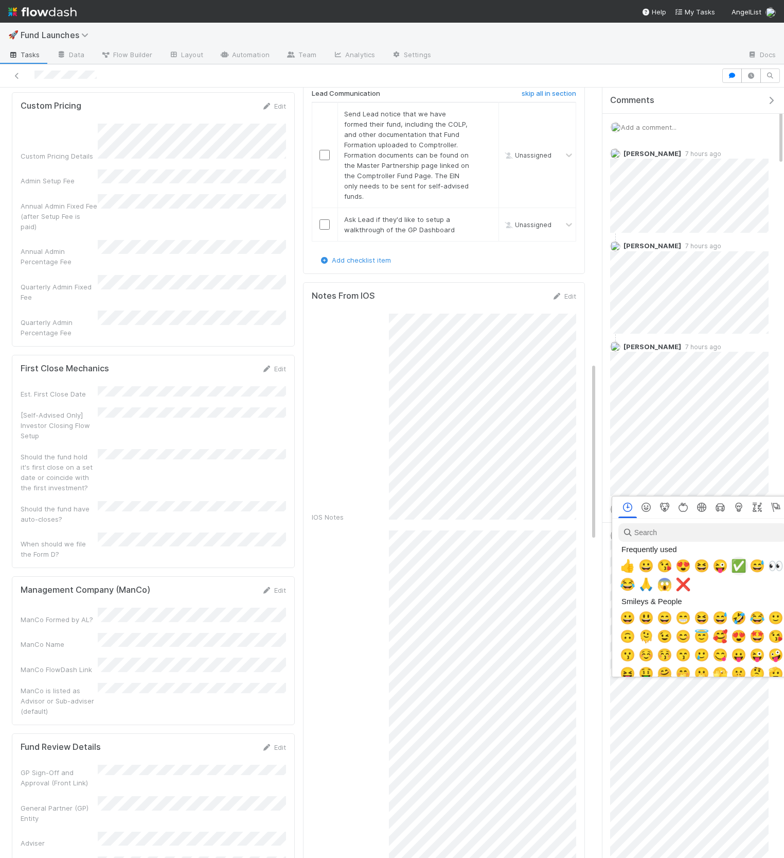
click at [737, 566] on span "✅" at bounding box center [738, 566] width 15 height 14
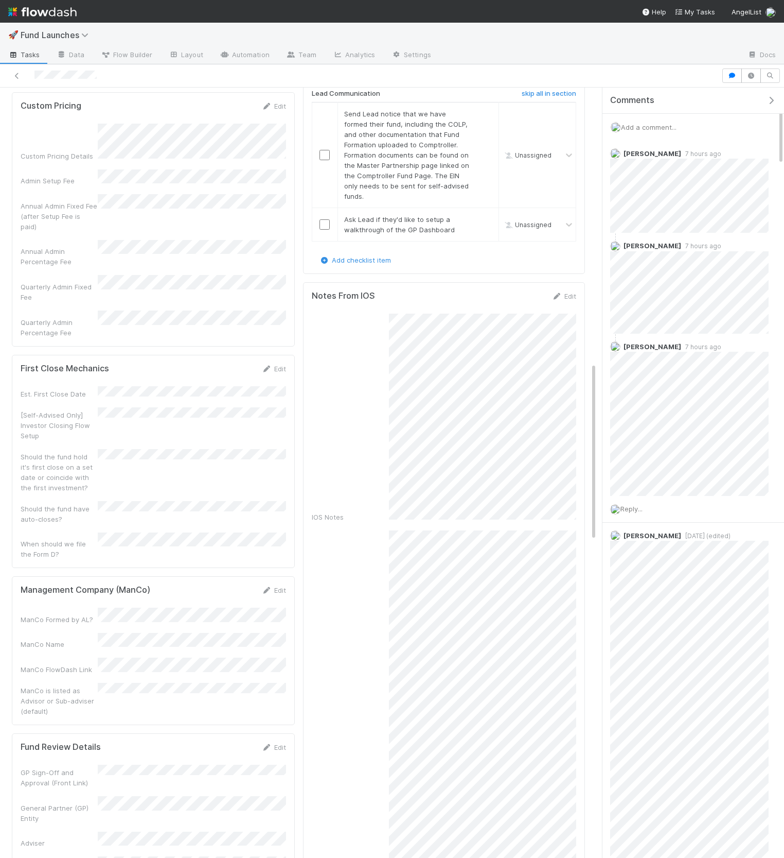
click at [651, 126] on span "Add a comment..." at bounding box center [649, 127] width 56 height 8
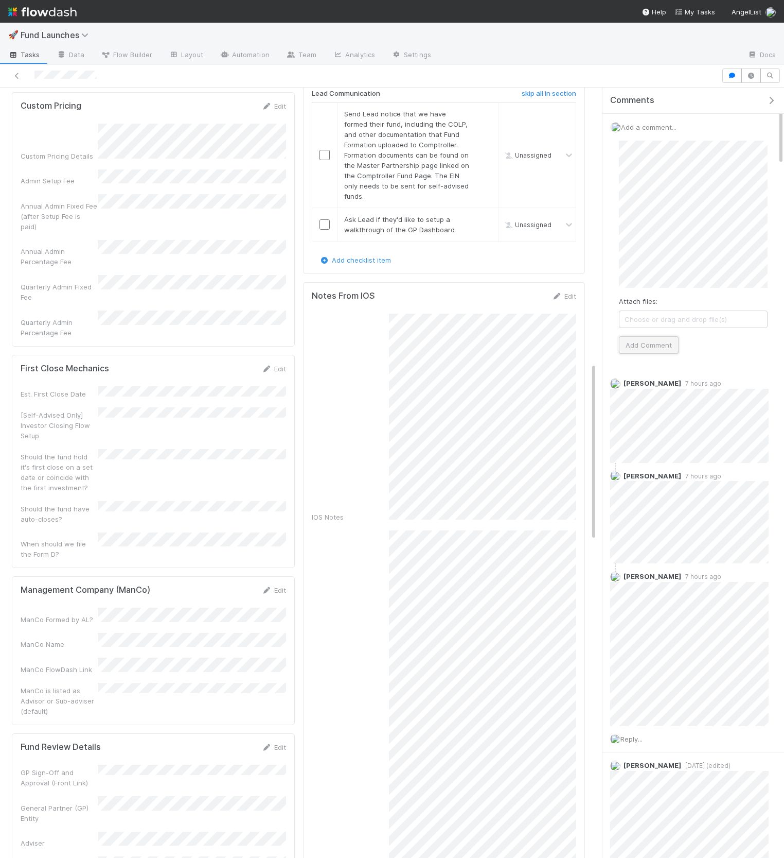
click at [666, 344] on button "Add Comment" at bounding box center [649, 345] width 60 height 18
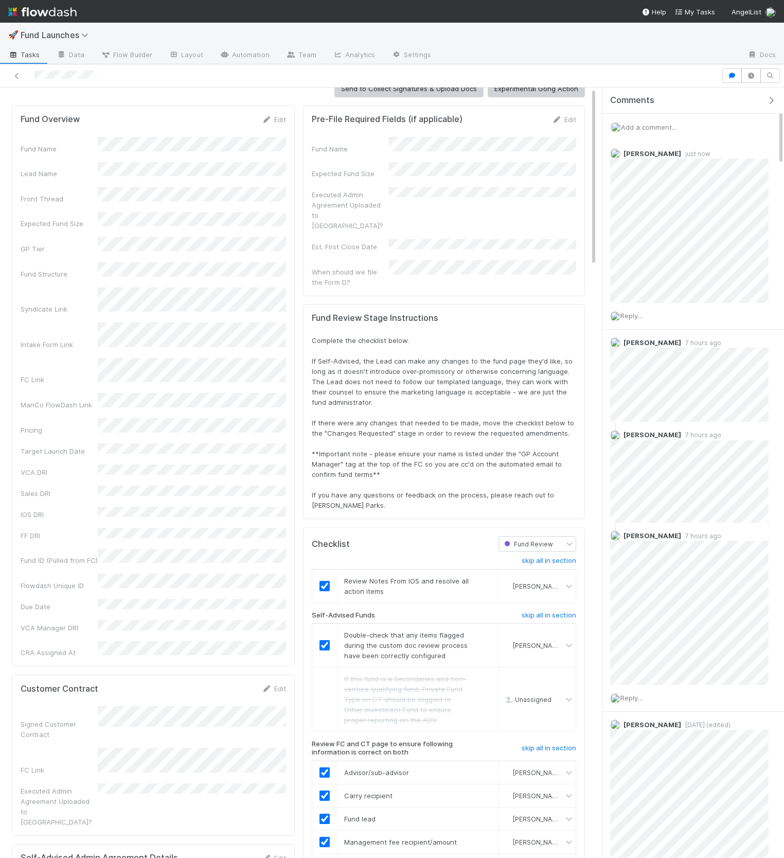
scroll to position [0, 0]
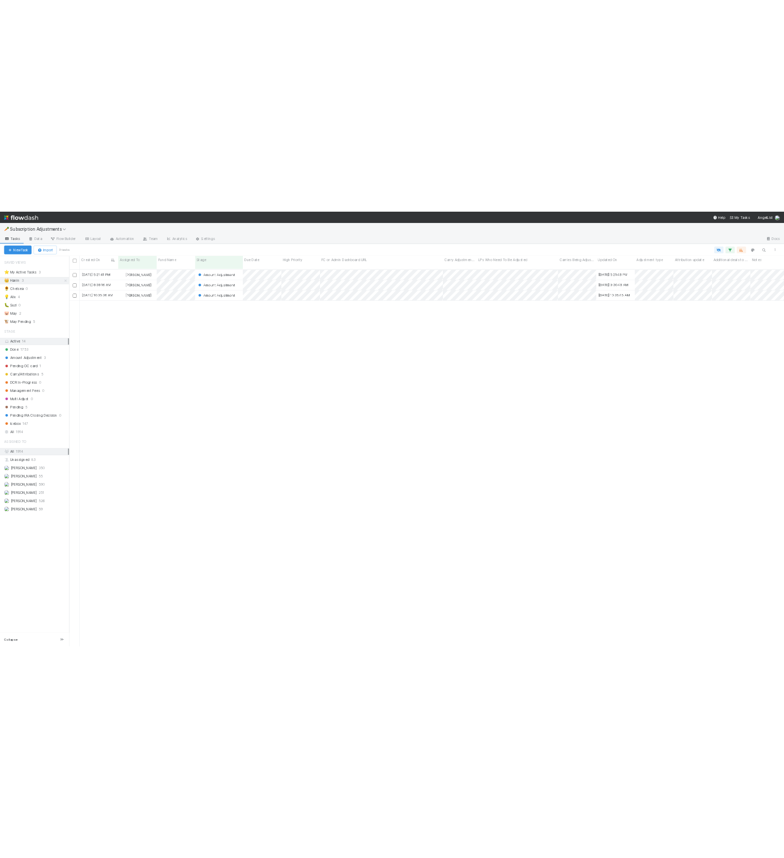
scroll to position [764, 1434]
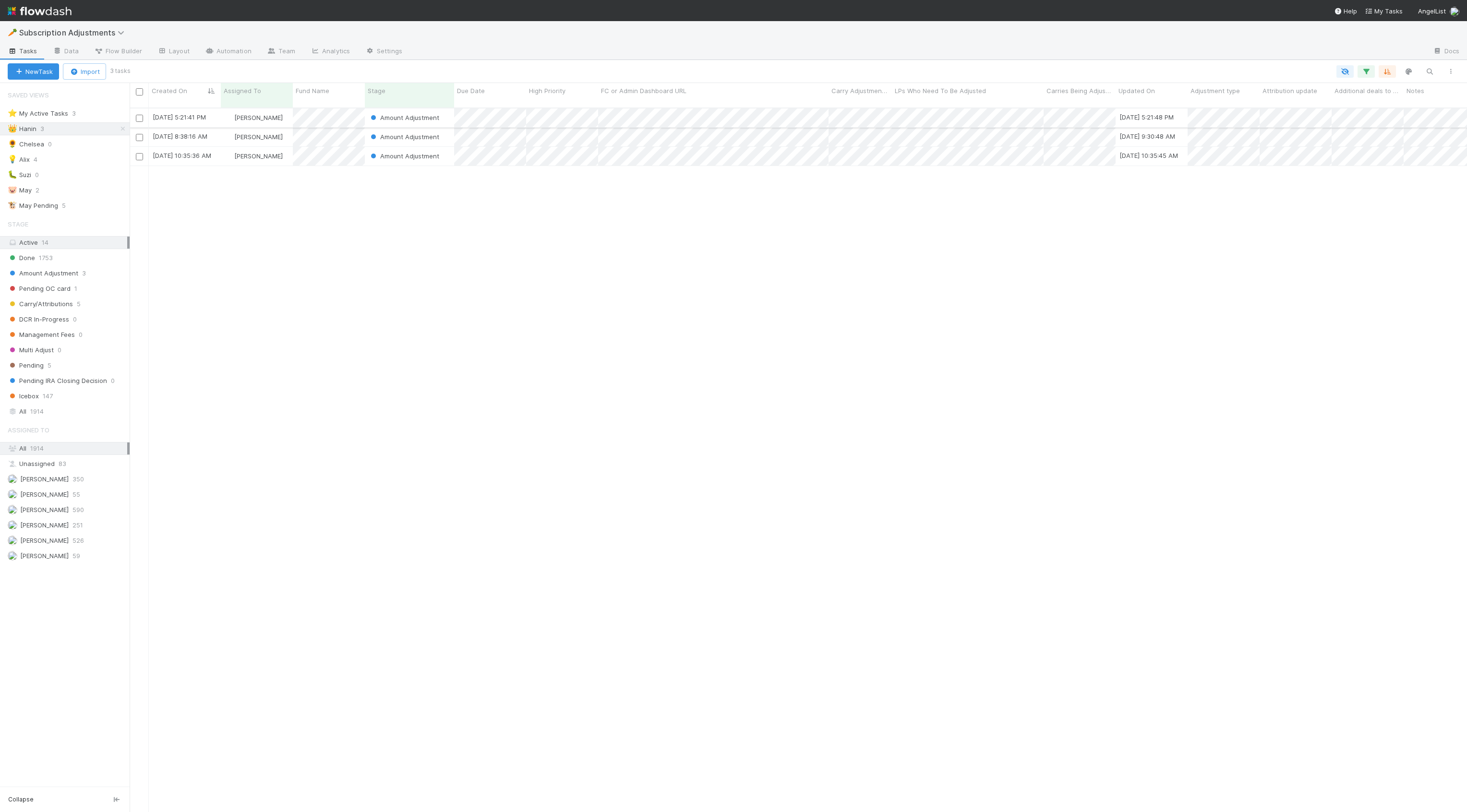
click at [286, 113] on div "[PERSON_NAME]" at bounding box center [256, 117] width 72 height 19
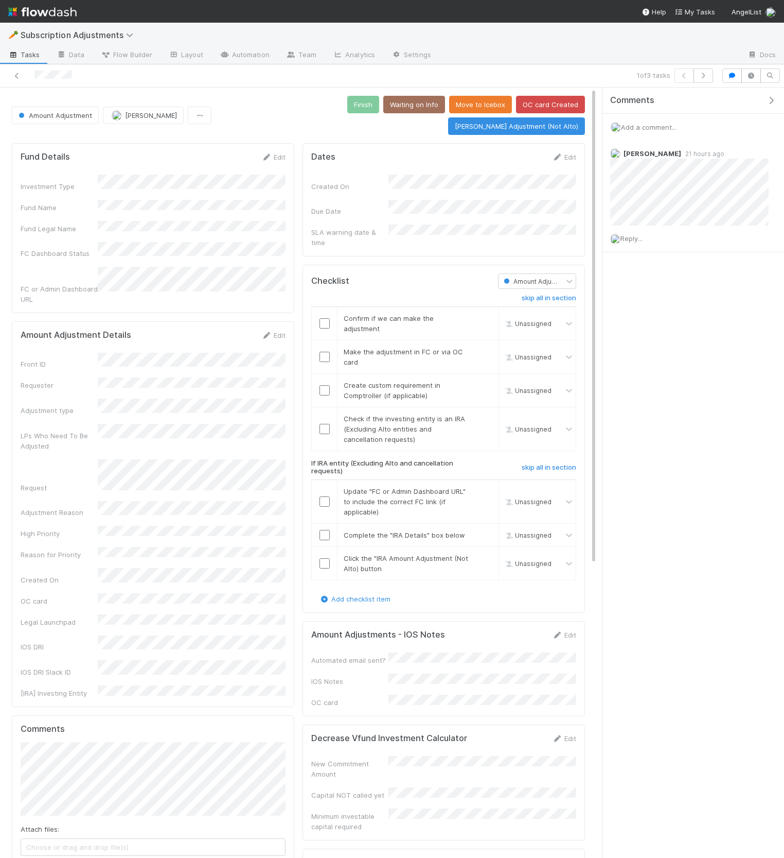
click at [744, 282] on div "Comments Add a comment... [PERSON_NAME] 21 hours ago Reply..." at bounding box center [694, 196] width 182 height 216
click at [630, 238] on span "Reply..." at bounding box center [632, 238] width 22 height 8
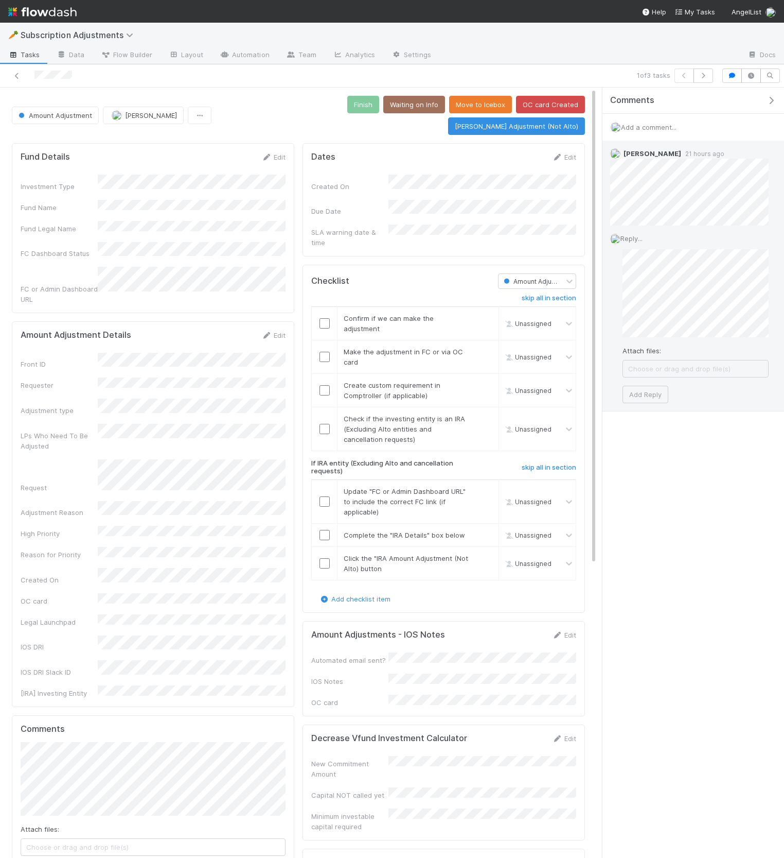
click at [648, 341] on div "Attach files: Choose or drag and drop file(s) Add Reply" at bounding box center [696, 326] width 146 height 154
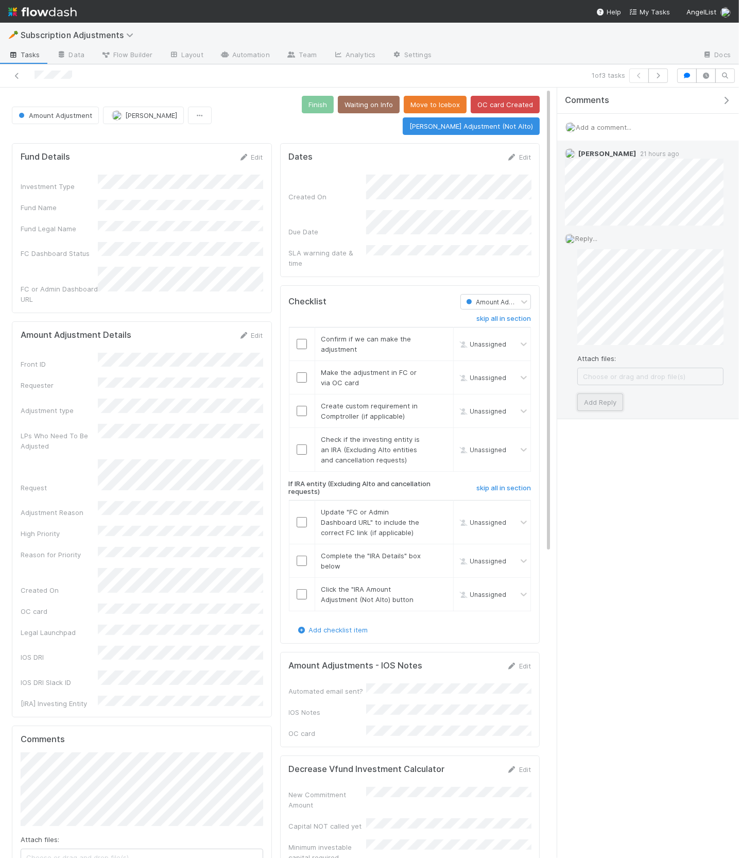
click at [601, 404] on button "Add Reply" at bounding box center [600, 402] width 46 height 18
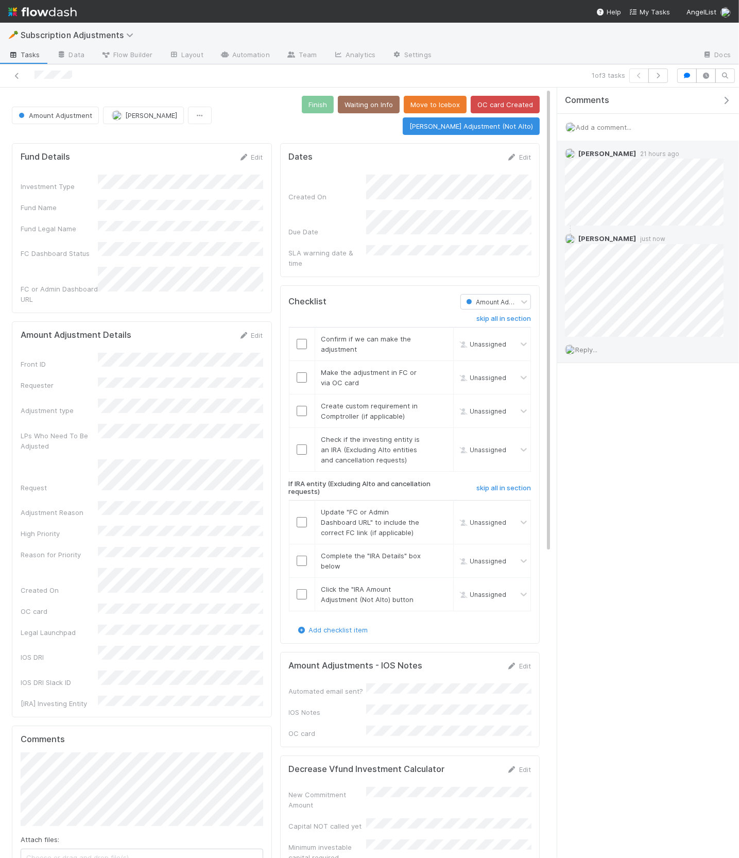
click at [726, 103] on icon "button" at bounding box center [726, 100] width 10 height 8
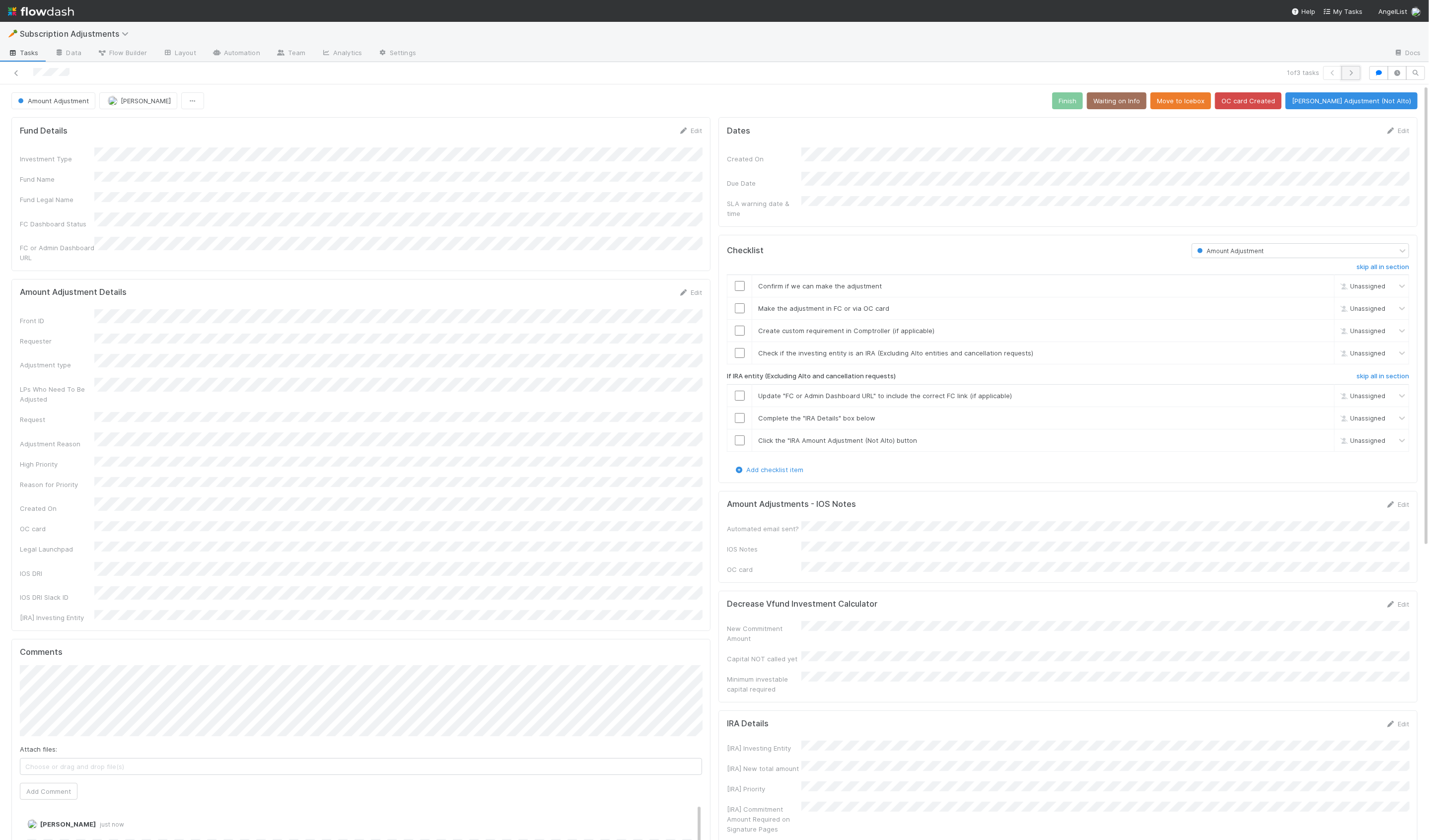
click at [1350, 70] on icon "button" at bounding box center [1352, 73] width 10 height 6
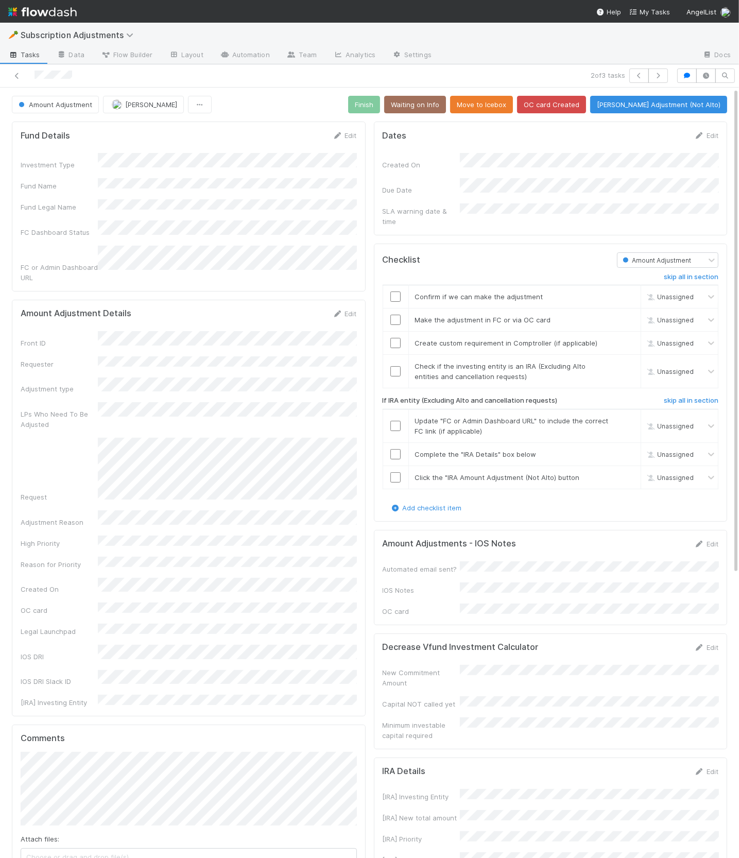
click at [266, 96] on div "Amount Adjustment [PERSON_NAME] Finish Waiting on Info Move to Icebox OC card C…" at bounding box center [369, 105] width 715 height 18
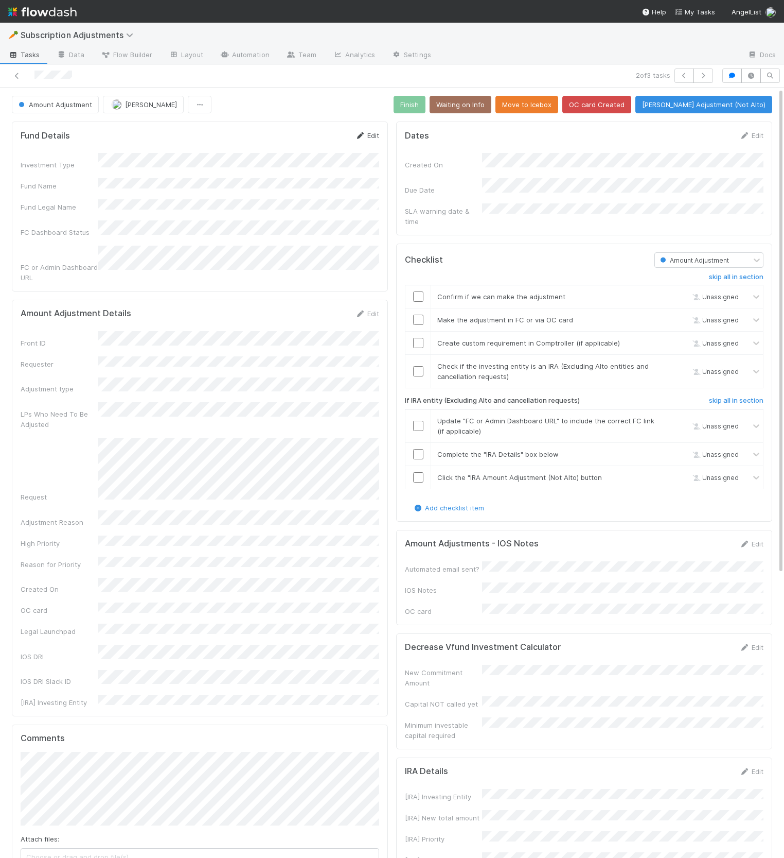
drag, startPoint x: 385, startPoint y: 134, endPoint x: 371, endPoint y: 131, distance: 14.4
click at [385, 134] on div "Fund Details Edit" at bounding box center [200, 135] width 374 height 10
click at [371, 131] on link "Edit" at bounding box center [367, 135] width 24 height 8
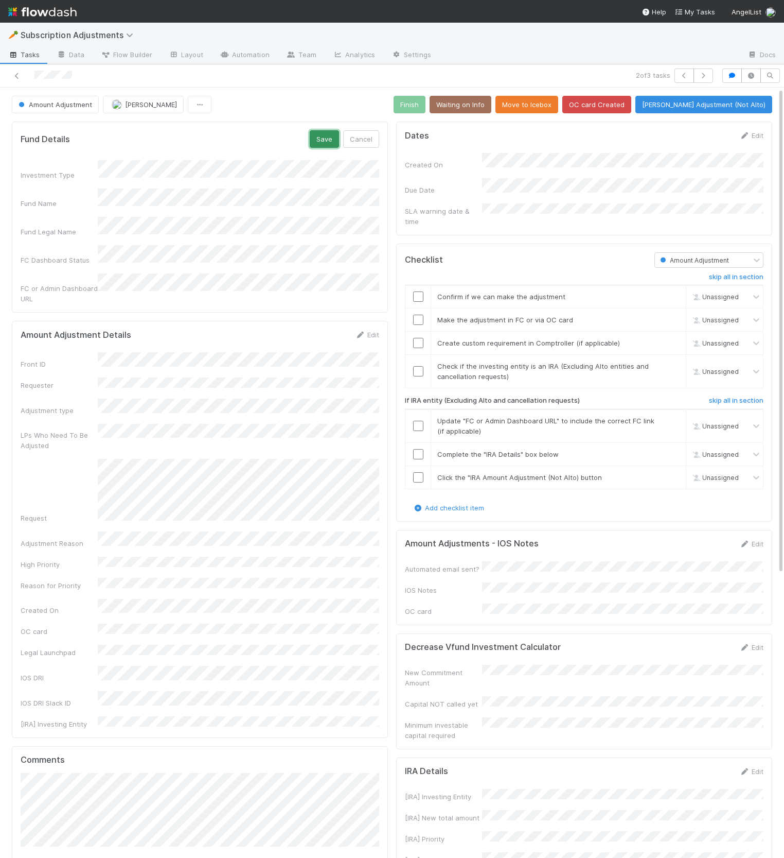
click at [329, 131] on button "Save" at bounding box center [324, 139] width 29 height 18
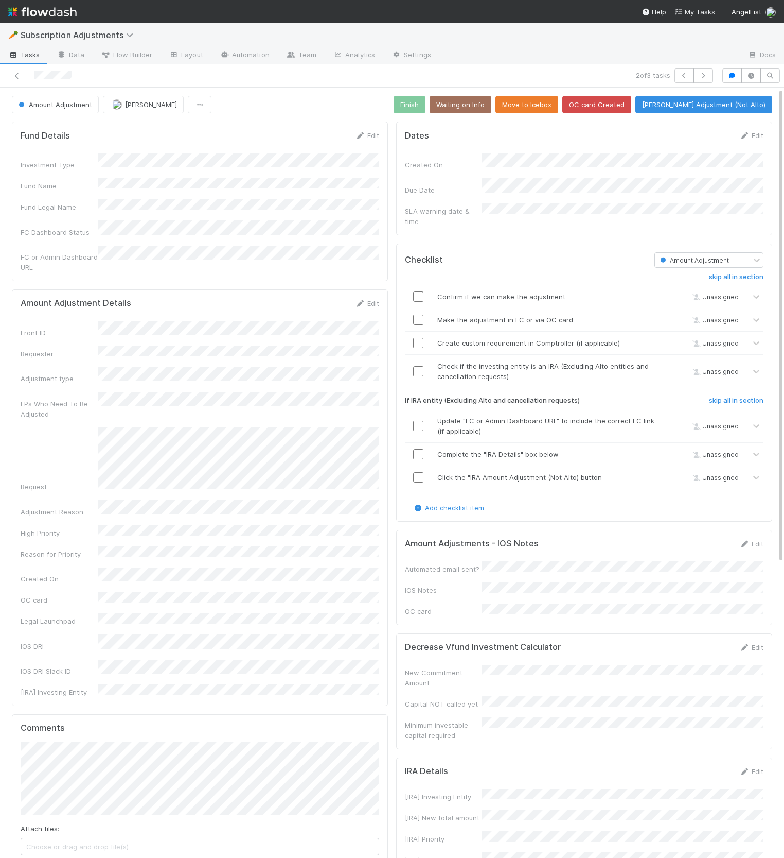
click at [350, 117] on div "Fund Details Edit Investment Type Fund Name Fund Legal Name FC Dashboard Status…" at bounding box center [200, 739] width 385 height 1245
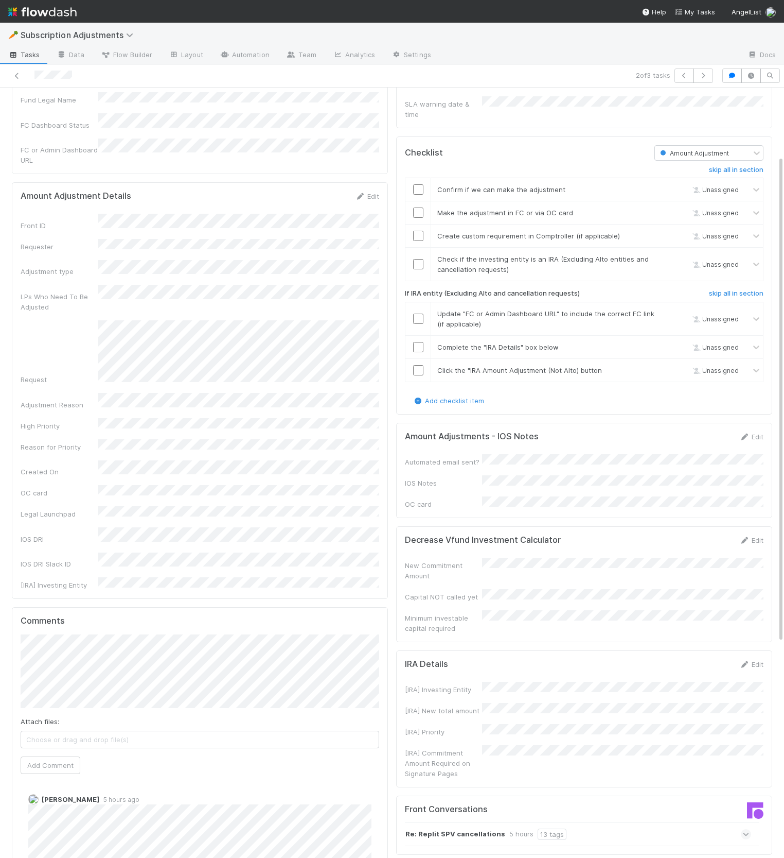
scroll to position [105, 0]
click at [727, 77] on button "button" at bounding box center [733, 75] width 20 height 14
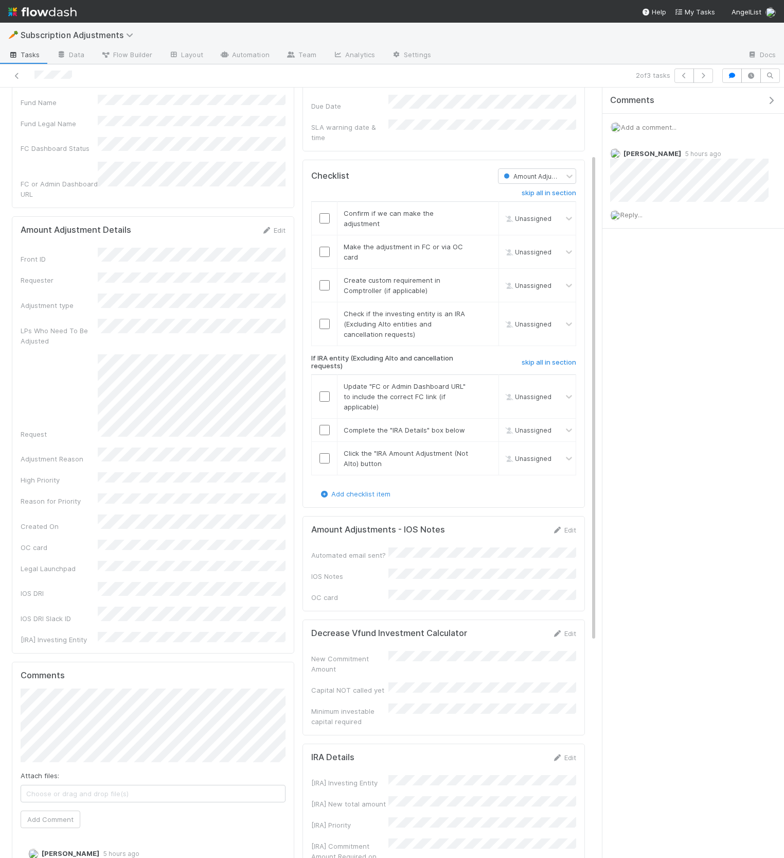
click at [776, 101] on icon "button" at bounding box center [771, 100] width 10 height 8
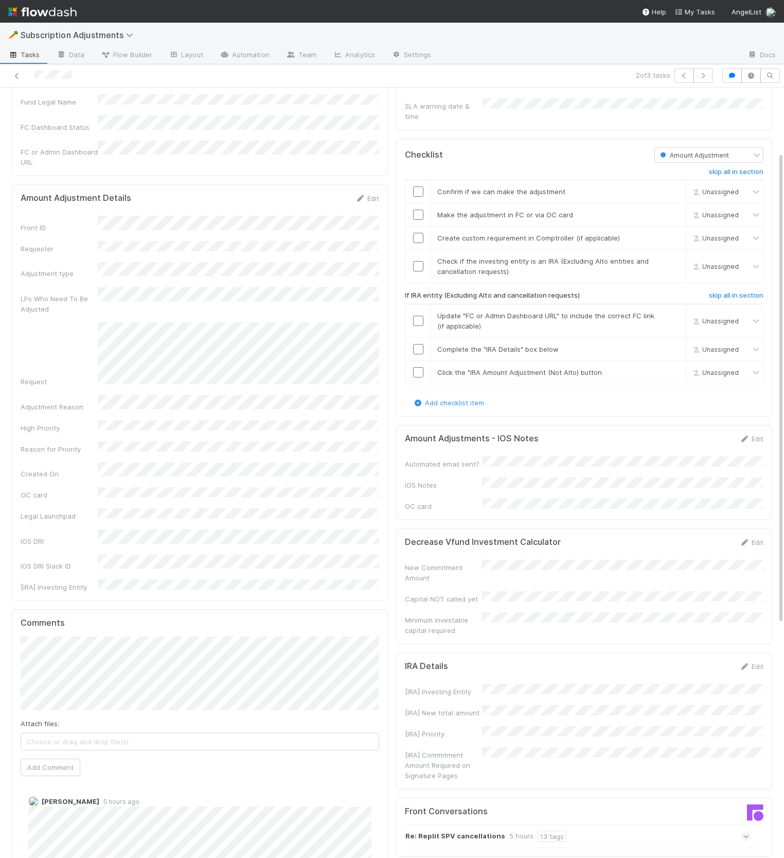
scroll to position [103, 0]
click at [725, 293] on h6 "skip all in section" at bounding box center [736, 297] width 55 height 8
click at [417, 263] on input "checkbox" at bounding box center [418, 268] width 10 height 10
click at [671, 236] on link "skip" at bounding box center [673, 240] width 13 height 8
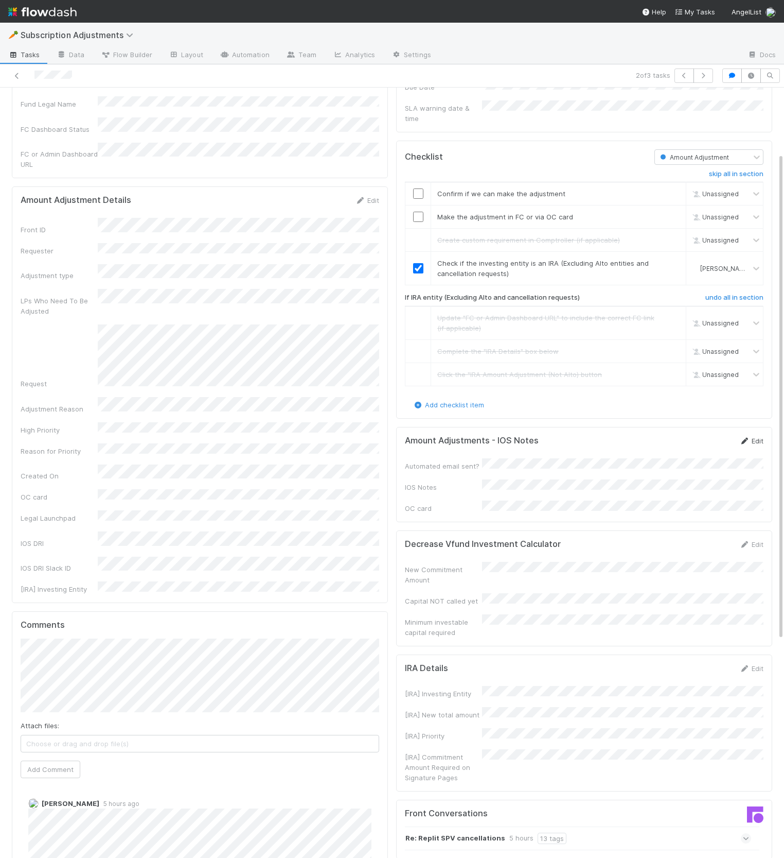
click at [748, 437] on link "Edit" at bounding box center [752, 441] width 24 height 8
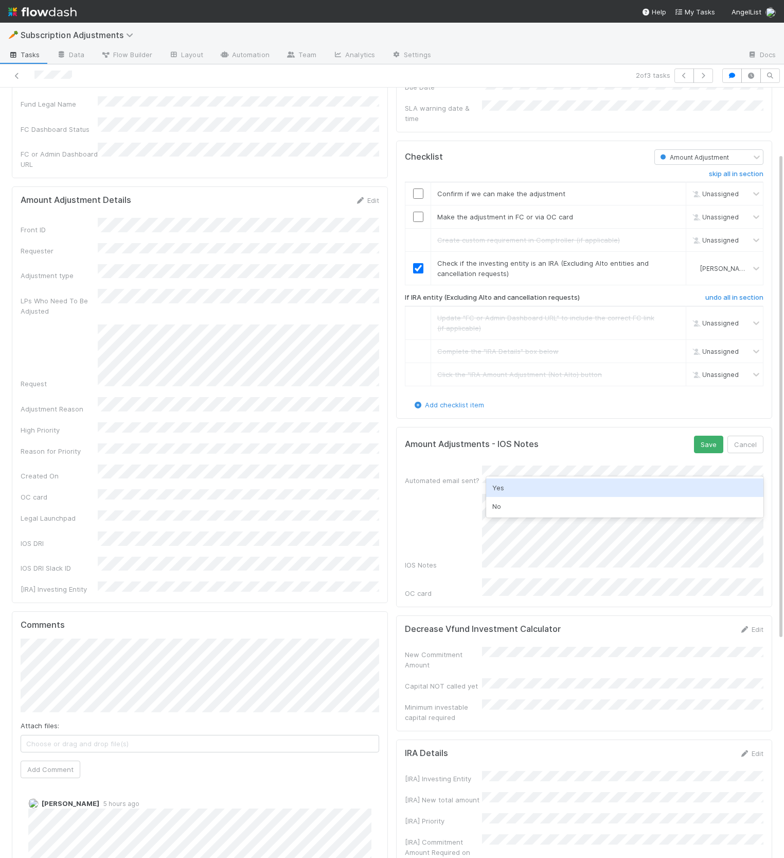
click at [589, 485] on div "Yes" at bounding box center [624, 487] width 277 height 19
click at [697, 439] on button "Save" at bounding box center [708, 444] width 29 height 18
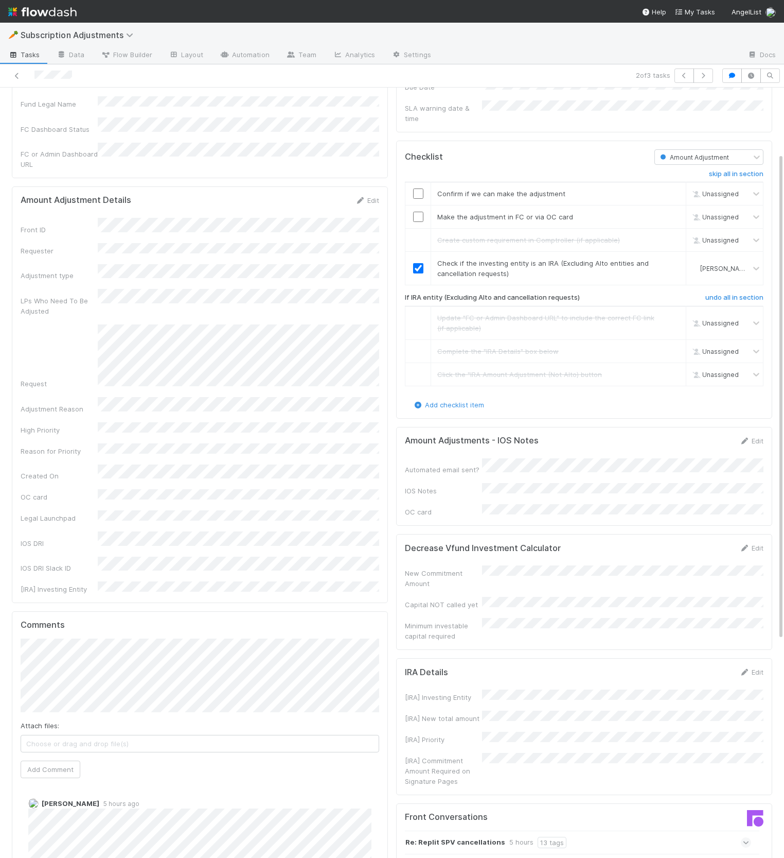
scroll to position [0, 0]
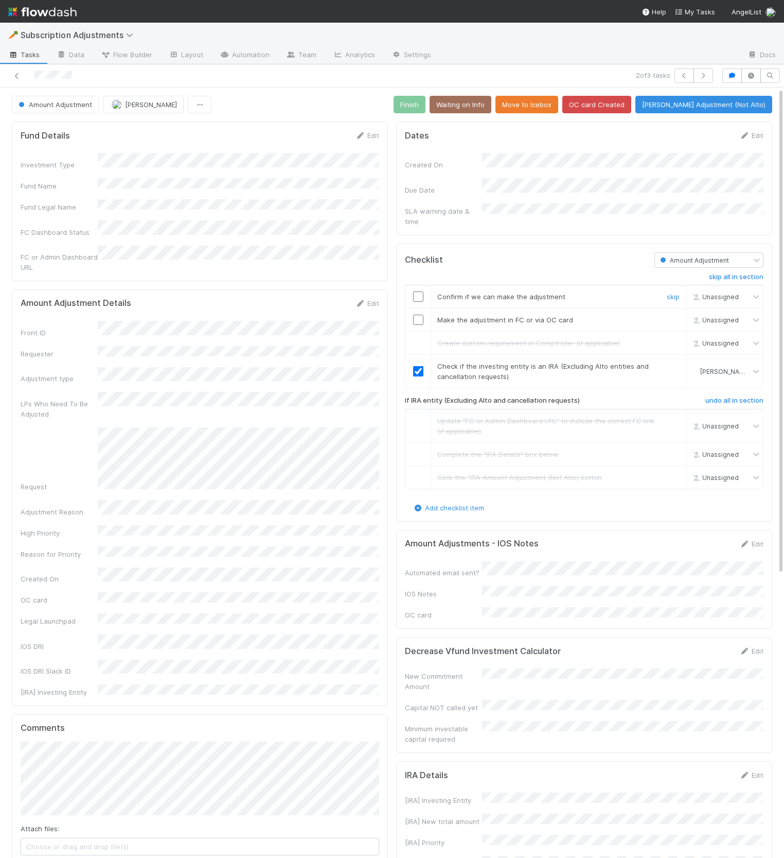
click at [418, 291] on input "checkbox" at bounding box center [418, 296] width 10 height 10
click at [418, 315] on input "checkbox" at bounding box center [418, 320] width 10 height 10
drag, startPoint x: 429, startPoint y: 251, endPoint x: 450, endPoint y: 250, distance: 20.6
click at [450, 252] on div "Checklist" at bounding box center [522, 259] width 250 height 15
drag, startPoint x: 415, startPoint y: 249, endPoint x: 402, endPoint y: 249, distance: 13.9
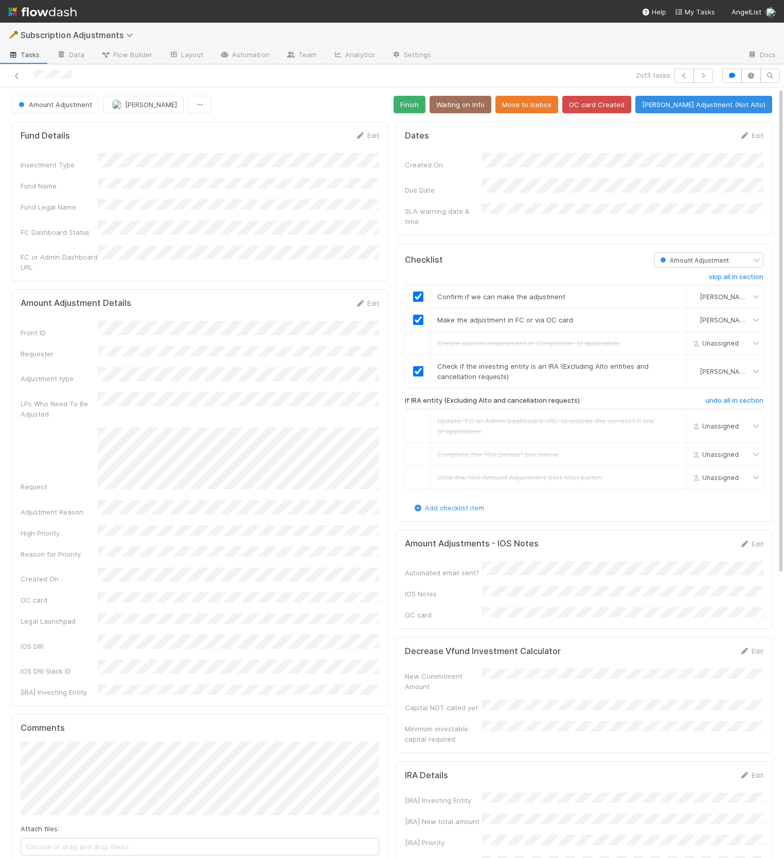
click at [402, 252] on div "Checklist" at bounding box center [522, 259] width 250 height 15
click at [466, 185] on div "Due Date" at bounding box center [443, 190] width 77 height 10
click at [421, 104] on button "Finish" at bounding box center [410, 105] width 32 height 18
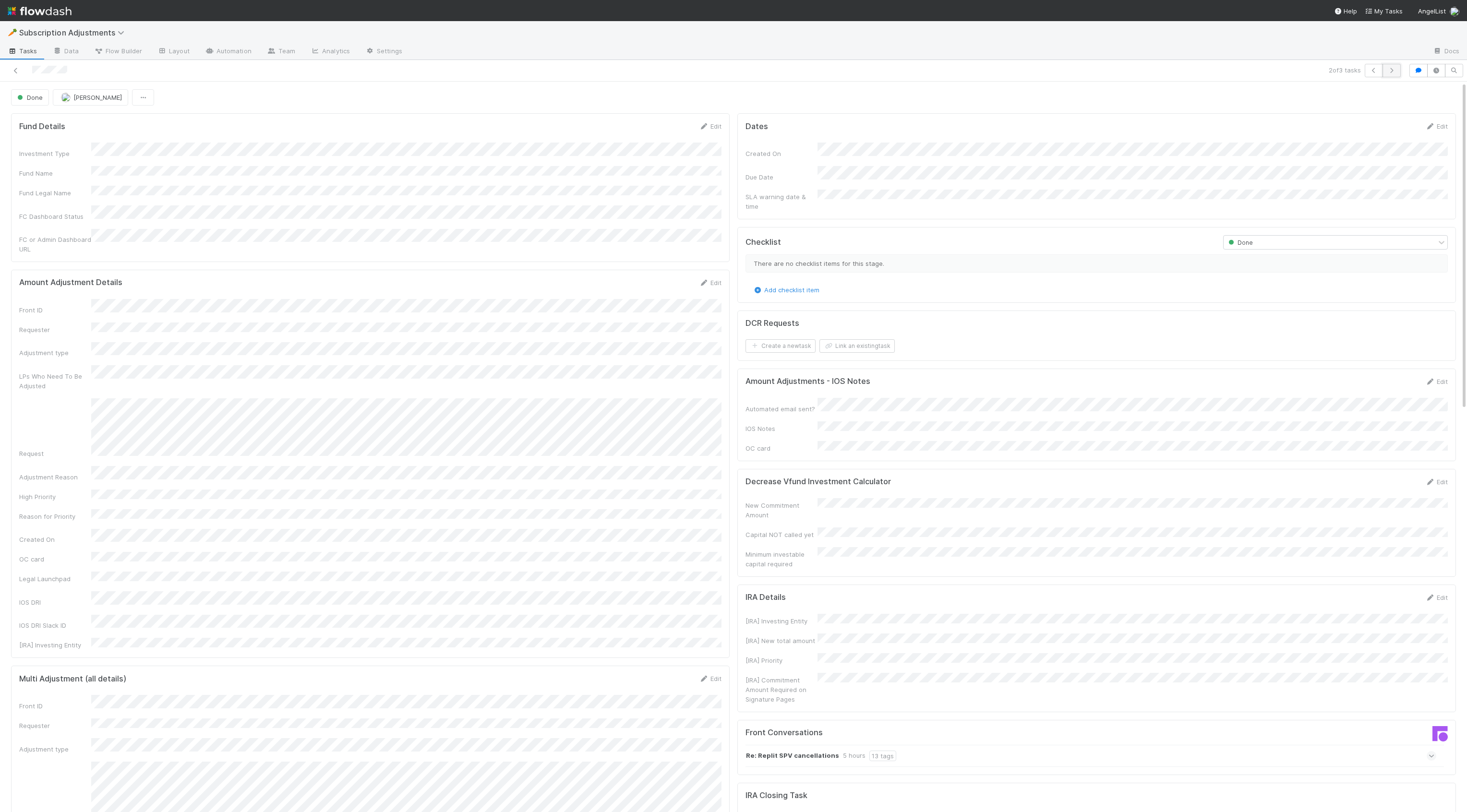
click at [1396, 74] on button "button" at bounding box center [1392, 70] width 19 height 13
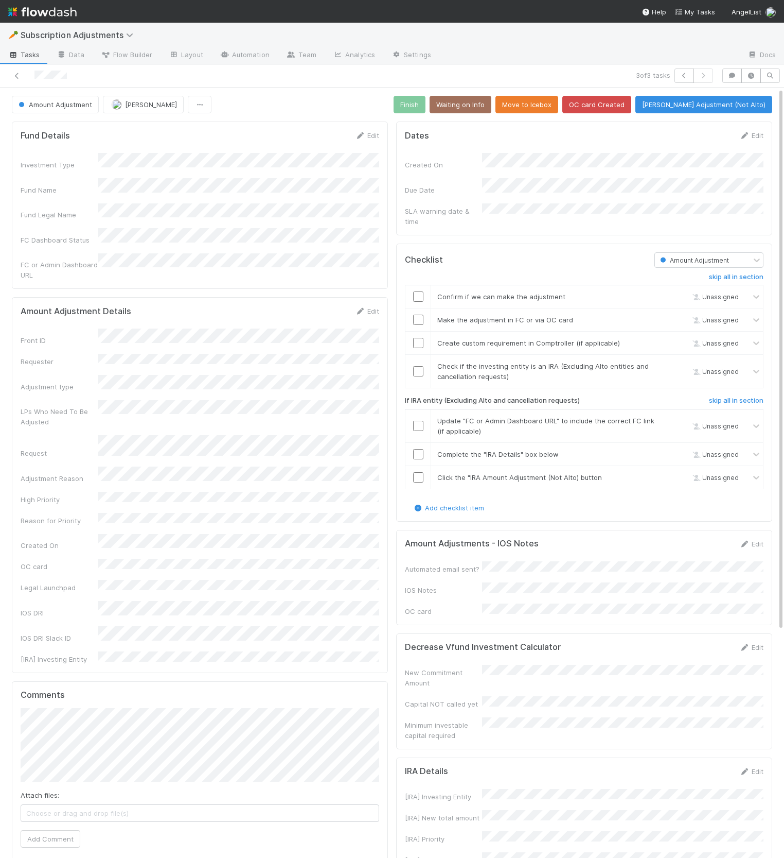
click at [603, 530] on div "Amount Adjustments - IOS Notes Edit Automated email sent? IOS Notes OC card" at bounding box center [584, 577] width 376 height 95
click at [607, 502] on div "Add checklist item" at bounding box center [584, 507] width 359 height 10
click at [720, 385] on div "skip all in section Confirm if we can make the adjustment Unassigned Make the a…" at bounding box center [584, 385] width 359 height 235
click at [724, 396] on h6 "skip all in section" at bounding box center [736, 400] width 55 height 8
click at [674, 362] on link "skip" at bounding box center [673, 366] width 13 height 8
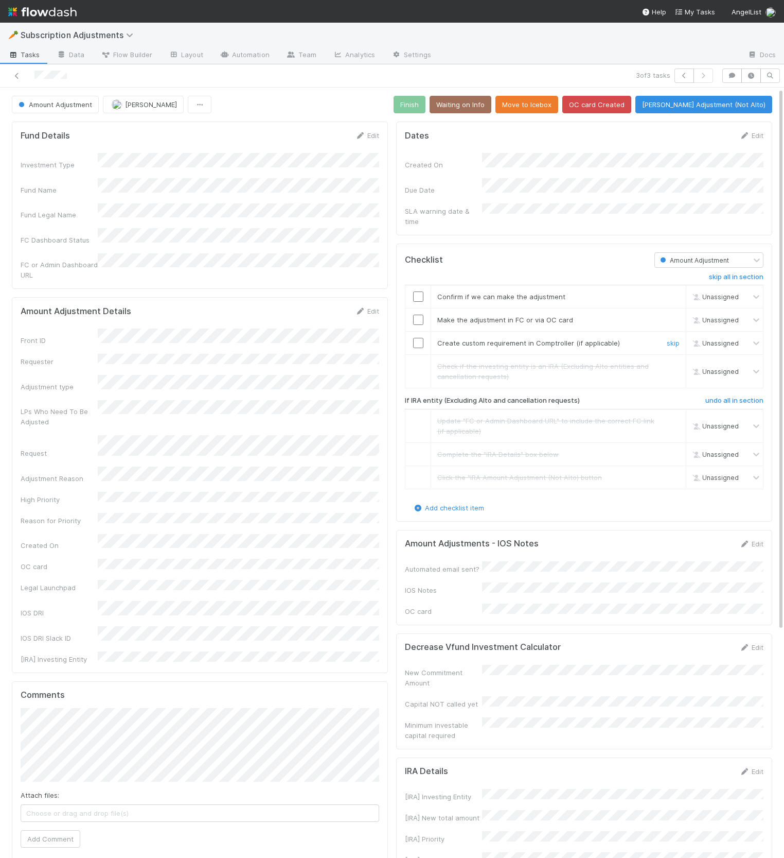
drag, startPoint x: 678, startPoint y: 333, endPoint x: 515, endPoint y: 313, distance: 163.8
click at [677, 339] on link "skip" at bounding box center [673, 343] width 13 height 8
click at [420, 291] on input "checkbox" at bounding box center [418, 296] width 10 height 10
click at [421, 315] on input "checkbox" at bounding box center [418, 320] width 10 height 10
click at [756, 539] on link "Edit" at bounding box center [752, 543] width 24 height 8
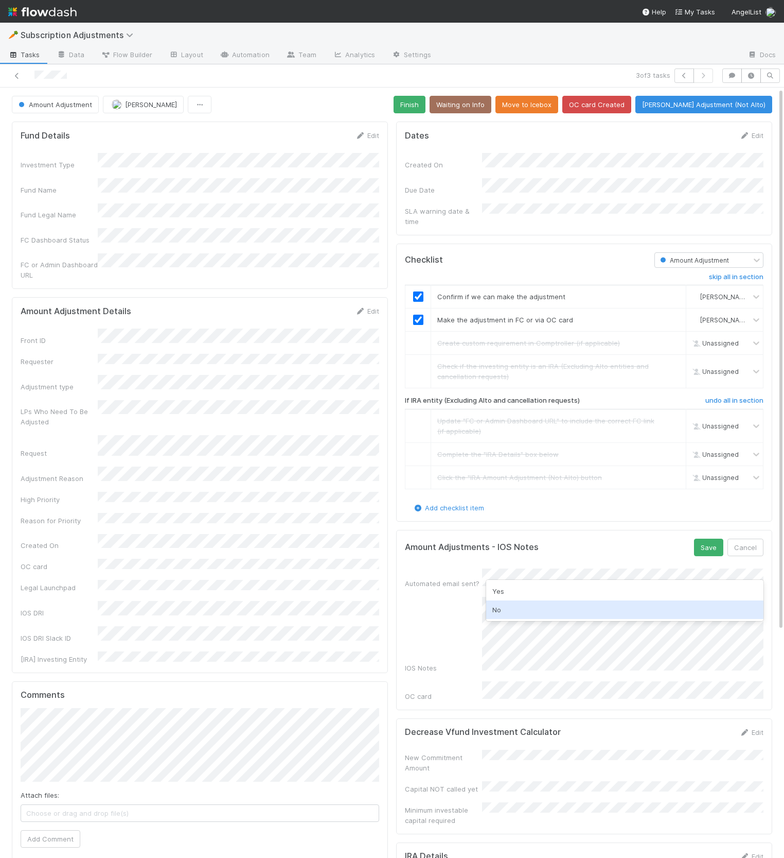
click at [654, 604] on div "No" at bounding box center [624, 609] width 277 height 19
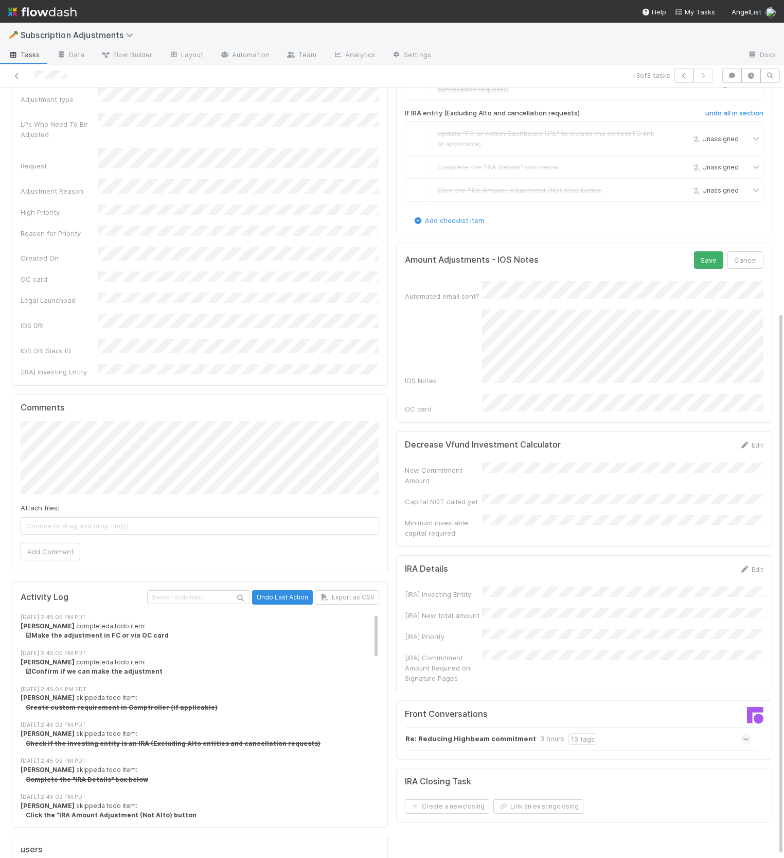
scroll to position [322, 0]
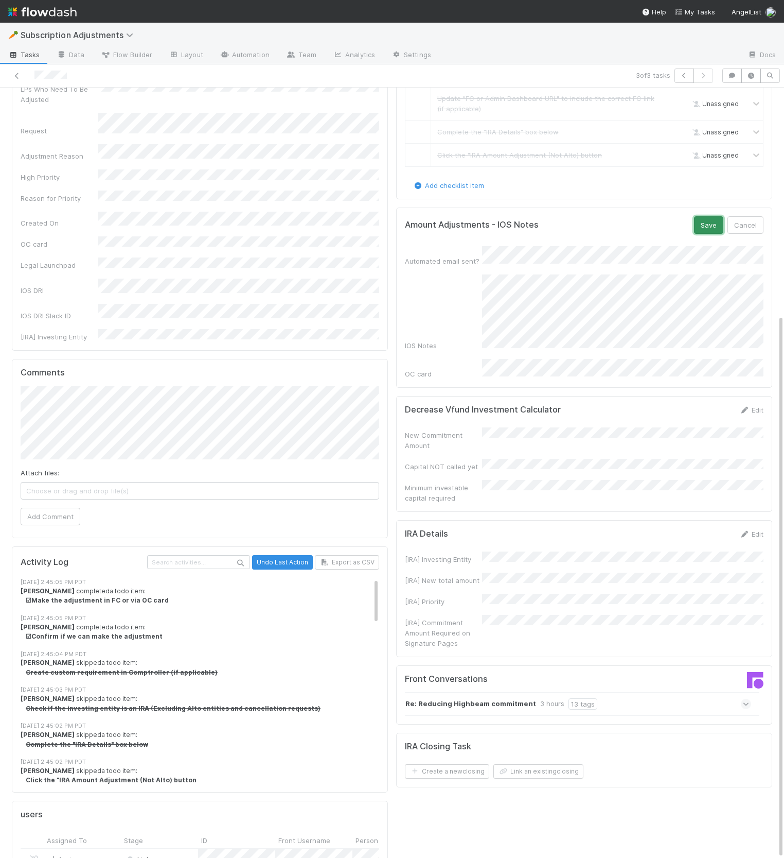
click at [706, 216] on button "Save" at bounding box center [708, 225] width 29 height 18
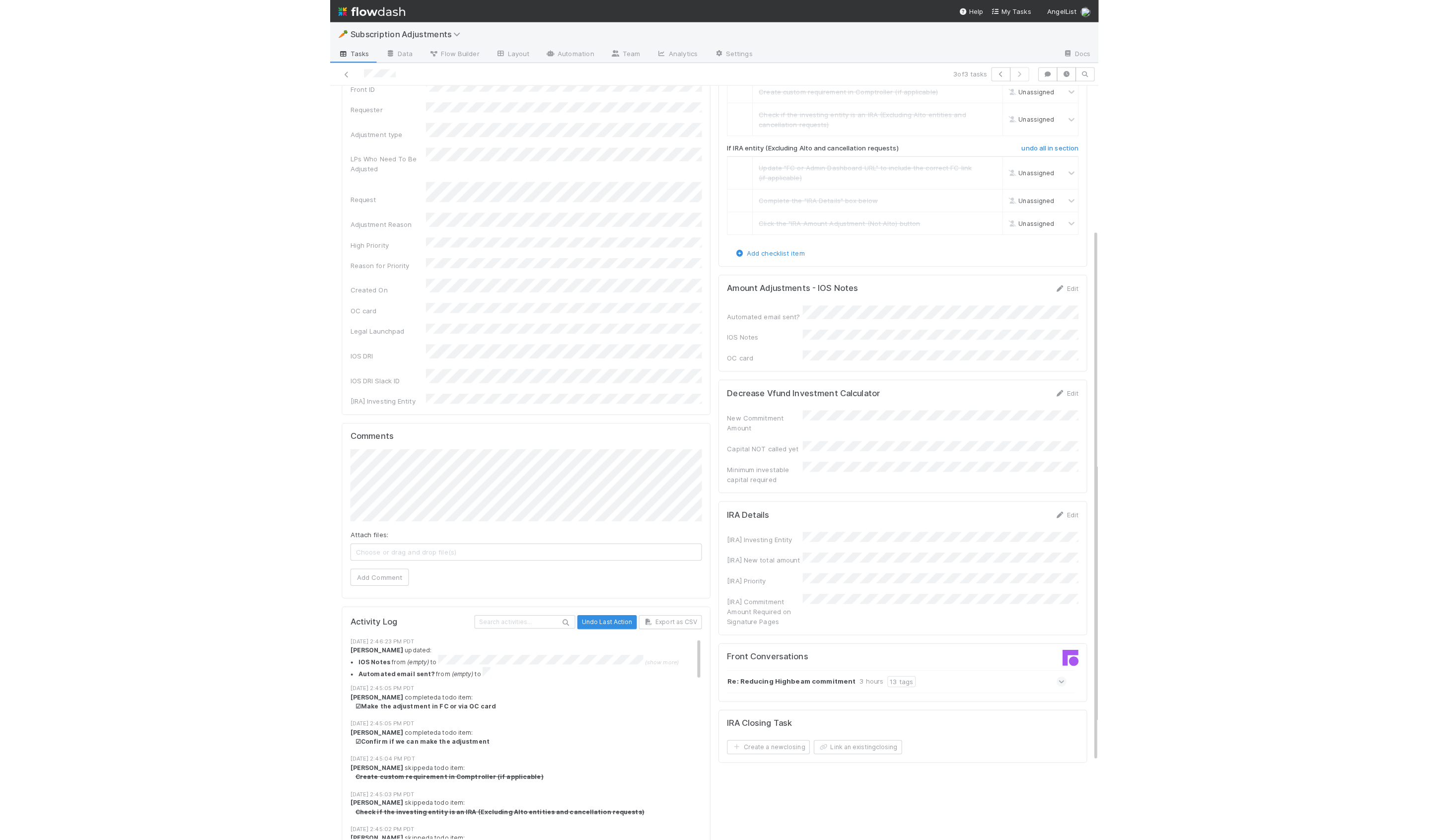
scroll to position [0, 0]
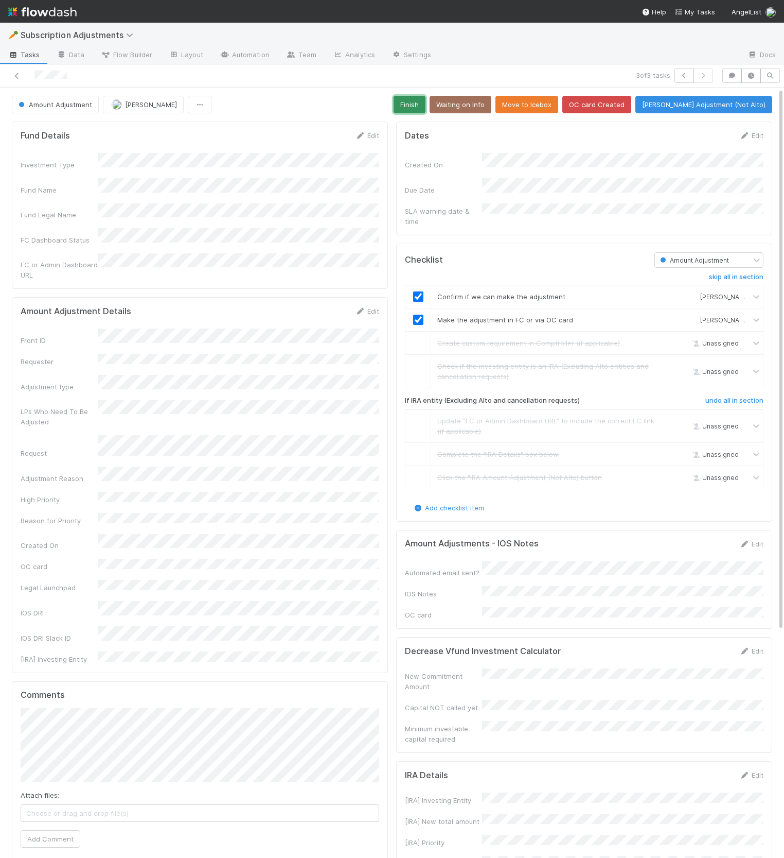
click at [426, 107] on button "Finish" at bounding box center [410, 105] width 32 height 18
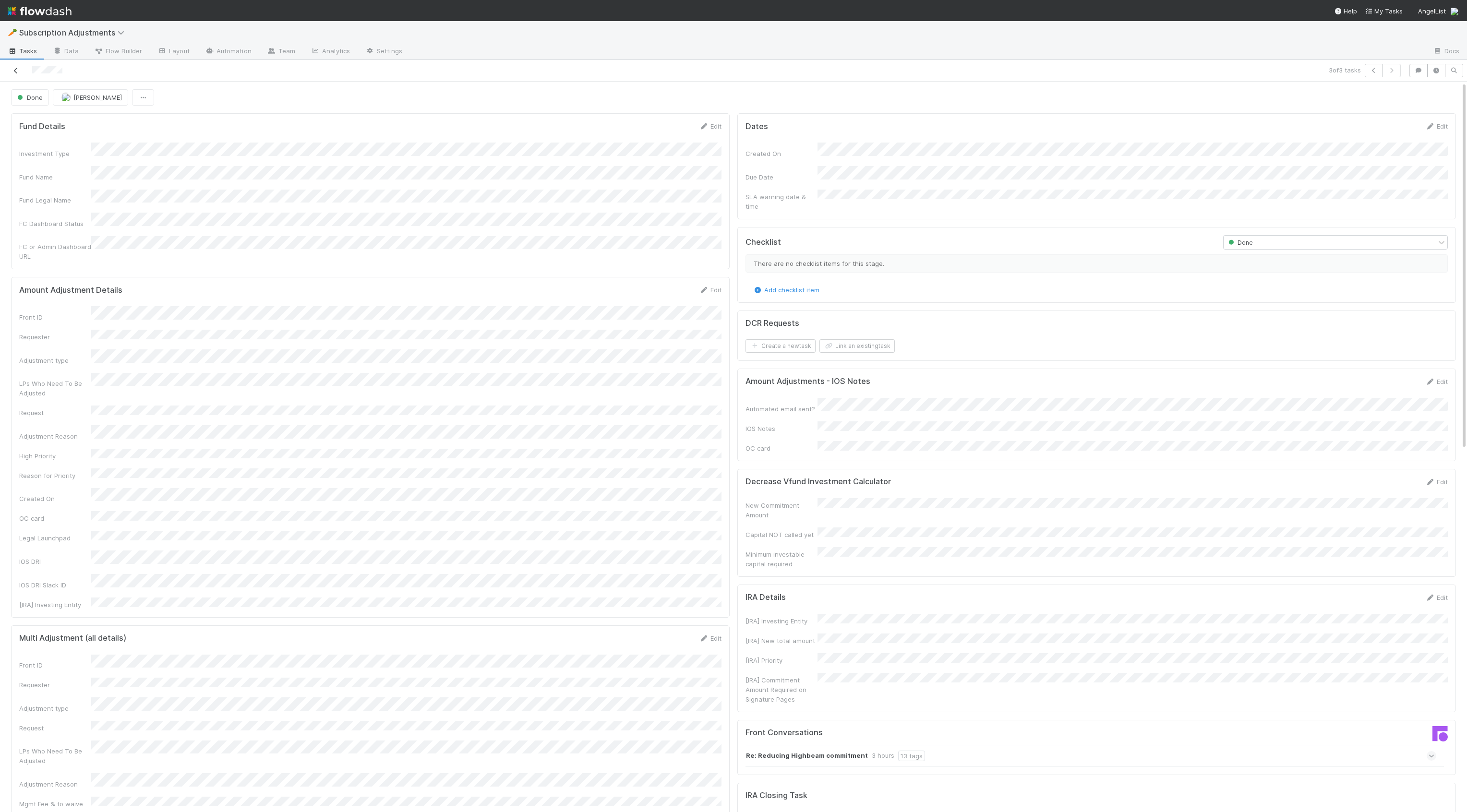
click at [17, 71] on icon at bounding box center [16, 71] width 9 height 7
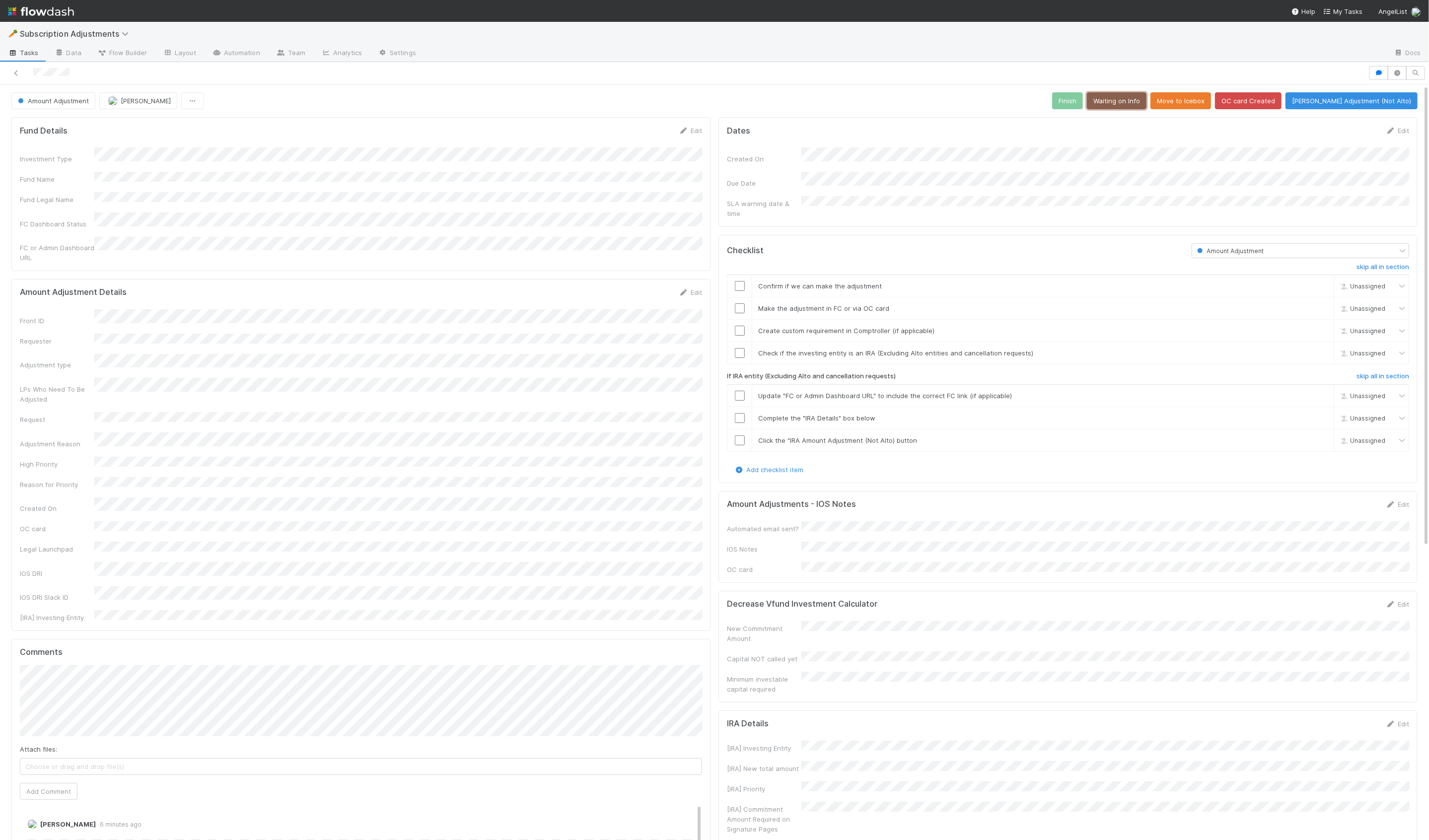
click at [1136, 107] on button "Waiting on Info" at bounding box center [1117, 101] width 60 height 17
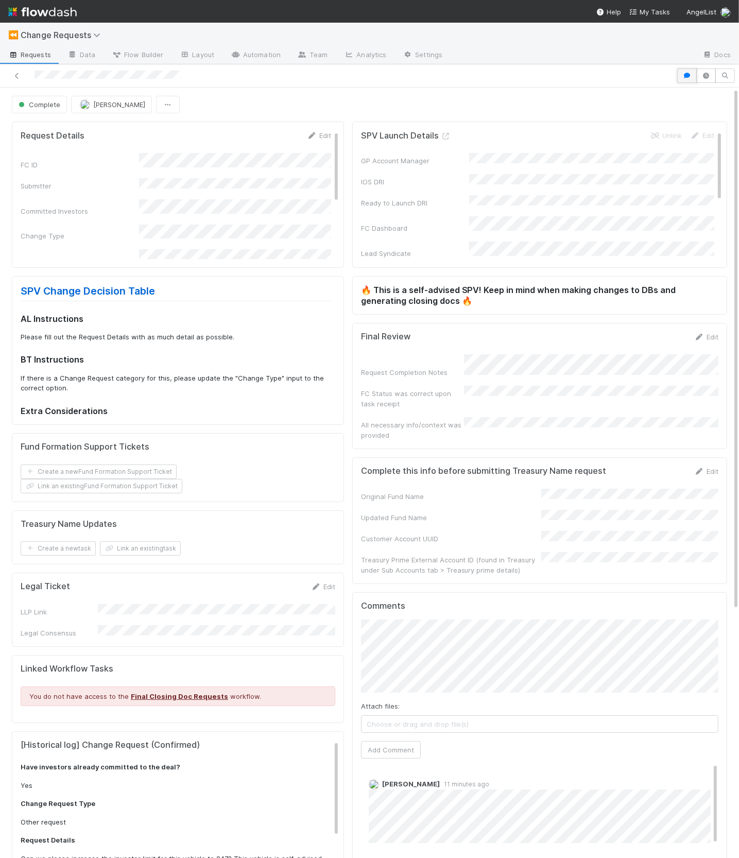
click at [684, 73] on icon "button" at bounding box center [687, 76] width 10 height 6
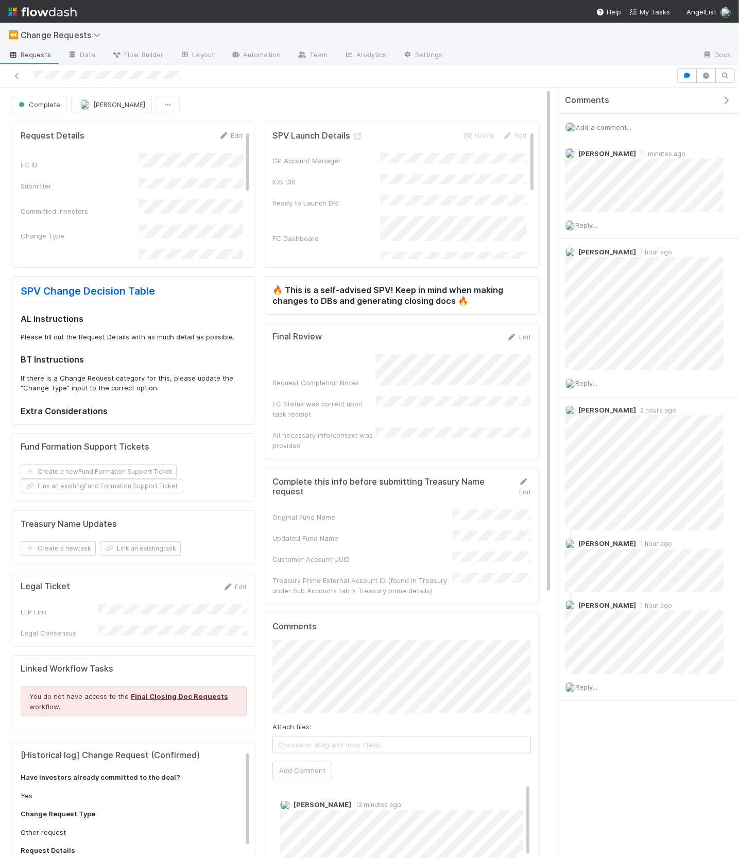
click at [340, 512] on div "Original Fund Name" at bounding box center [362, 517] width 180 height 10
click at [589, 223] on span "Reply..." at bounding box center [586, 225] width 22 height 8
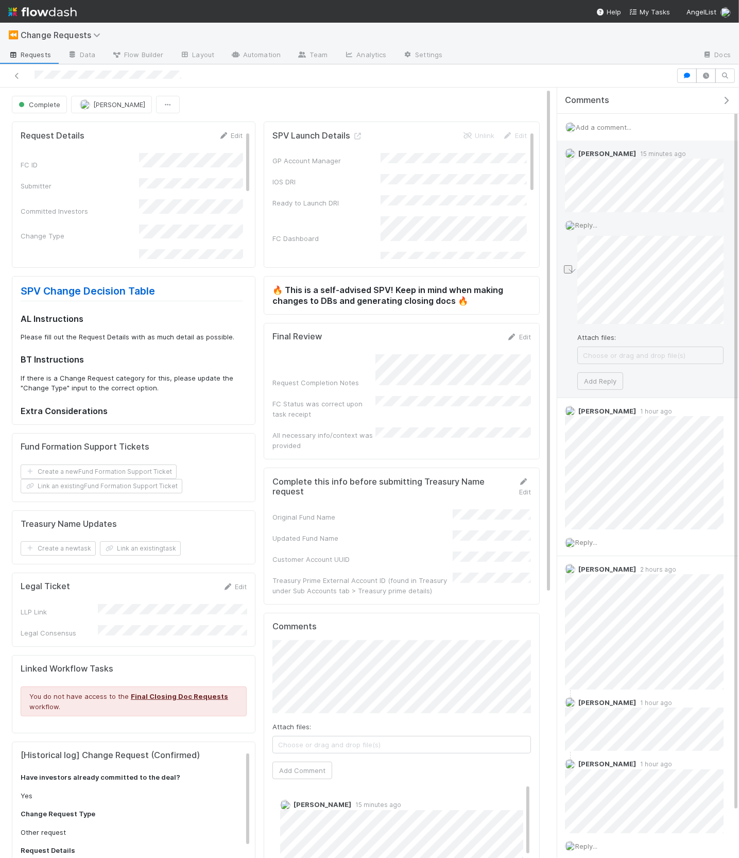
click at [730, 272] on div "Reply... Attach files: Choose or drag and drop file(s) Add Reply" at bounding box center [644, 304] width 174 height 185
click at [609, 378] on button "Add Reply" at bounding box center [600, 381] width 46 height 18
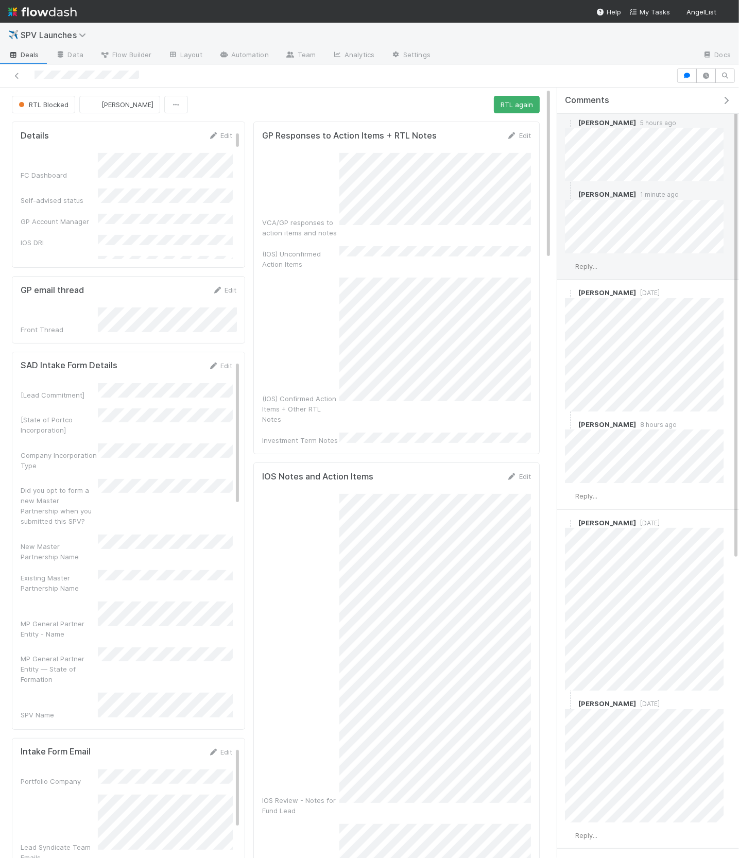
scroll to position [37, 0]
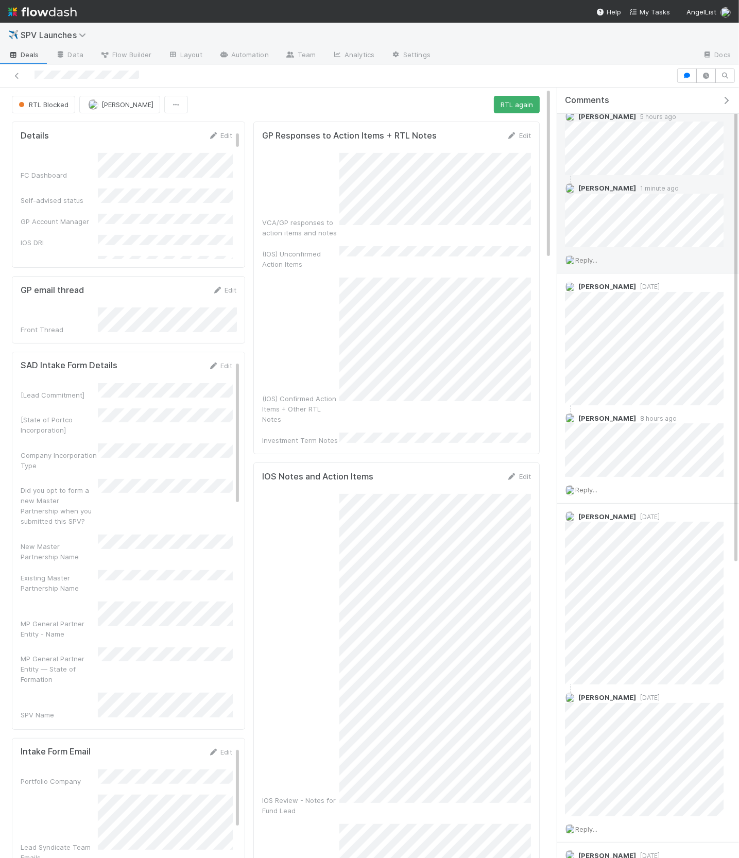
click at [597, 265] on div "Reply..." at bounding box center [644, 260] width 174 height 26
click at [594, 260] on span "Reply..." at bounding box center [586, 260] width 22 height 8
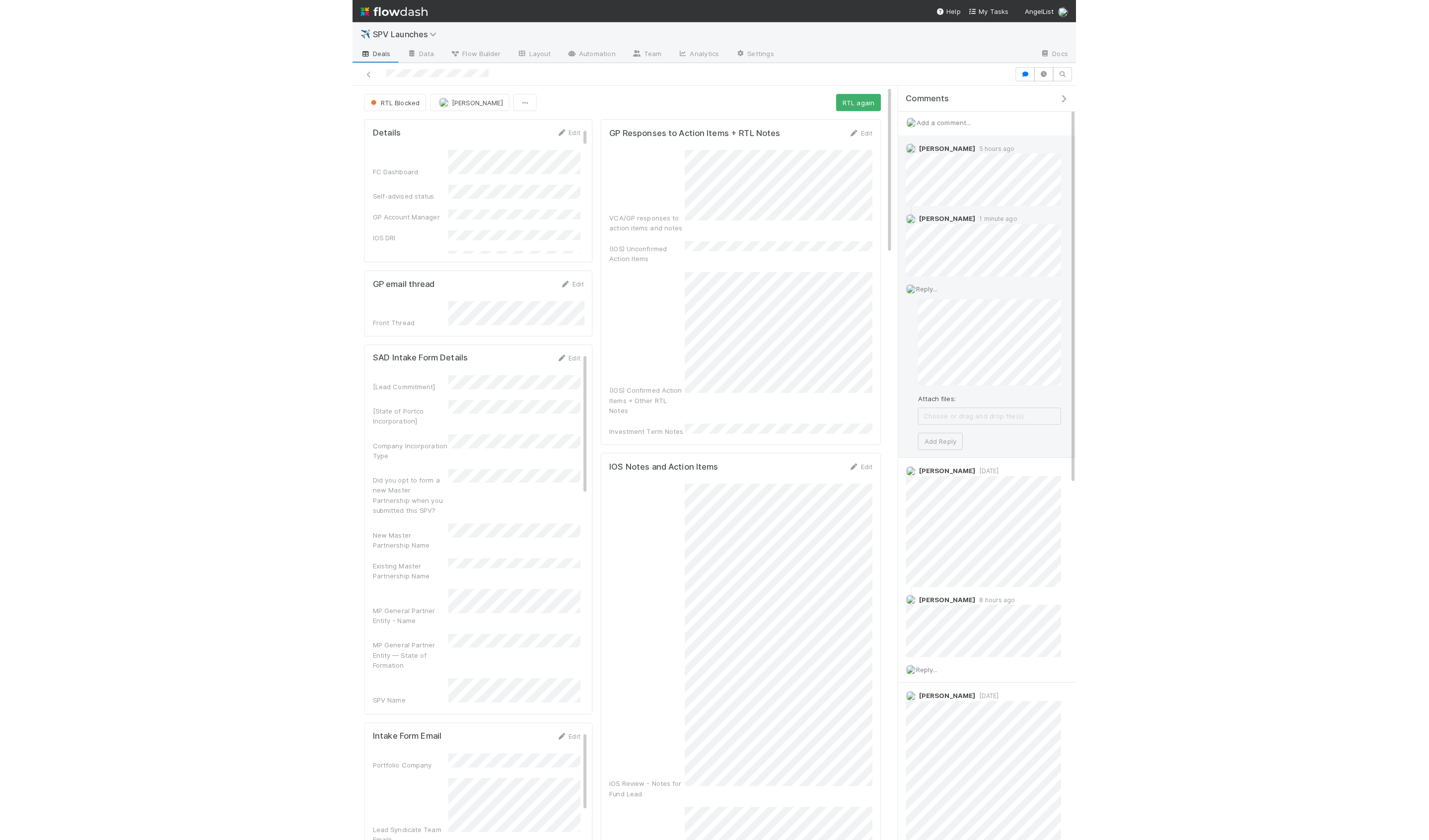
scroll to position [0, 0]
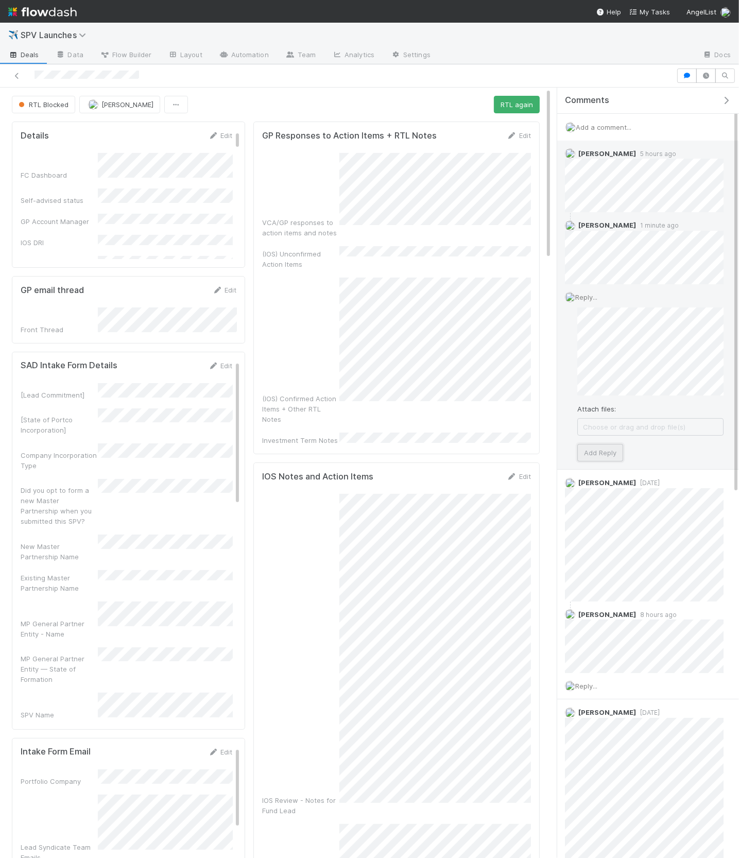
click at [615, 457] on button "Add Reply" at bounding box center [600, 453] width 46 height 18
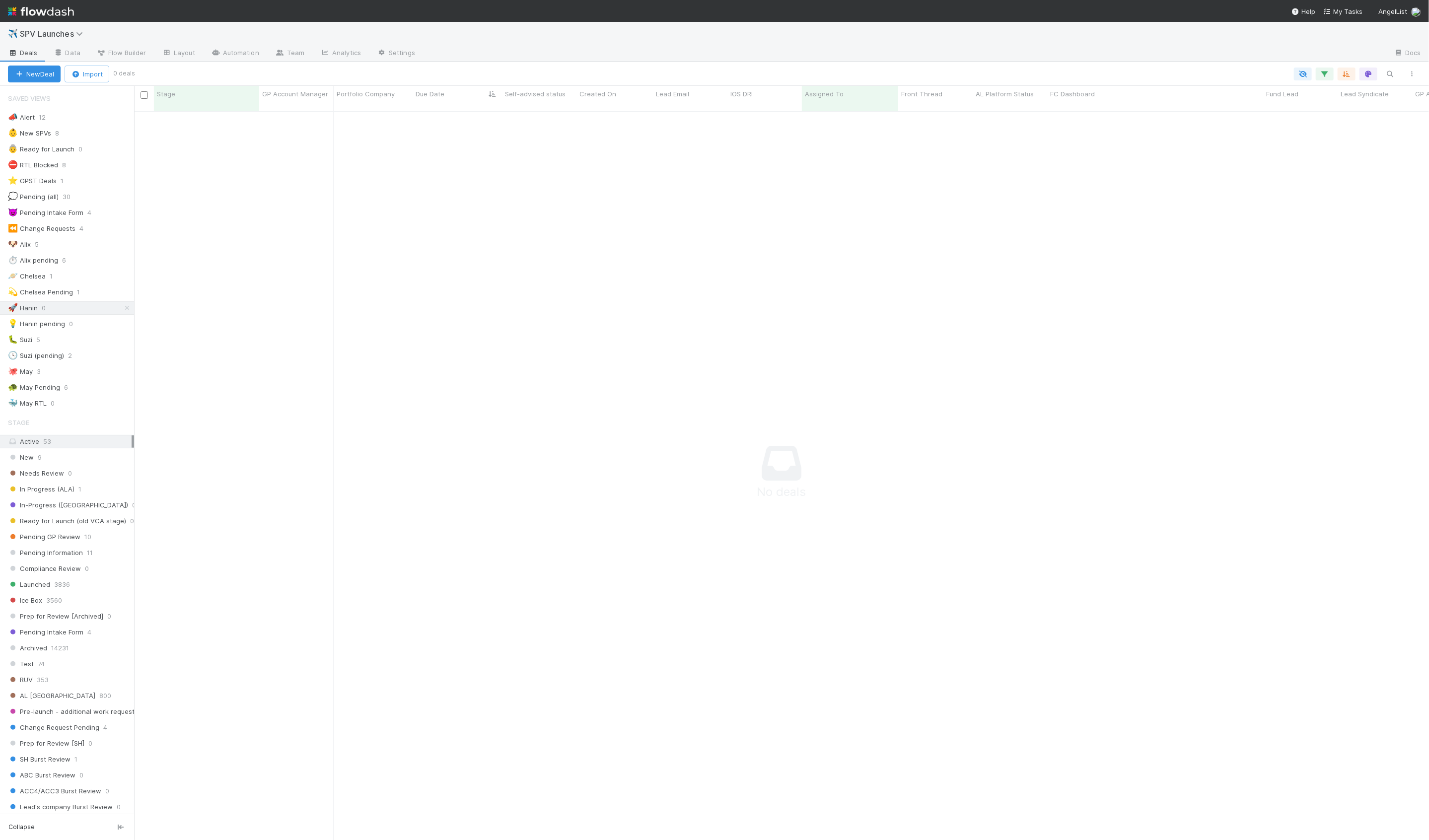
scroll to position [737, 1295]
click at [96, 147] on div "👵 Ready for Launch 0" at bounding box center [70, 149] width 126 height 13
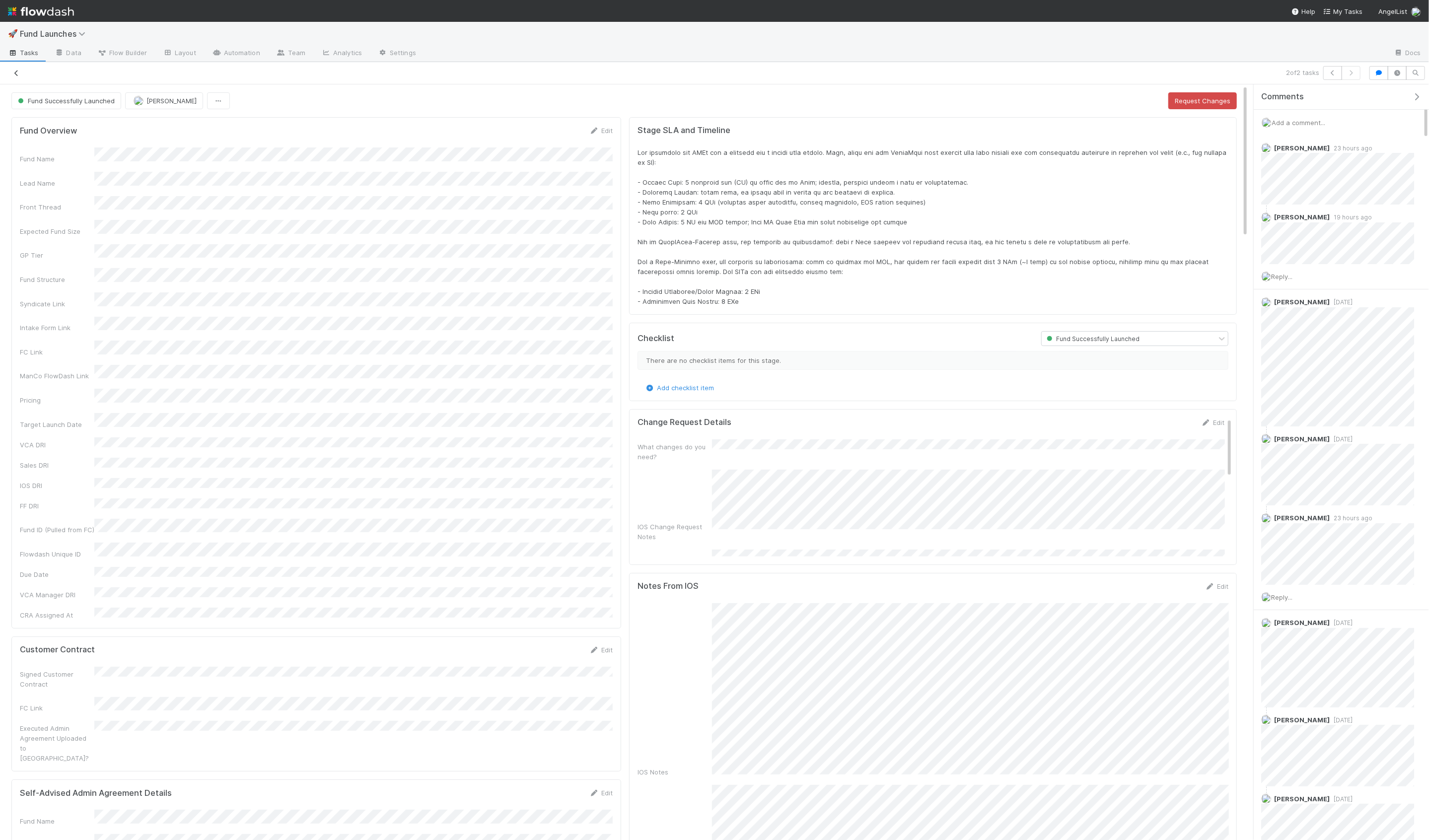
scroll to position [203, 1209]
click at [15, 75] on icon at bounding box center [16, 73] width 10 height 7
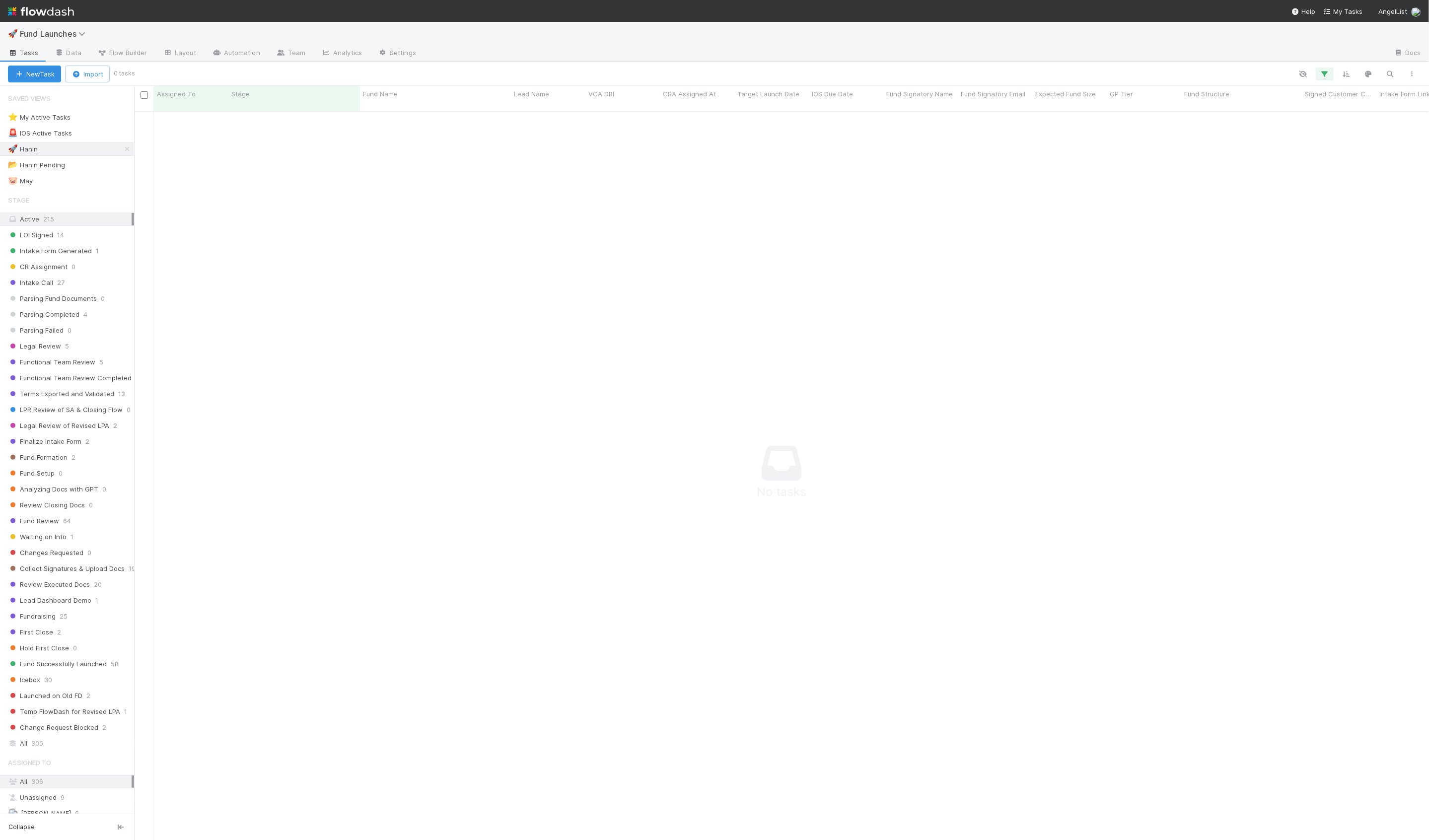
scroll to position [737, 1295]
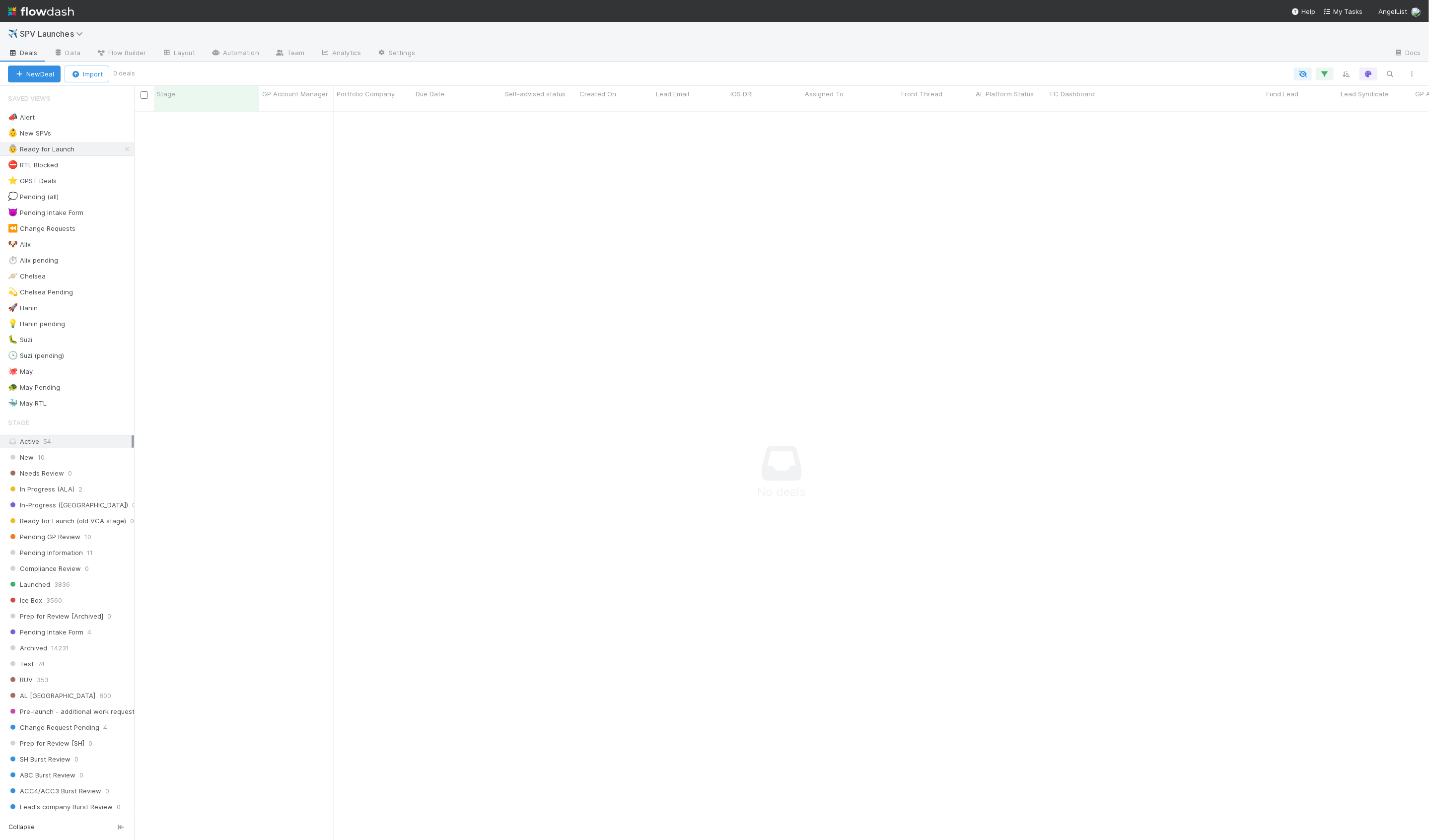
scroll to position [737, 1295]
click at [111, 161] on div "⛔ RTL Blocked 8" at bounding box center [70, 165] width 126 height 13
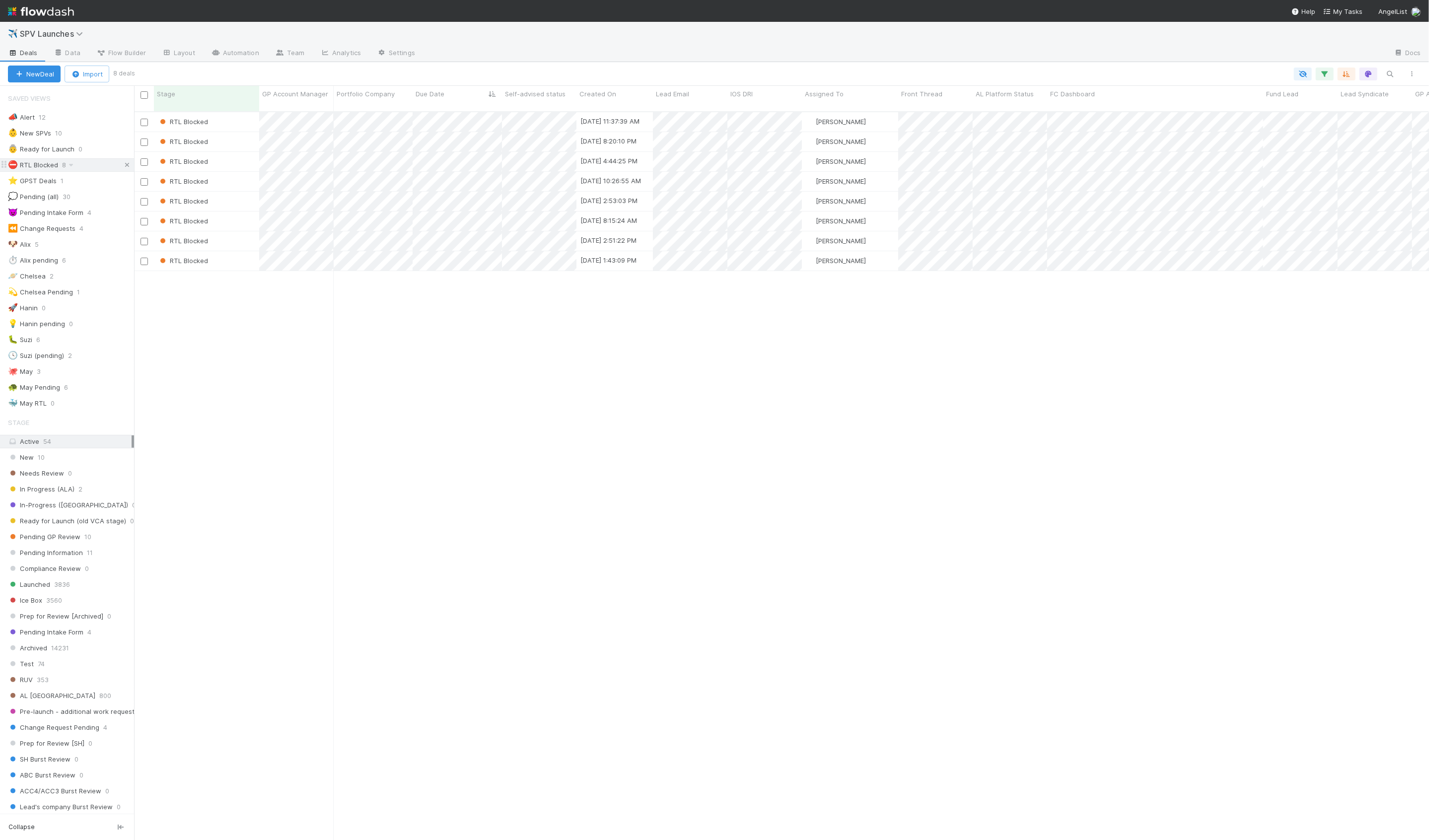
scroll to position [737, 1295]
click at [245, 117] on div "RTL Blocked" at bounding box center [206, 122] width 105 height 19
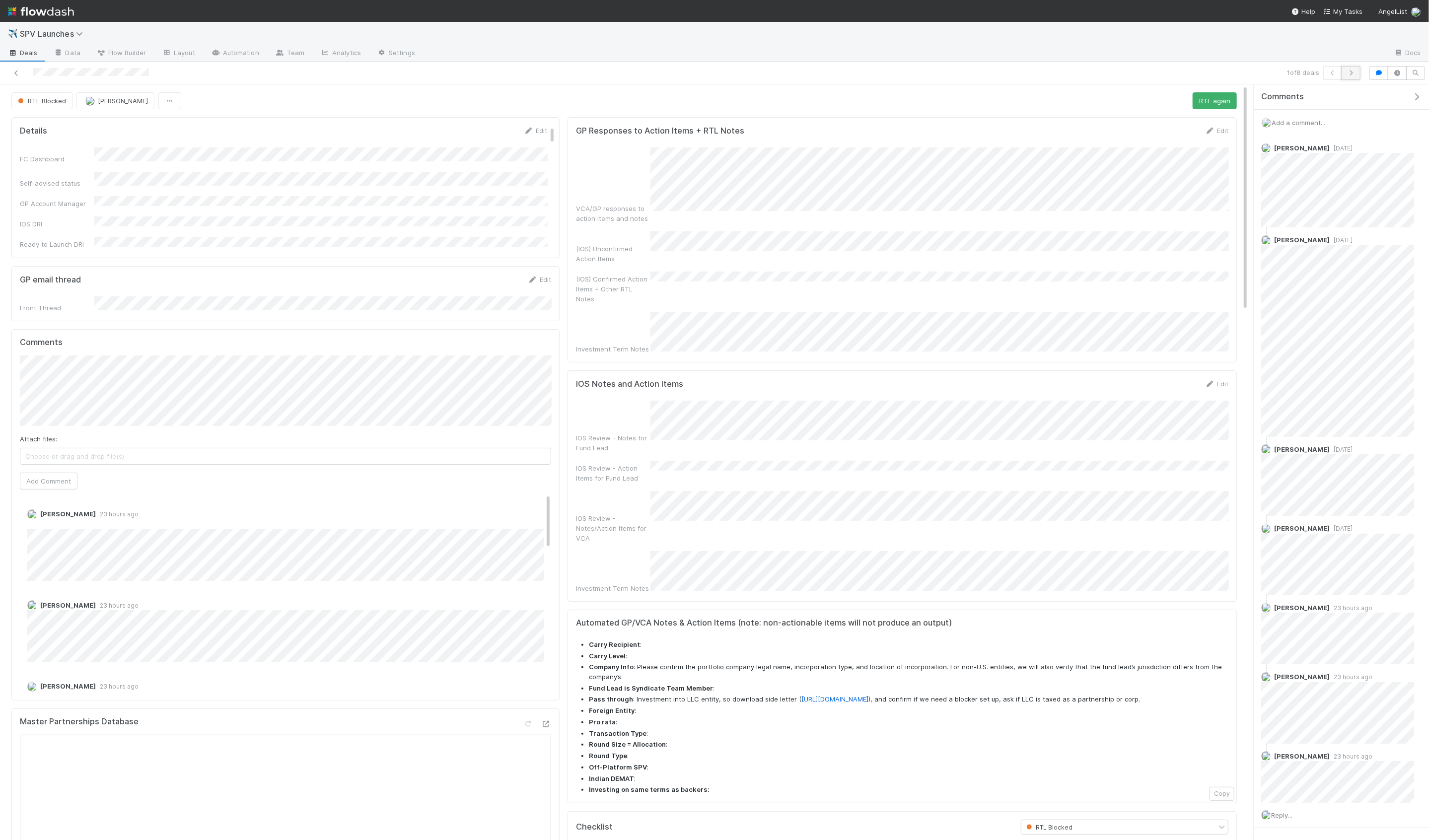
click at [1356, 73] on icon "button" at bounding box center [1352, 73] width 10 height 6
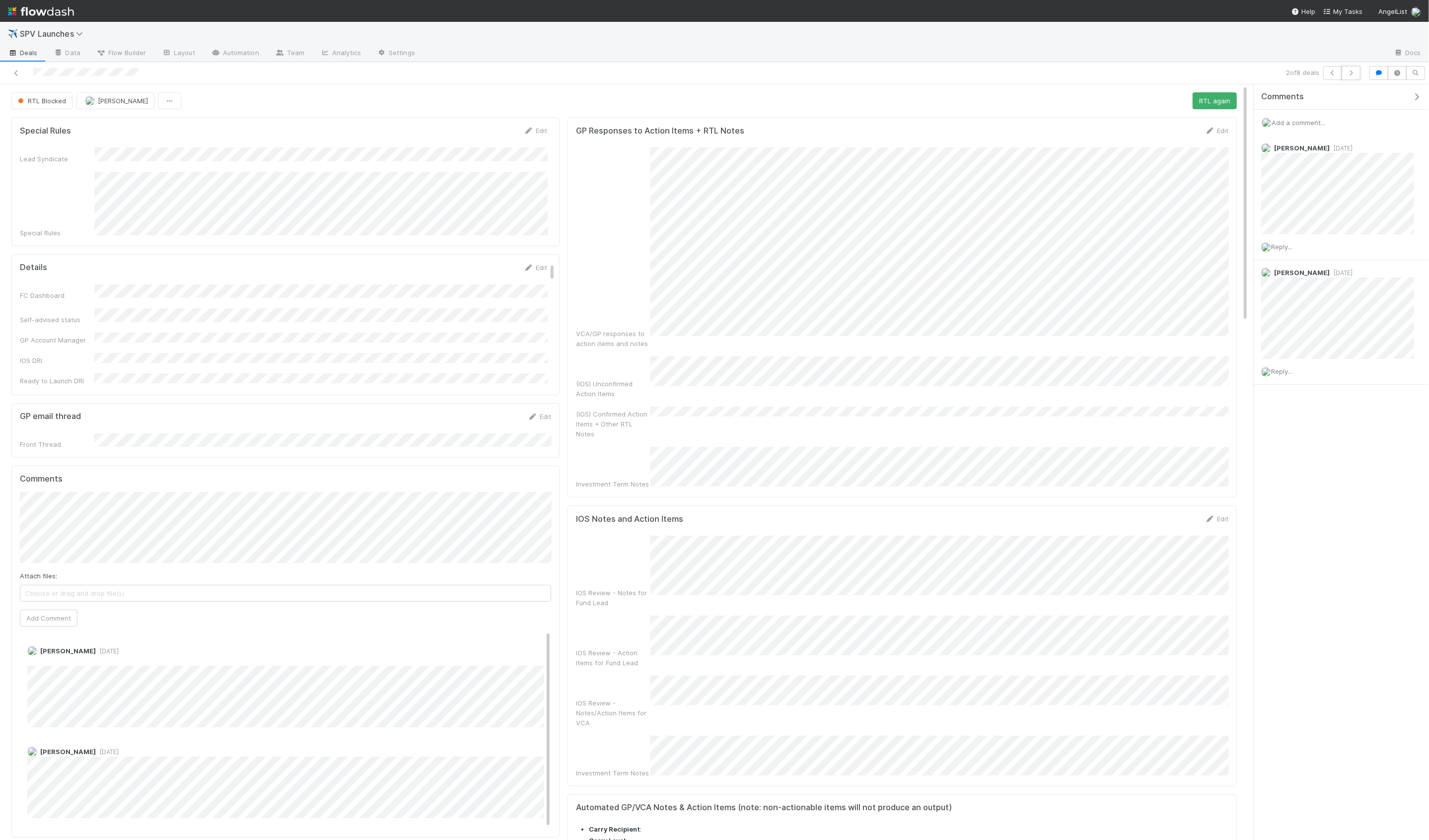
click at [1356, 73] on icon "button" at bounding box center [1352, 73] width 10 height 6
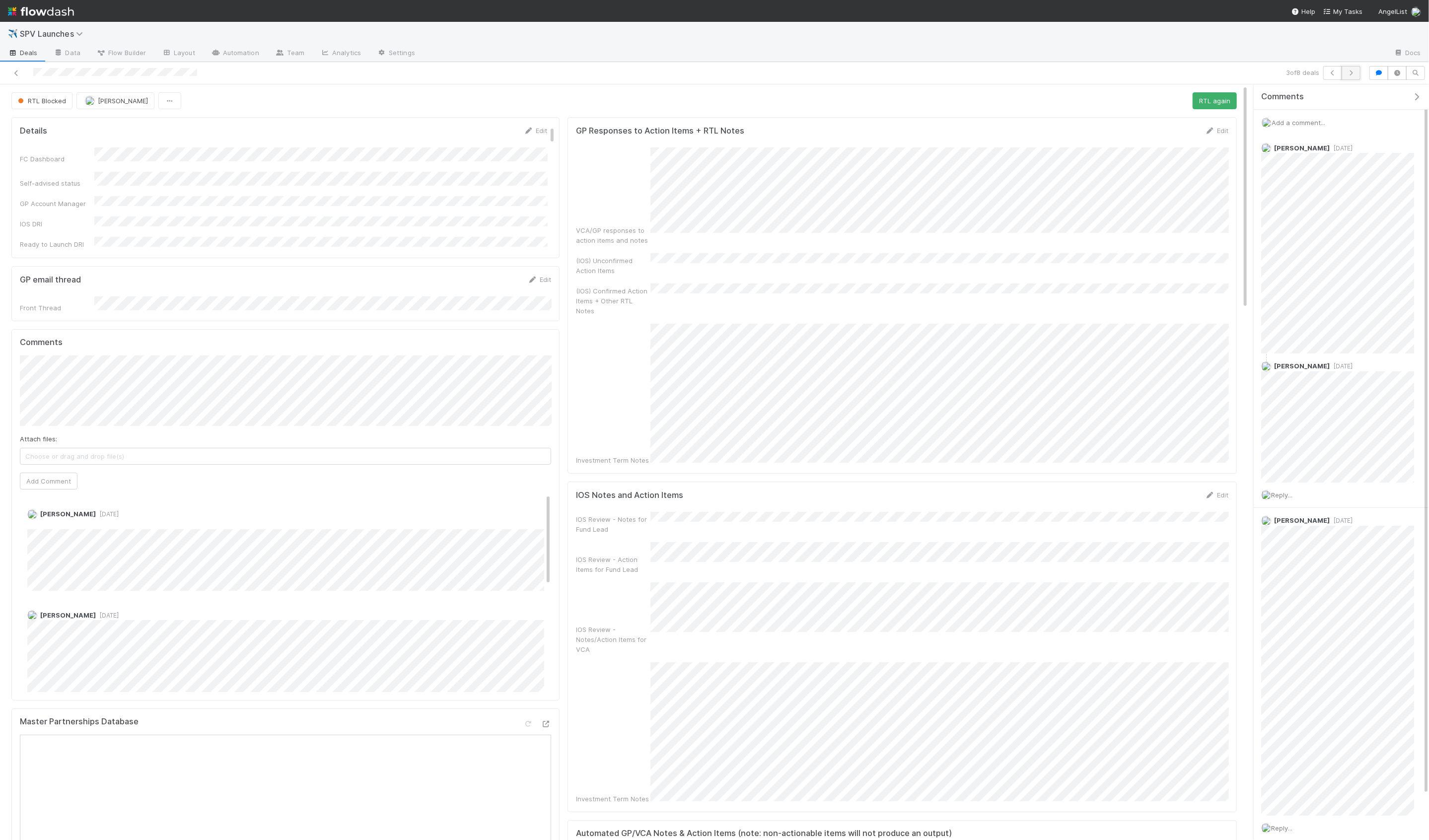
click at [1353, 71] on icon "button" at bounding box center [1352, 73] width 10 height 6
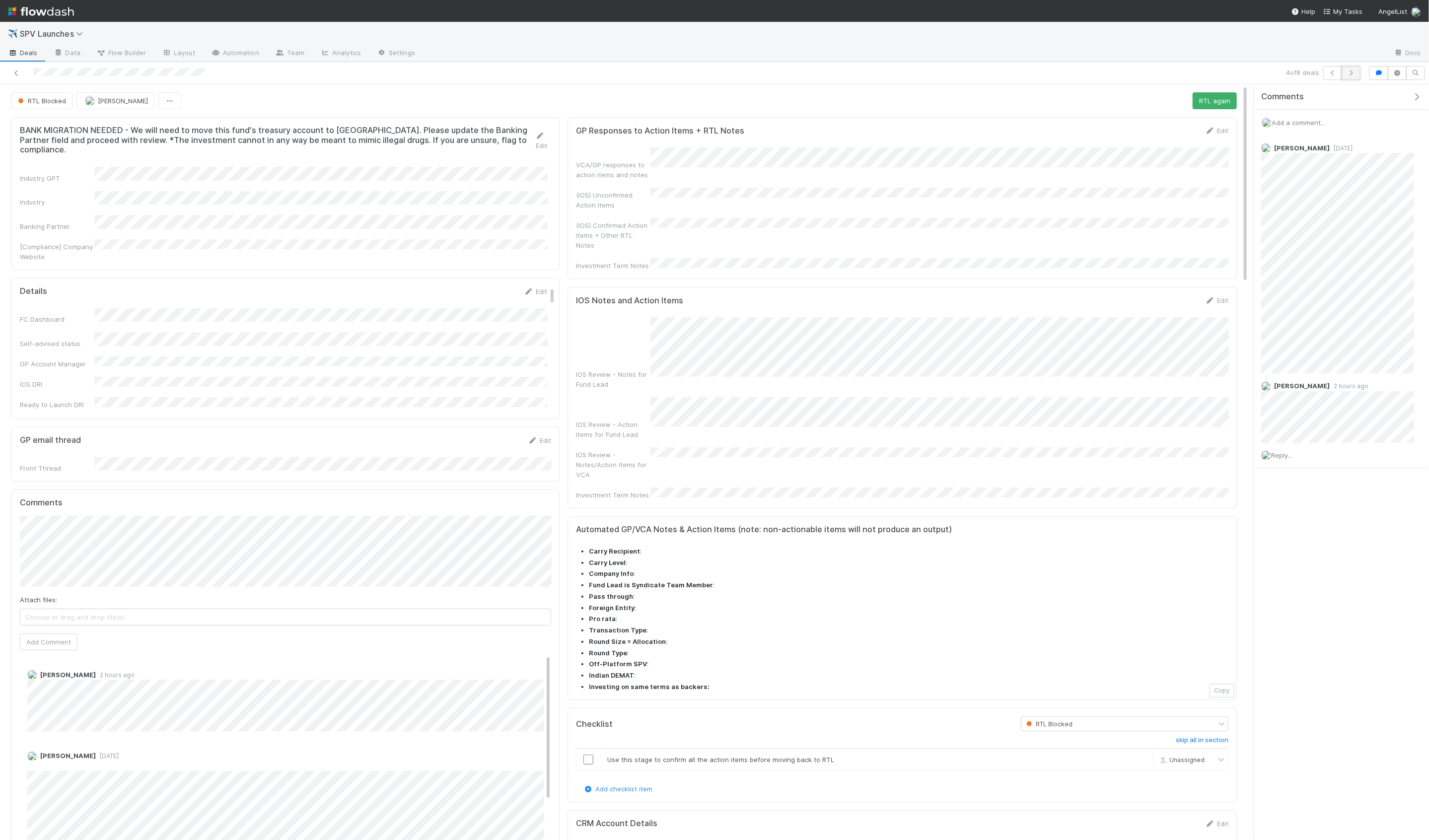
click at [1351, 72] on icon "button" at bounding box center [1352, 73] width 10 height 6
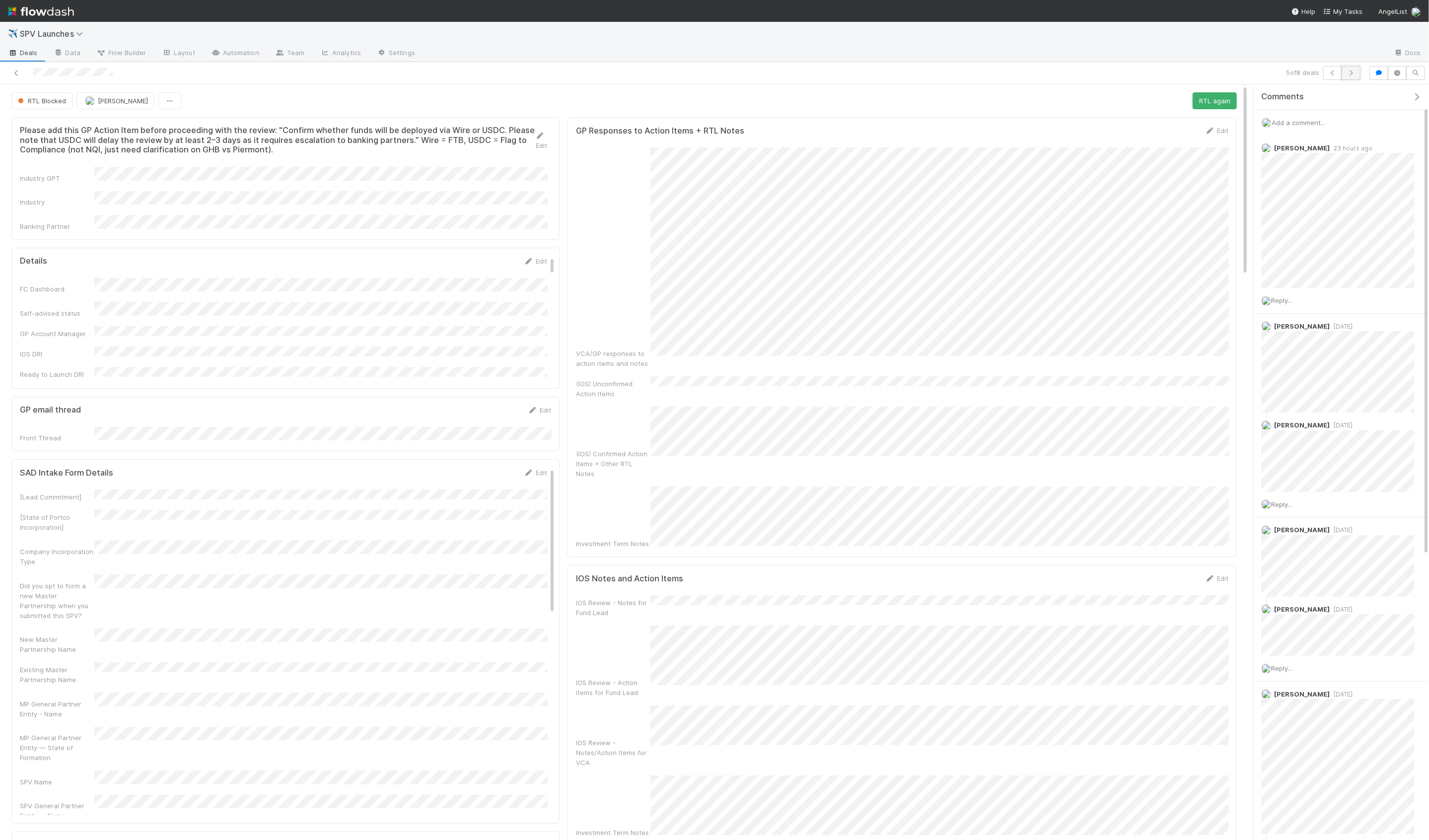
click at [1354, 74] on icon "button" at bounding box center [1352, 73] width 10 height 6
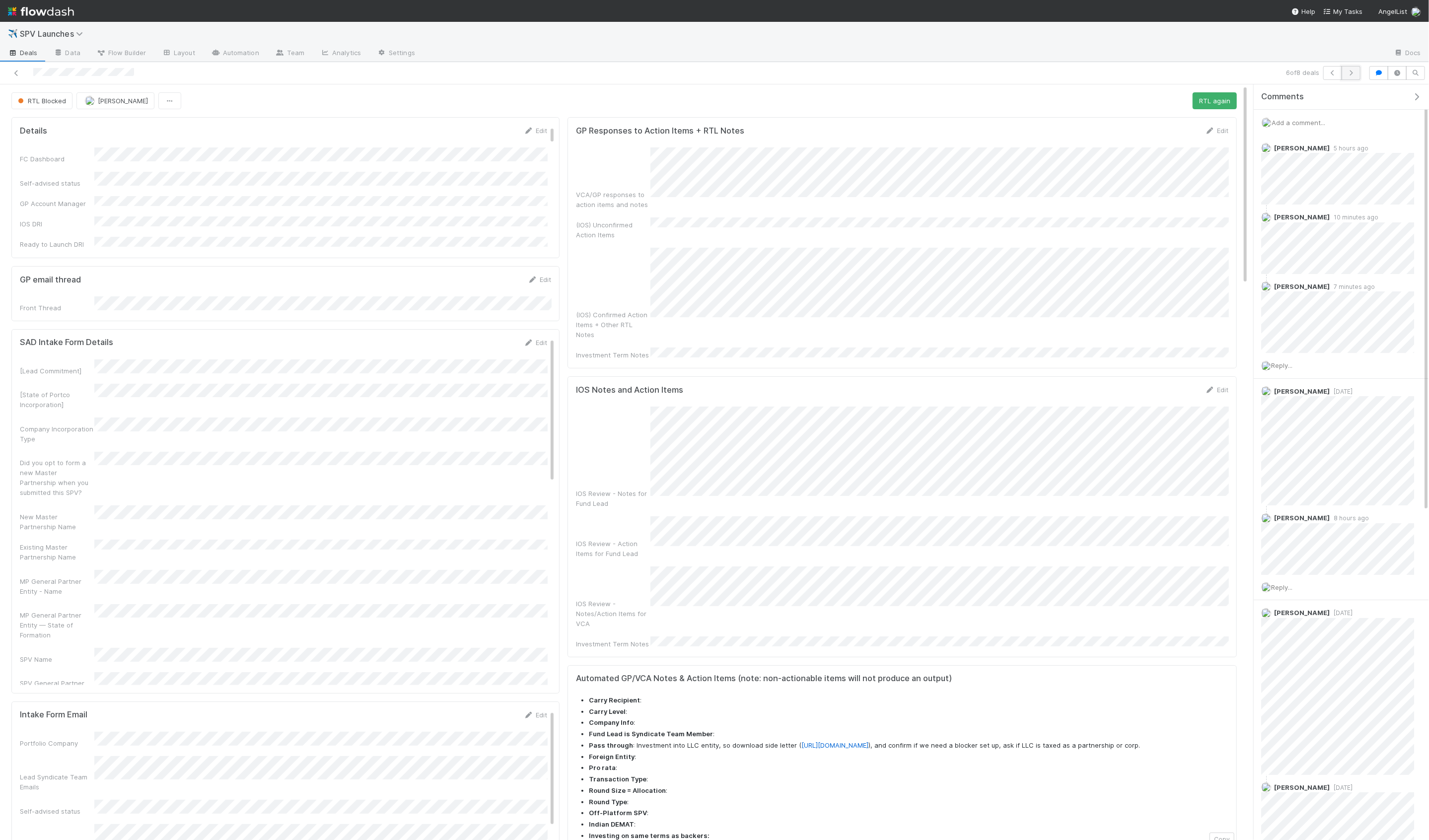
click at [1352, 77] on button "button" at bounding box center [1352, 72] width 19 height 14
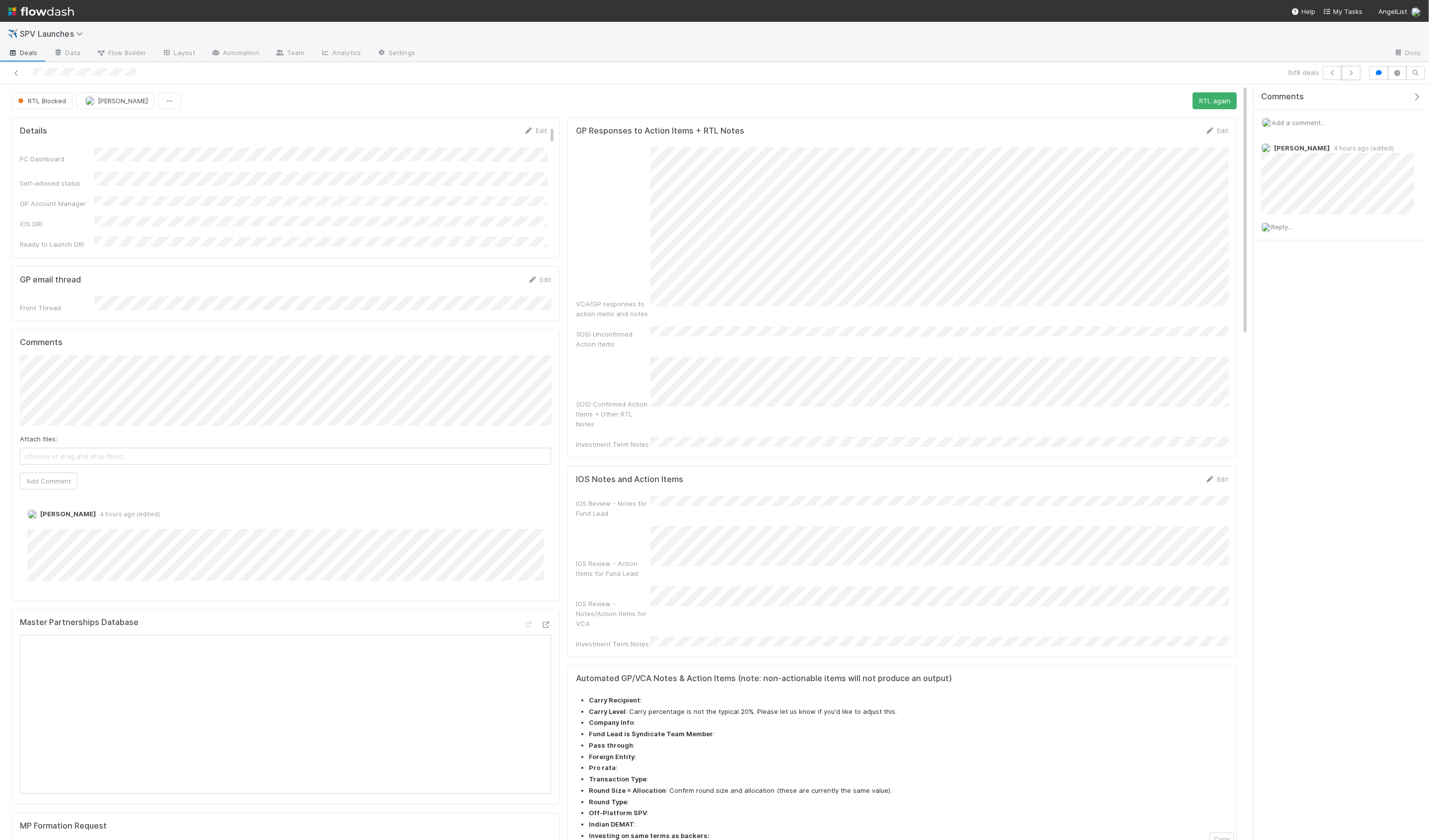
click at [1352, 77] on button "button" at bounding box center [1352, 72] width 19 height 14
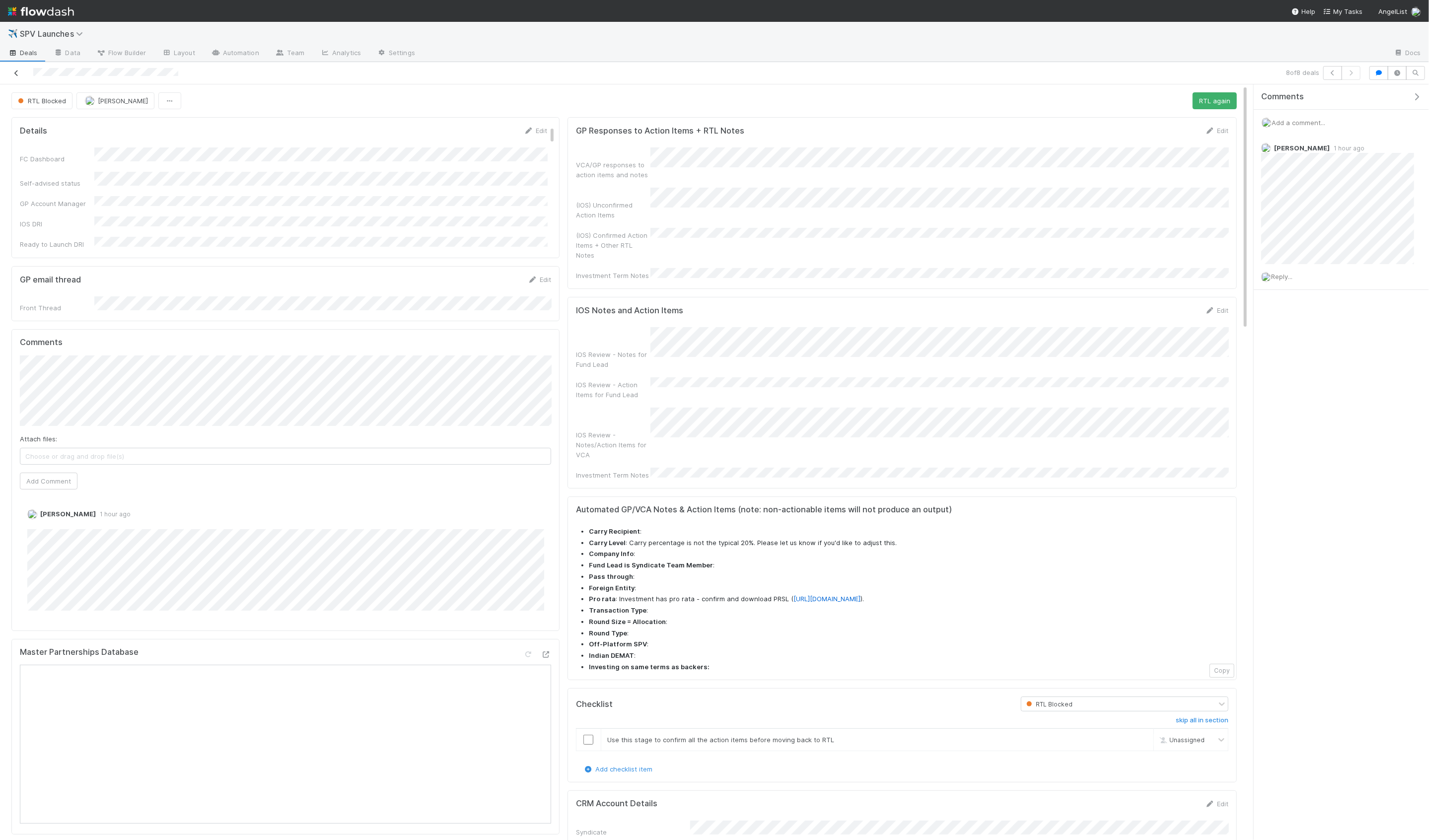
click at [17, 71] on icon at bounding box center [16, 73] width 10 height 7
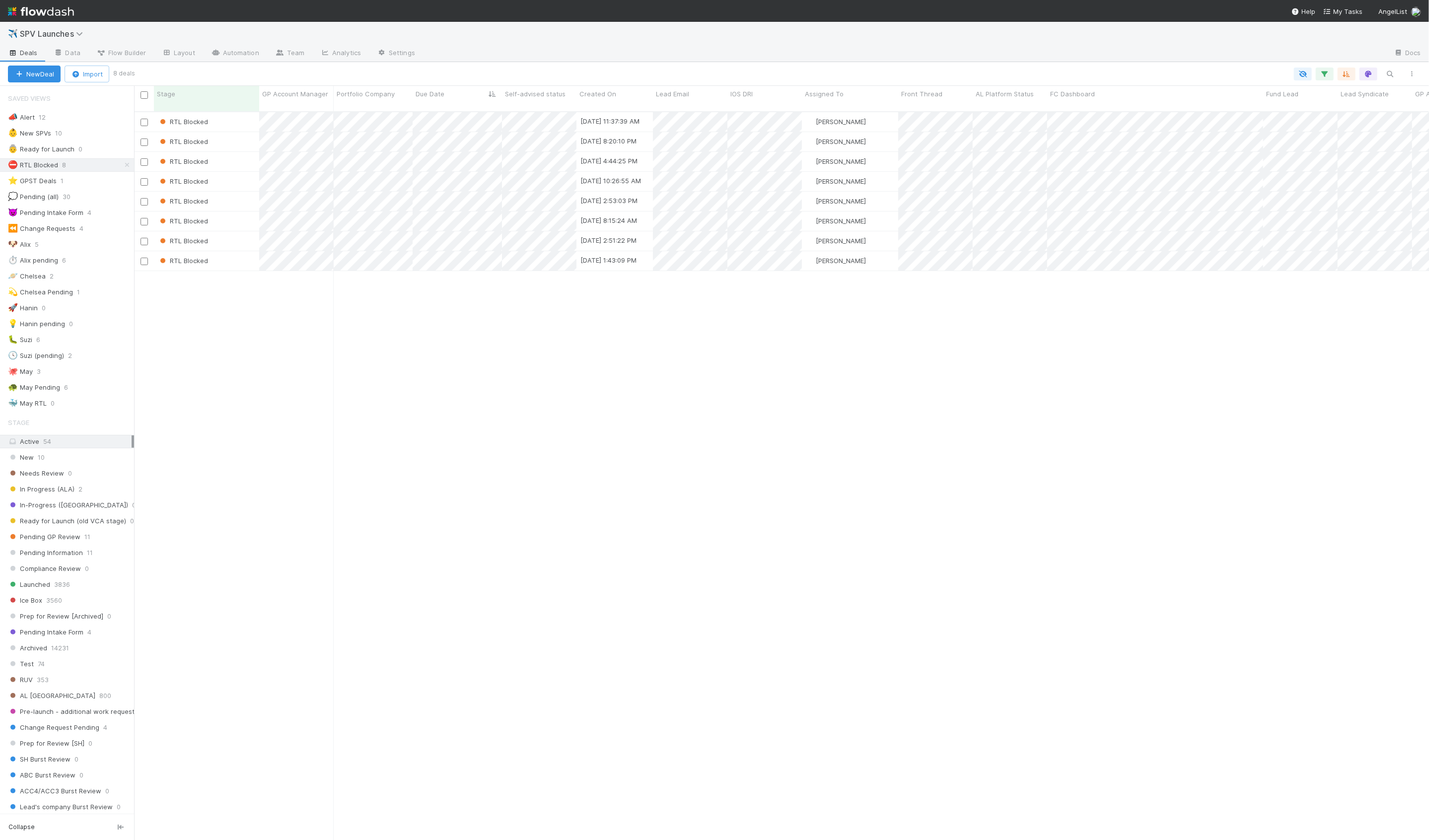
scroll to position [737, 1295]
click at [99, 149] on div "👵 Ready for Launch 0" at bounding box center [70, 149] width 126 height 13
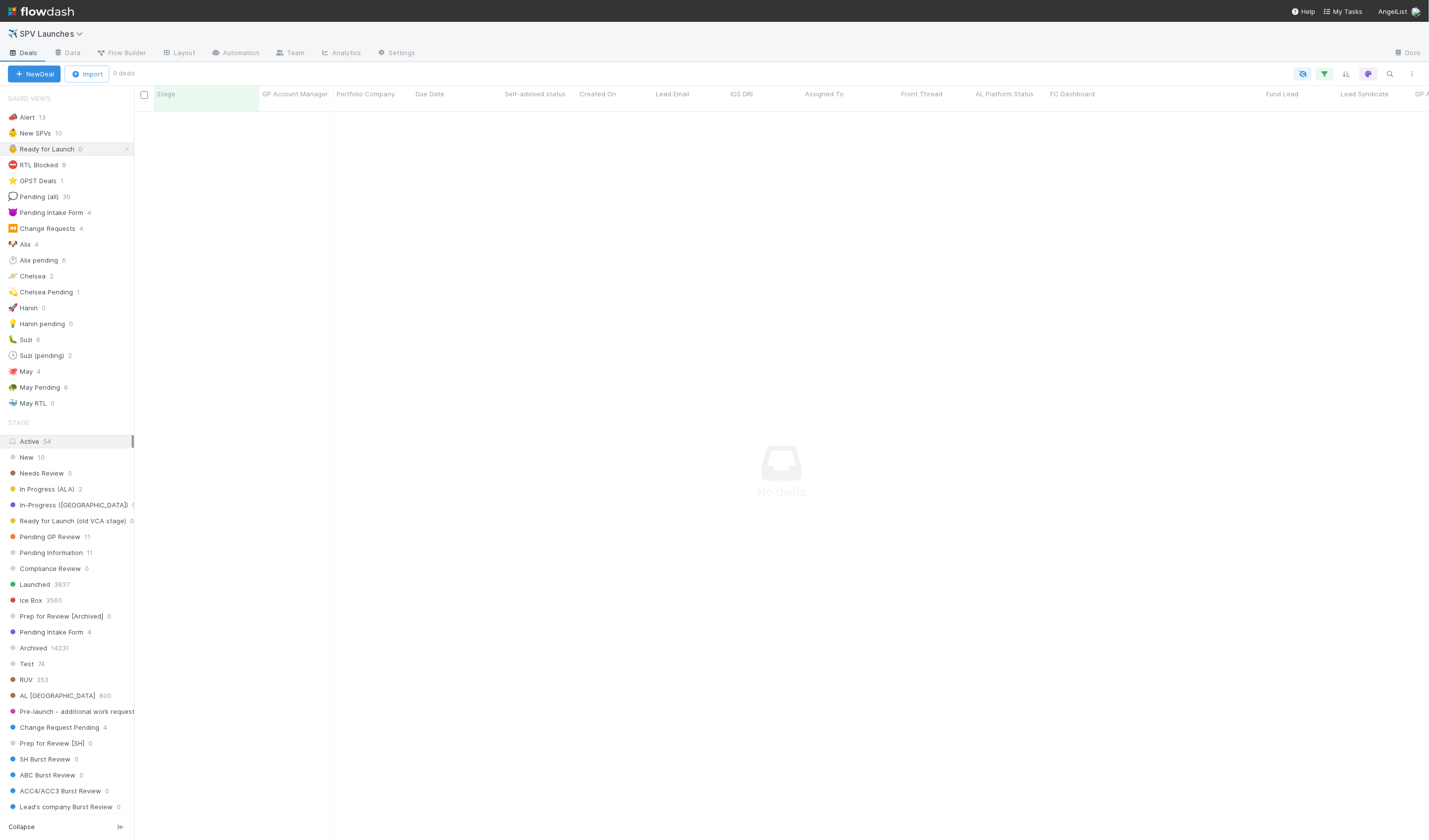
scroll to position [737, 1295]
click at [91, 306] on div "🚀 Hanin 1" at bounding box center [70, 308] width 126 height 13
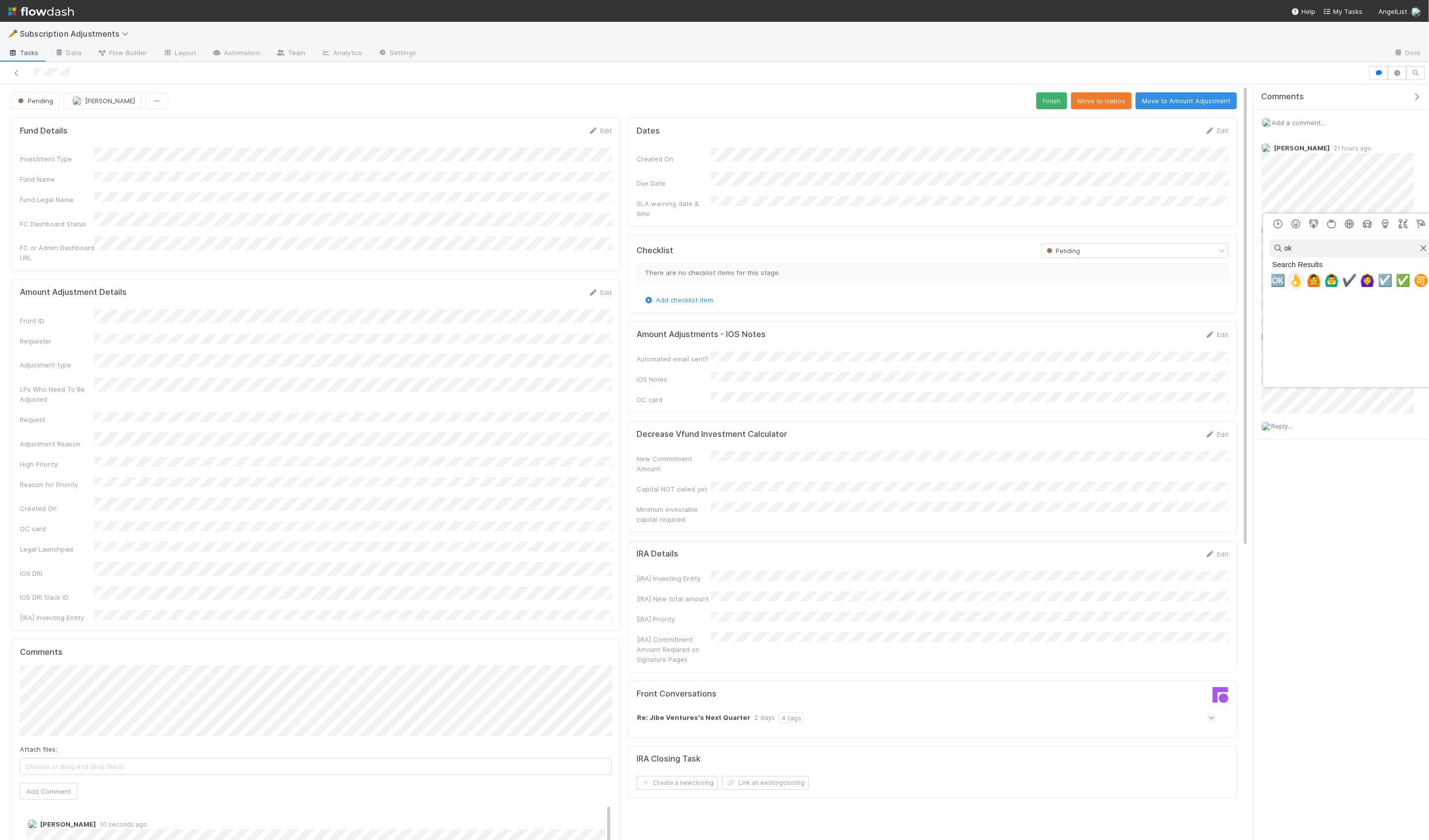
type input "ok"
click at [1295, 286] on span "👌" at bounding box center [1296, 281] width 14 height 14
click at [1176, 107] on button "Move to Amount Adjustment" at bounding box center [1186, 101] width 101 height 17
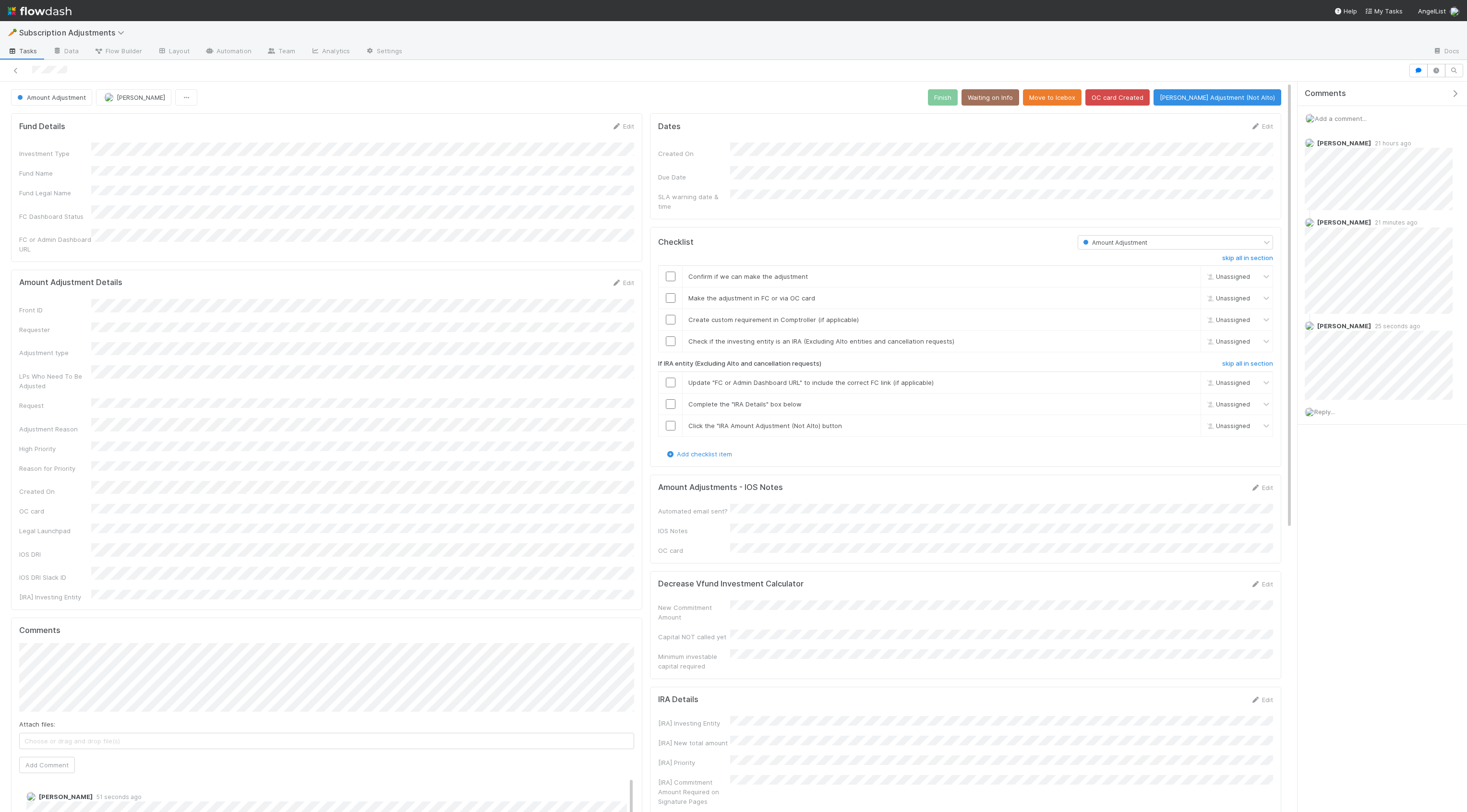
click at [1381, 12] on nav "Help My Tasks AngelList" at bounding box center [733, 10] width 1467 height 21
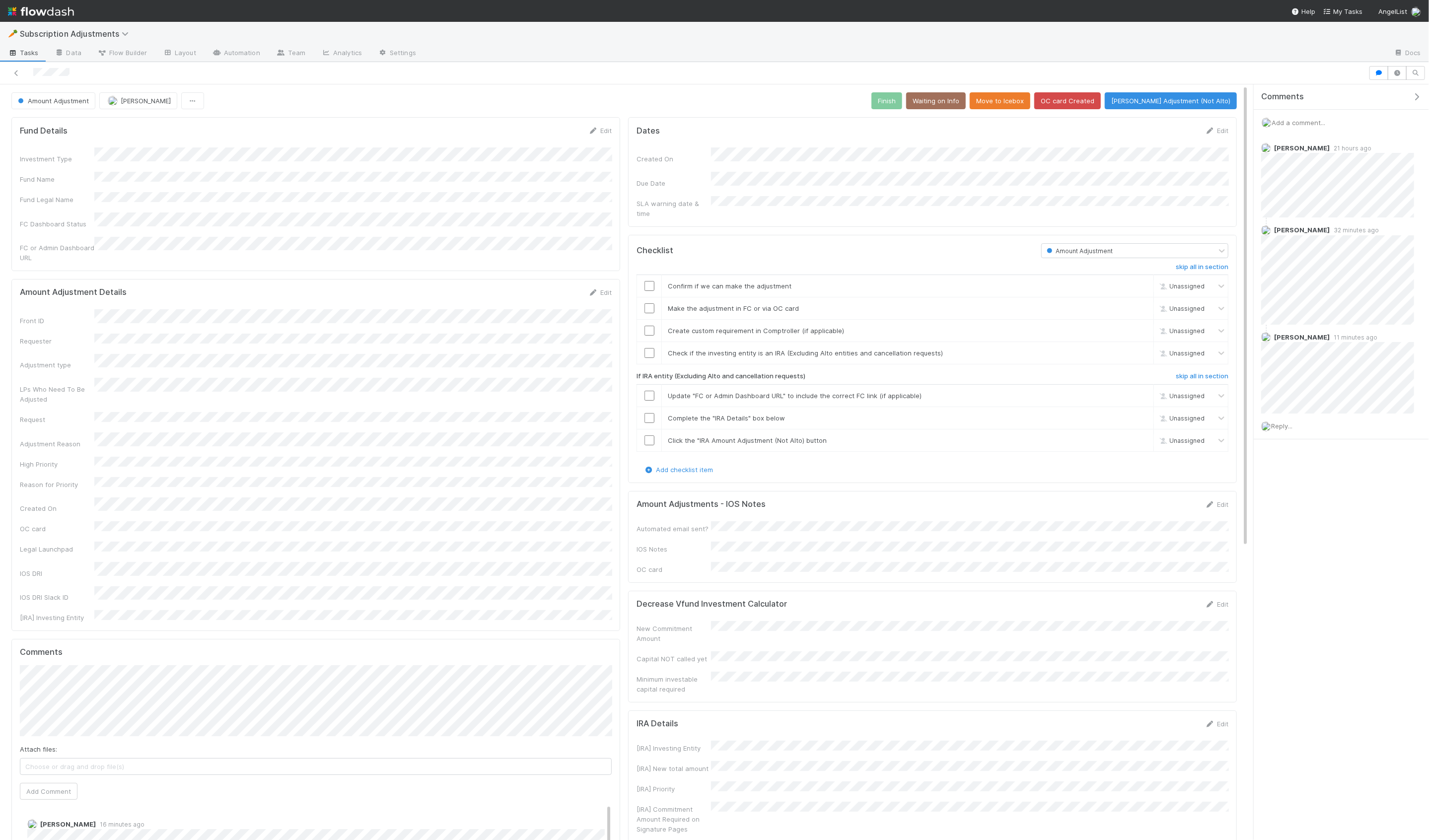
click at [1220, 501] on form "Amount Adjustments - IOS Notes Edit Automated email sent? IOS Notes OC card" at bounding box center [933, 537] width 592 height 75
click at [1219, 501] on link "Edit" at bounding box center [1217, 504] width 23 height 8
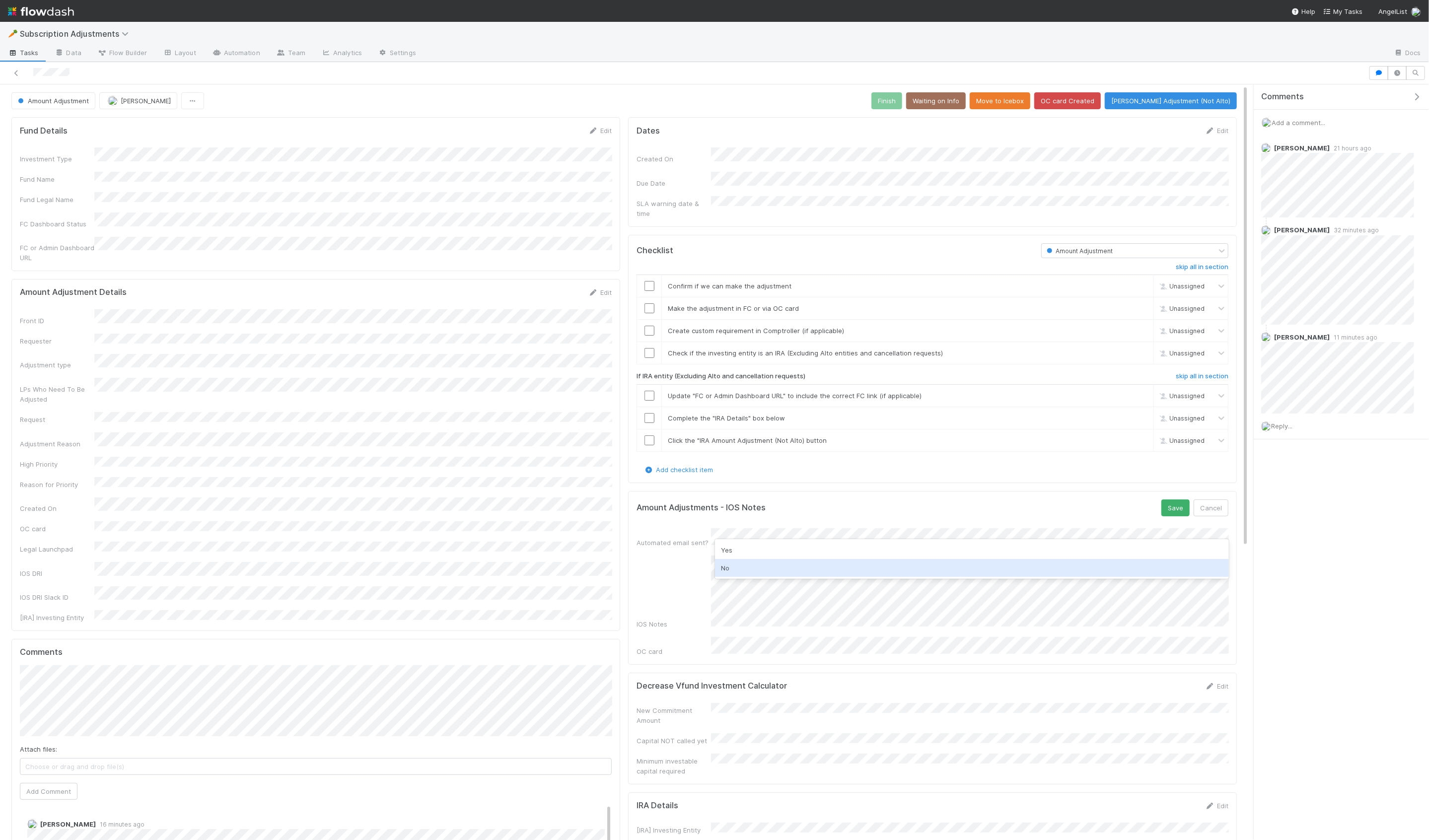
click at [740, 561] on div "No" at bounding box center [972, 568] width 514 height 18
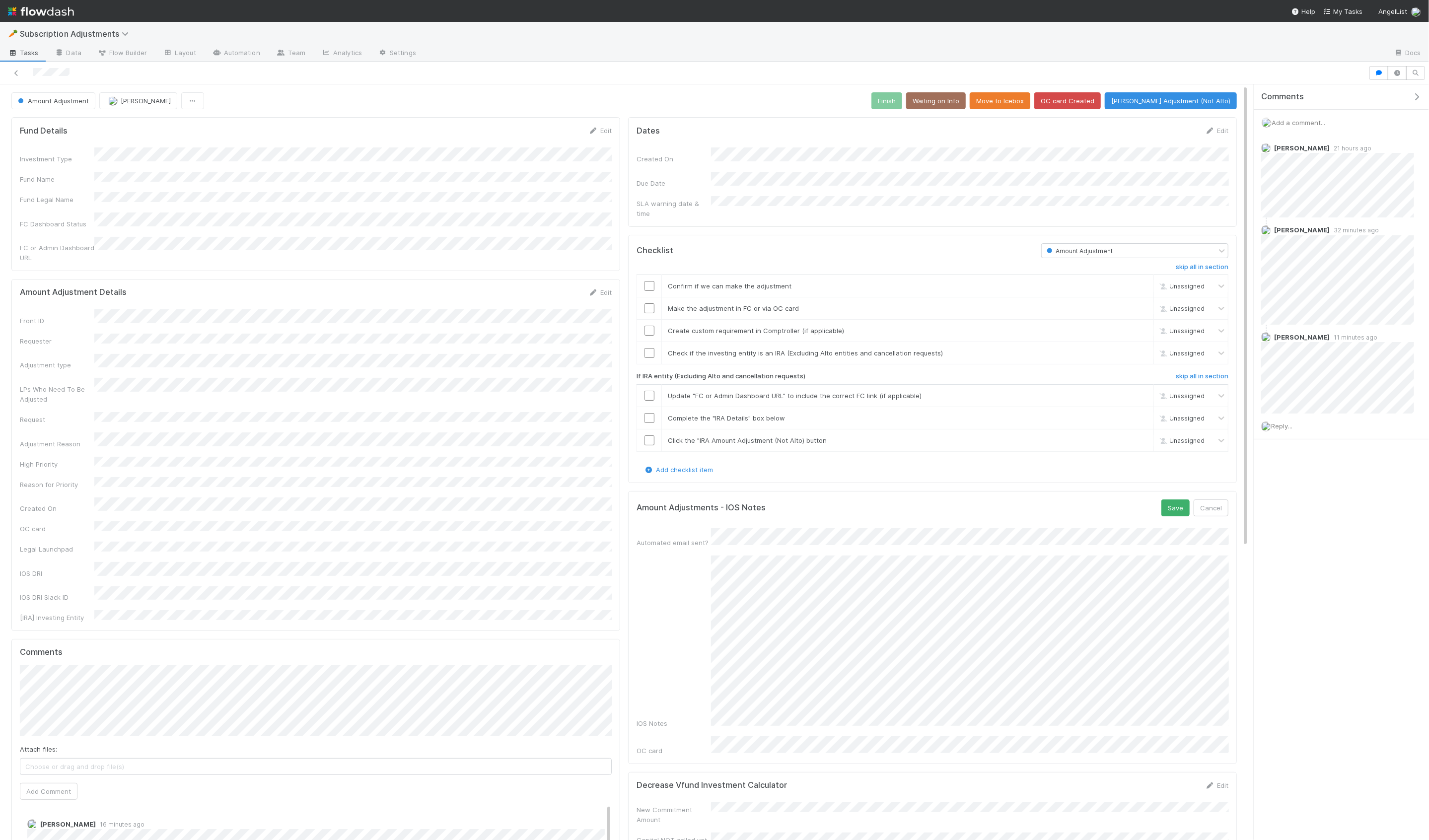
click at [703, 555] on div "IOS Notes" at bounding box center [933, 641] width 592 height 173
click at [806, 747] on div "Dates Edit Created On Due Date SLA warning date & time Checklist Amount Adjustm…" at bounding box center [932, 743] width 617 height 1260
click at [1183, 500] on button "Save" at bounding box center [1175, 508] width 28 height 17
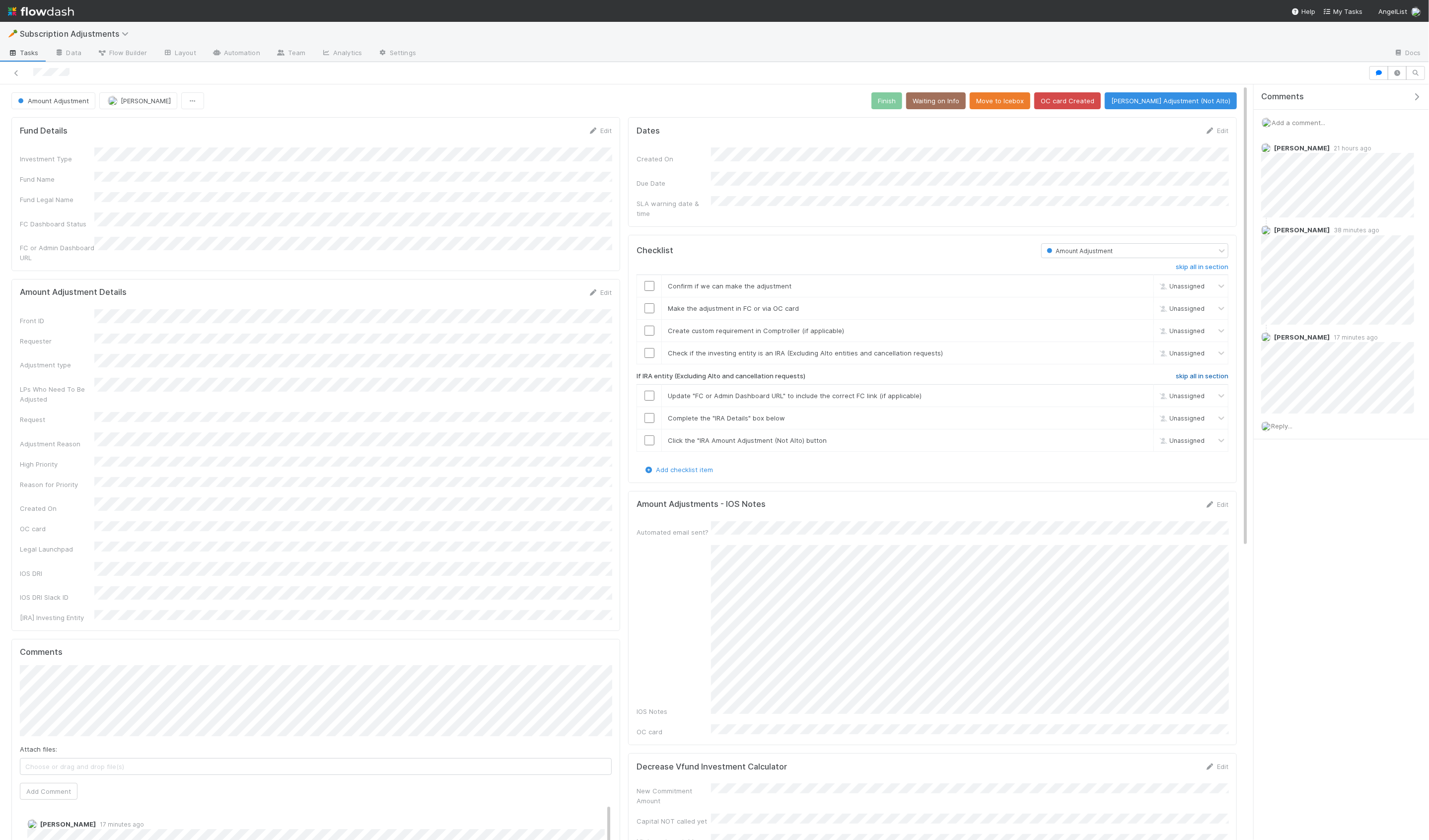
drag, startPoint x: 1234, startPoint y: 361, endPoint x: 1227, endPoint y: 365, distance: 8.1
click at [1234, 361] on div "Checklist Amount Adjustment skip all in section Confirm if we can make the adju…" at bounding box center [932, 358] width 609 height 248
click at [1219, 372] on h6 "skip all in section" at bounding box center [1202, 376] width 53 height 8
click at [647, 281] on input "checkbox" at bounding box center [649, 285] width 10 height 10
click at [649, 304] on input "checkbox" at bounding box center [649, 309] width 10 height 10
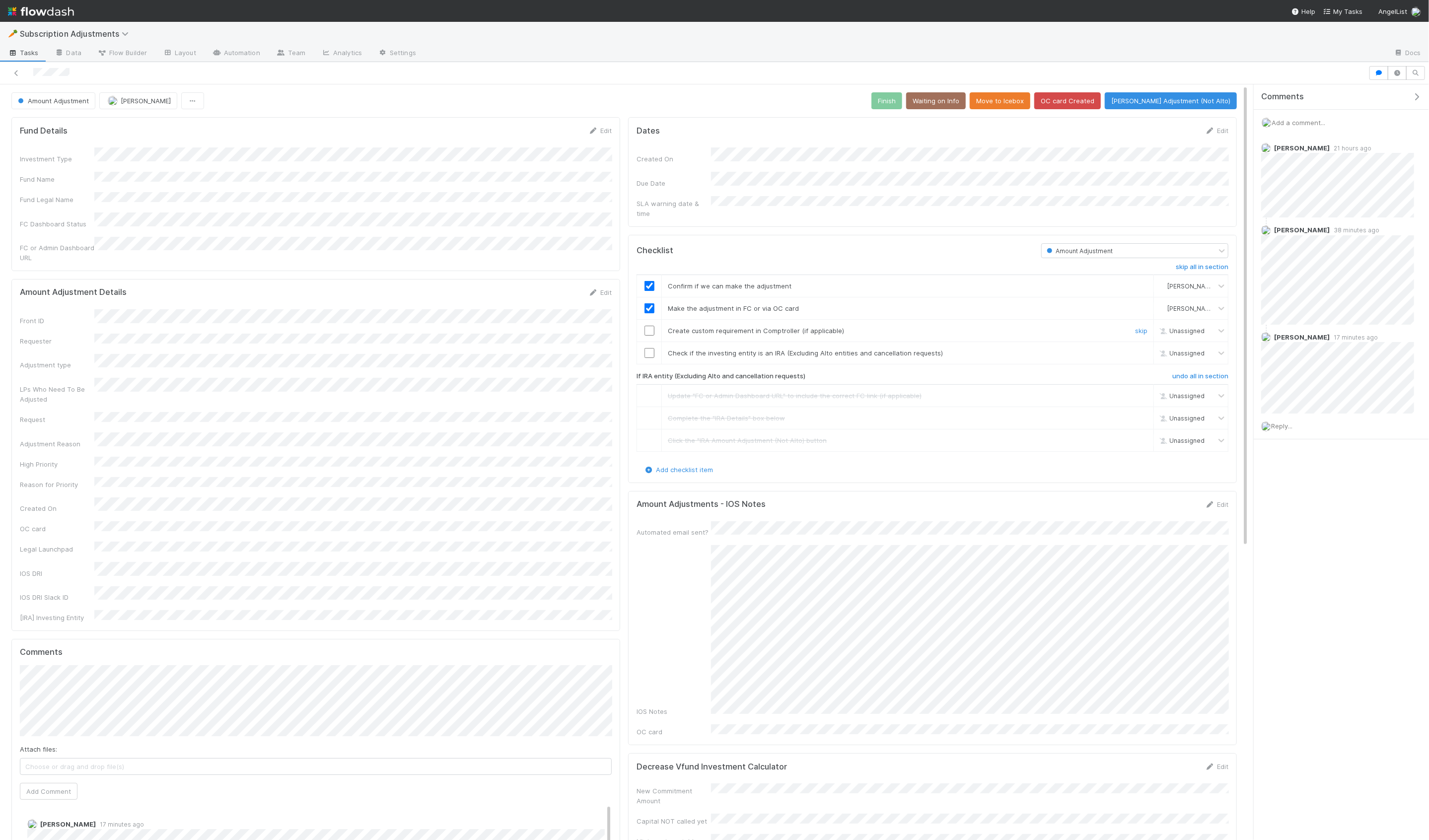
click at [1135, 326] on div "skip" at bounding box center [1140, 331] width 30 height 10
click at [1137, 327] on link "skip" at bounding box center [1141, 331] width 13 height 8
click at [1138, 349] on link "skip" at bounding box center [1141, 353] width 13 height 8
click at [902, 101] on button "Finish" at bounding box center [887, 101] width 31 height 17
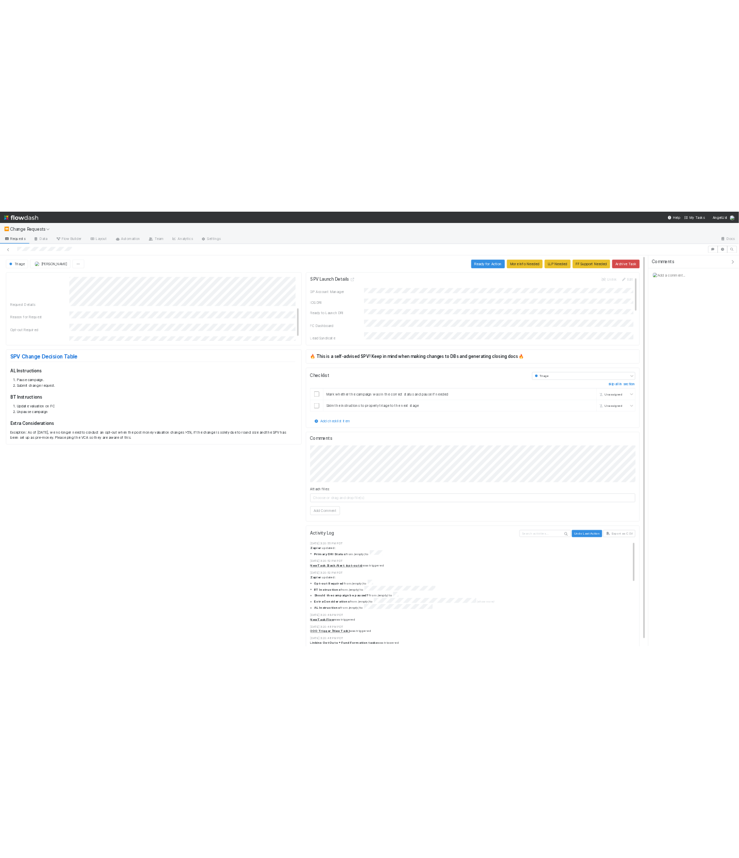
scroll to position [142, 0]
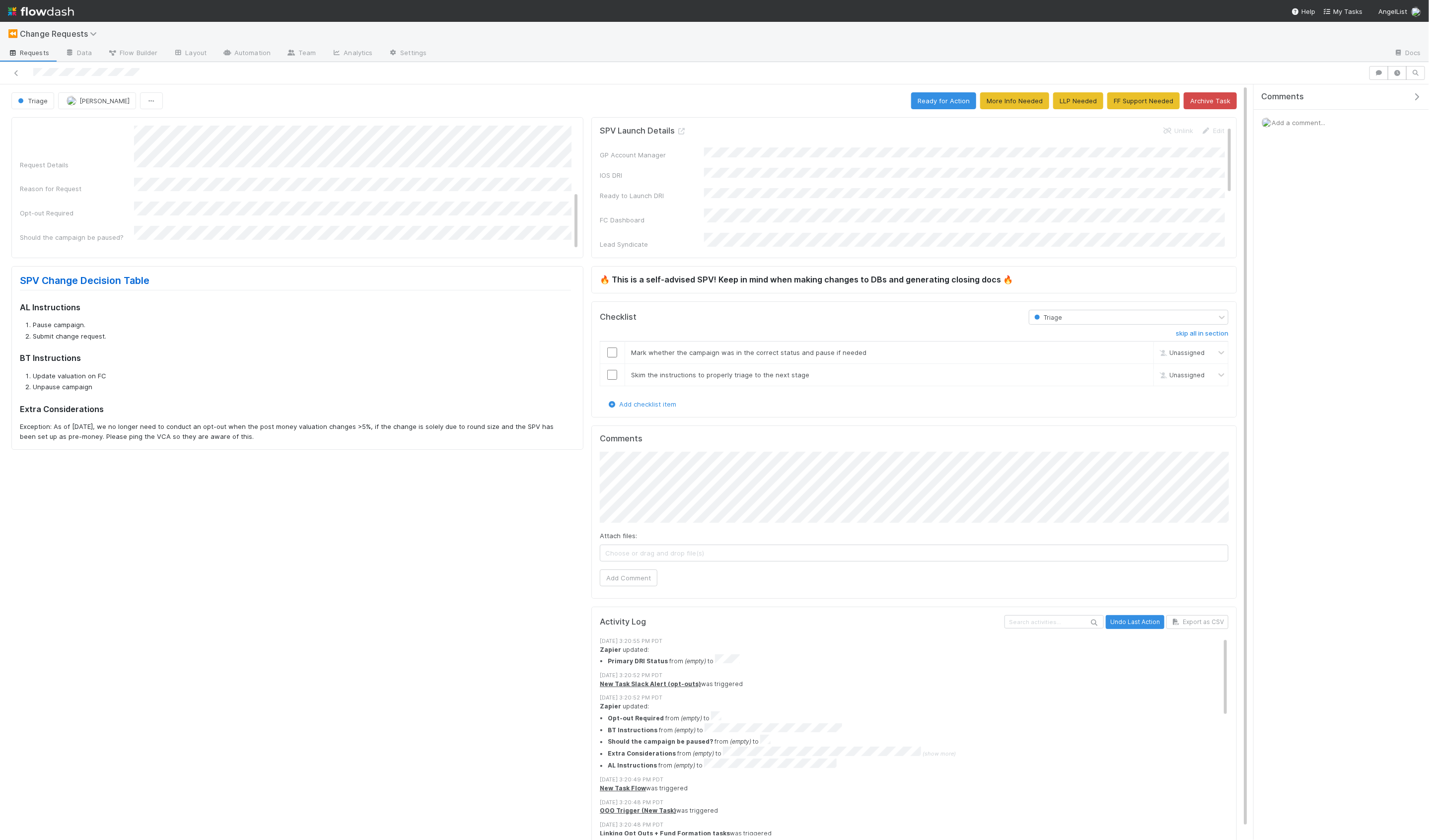
click at [226, 304] on h3 "AL Instructions" at bounding box center [295, 307] width 551 height 10
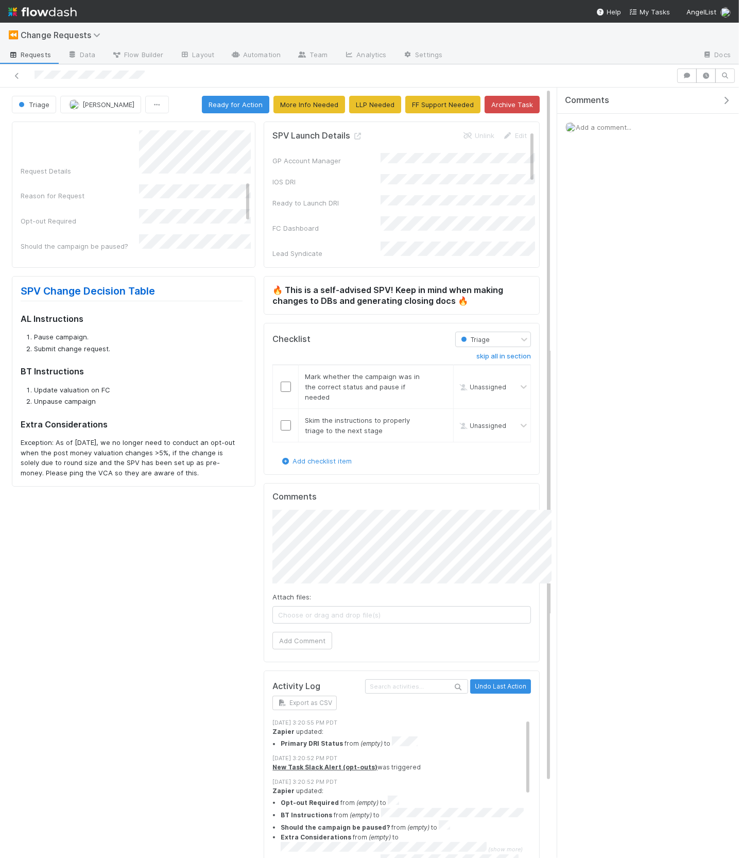
scroll to position [152, 0]
click at [726, 101] on icon "button" at bounding box center [726, 100] width 10 height 8
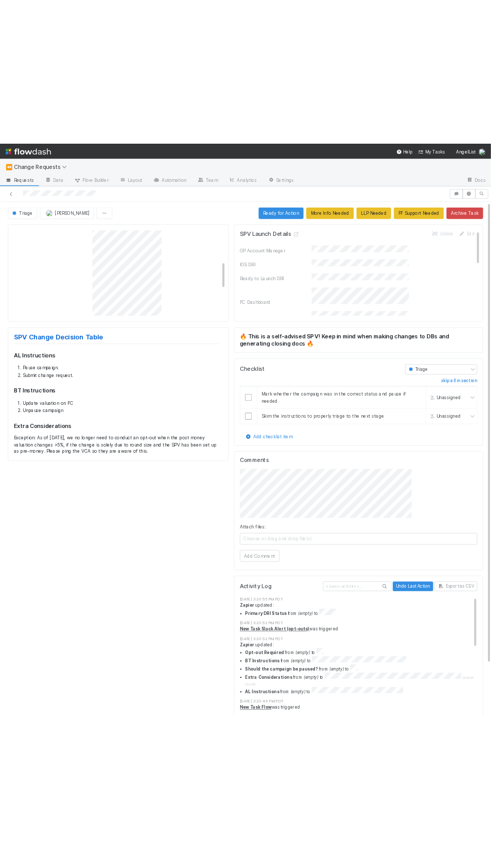
scroll to position [142, 0]
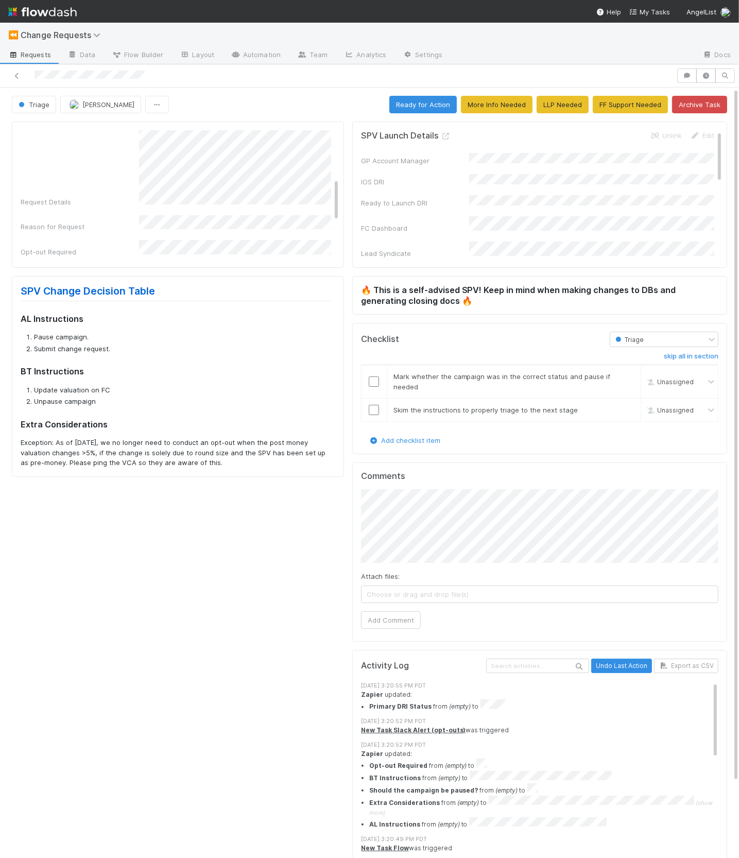
click at [620, 290] on h3 "🔥 This is a self-advised SPV! Keep in mind when making changes to DBs and gener…" at bounding box center [539, 295] width 357 height 21
click at [372, 378] on input "checkbox" at bounding box center [374, 381] width 10 height 10
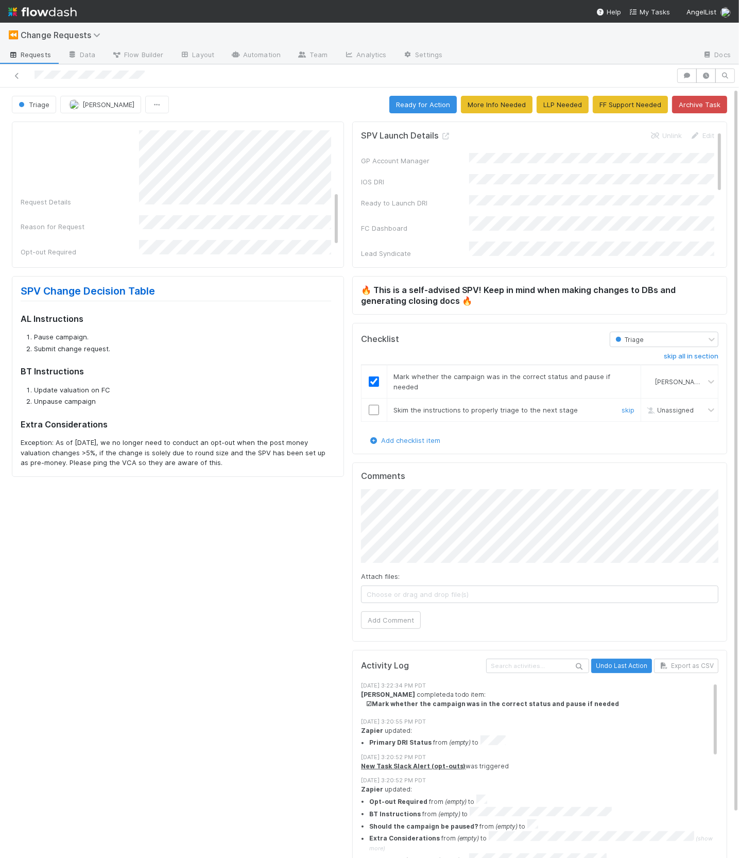
click at [374, 406] on input "checkbox" at bounding box center [374, 410] width 10 height 10
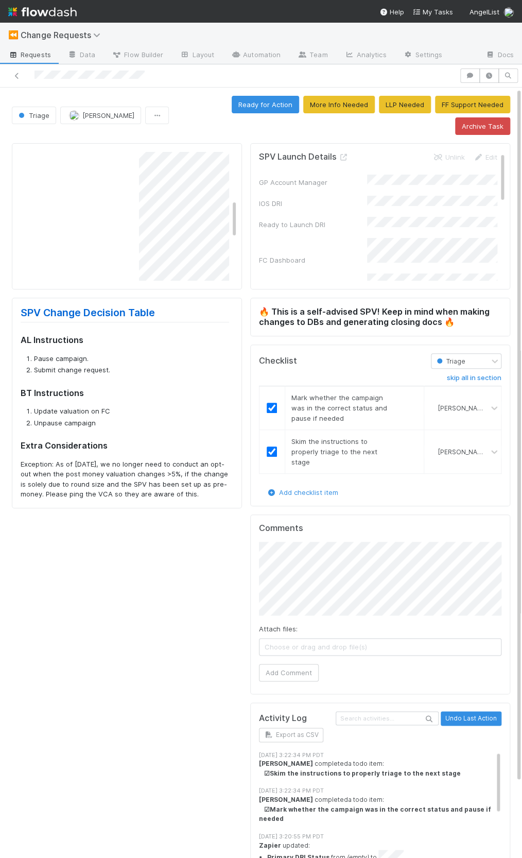
scroll to position [175, 0]
click at [468, 77] on icon "button" at bounding box center [470, 76] width 10 height 6
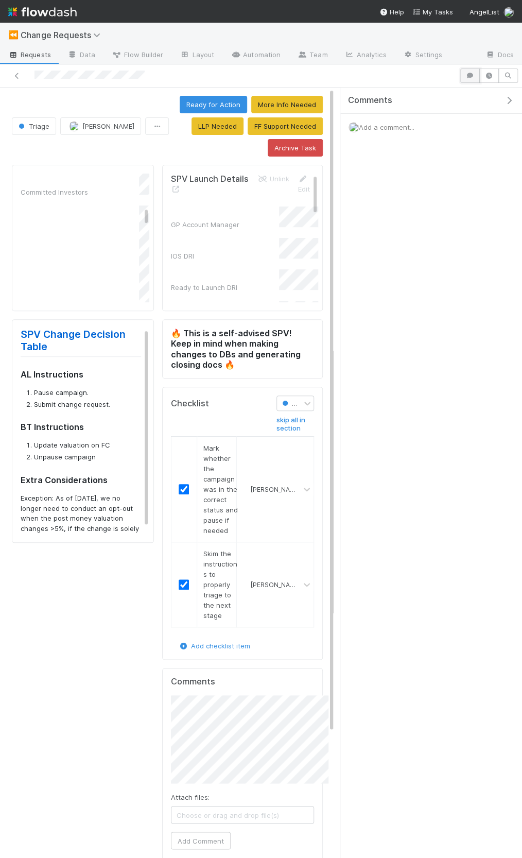
scroll to position [607, 0]
click at [432, 131] on div "Add a comment..." at bounding box center [431, 127] width 182 height 27
click at [409, 127] on span "Add a comment..." at bounding box center [387, 127] width 56 height 8
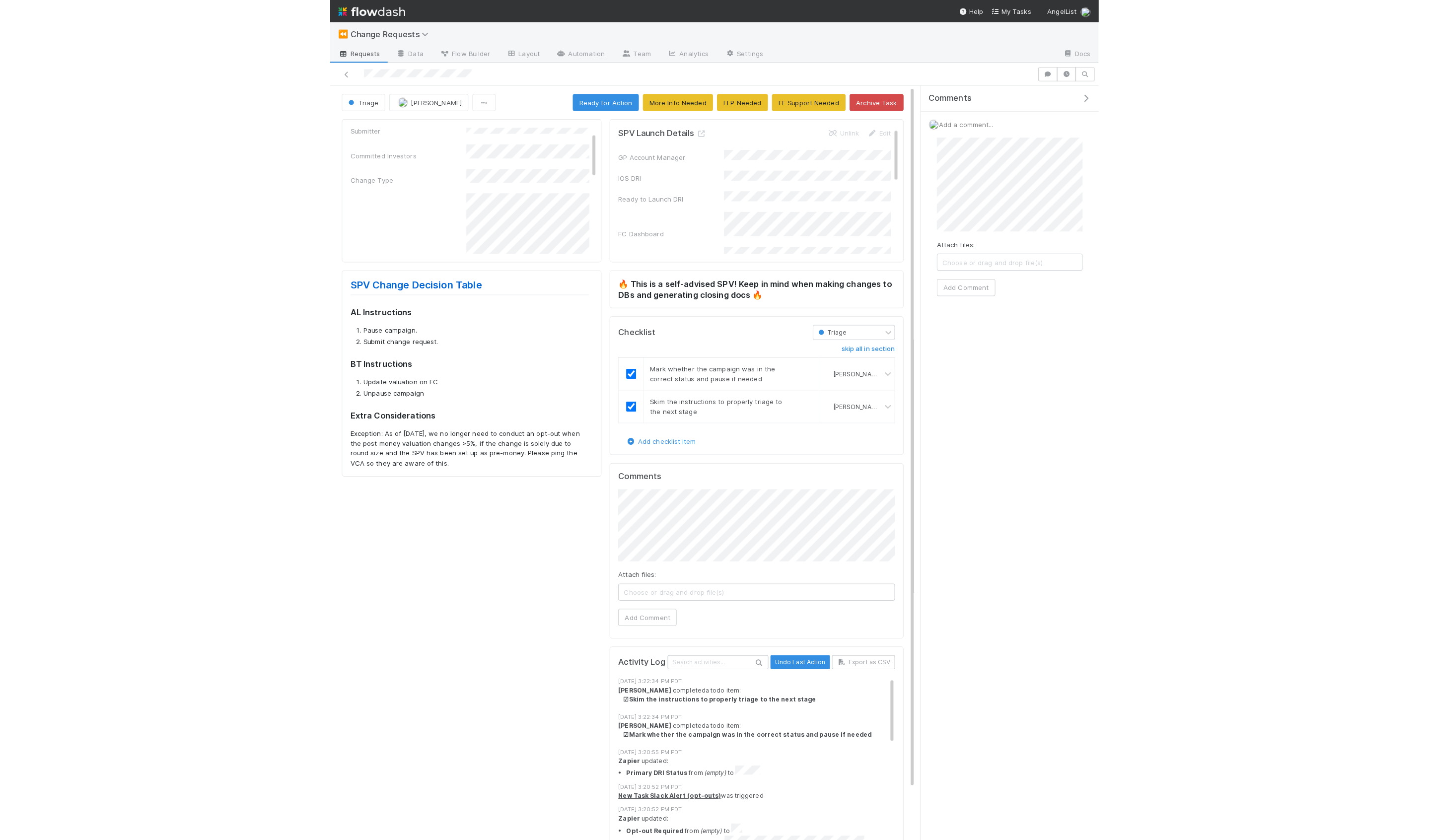
scroll to position [0, 0]
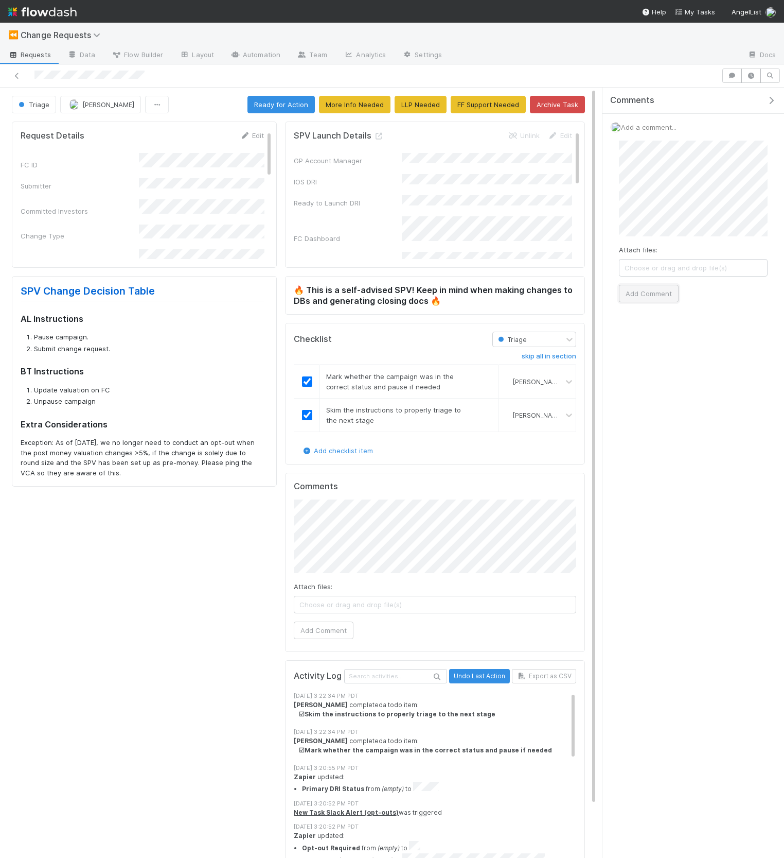
click at [646, 287] on button "Add Comment" at bounding box center [649, 294] width 60 height 18
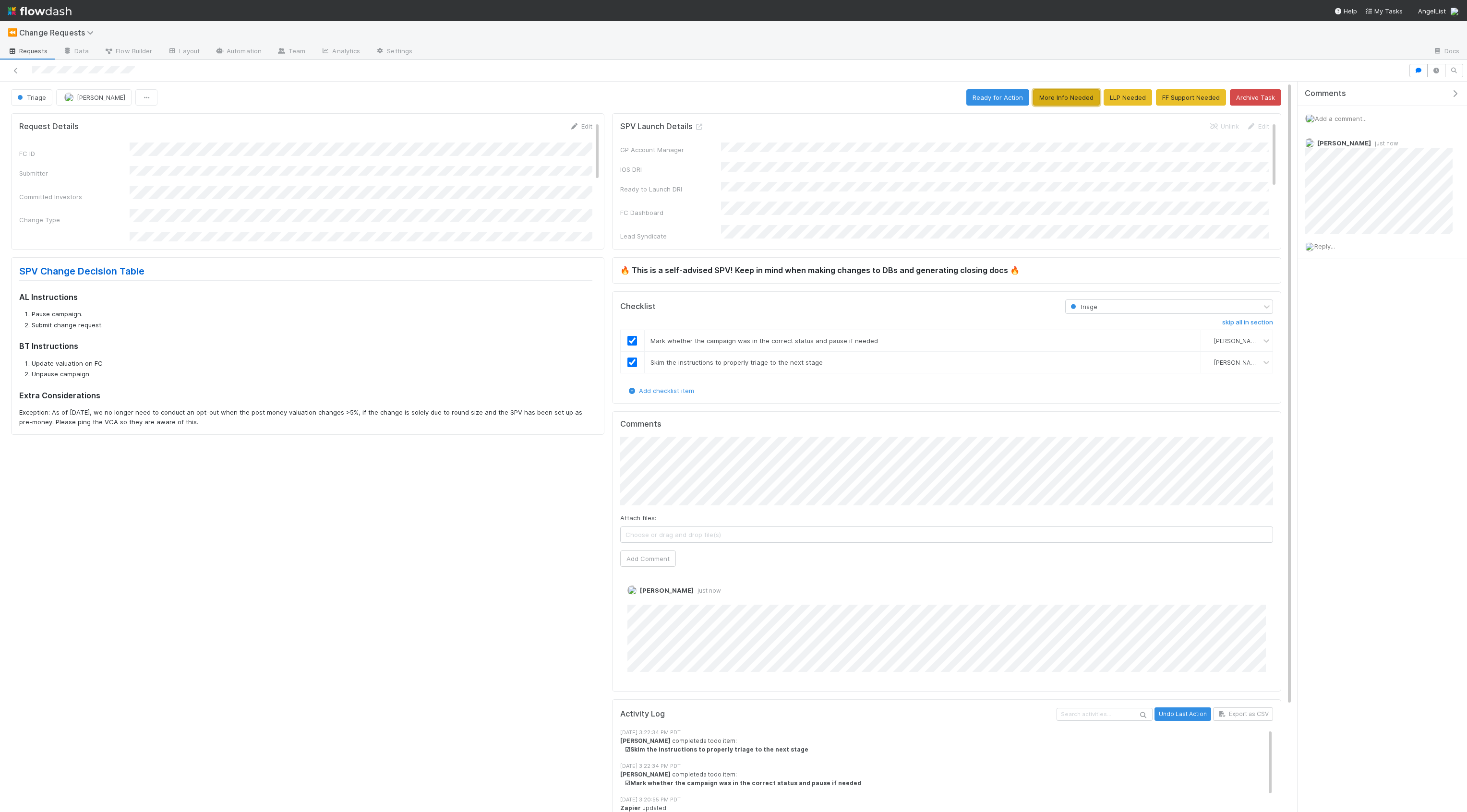
click at [1081, 95] on button "More Info Needed" at bounding box center [1067, 98] width 67 height 17
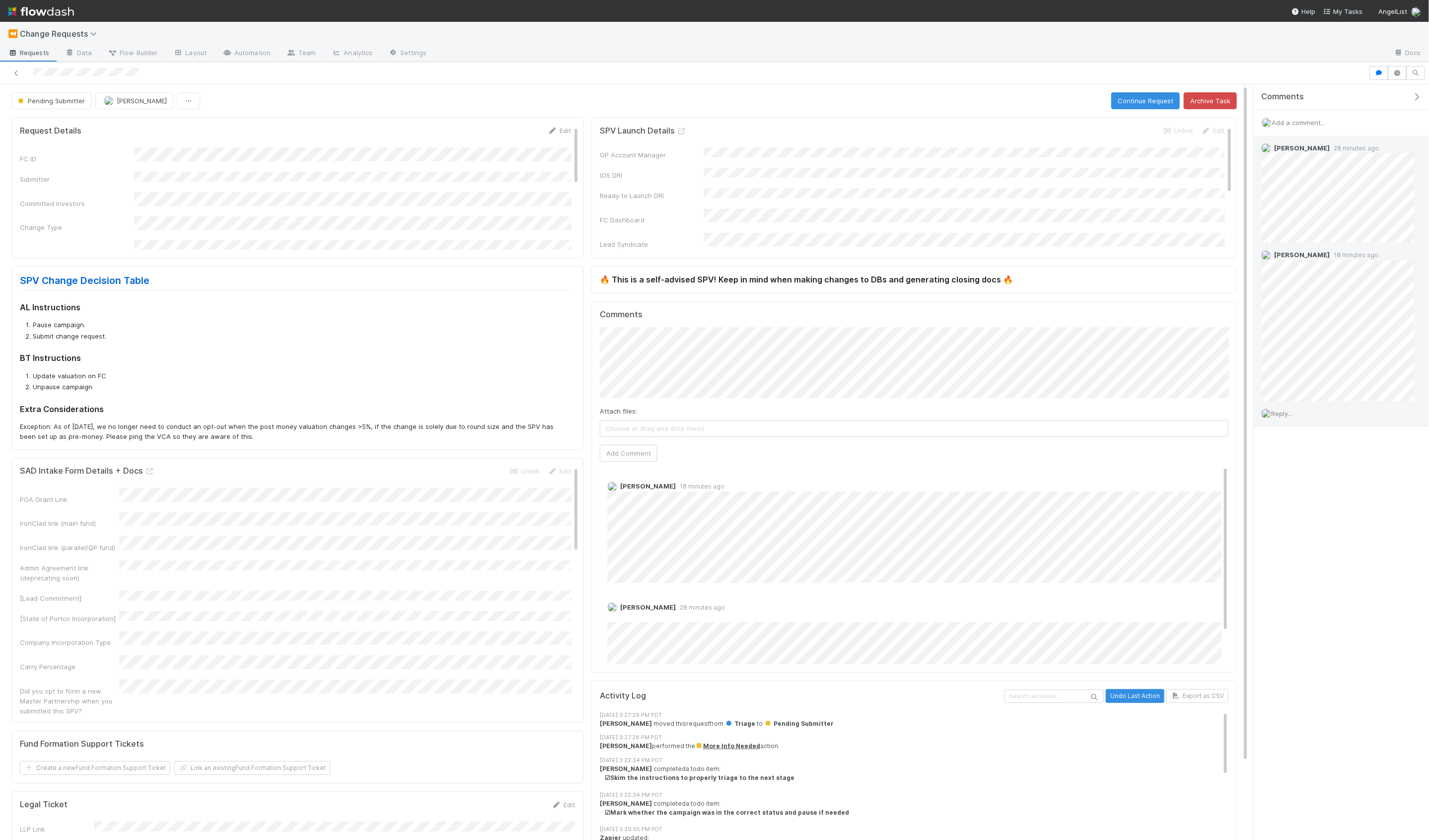
click at [1282, 414] on span "Reply..." at bounding box center [1282, 414] width 21 height 8
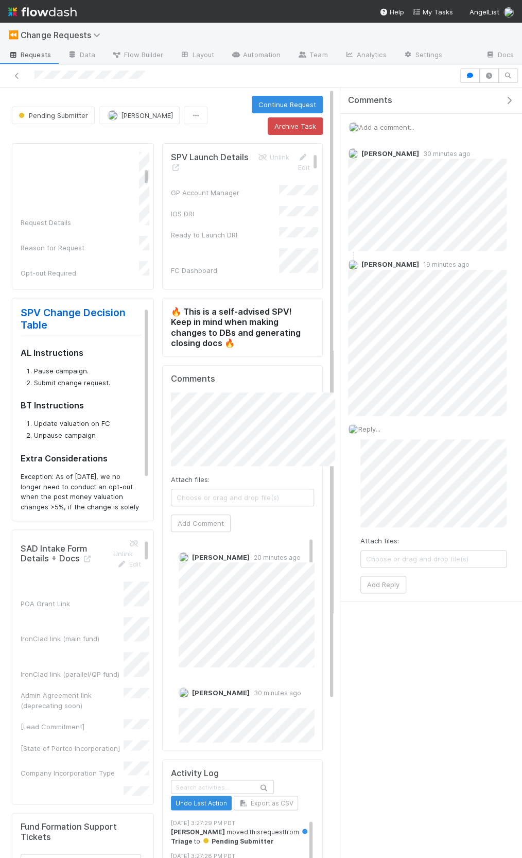
scroll to position [636, 0]
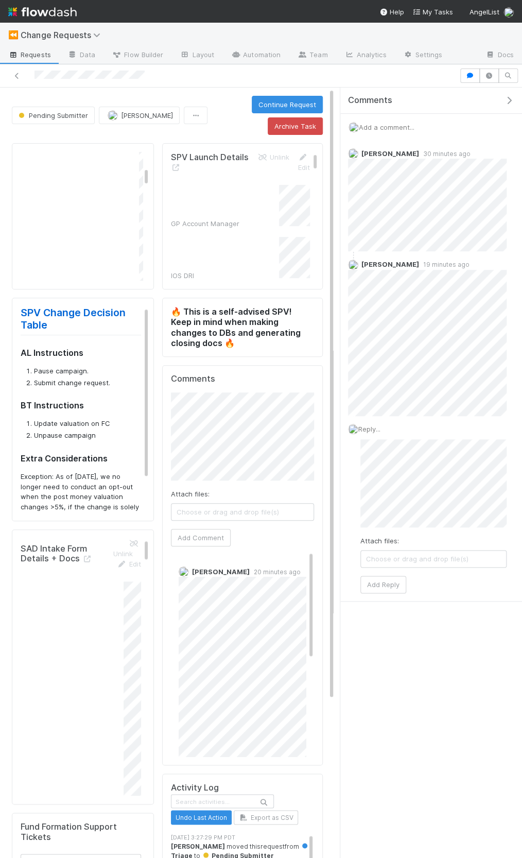
click at [512, 98] on icon "button" at bounding box center [509, 100] width 10 height 8
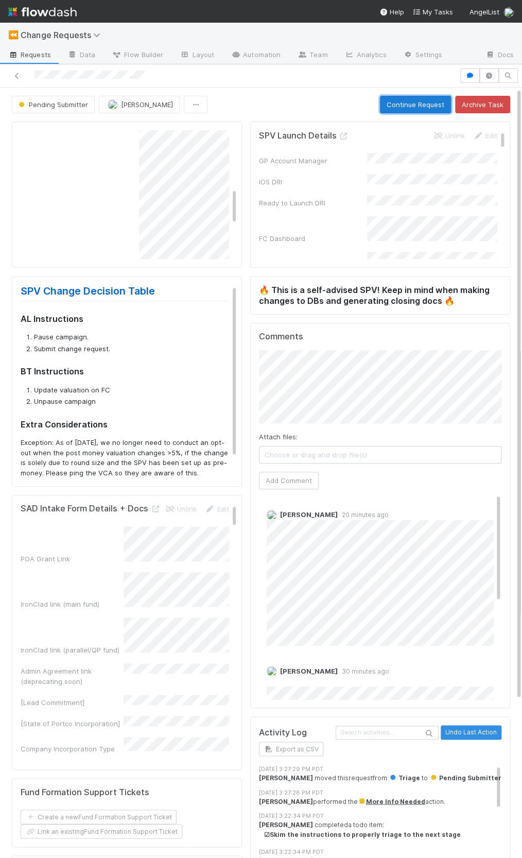
click at [409, 97] on button "Continue Request" at bounding box center [415, 105] width 71 height 18
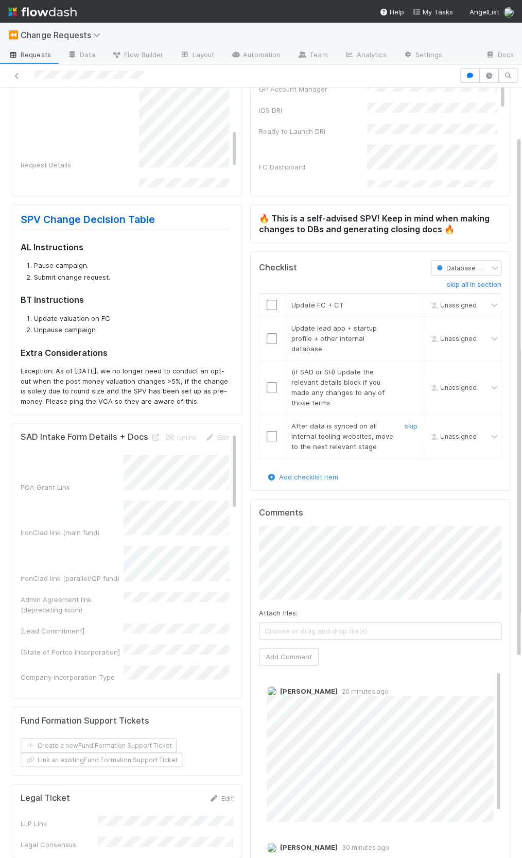
scroll to position [0, 0]
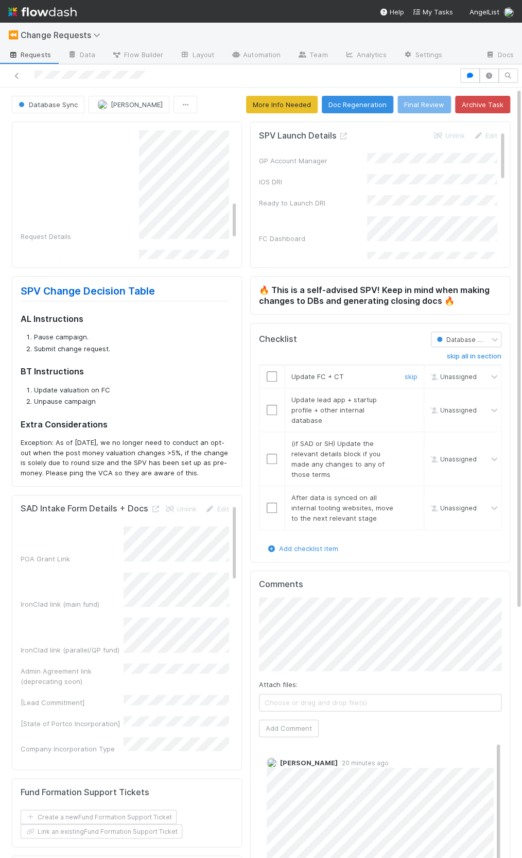
click at [273, 372] on input "checkbox" at bounding box center [272, 376] width 10 height 10
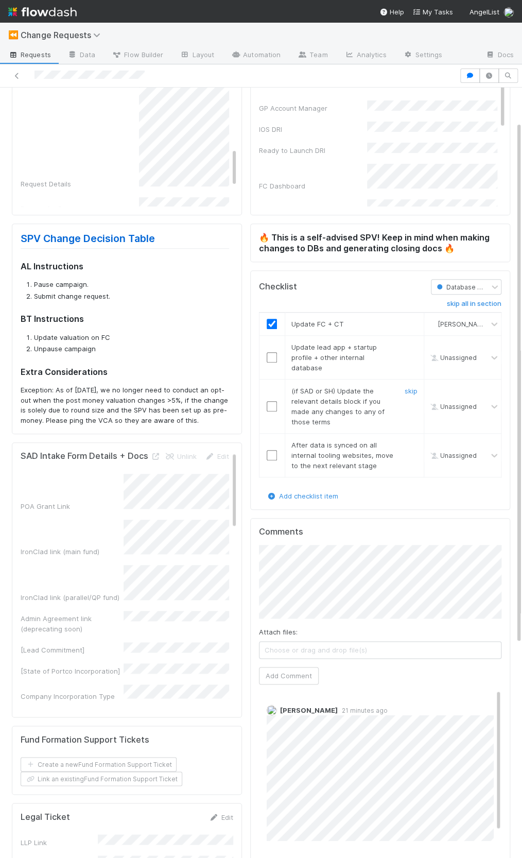
scroll to position [53, 0]
drag, startPoint x: 413, startPoint y: 344, endPoint x: 409, endPoint y: 373, distance: 28.6
click at [413, 345] on link "skip" at bounding box center [411, 346] width 13 height 8
click at [408, 386] on link "skip" at bounding box center [411, 390] width 13 height 8
click at [407, 386] on link "skip" at bounding box center [411, 390] width 13 height 8
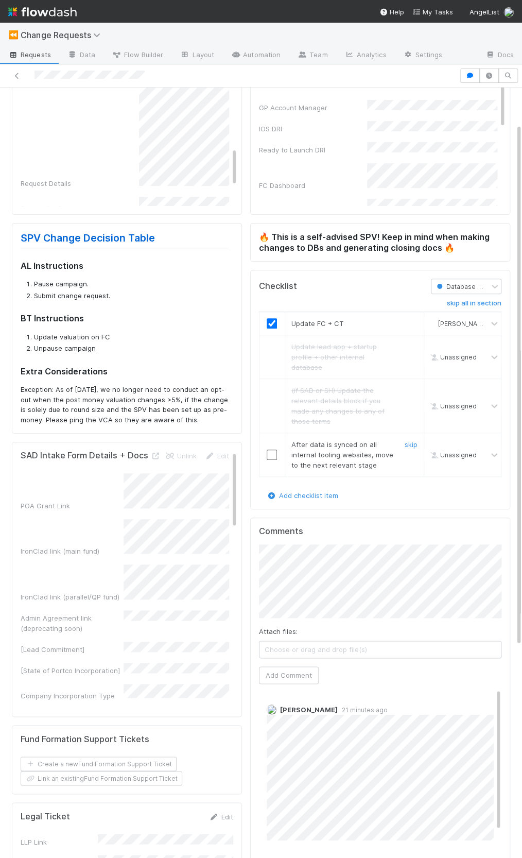
click at [275, 449] on input "checkbox" at bounding box center [272, 454] width 10 height 10
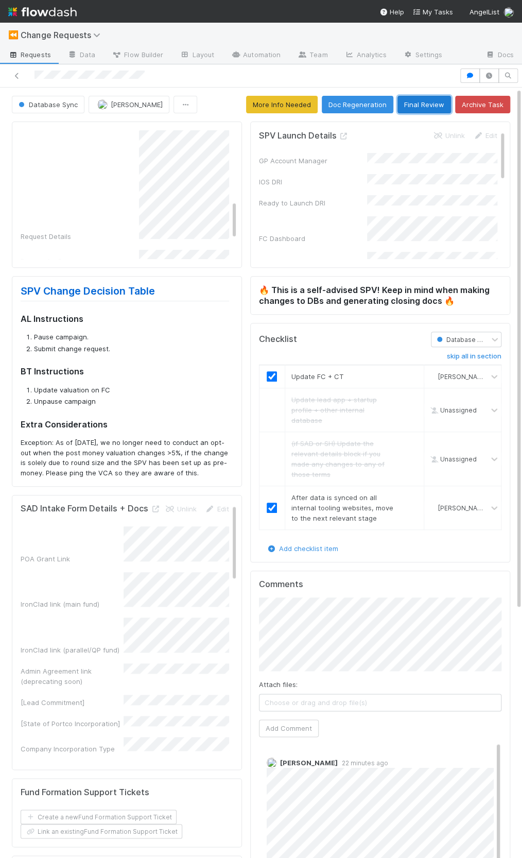
click at [417, 109] on button "Final Review" at bounding box center [424, 105] width 54 height 18
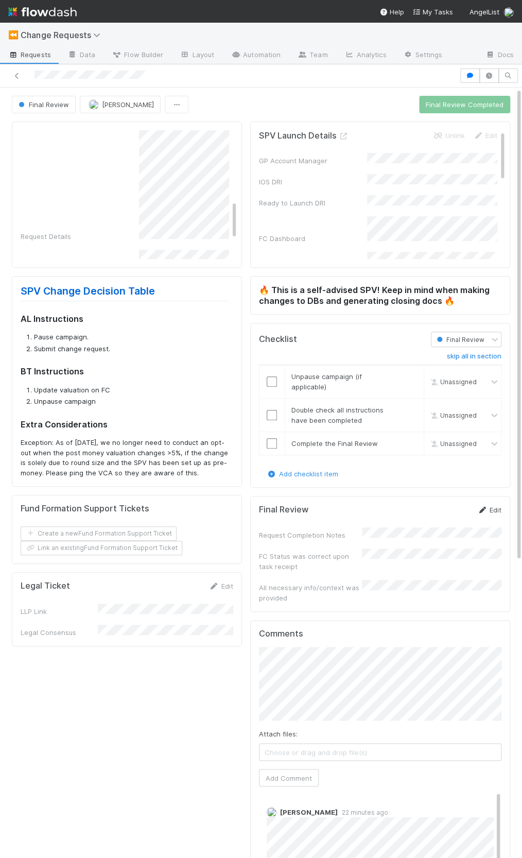
click at [487, 508] on link "Edit" at bounding box center [489, 509] width 24 height 8
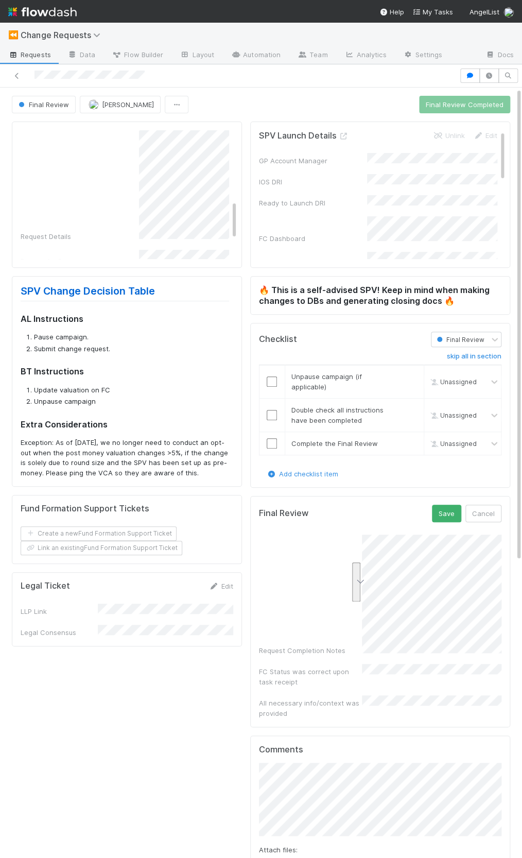
click at [463, 653] on div "Request Completion Notes FC Status was correct upon task receipt All necessary …" at bounding box center [380, 626] width 242 height 184
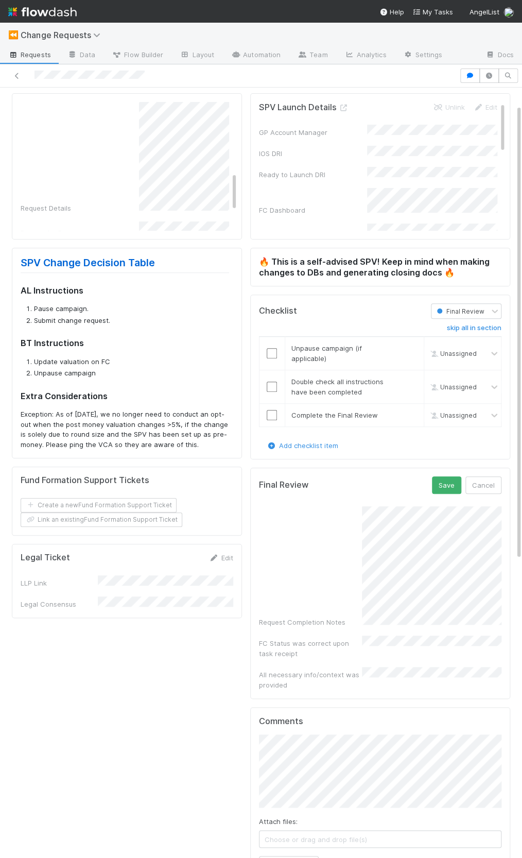
scroll to position [29, 0]
click at [444, 493] on form "Final Review Save Cancel Request Completion Notes FC Status was correct upon ta…" at bounding box center [380, 583] width 242 height 214
click at [442, 487] on button "Save" at bounding box center [446, 485] width 29 height 18
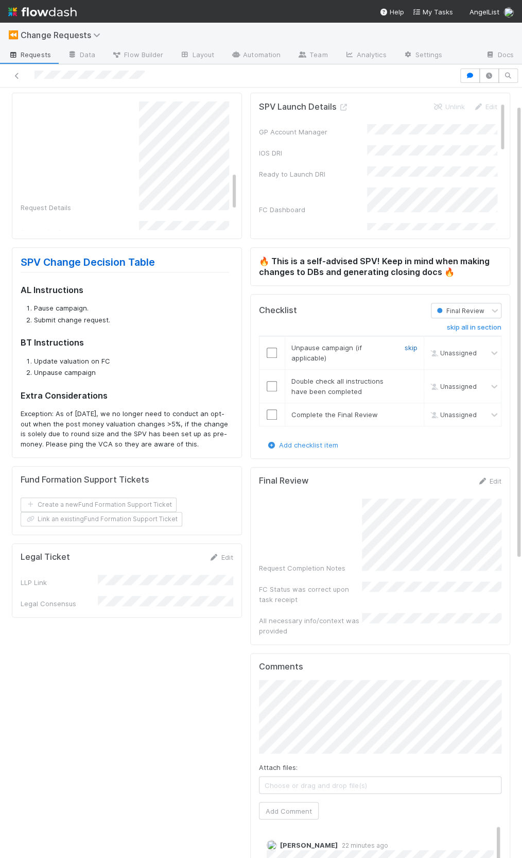
click at [411, 345] on link "skip" at bounding box center [411, 347] width 13 height 8
click at [273, 381] on input "checkbox" at bounding box center [272, 386] width 10 height 10
click at [274, 413] on input "checkbox" at bounding box center [272, 414] width 10 height 10
click at [471, 75] on icon "button" at bounding box center [470, 76] width 10 height 6
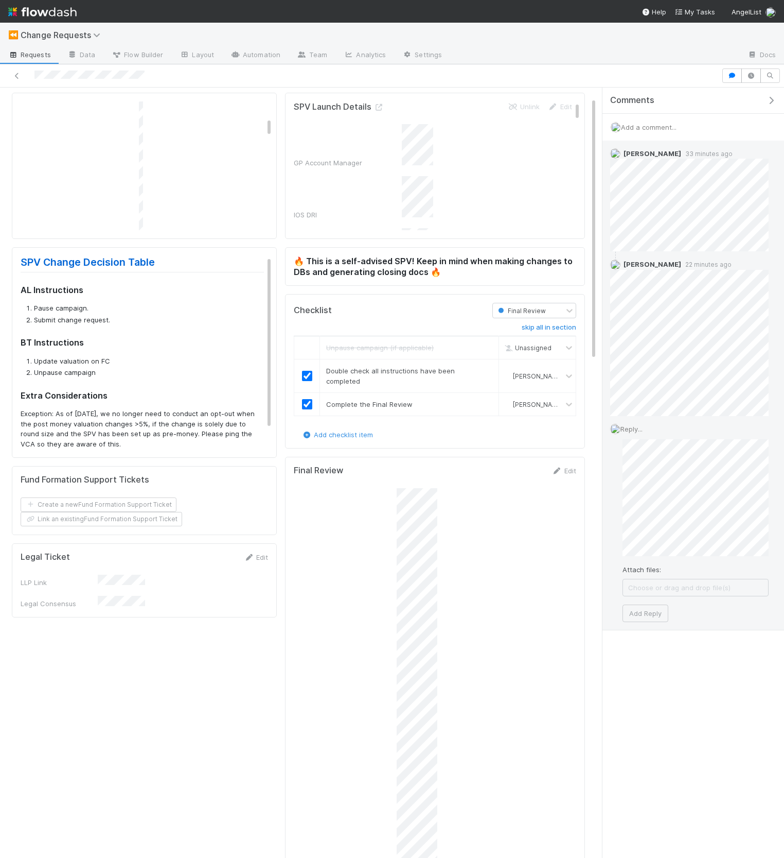
scroll to position [220, 0]
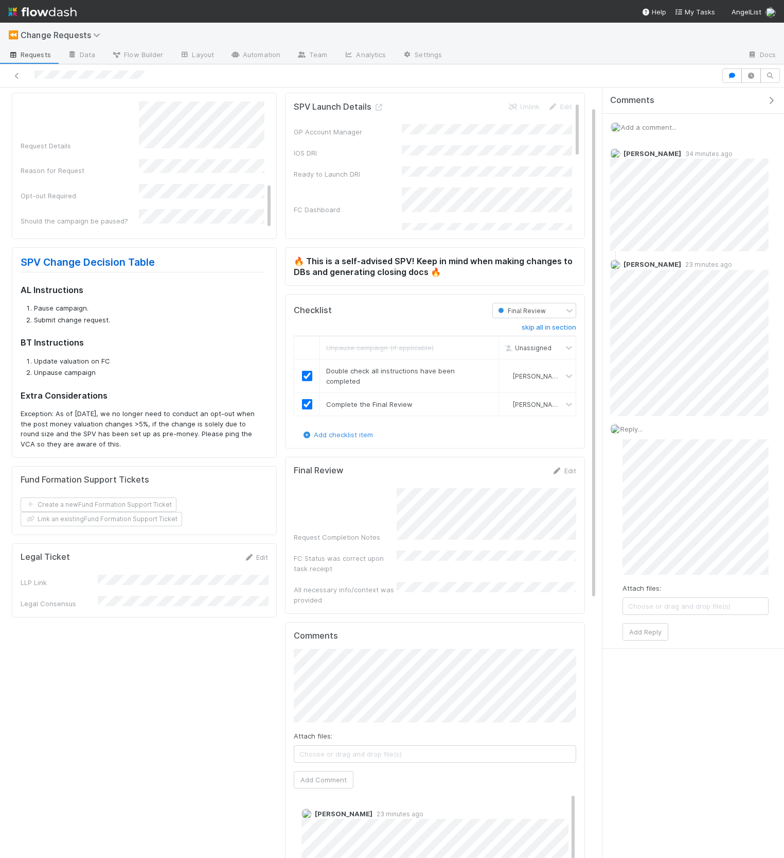
click at [625, 562] on div "Reply... Attach files: Choose or drag and drop file(s) Add Reply" at bounding box center [690, 532] width 174 height 232
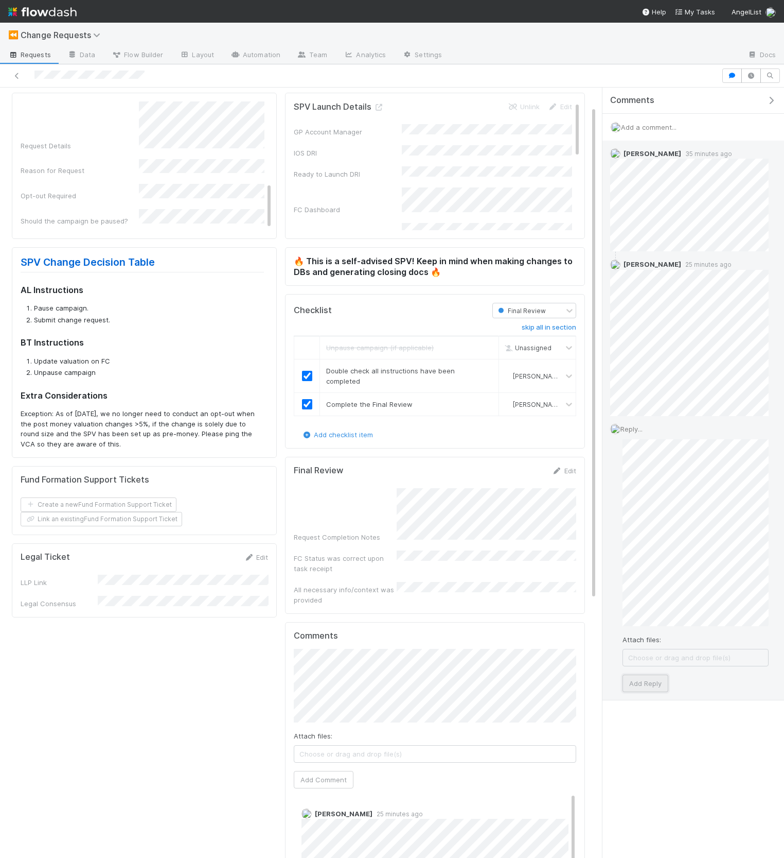
click at [661, 679] on button "Add Reply" at bounding box center [646, 683] width 46 height 18
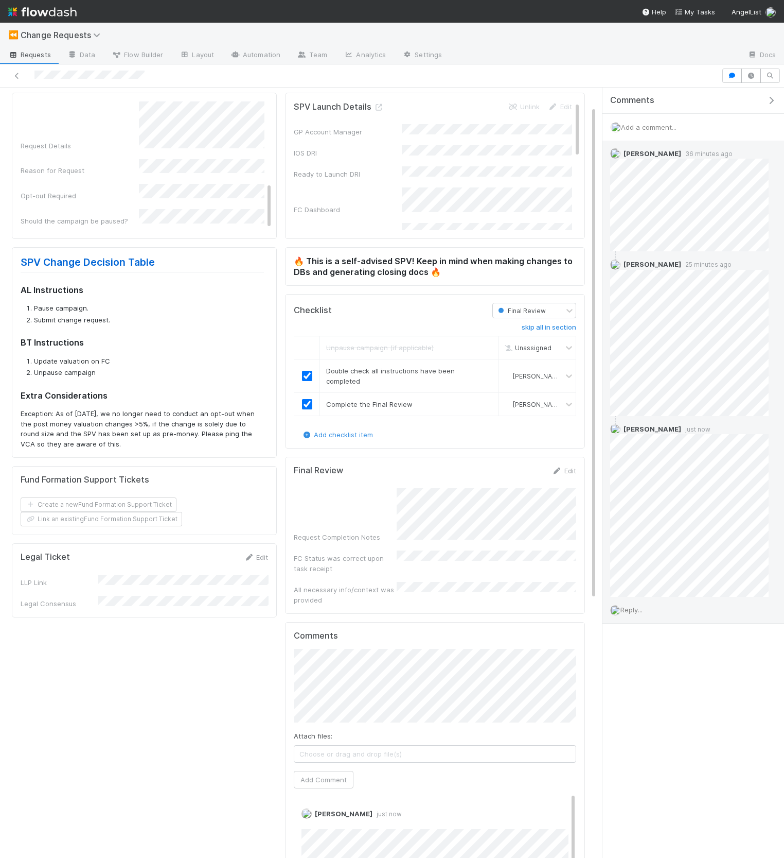
scroll to position [0, 0]
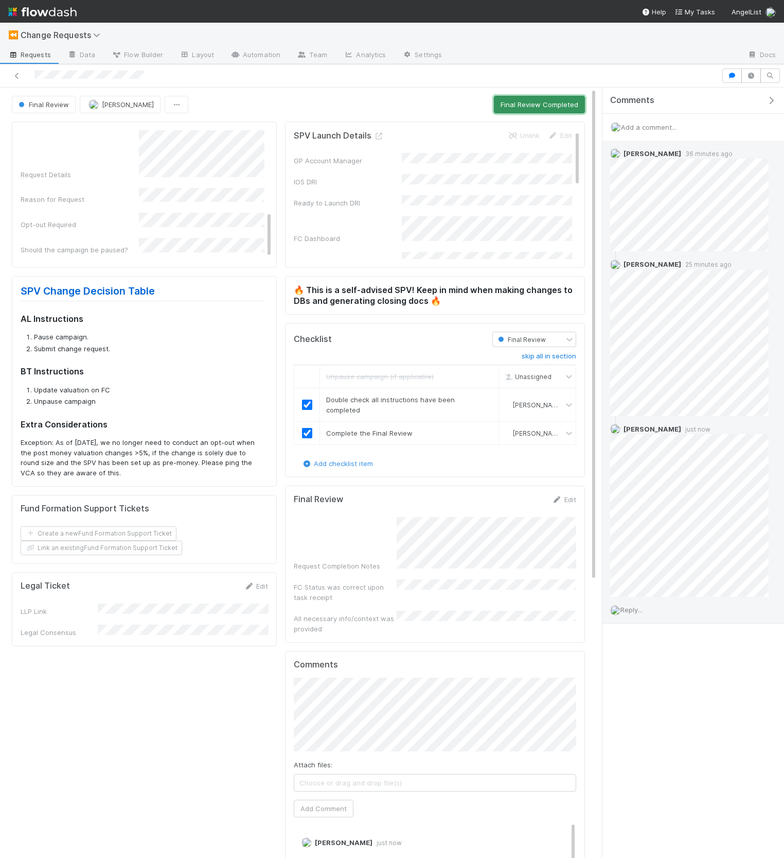
click at [523, 106] on button "Final Review Completed" at bounding box center [539, 105] width 91 height 18
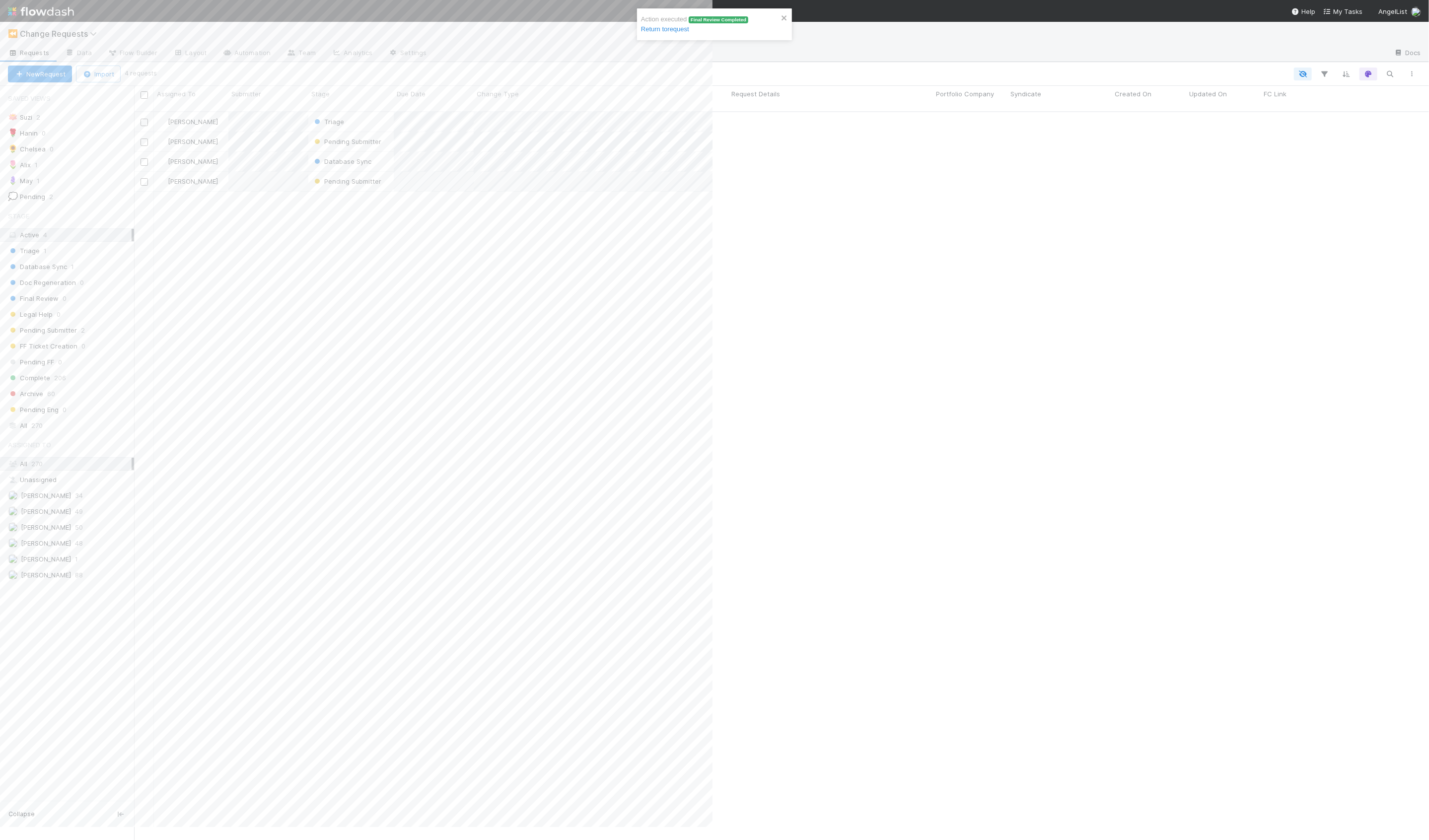
scroll to position [737, 1295]
